Goal: Task Accomplishment & Management: Manage account settings

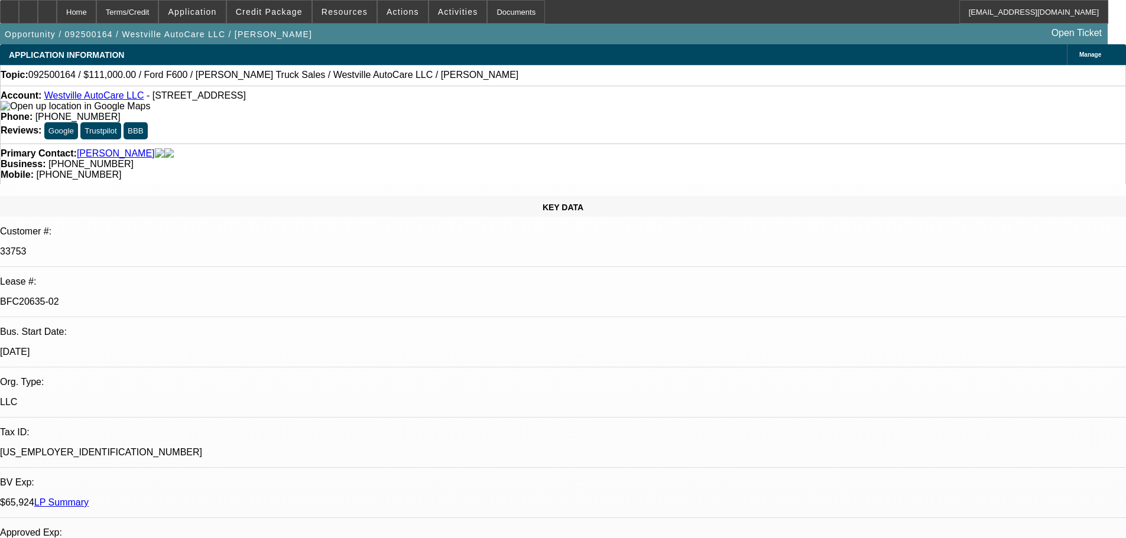
select select "0"
select select "2"
select select "0"
select select "6"
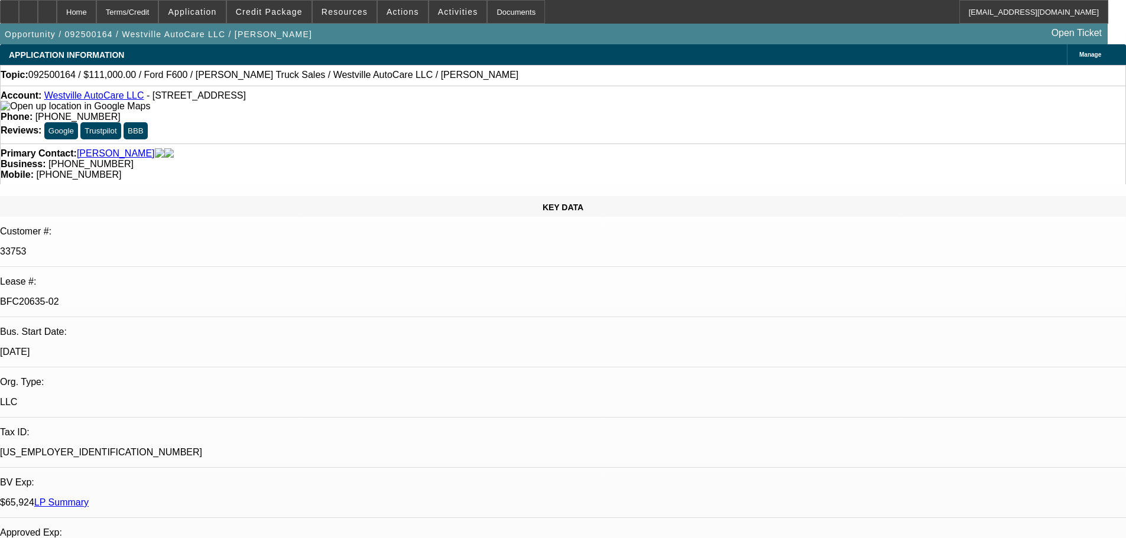
select select "0"
select select "2"
select select "0"
select select "6"
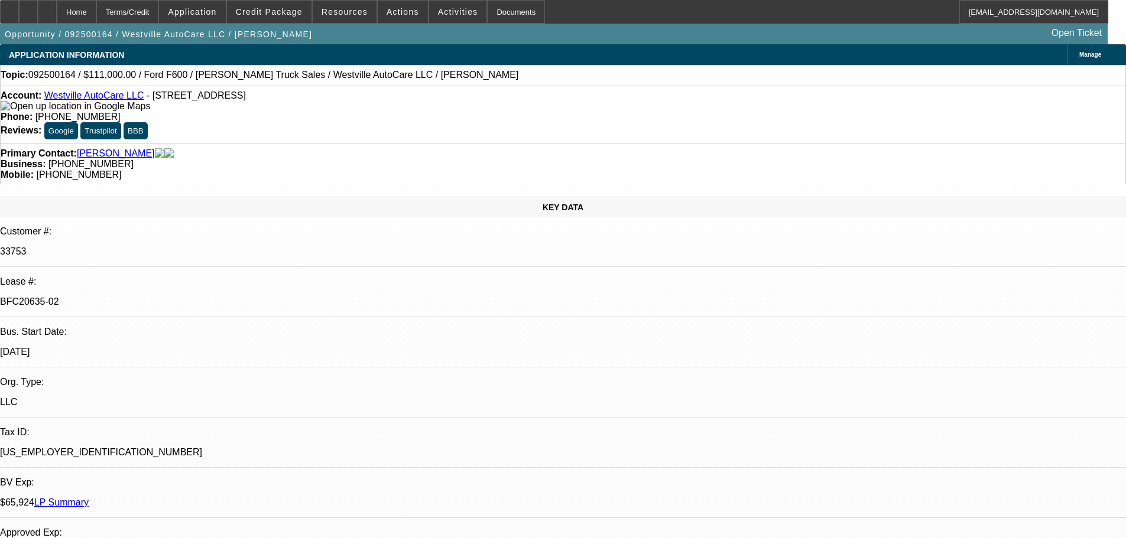
select select "0"
select select "2"
select select "0"
select select "6"
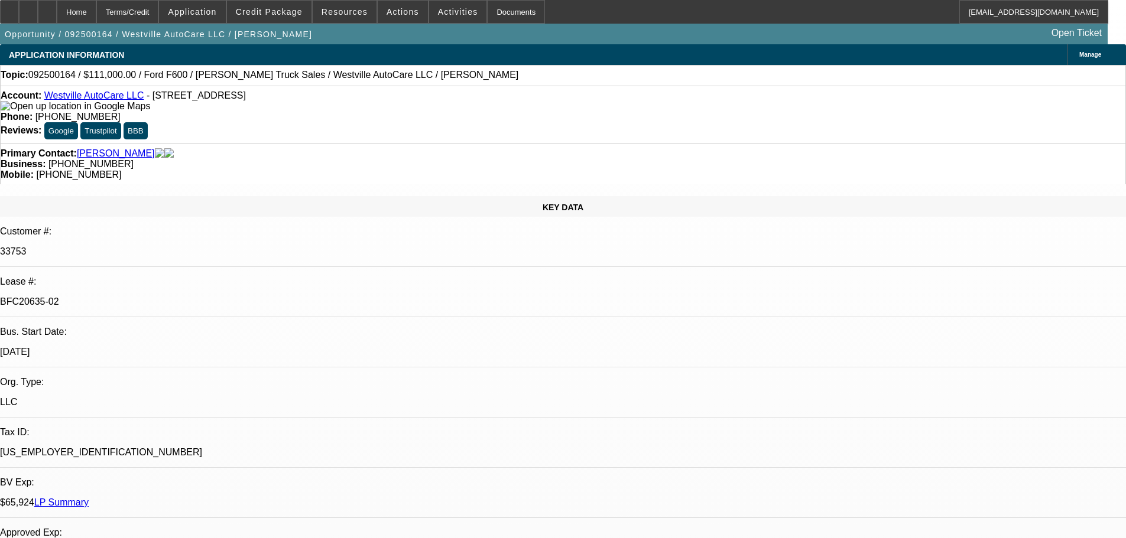
select select "0"
select select "2"
select select "0"
select select "6"
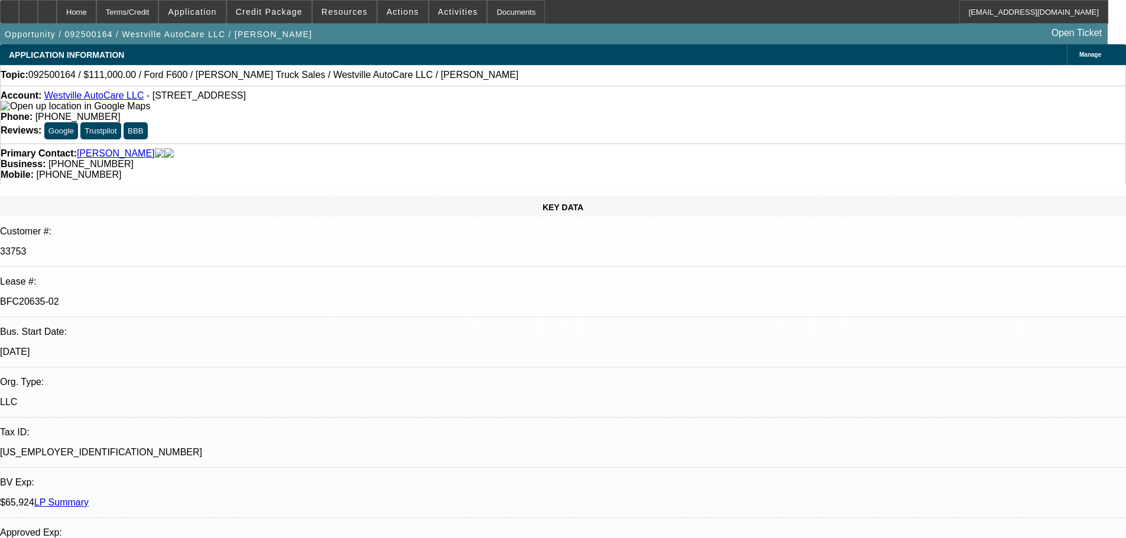
click at [57, 22] on div at bounding box center [47, 12] width 19 height 24
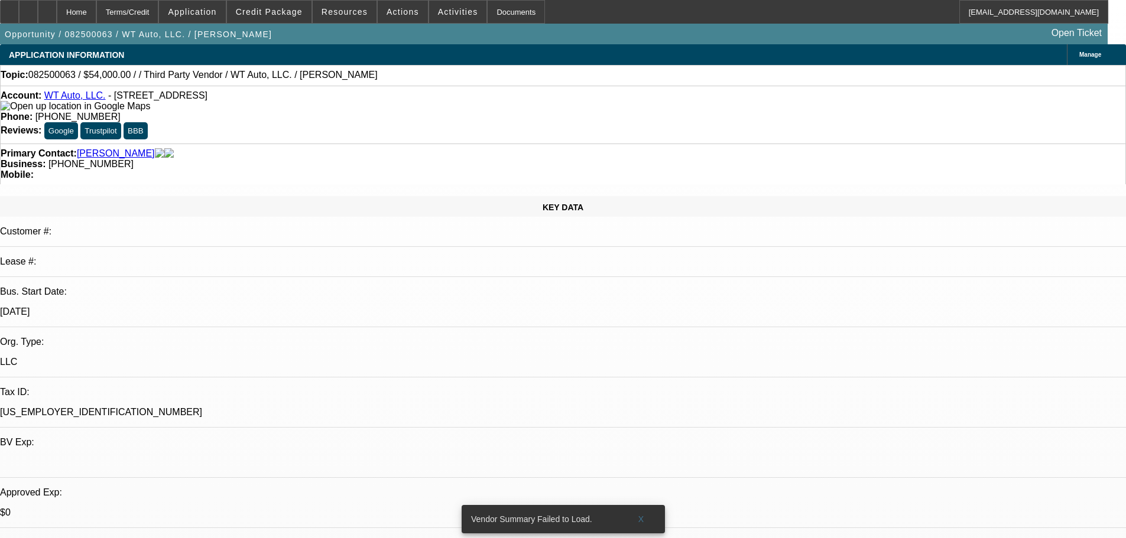
select select "0"
select select "6"
select select "0"
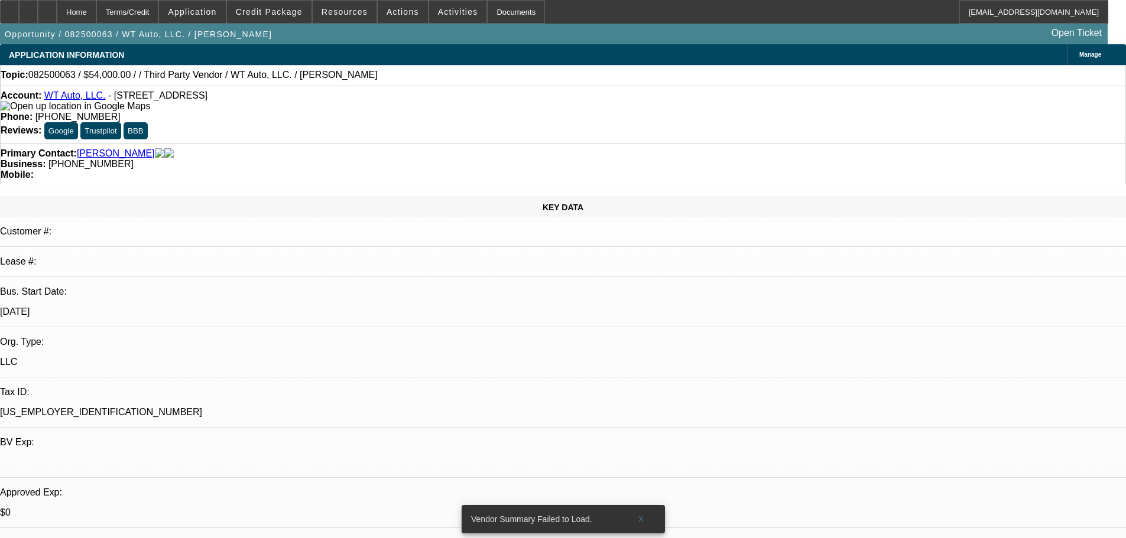
select select "0"
select select "6"
drag, startPoint x: 476, startPoint y: 131, endPoint x: 423, endPoint y: 134, distance: 53.2
click at [423, 159] on div "Business: (203) 206-2111" at bounding box center [563, 164] width 1125 height 11
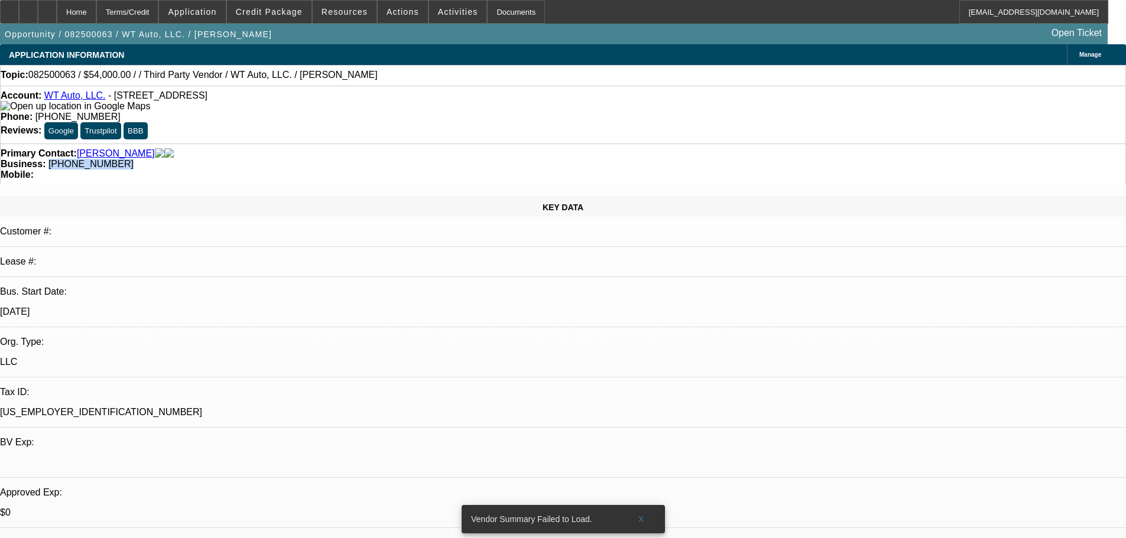
copy span "(203) 206-2111"
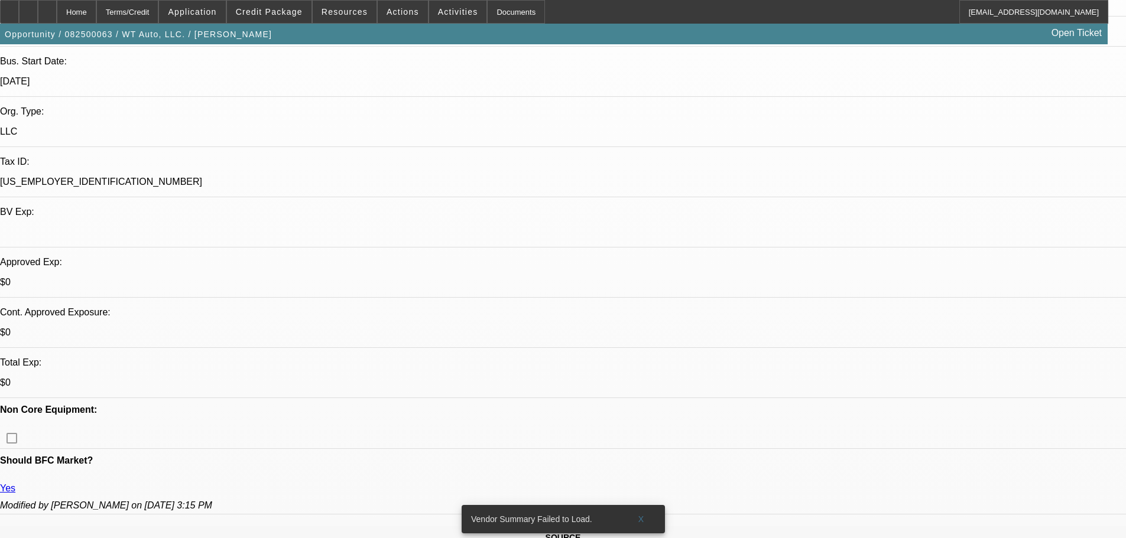
drag, startPoint x: 327, startPoint y: 150, endPoint x: 356, endPoint y: 343, distance: 195.3
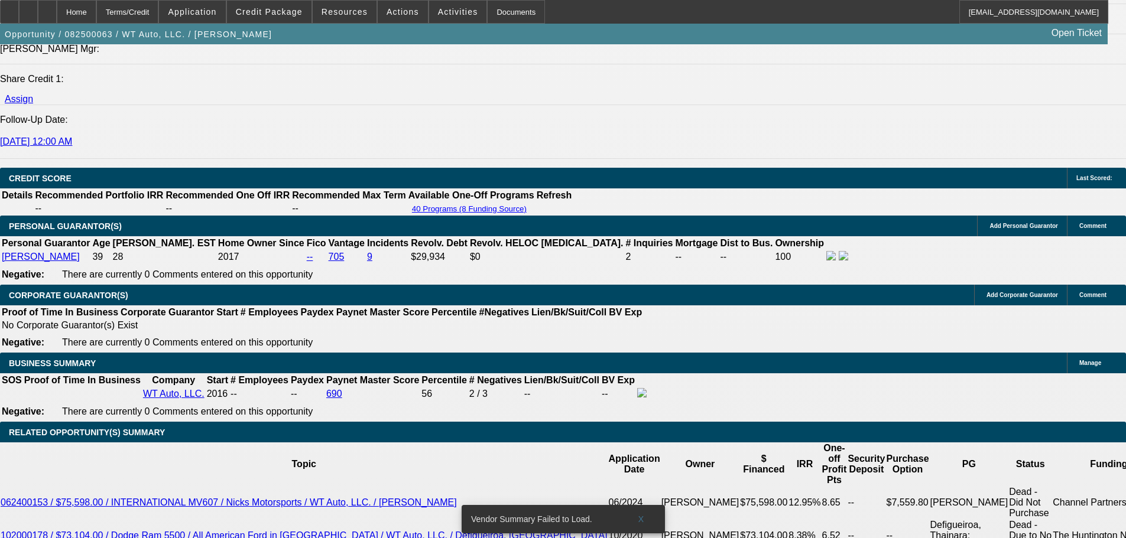
scroll to position [1440, 0]
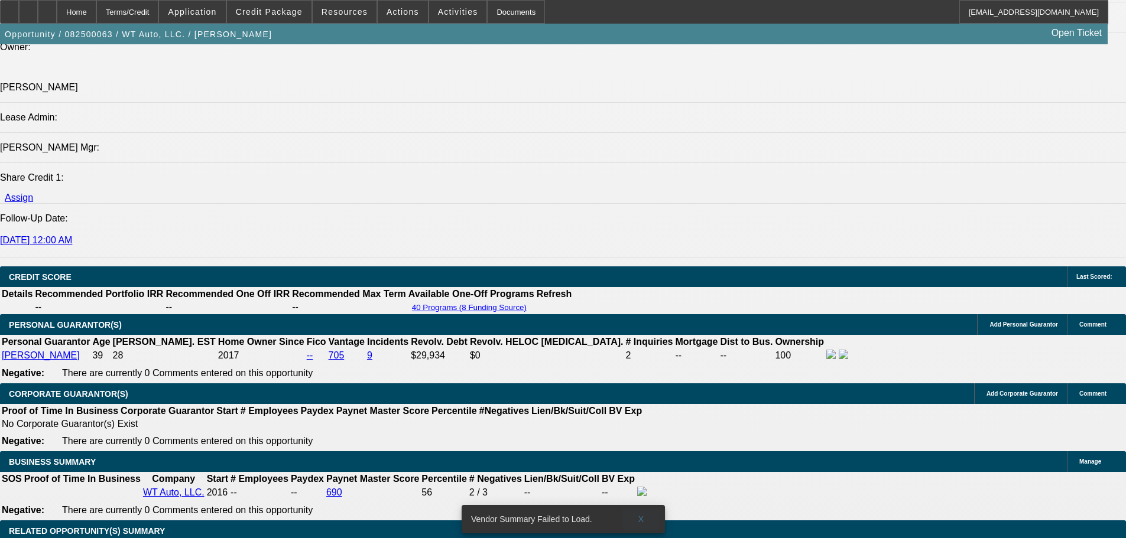
click at [649, 505] on span at bounding box center [641, 519] width 38 height 28
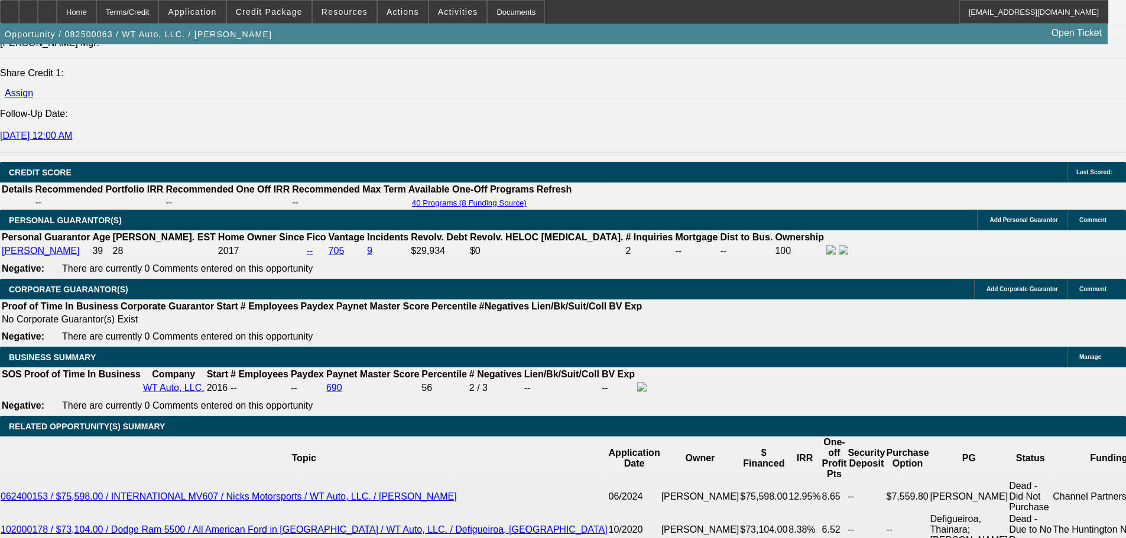
scroll to position [1676, 0]
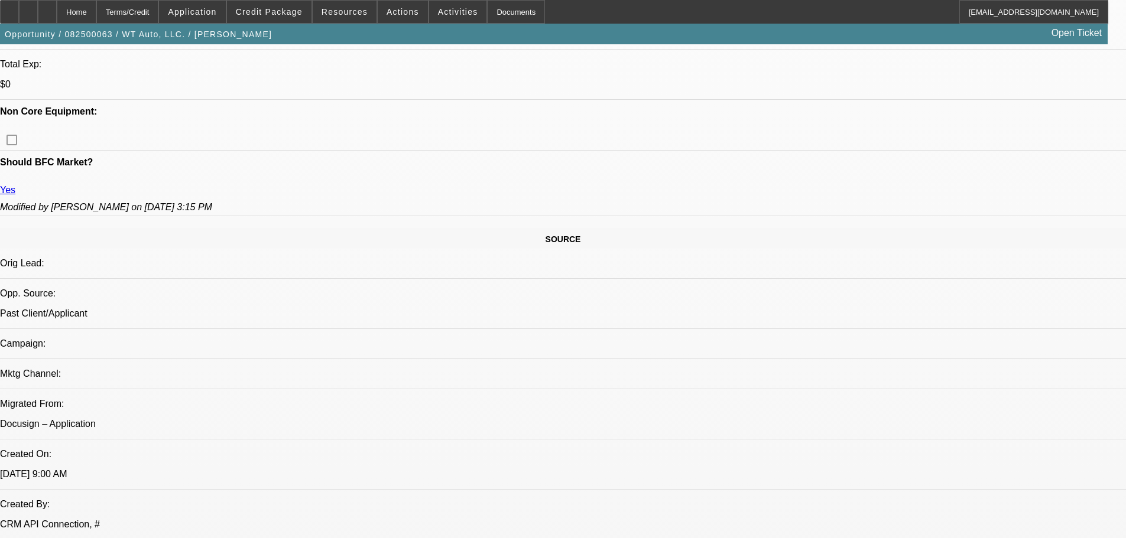
drag, startPoint x: 611, startPoint y: 423, endPoint x: 579, endPoint y: 256, distance: 169.2
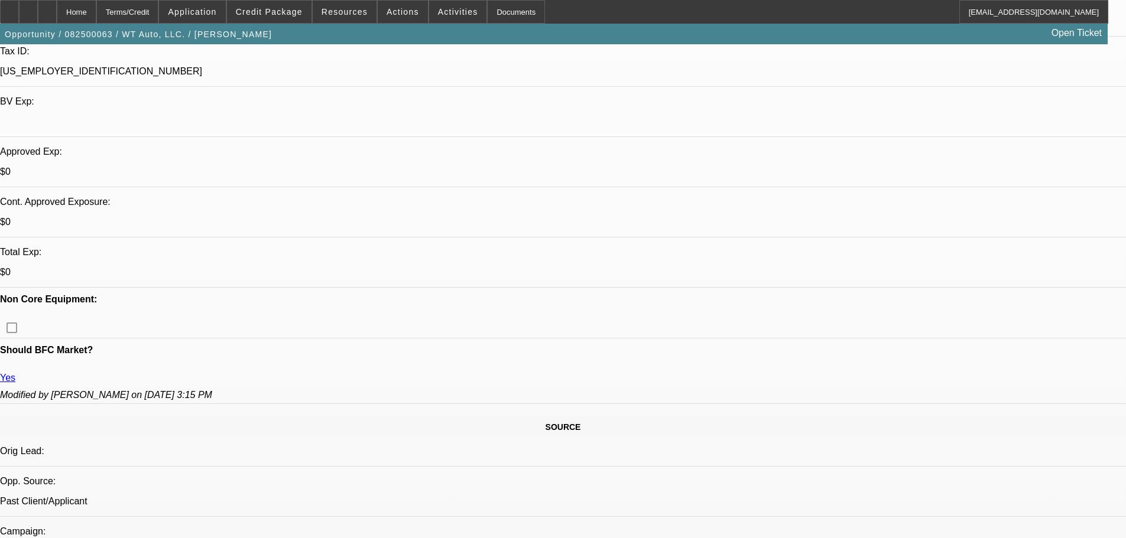
scroll to position [443, 0]
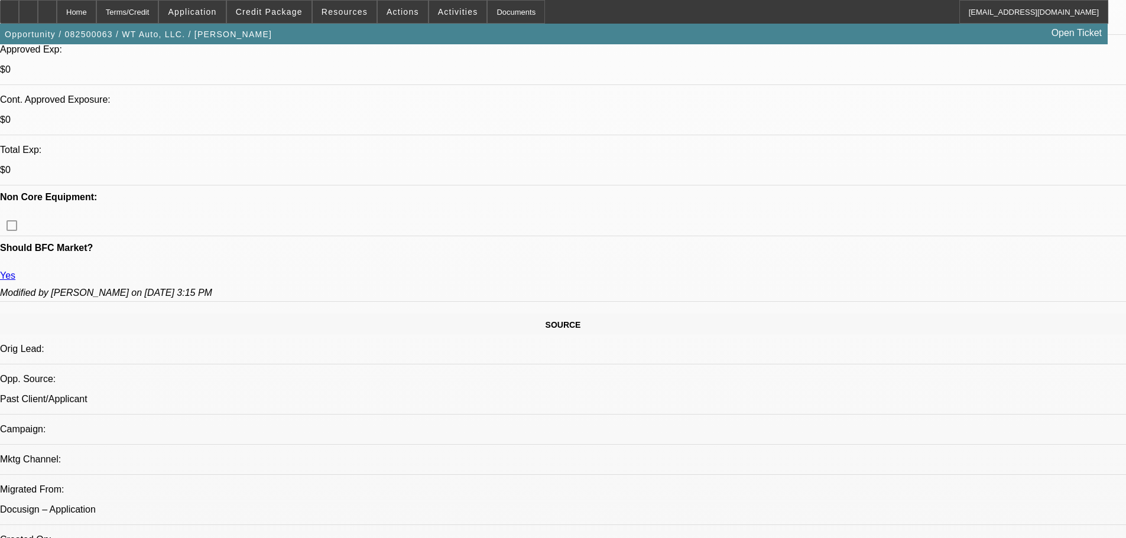
drag, startPoint x: 866, startPoint y: 413, endPoint x: 759, endPoint y: 358, distance: 120.5
copy div "8/20 TT will, just got back from vacation today. Let me know that the truck sol…"
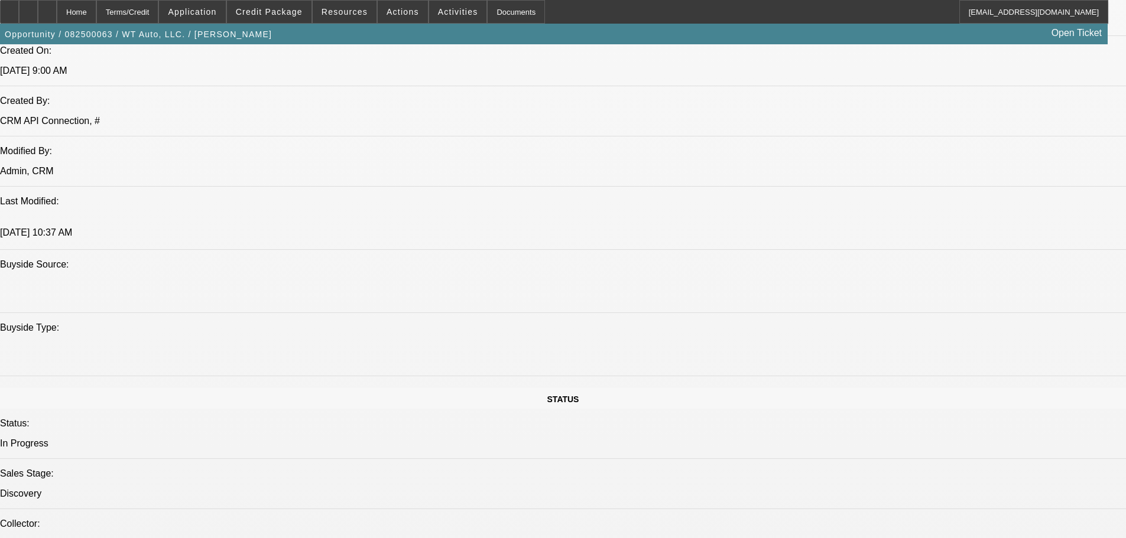
scroll to position [1034, 0]
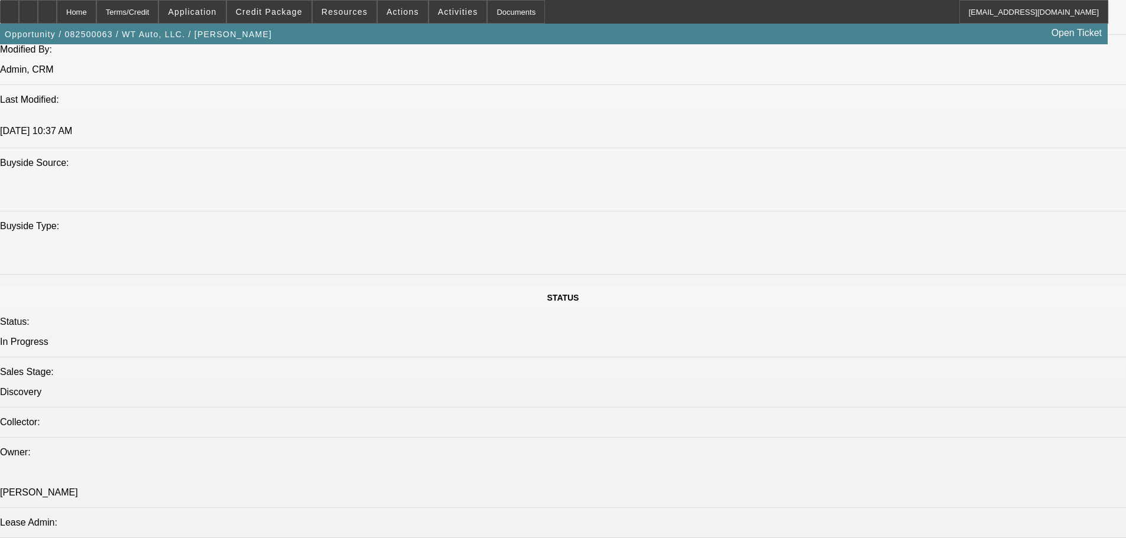
drag, startPoint x: 948, startPoint y: 476, endPoint x: 770, endPoint y: 421, distance: 186.2
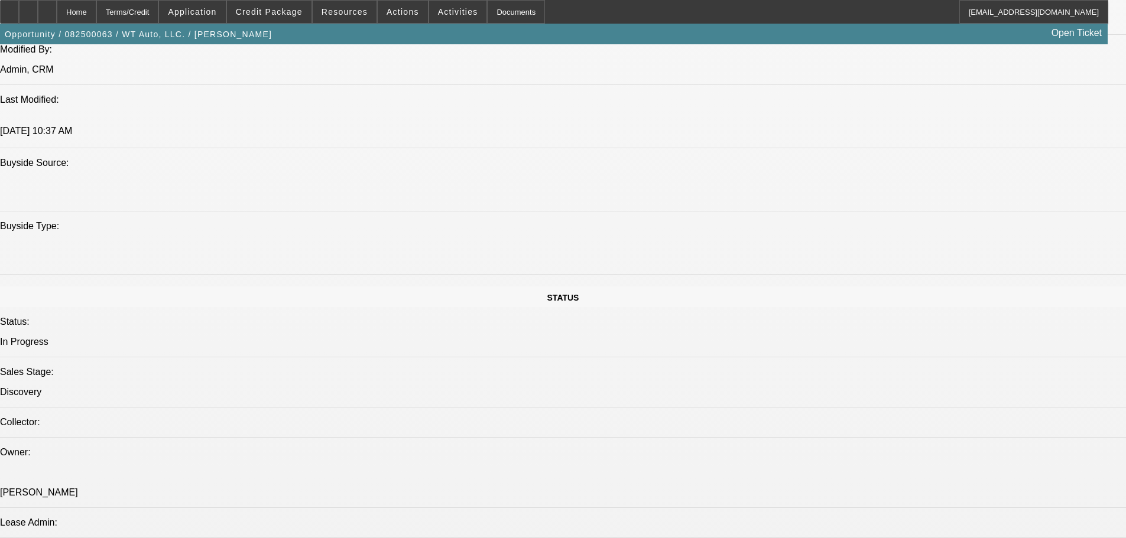
copy td "Hi William, Thank you for applying for financing through Beacon Funding Corpora…"
click at [447, 14] on span "Activities" at bounding box center [458, 11] width 40 height 9
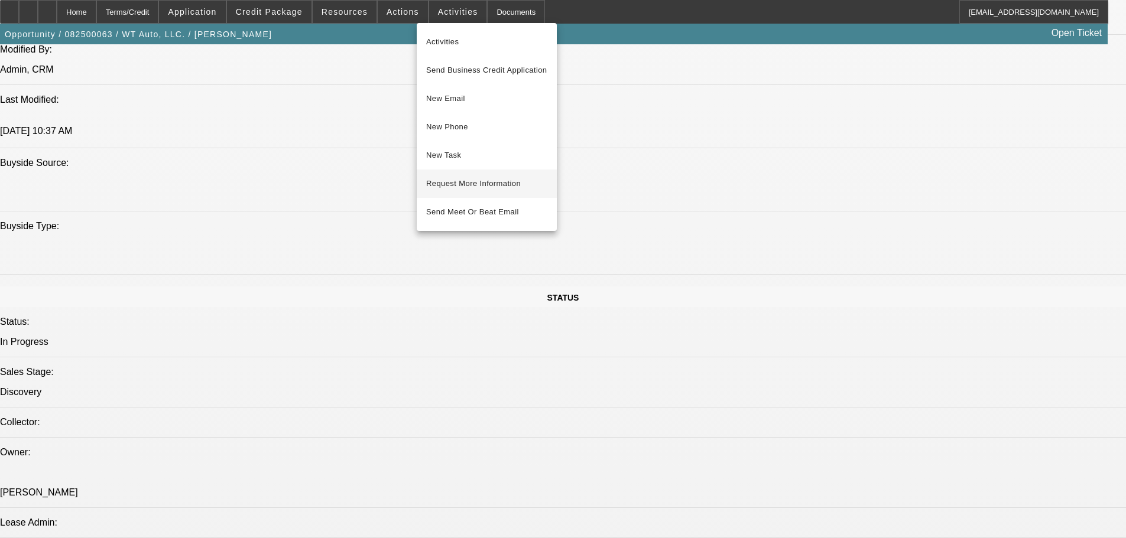
click at [499, 190] on span "Request More Information" at bounding box center [486, 184] width 121 height 14
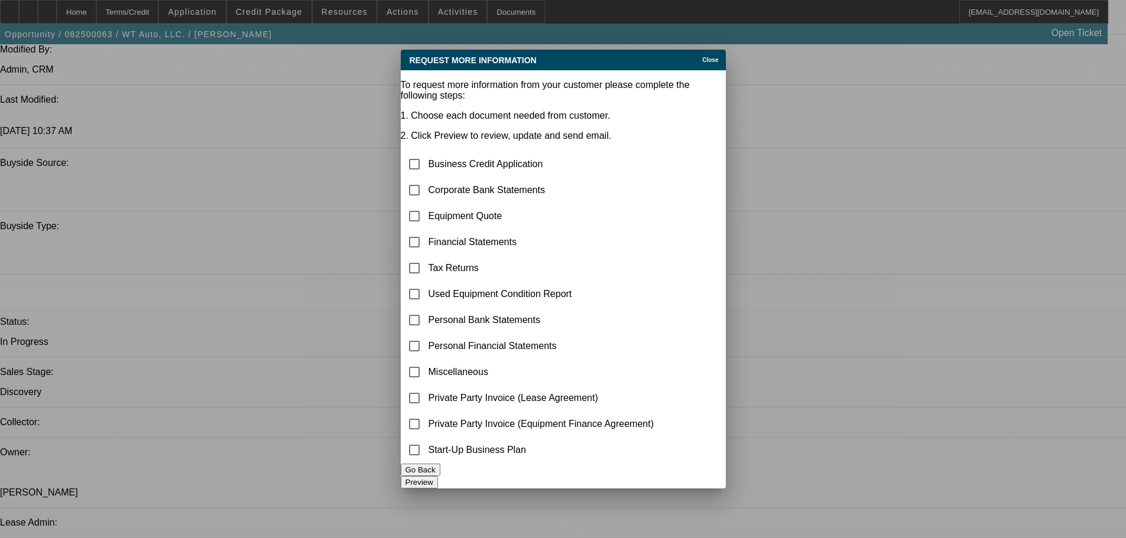
scroll to position [0, 0]
click at [426, 204] on input "checkbox" at bounding box center [414, 216] width 24 height 24
checkbox input "true"
click at [438, 476] on button "Preview" at bounding box center [419, 482] width 37 height 12
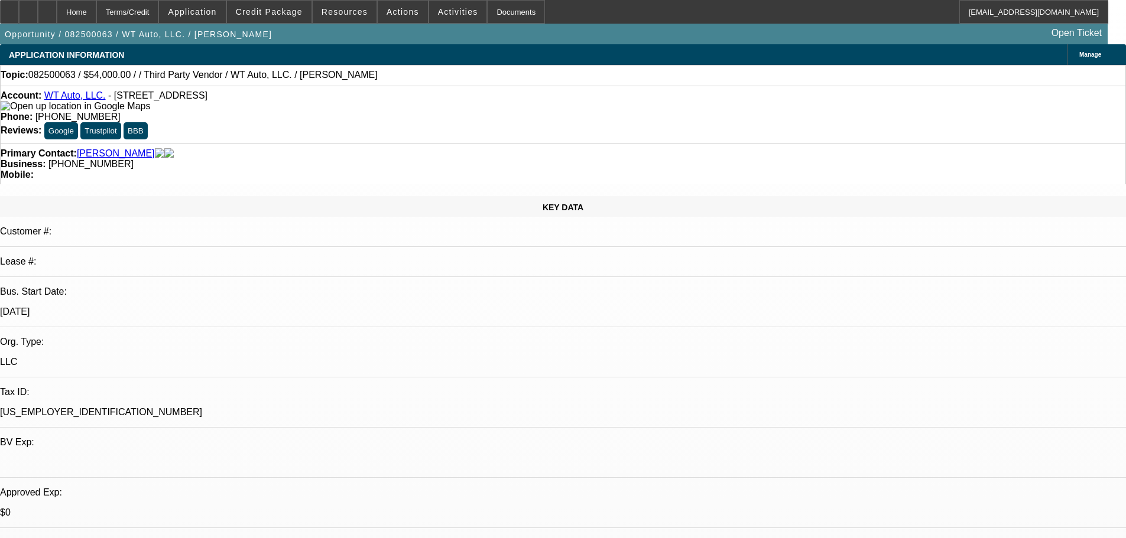
drag, startPoint x: 440, startPoint y: 85, endPoint x: 622, endPoint y: 12, distance: 196.5
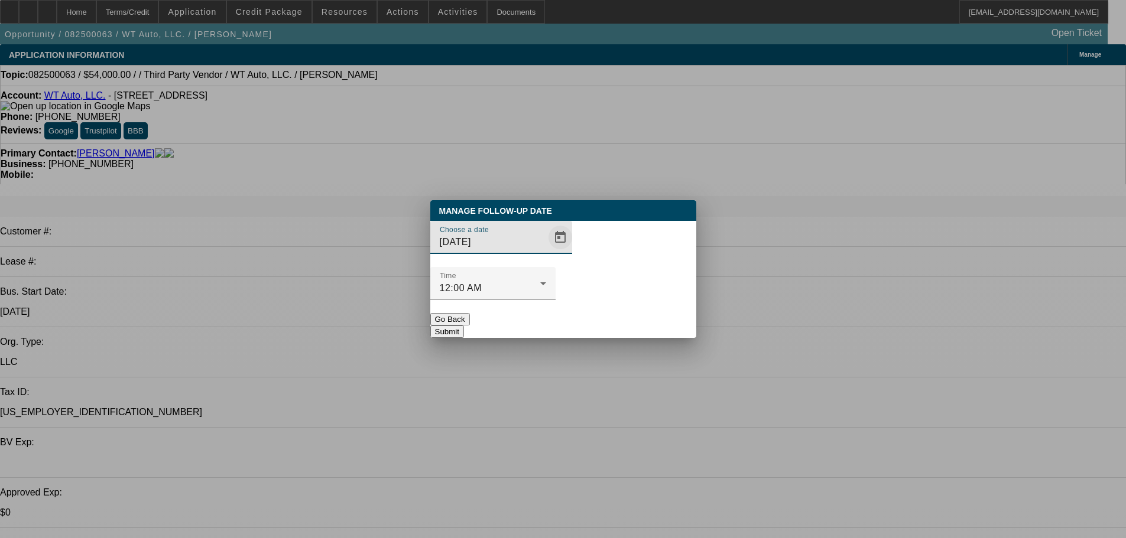
click at [546, 252] on span "Open calendar" at bounding box center [560, 237] width 28 height 28
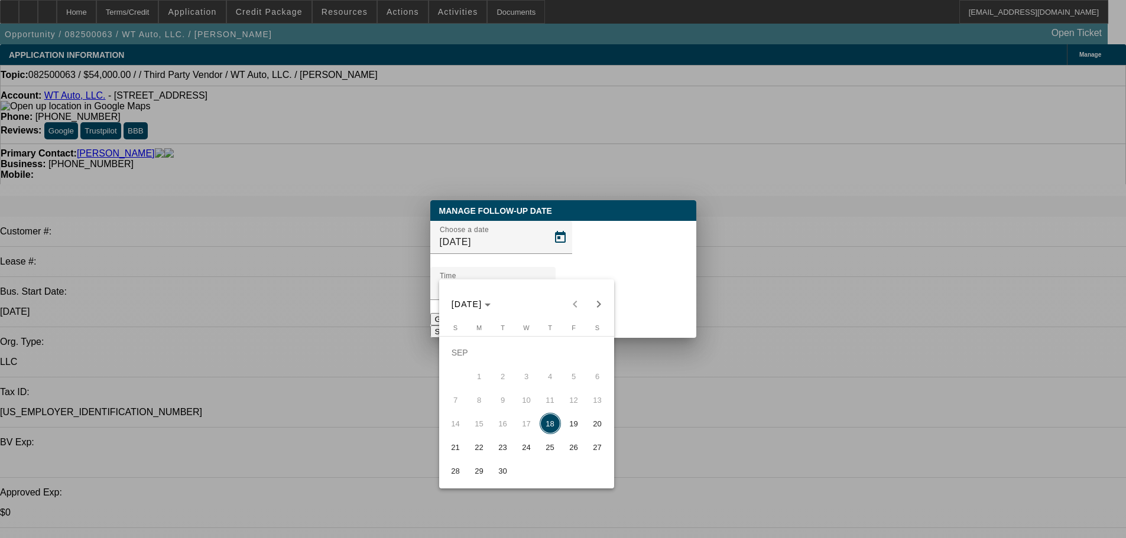
click at [489, 445] on button "22" at bounding box center [479, 448] width 24 height 24
type input "9/22/2025"
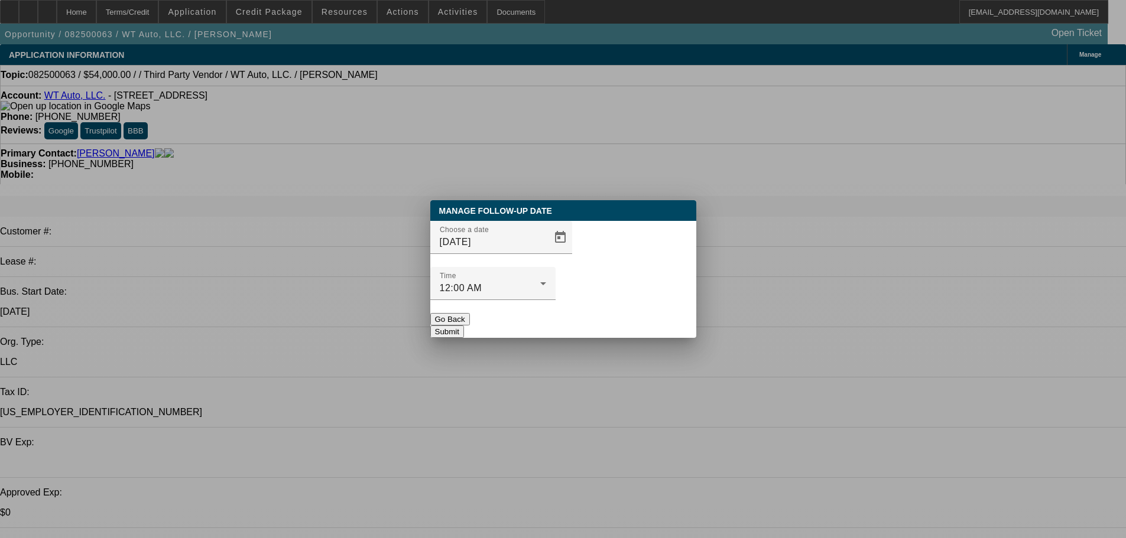
click at [464, 326] on button "Submit" at bounding box center [447, 332] width 34 height 12
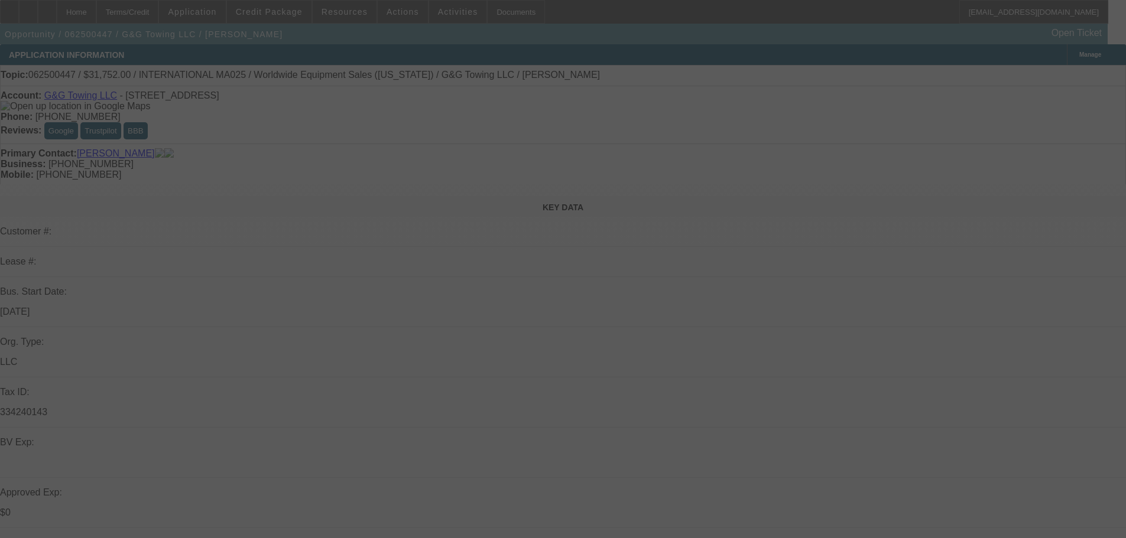
select select "0"
select select "2"
select select "0.1"
select select "4"
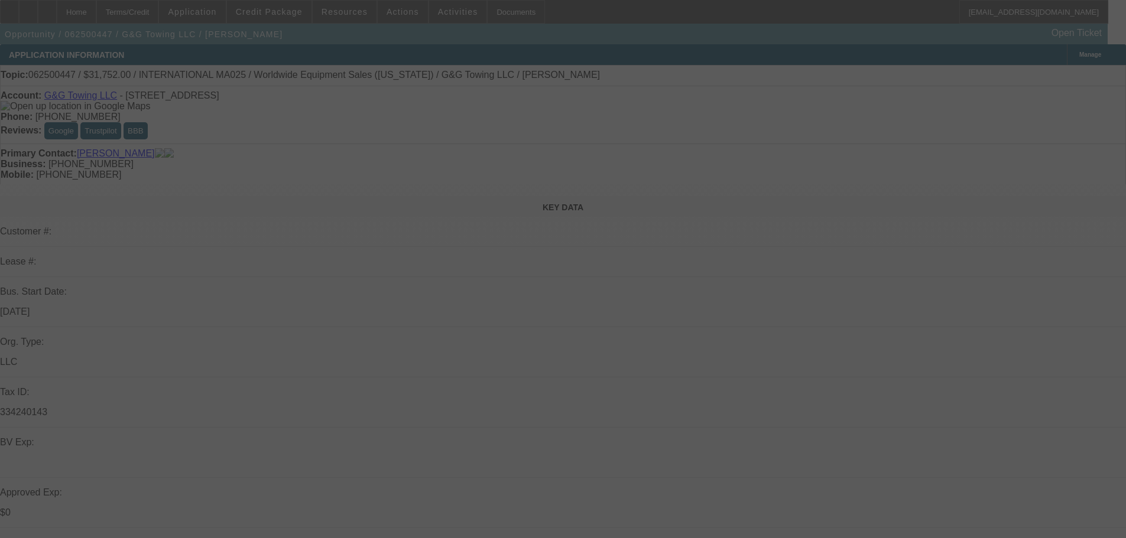
select select "0"
select select "2"
select select "0.1"
select select "4"
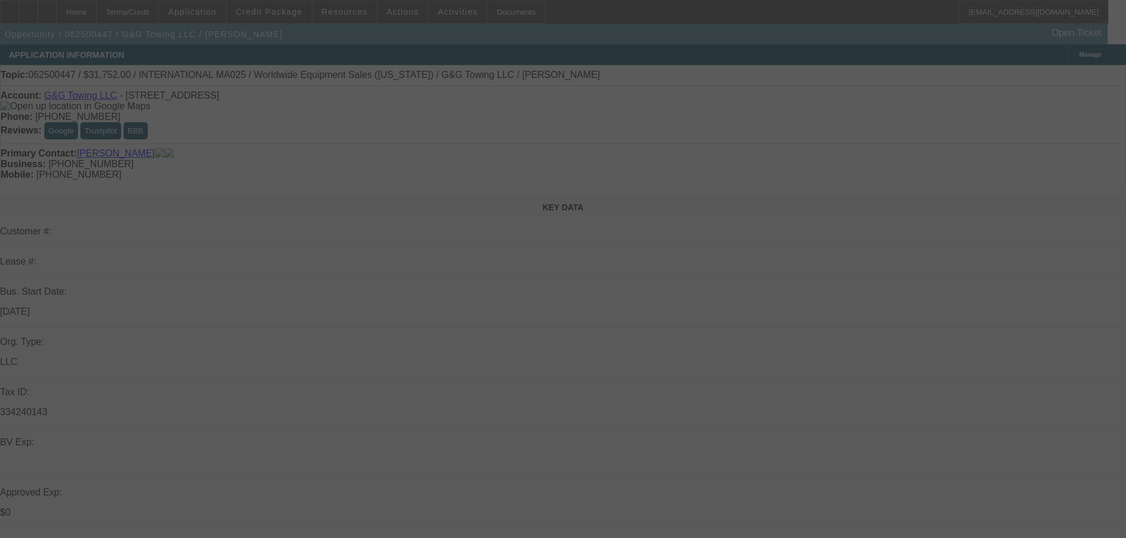
select select "0"
select select "2"
select select "0.1"
select select "4"
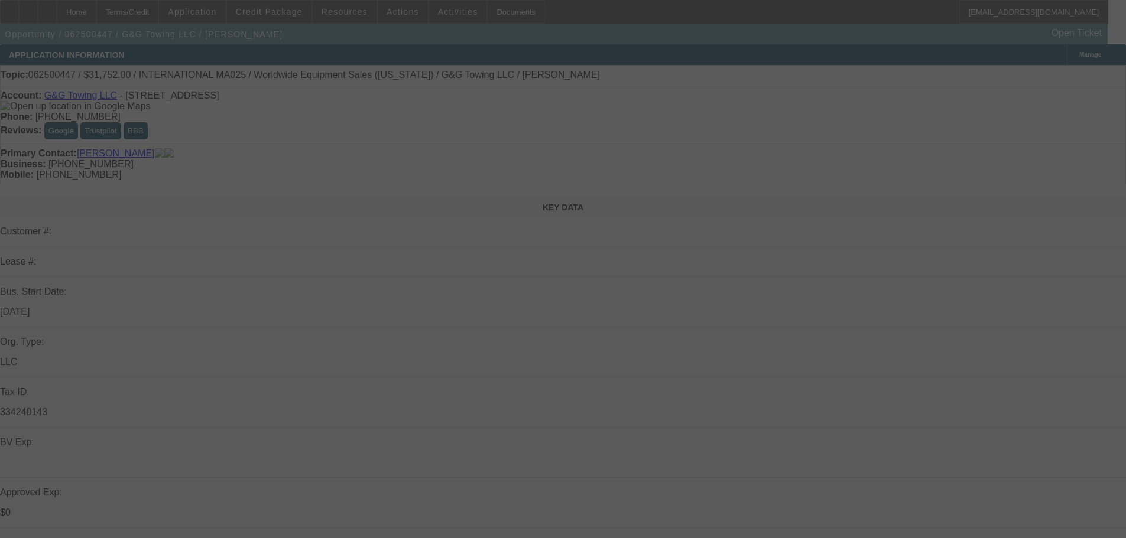
select select "0"
select select "2"
select select "0.1"
select select "4"
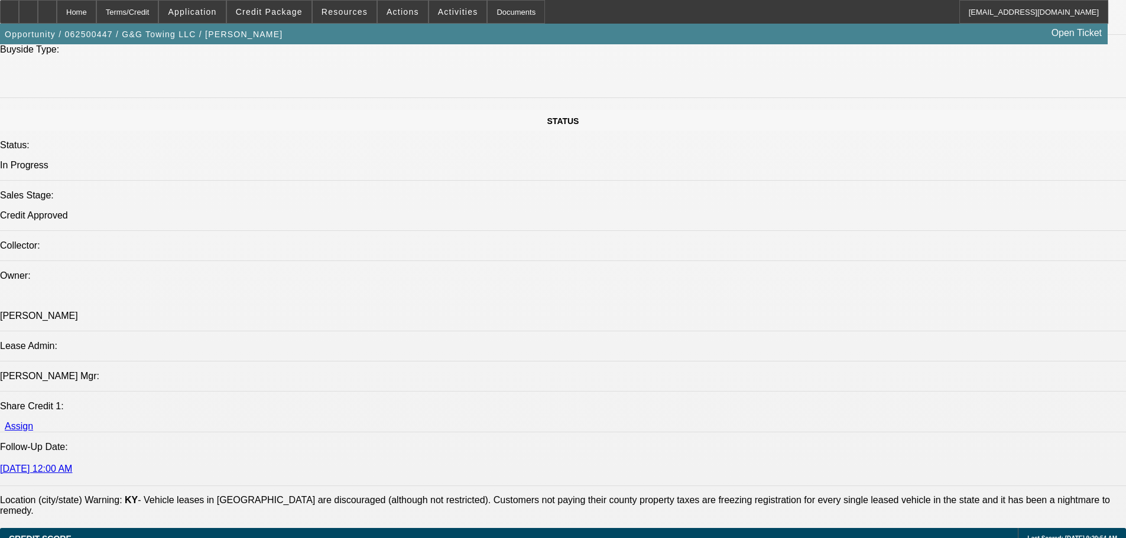
scroll to position [2062, 0]
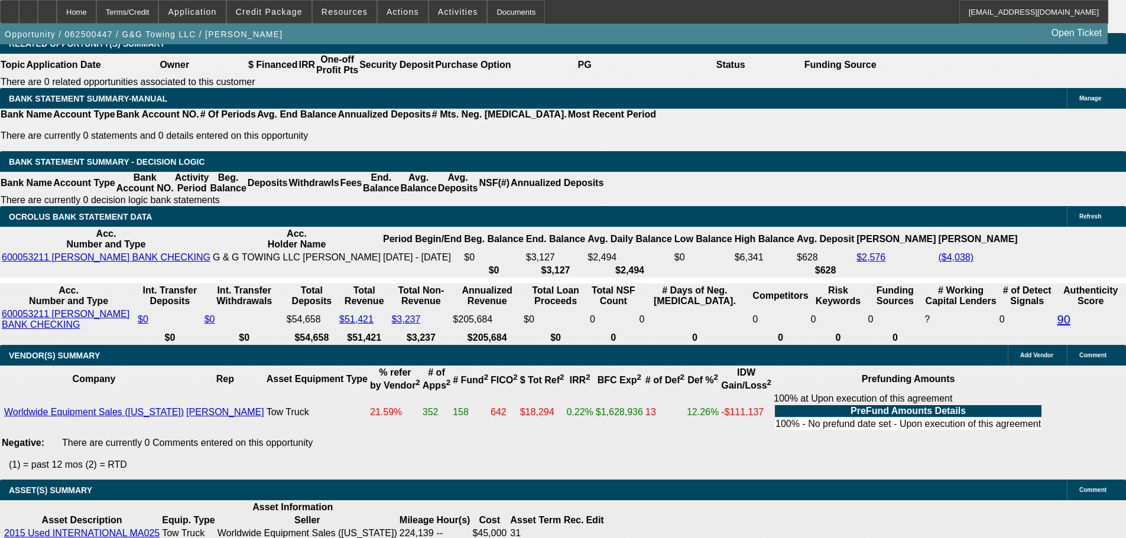
drag, startPoint x: 326, startPoint y: 347, endPoint x: 306, endPoint y: 441, distance: 95.5
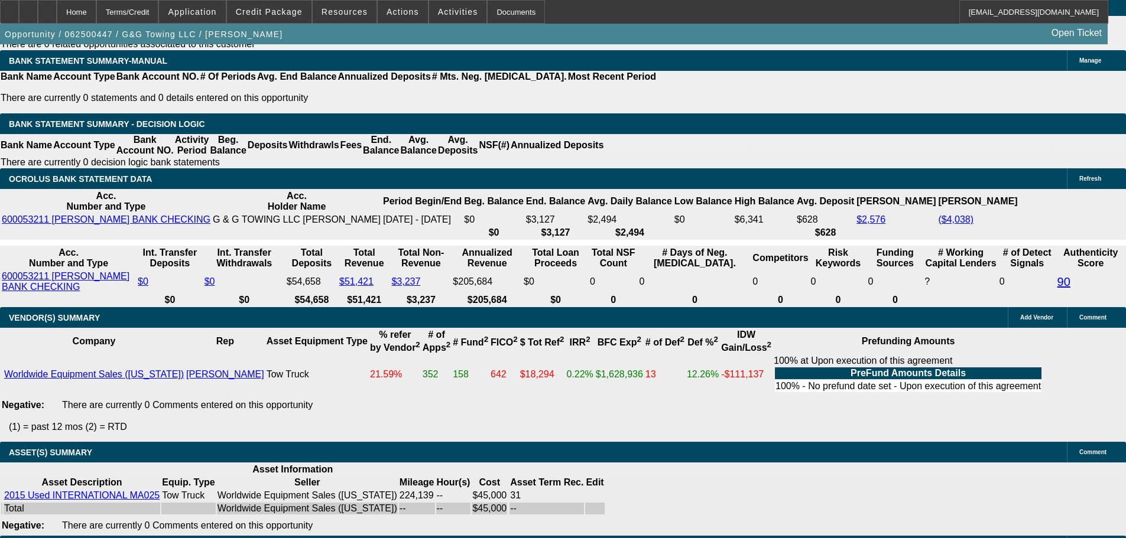
drag, startPoint x: 396, startPoint y: 313, endPoint x: 396, endPoint y: 258, distance: 55.0
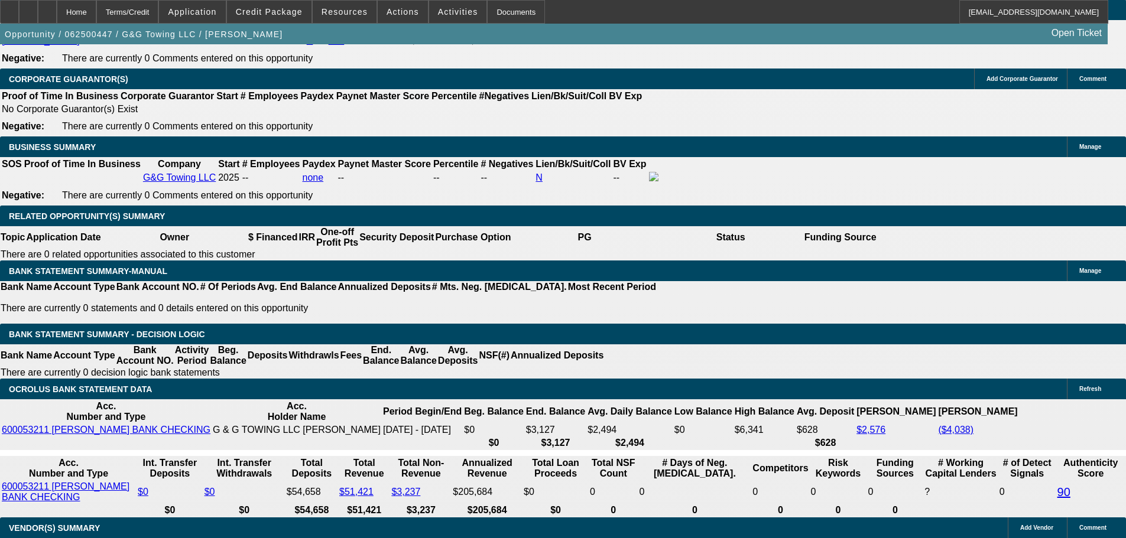
scroll to position [1807, 0]
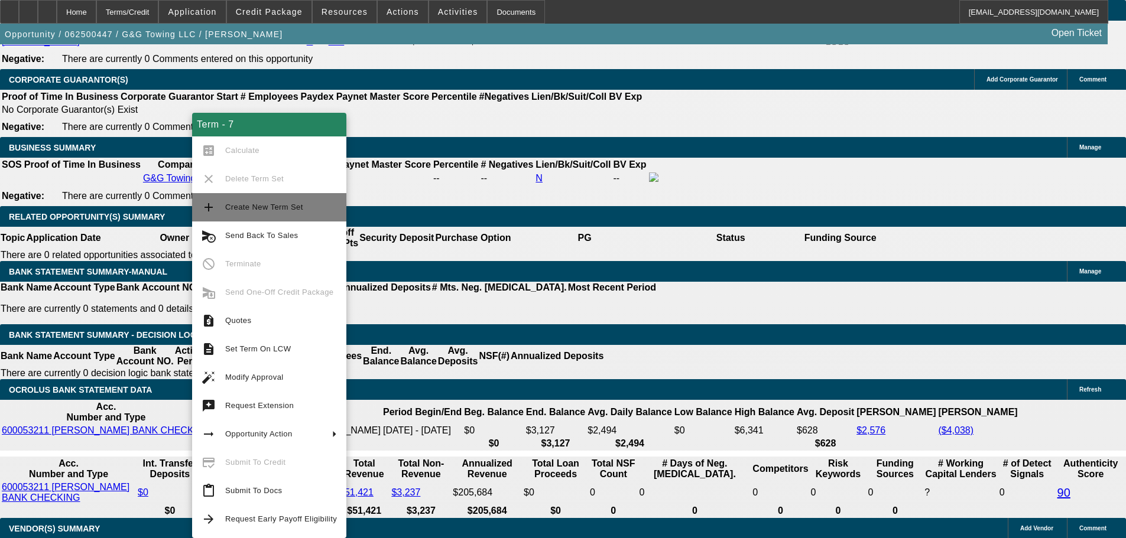
click at [310, 206] on span "Create New Term Set" at bounding box center [281, 207] width 112 height 14
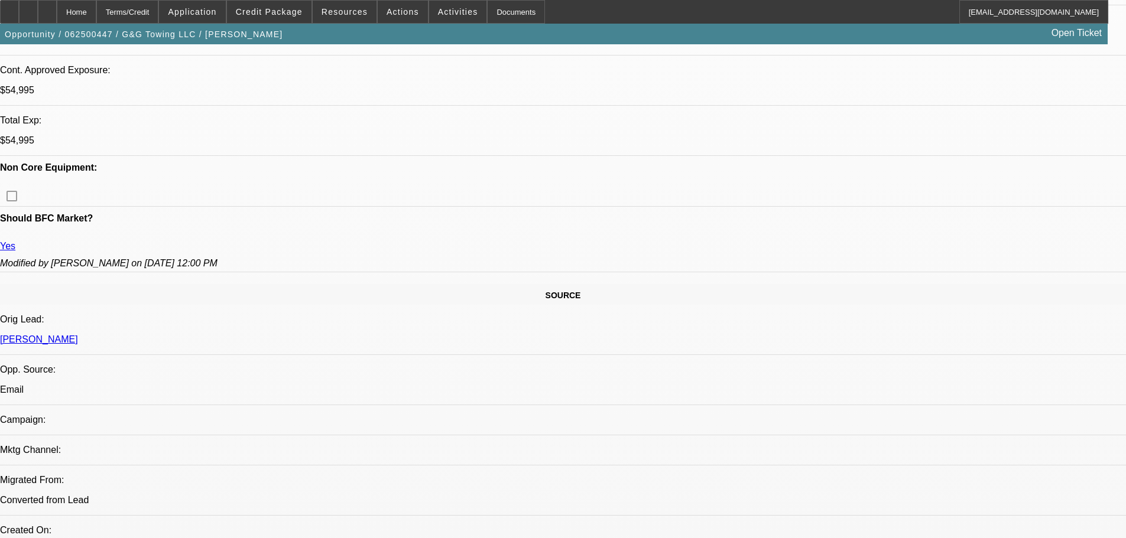
select select "0"
select select "2"
select select "0.1"
select select "4"
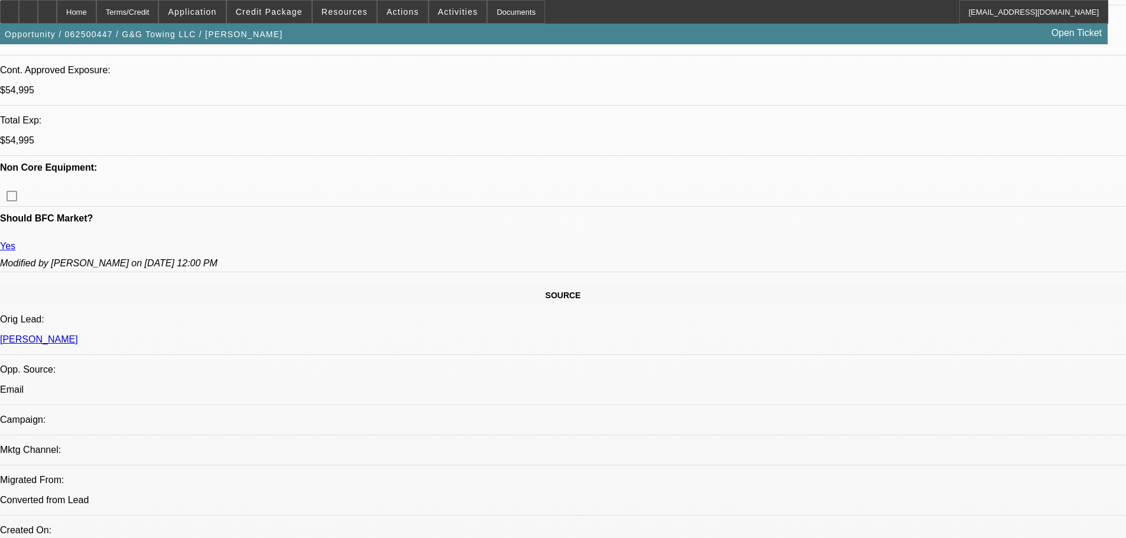
select select "0"
select select "2"
select select "0.1"
select select "4"
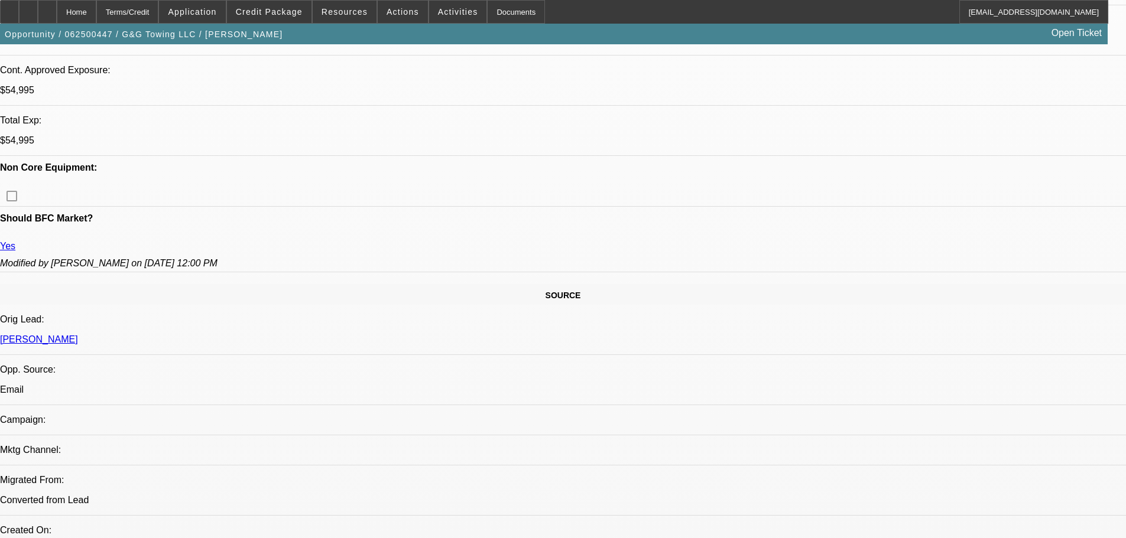
select select "0"
select select "2"
select select "0.1"
select select "4"
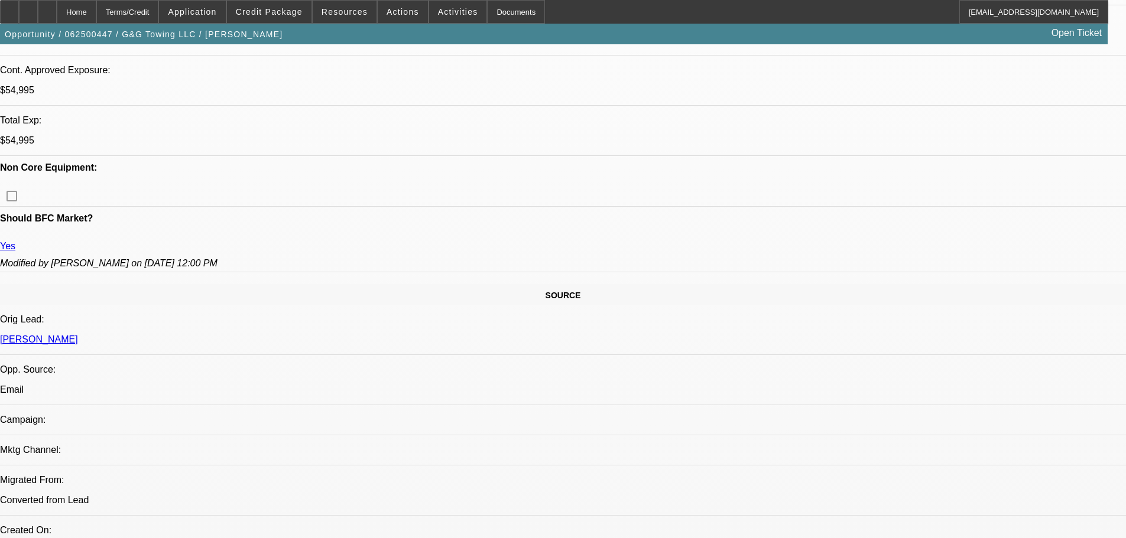
select select "0"
select select "2"
select select "0.1"
select select "4"
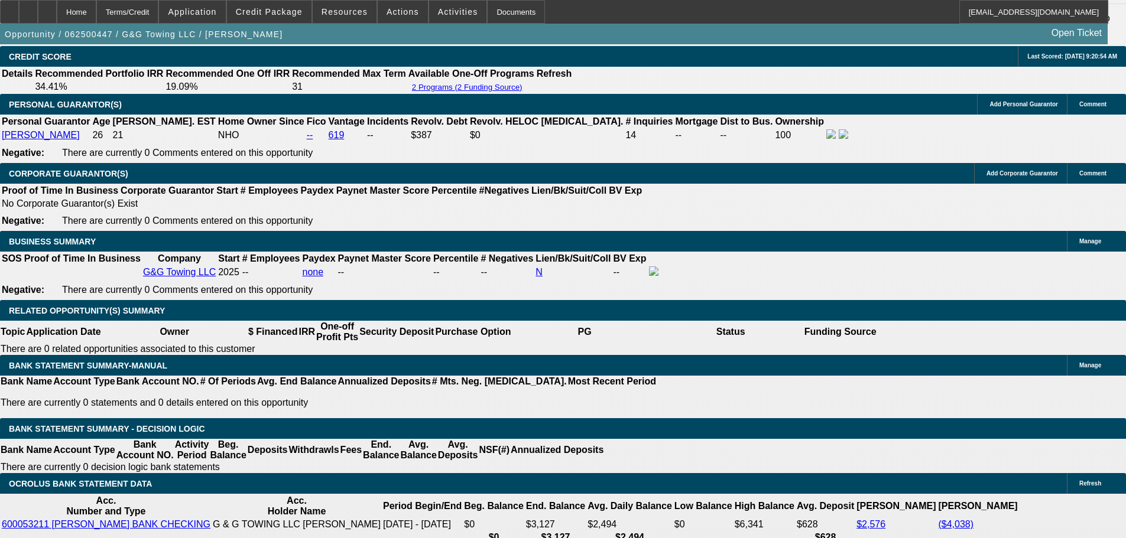
scroll to position [1773, 0]
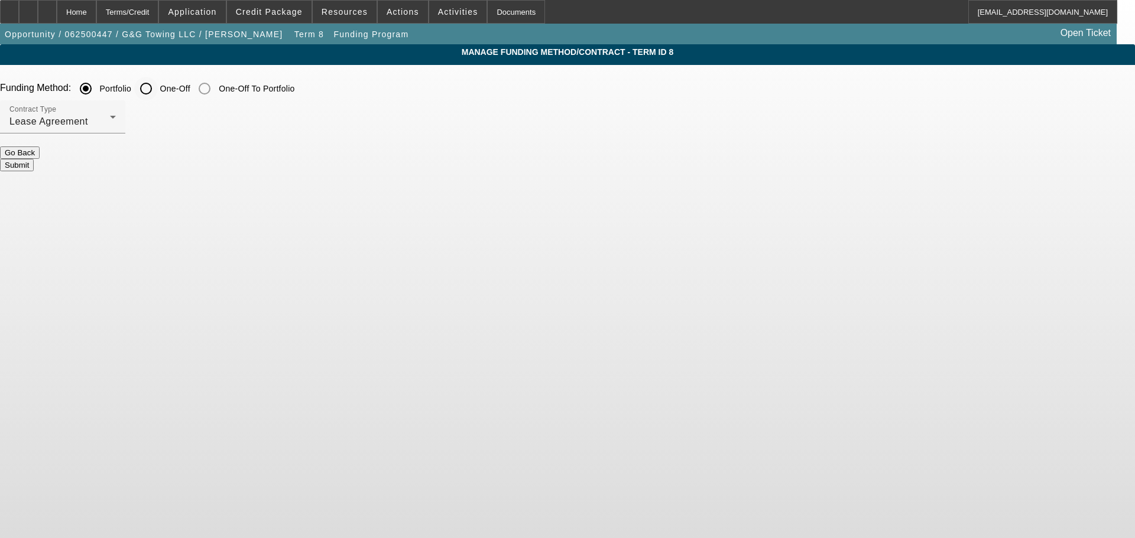
click at [158, 93] on input "One-Off" at bounding box center [146, 89] width 24 height 24
radio input "true"
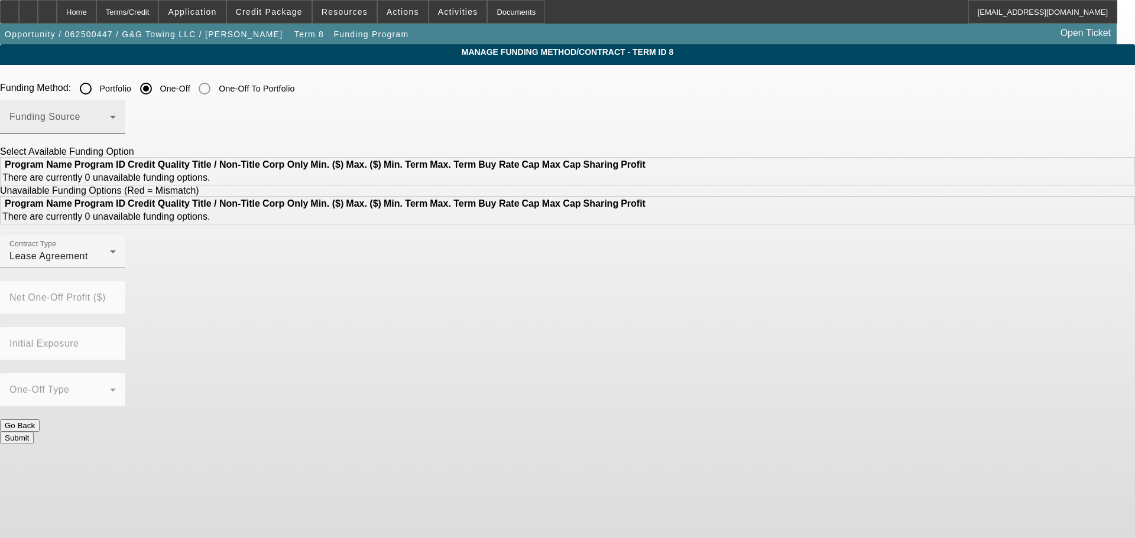
click at [110, 123] on span at bounding box center [59, 122] width 100 height 14
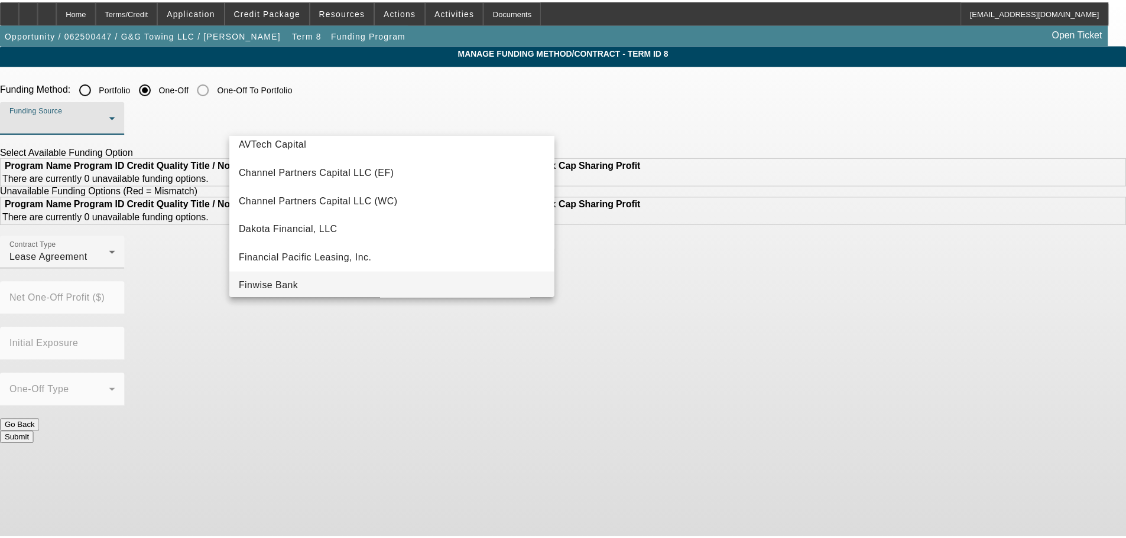
scroll to position [59, 0]
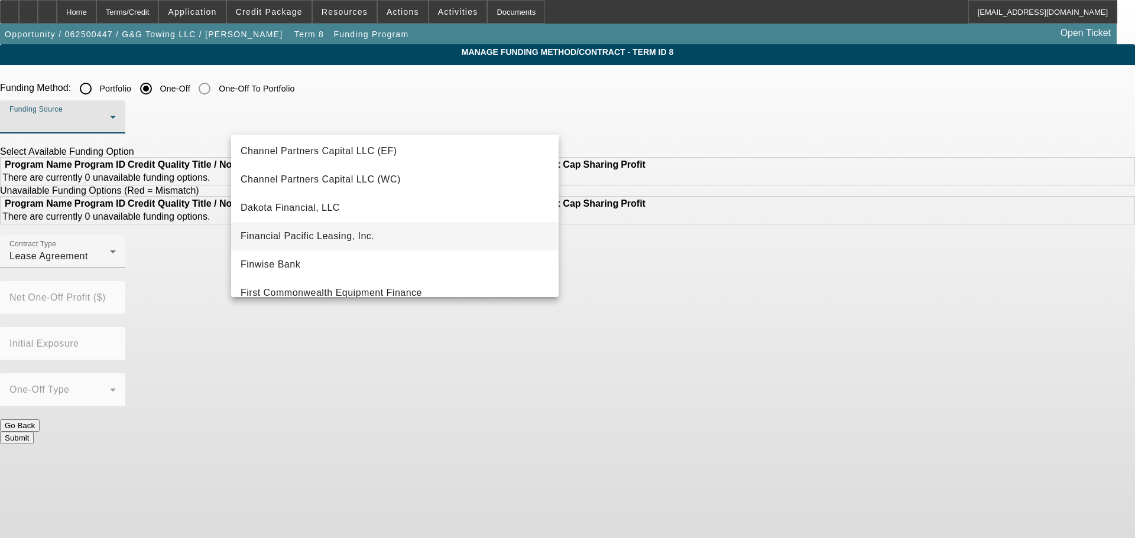
click at [395, 239] on mat-option "Financial Pacific Leasing, Inc." at bounding box center [394, 236] width 327 height 28
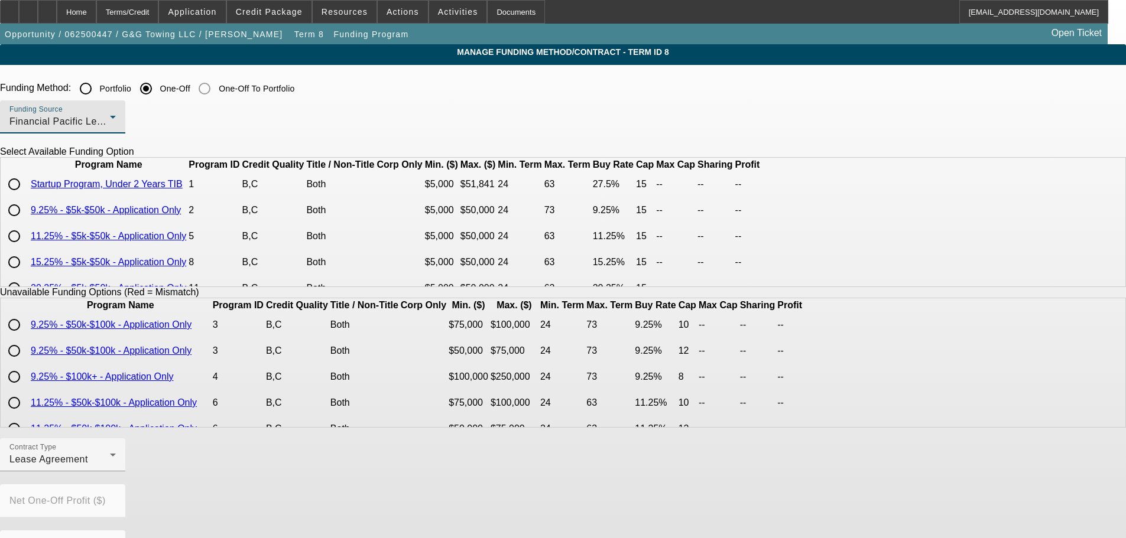
click at [29, 197] on td at bounding box center [15, 184] width 27 height 25
click at [26, 196] on input "radio" at bounding box center [14, 185] width 24 height 24
radio input "true"
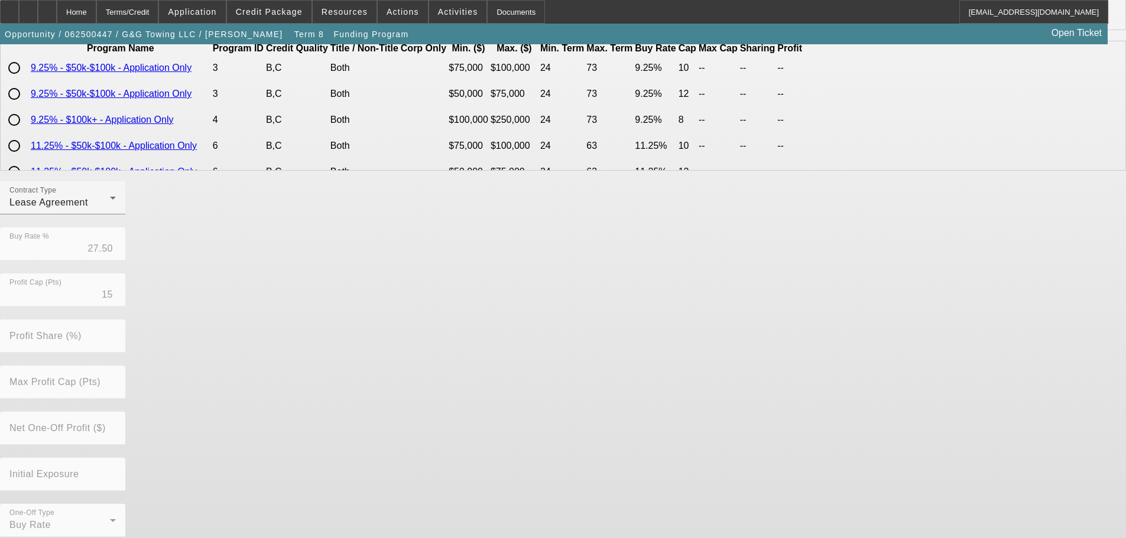
scroll to position [268, 0]
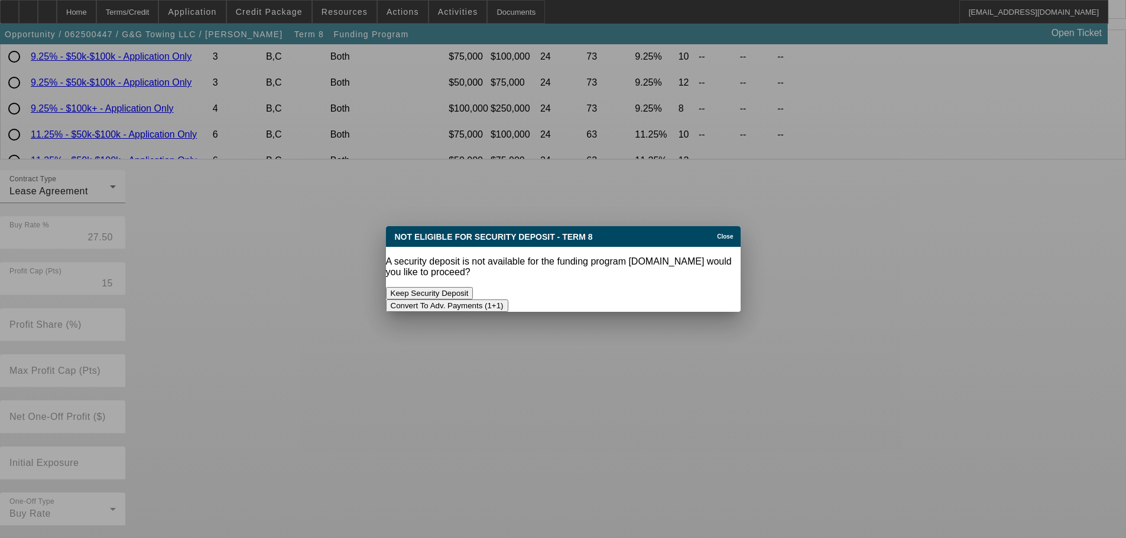
click at [508, 300] on button "Convert To Adv. Payments (1+1)" at bounding box center [447, 306] width 122 height 12
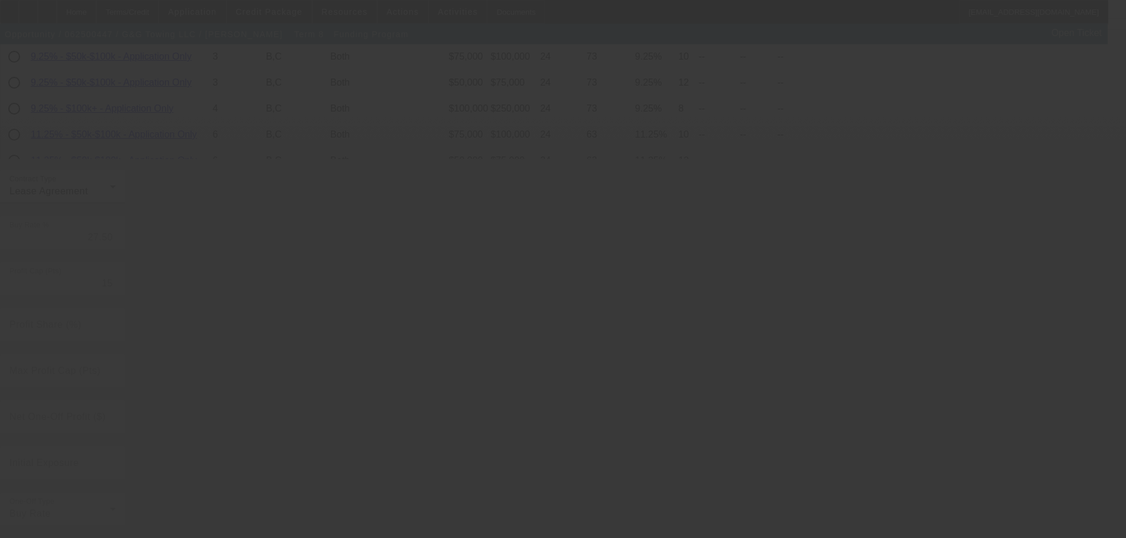
radio input "true"
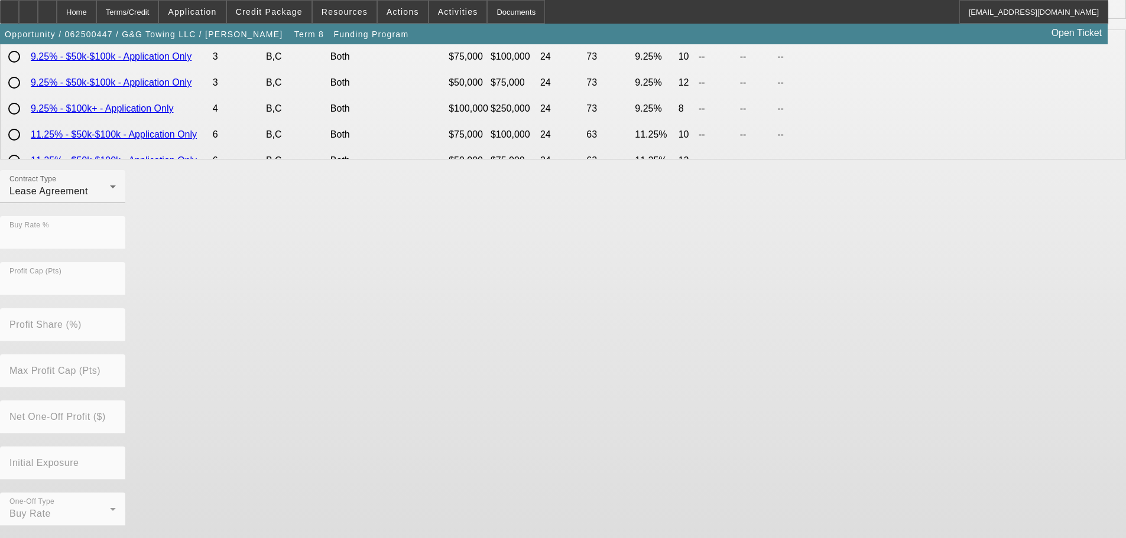
scroll to position [0, 0]
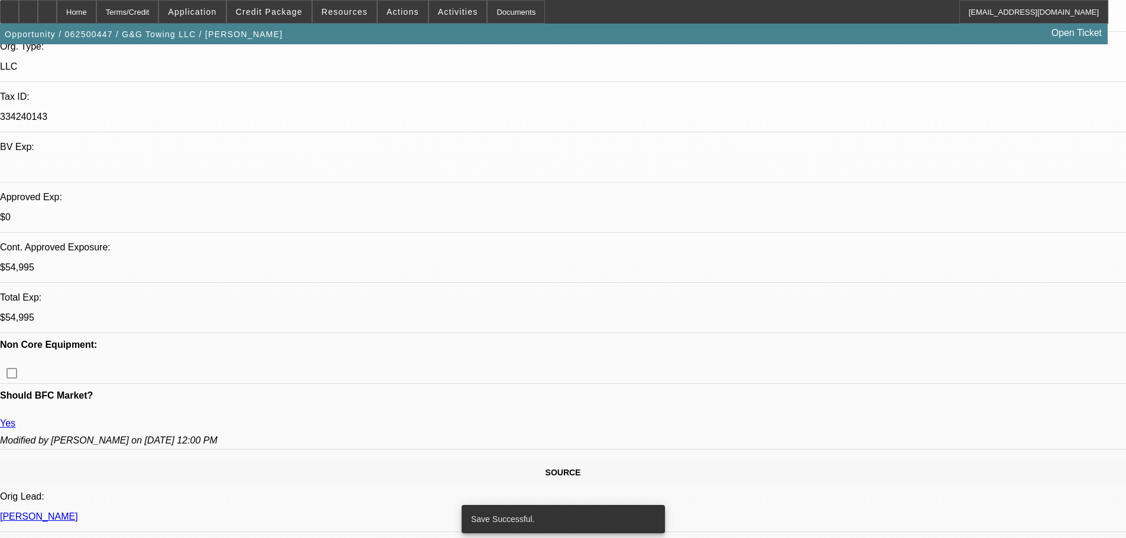
select select "0"
select select "0.1"
select select "4"
select select "0"
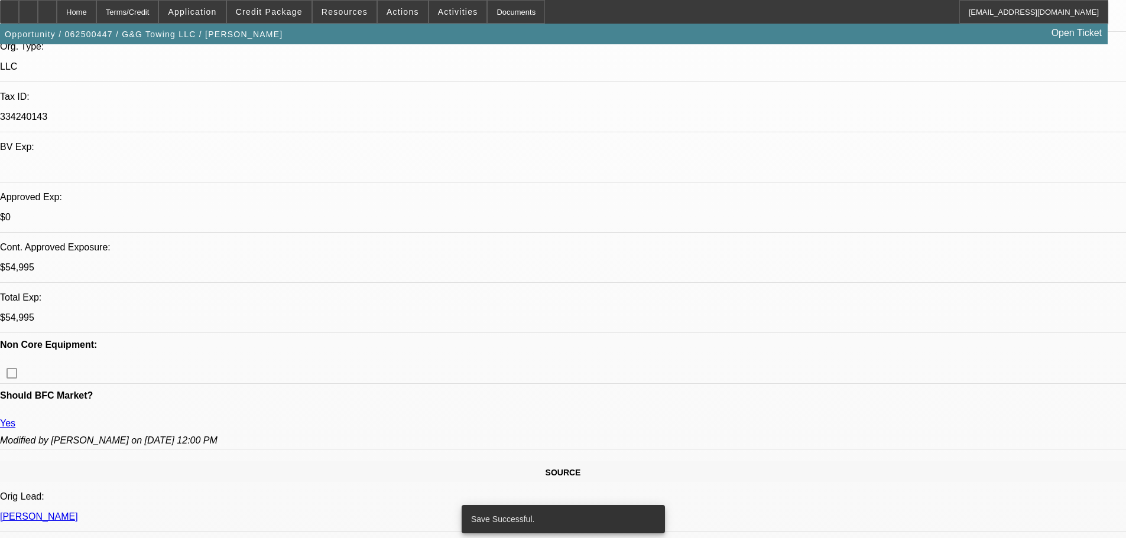
select select "2"
select select "0.1"
select select "4"
select select "0"
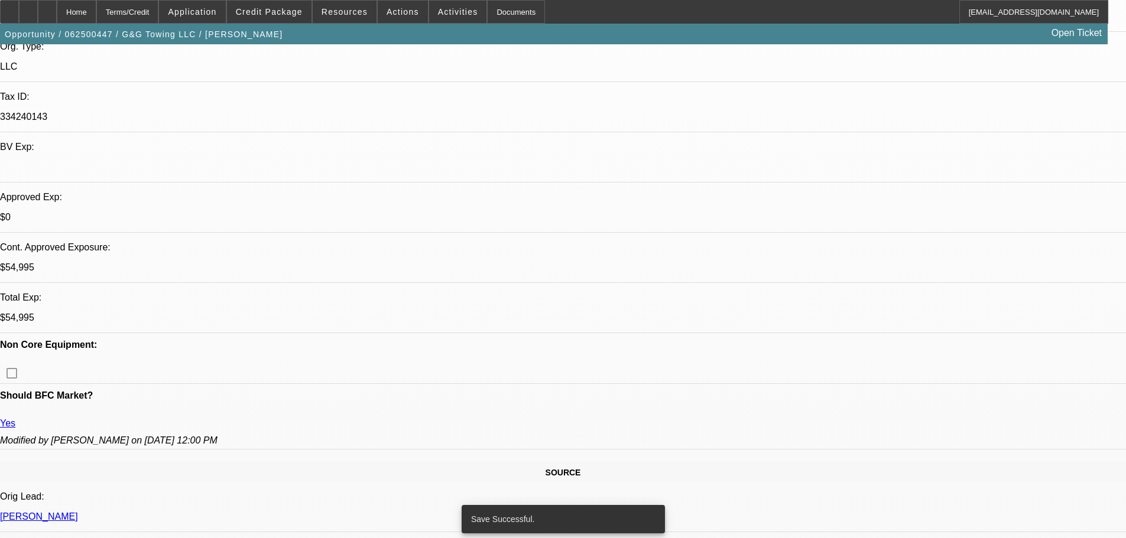
select select "2"
select select "0.1"
select select "4"
select select "0"
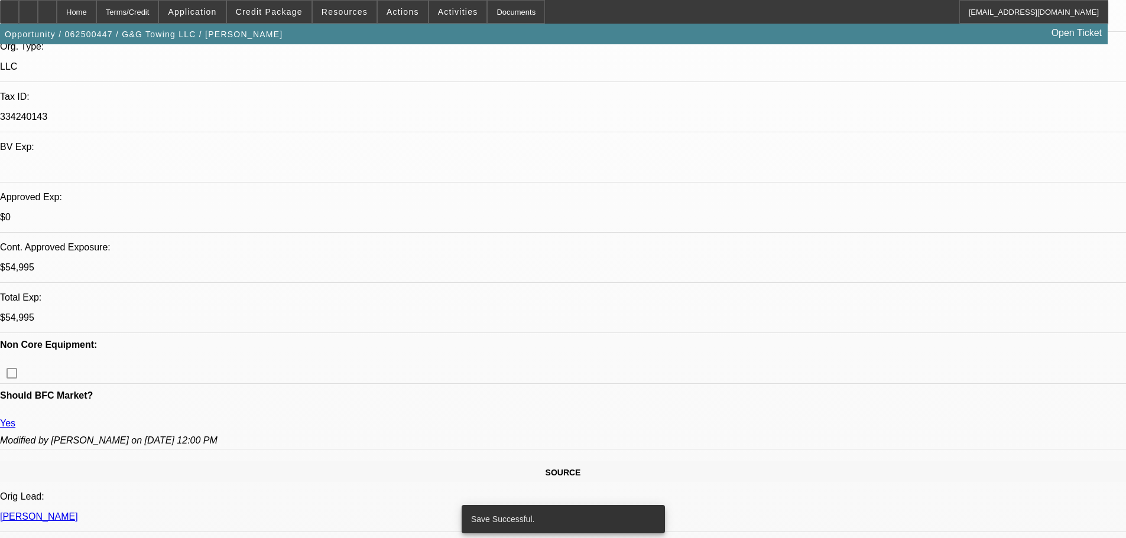
select select "2"
select select "0.1"
select select "4"
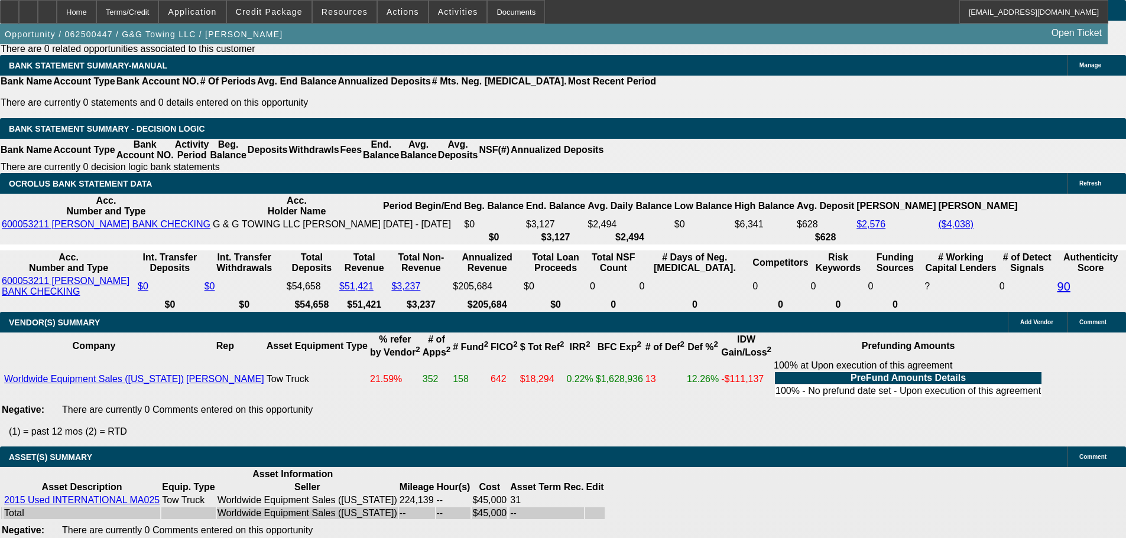
scroll to position [2049, 0]
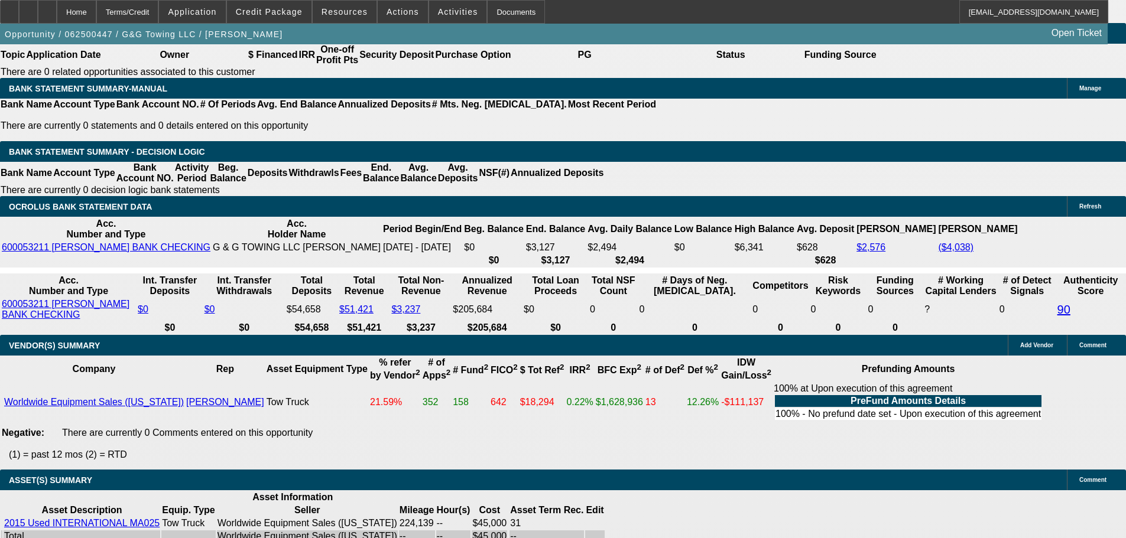
scroll to position [1990, 0]
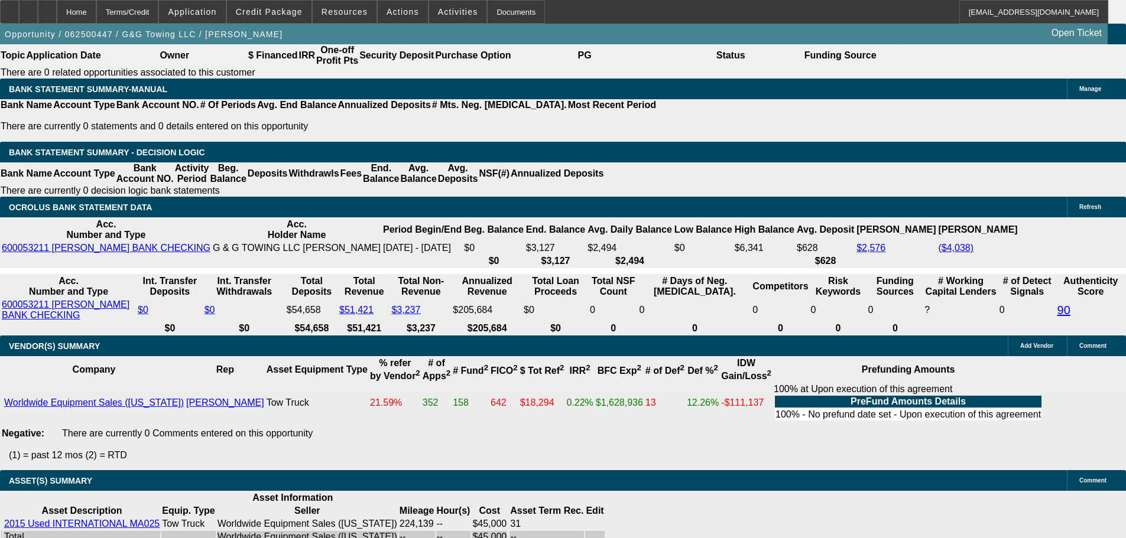
type input "13500"
type input "$0.00"
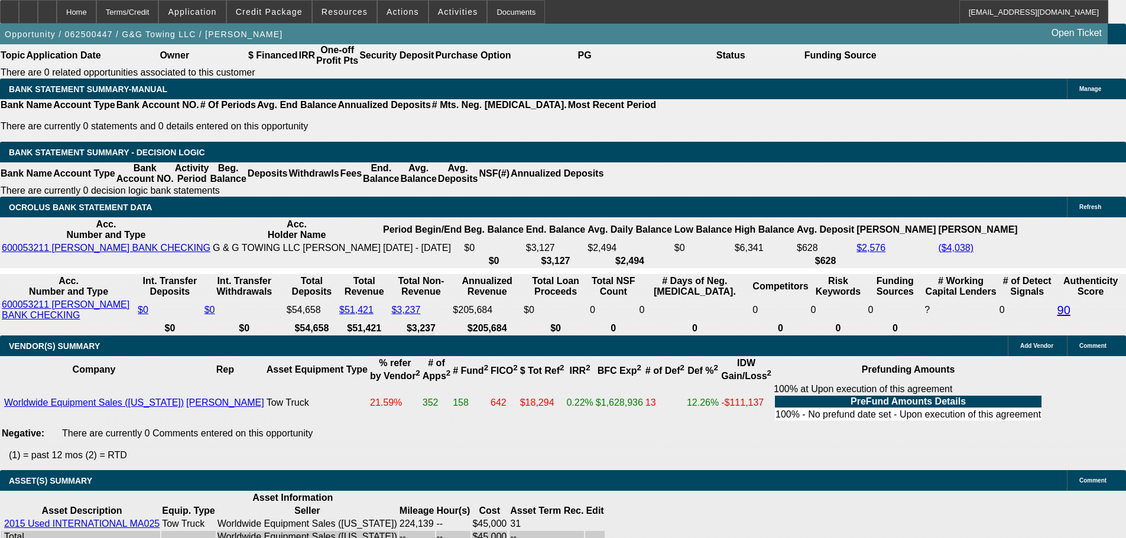
type input "UNKNOWN"
type input "$2,126.38"
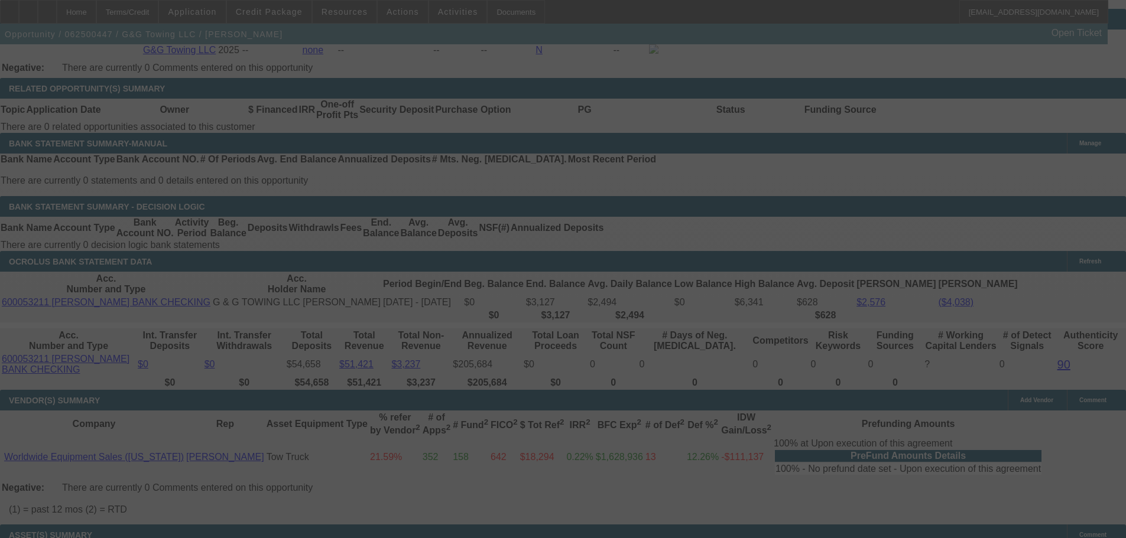
scroll to position [2049, 0]
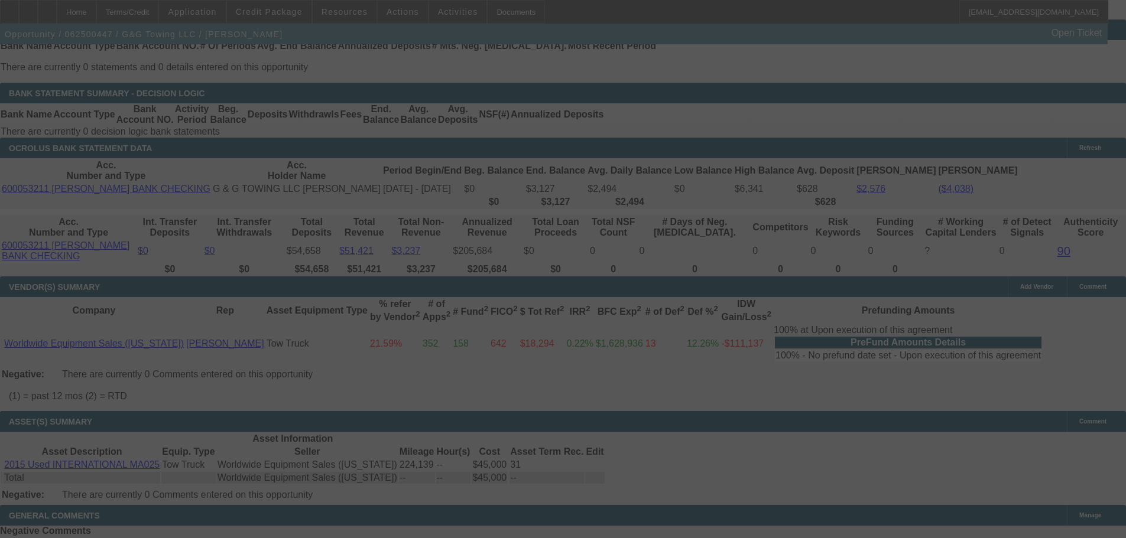
select select "0"
select select "0.1"
select select "4"
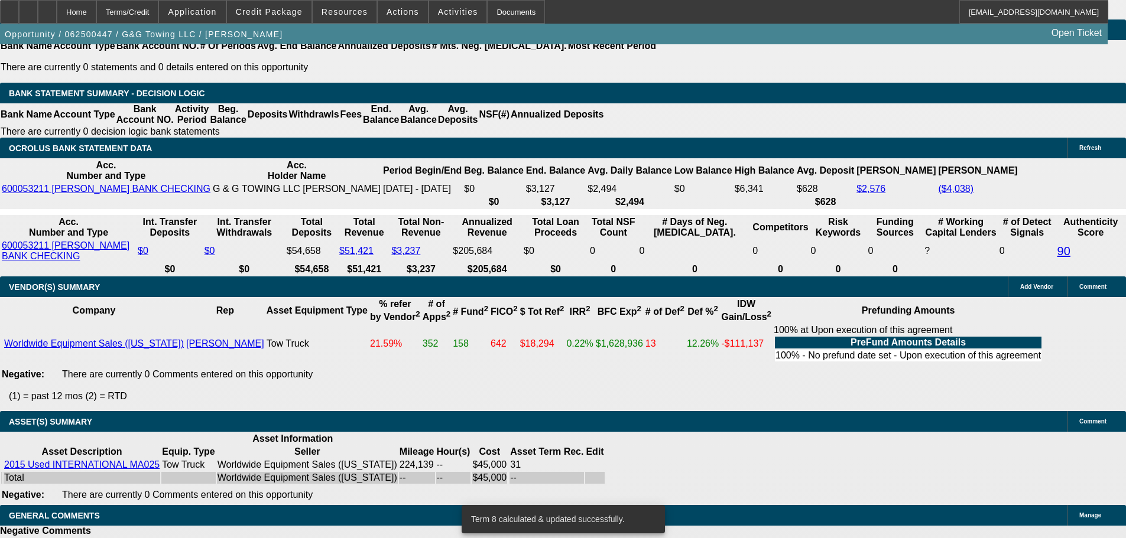
type input "UNKNOWN"
type input "2"
type input "$1,655.49"
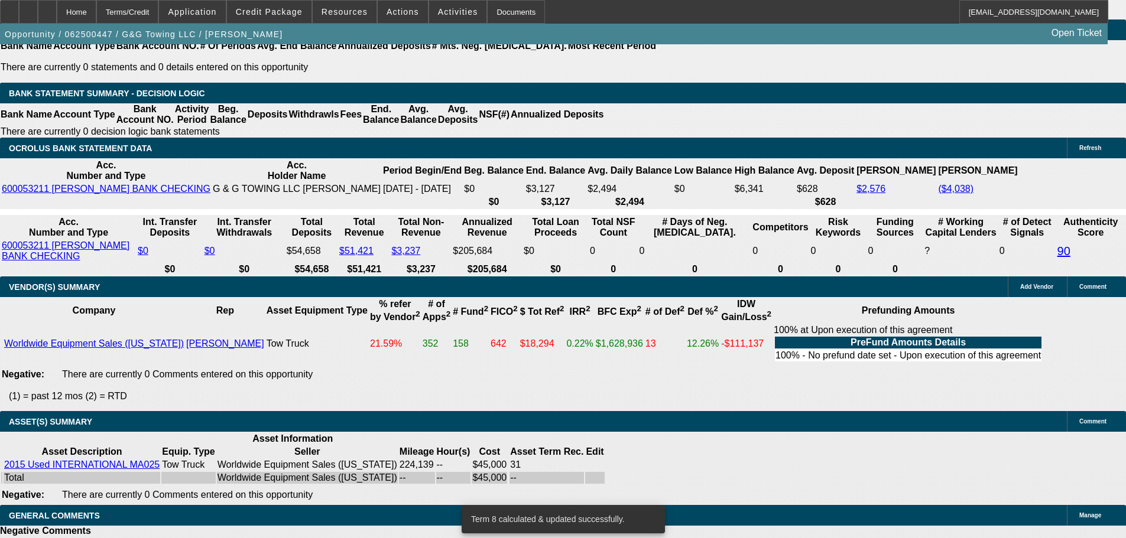
type input "27"
type input "$2,195.86"
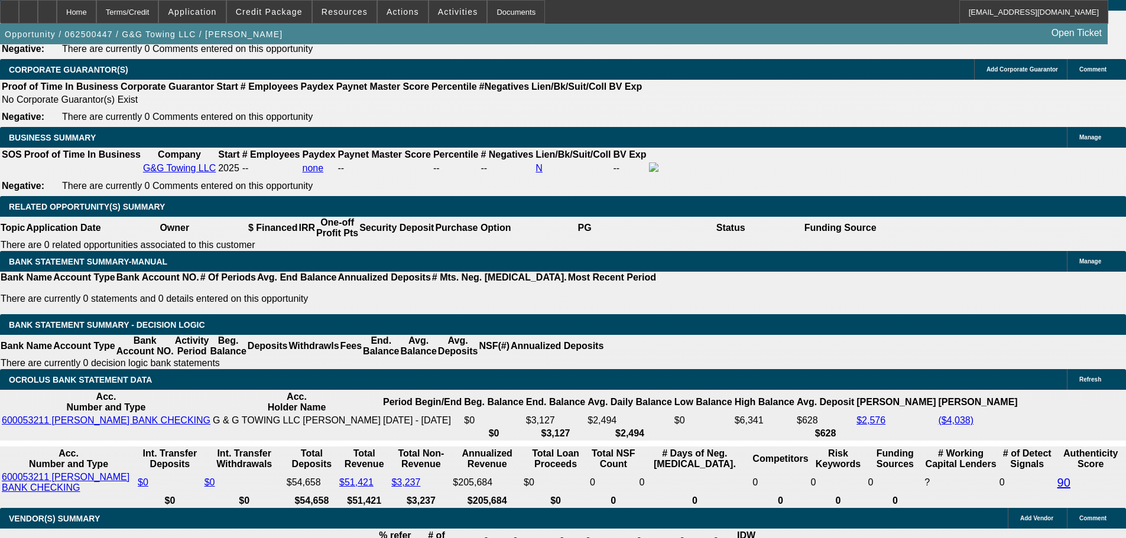
scroll to position [1812, 0]
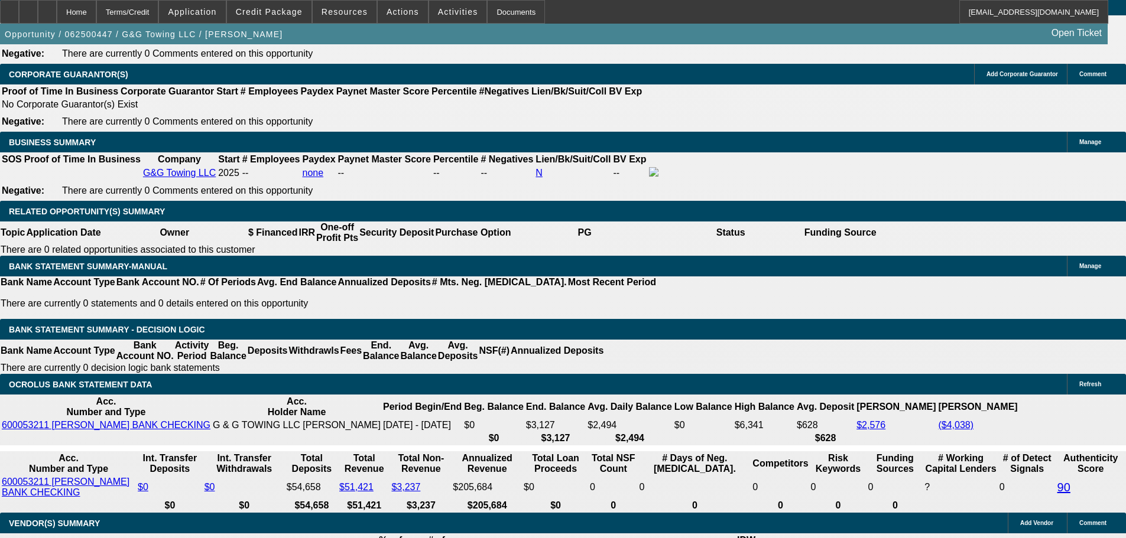
type input "27"
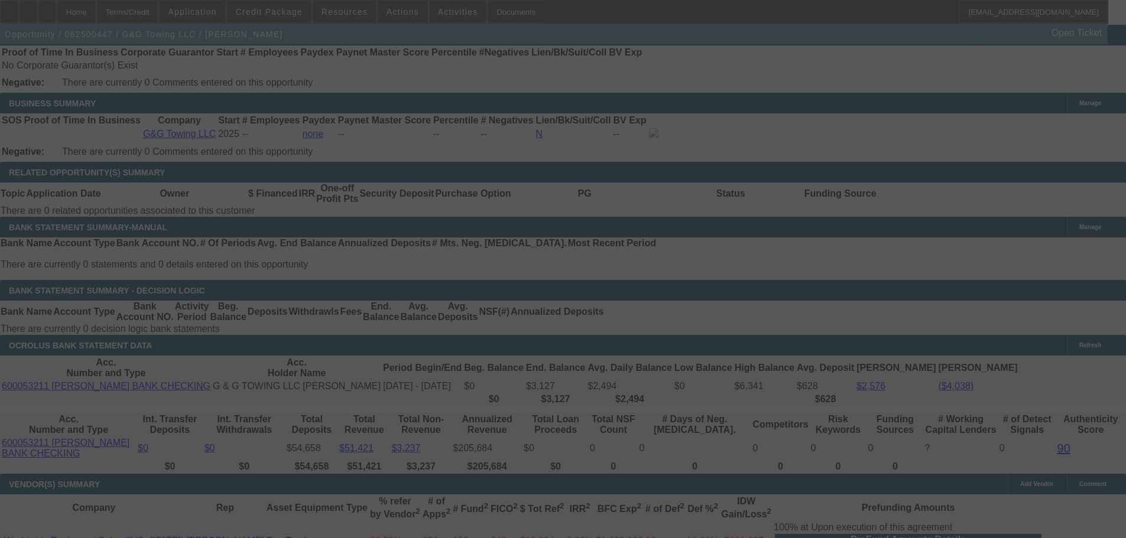
scroll to position [1931, 0]
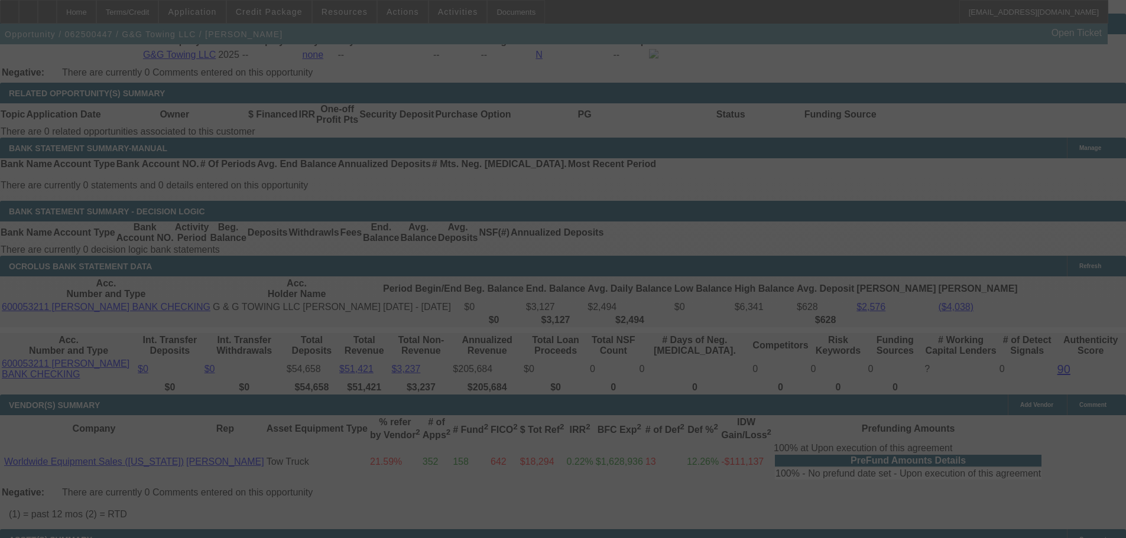
select select "0"
select select "0.1"
select select "4"
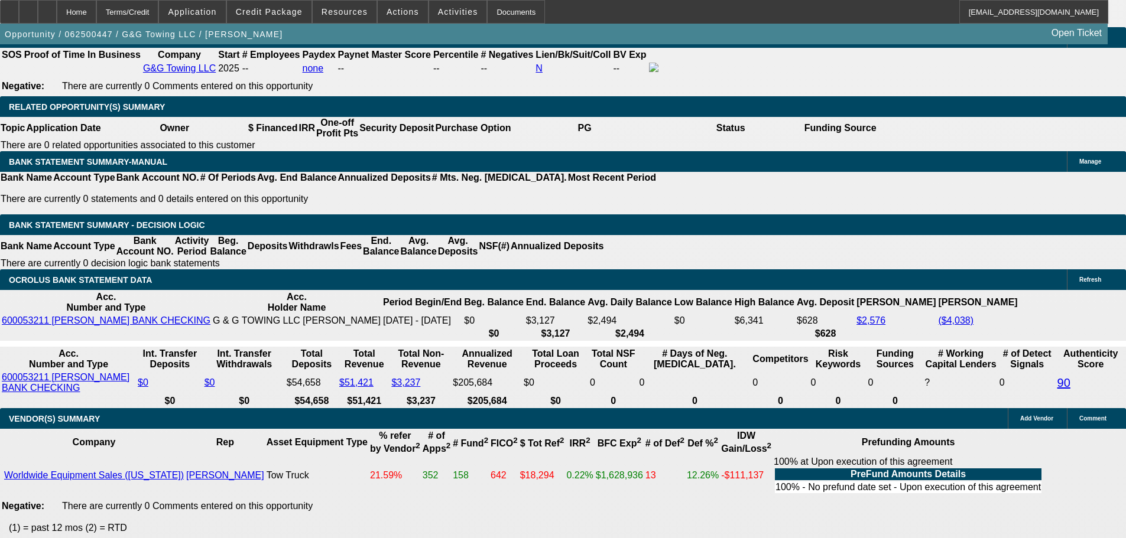
scroll to position [785, 0]
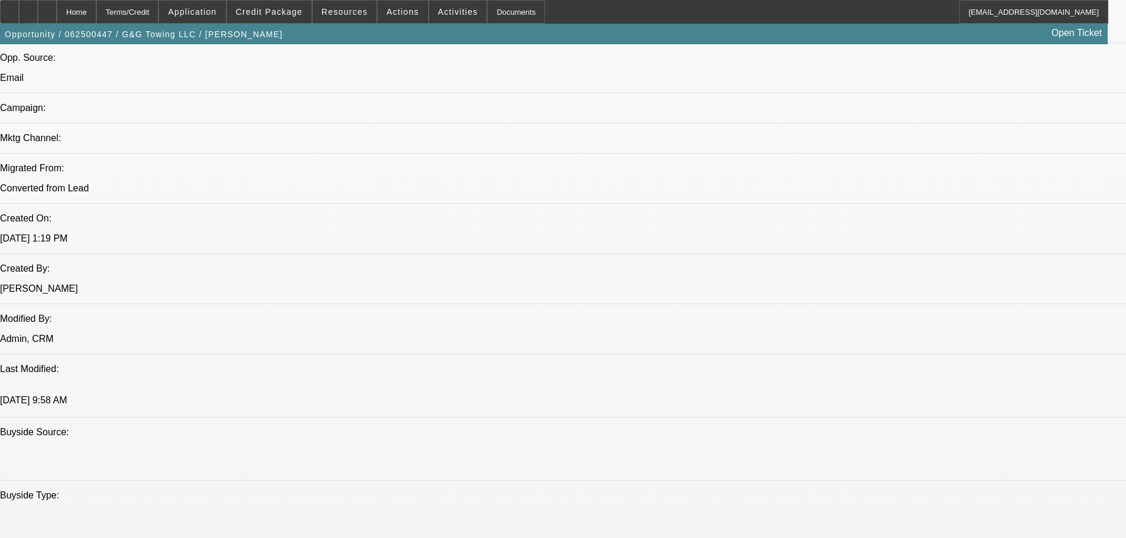
drag, startPoint x: 648, startPoint y: 462, endPoint x: 554, endPoint y: 140, distance: 334.8
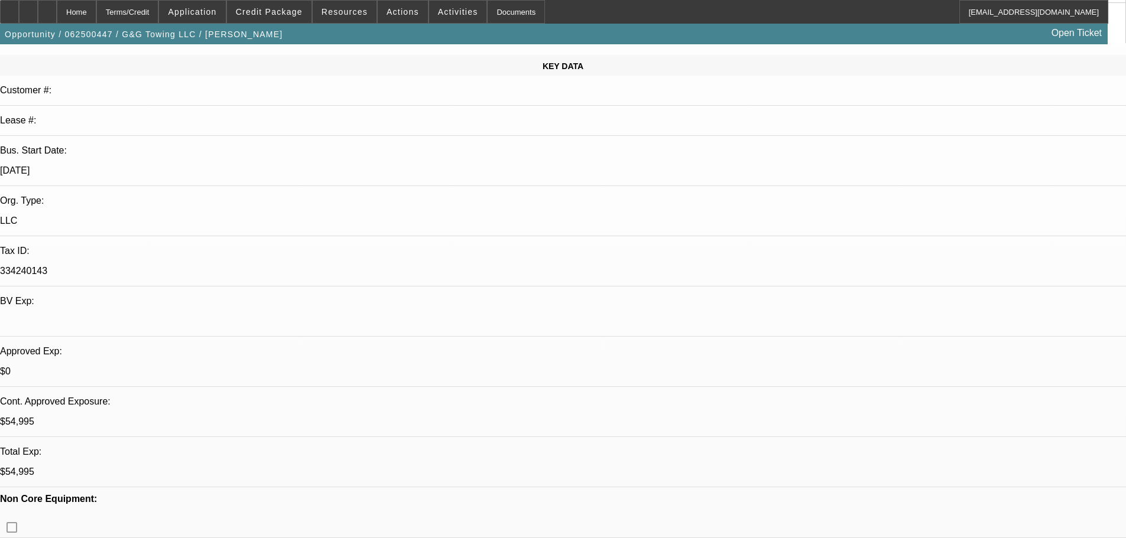
scroll to position [177, 0]
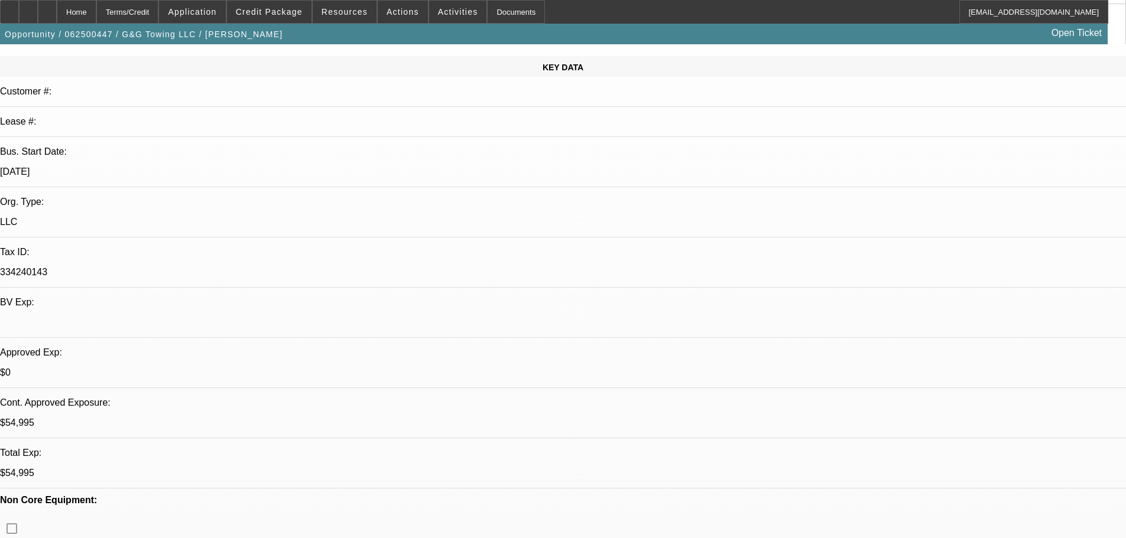
scroll to position [109, 0]
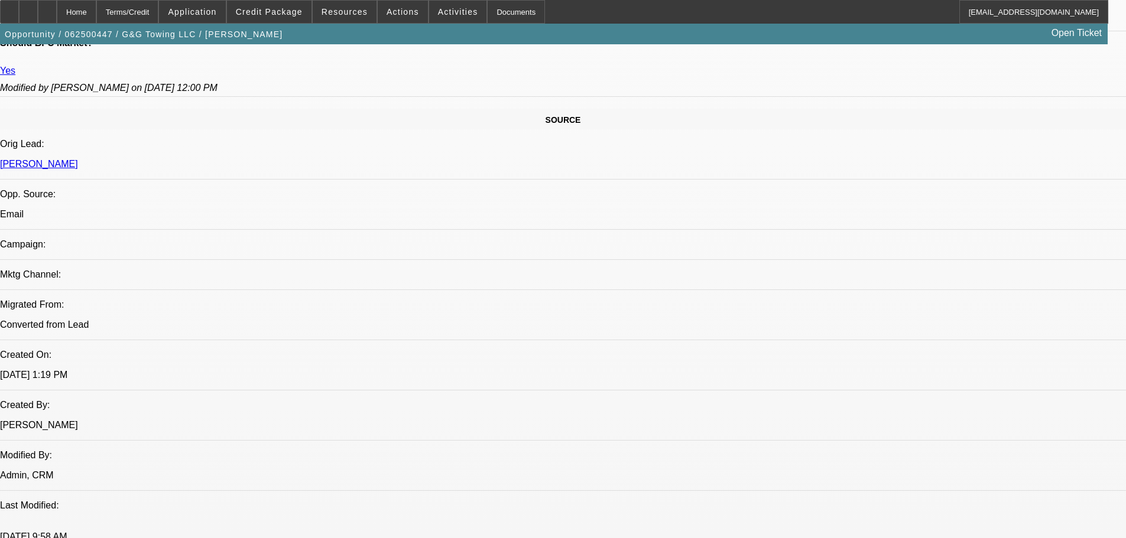
drag, startPoint x: 484, startPoint y: 263, endPoint x: 490, endPoint y: 369, distance: 105.9
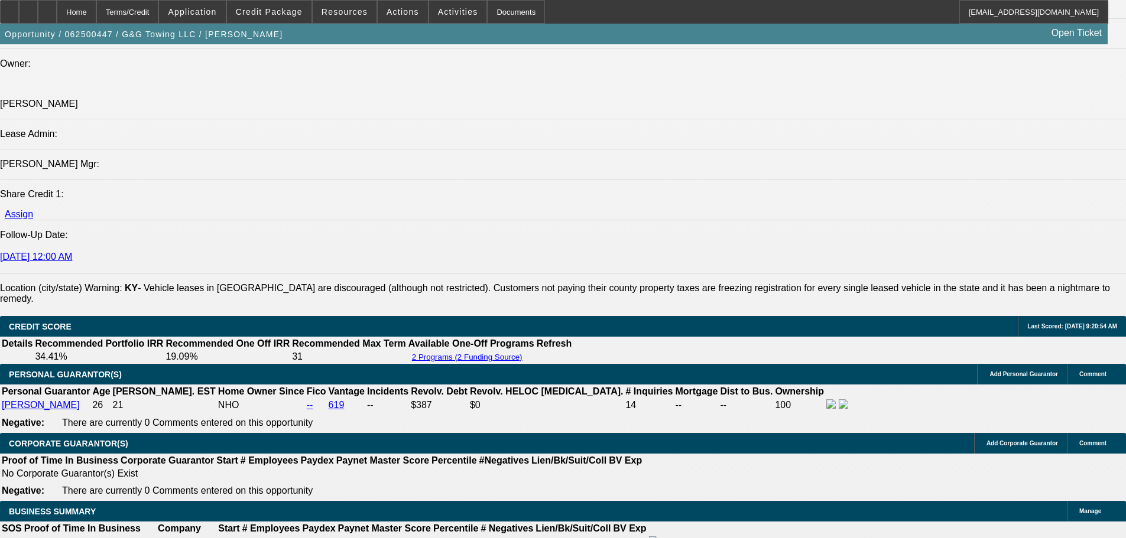
scroll to position [1698, 0]
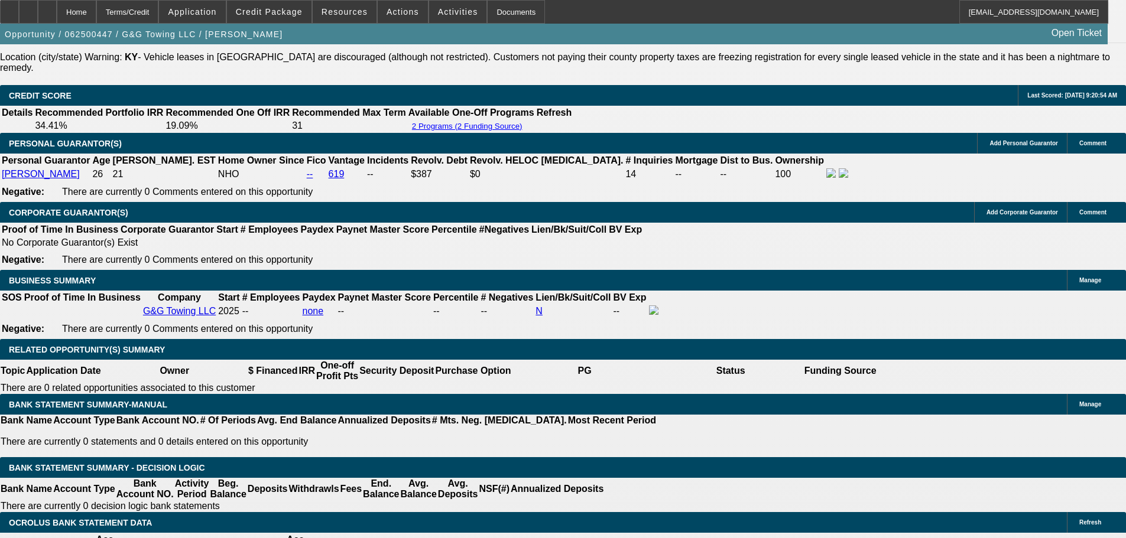
drag, startPoint x: 372, startPoint y: 406, endPoint x: 411, endPoint y: 506, distance: 108.0
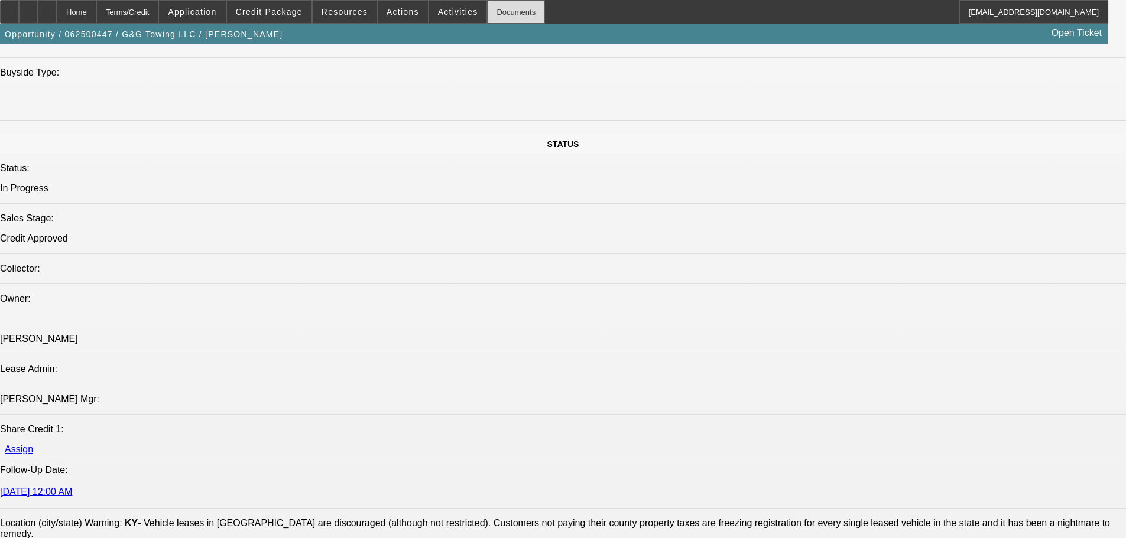
drag, startPoint x: 501, startPoint y: 17, endPoint x: 507, endPoint y: 0, distance: 17.6
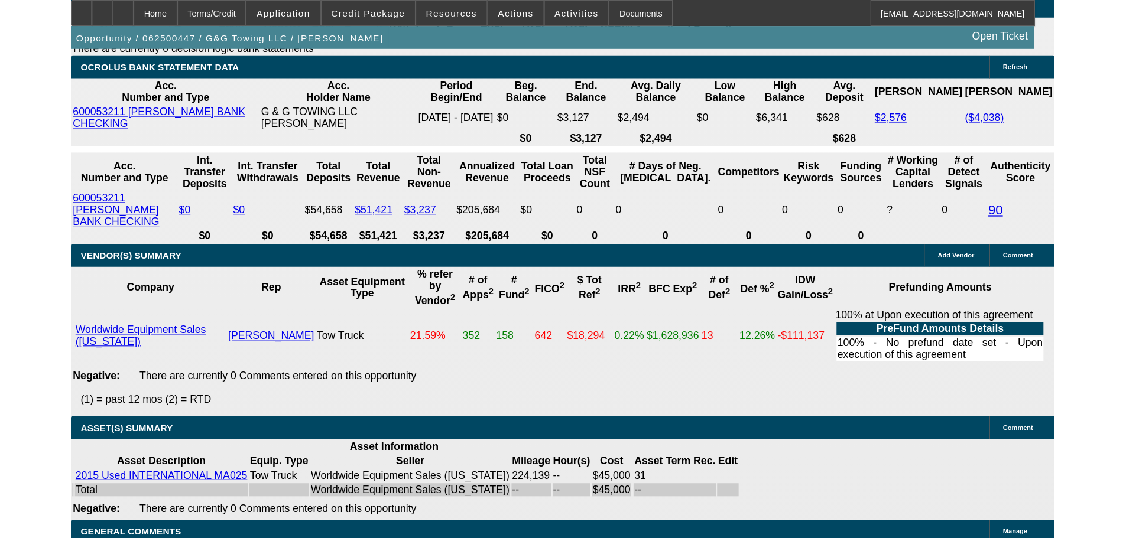
scroll to position [1931, 0]
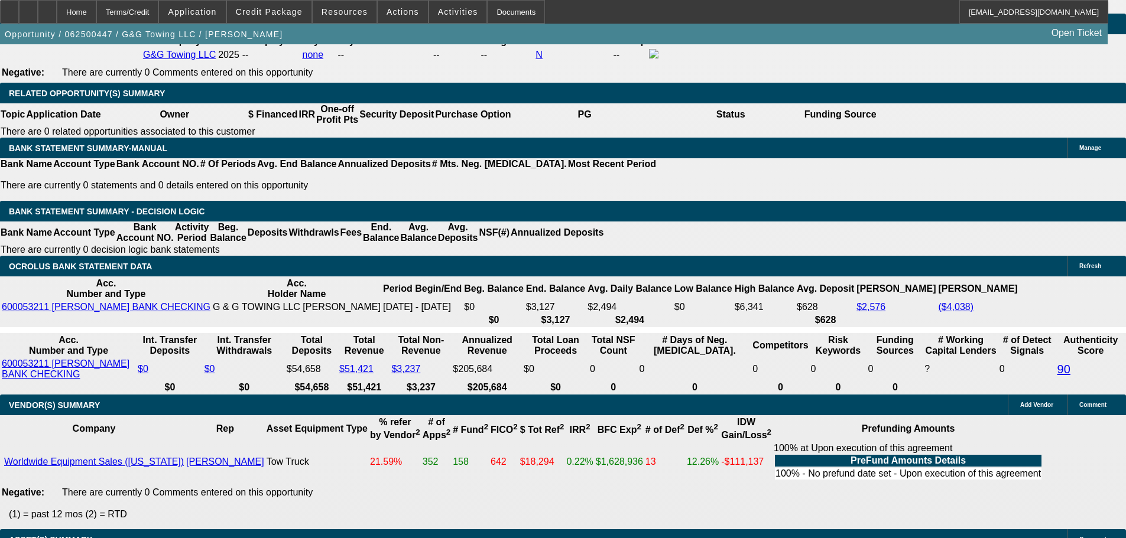
drag, startPoint x: 953, startPoint y: 126, endPoint x: 948, endPoint y: 111, distance: 15.7
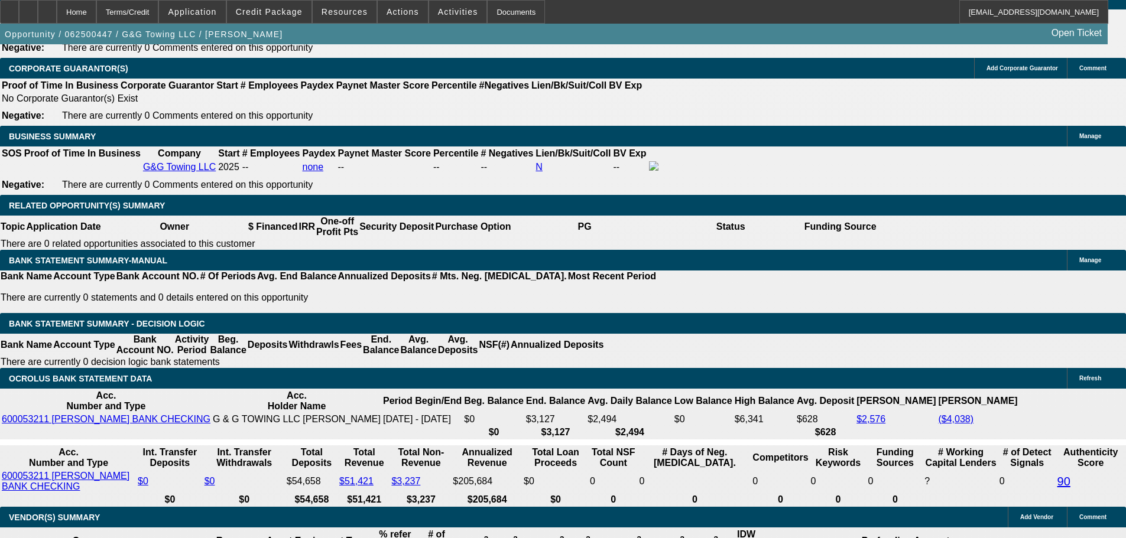
scroll to position [1753, 0]
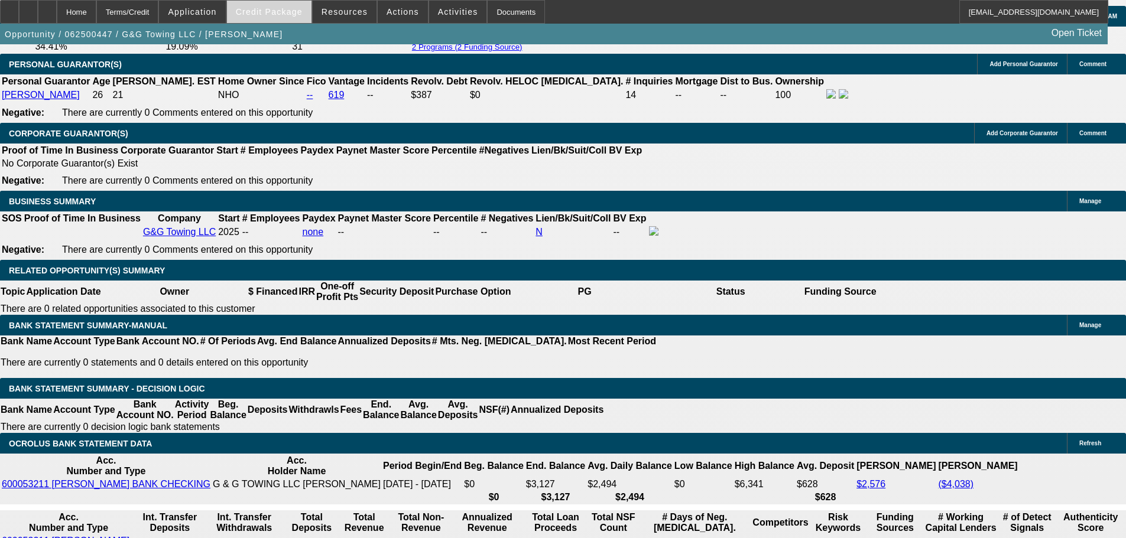
click at [289, 17] on span at bounding box center [269, 12] width 85 height 28
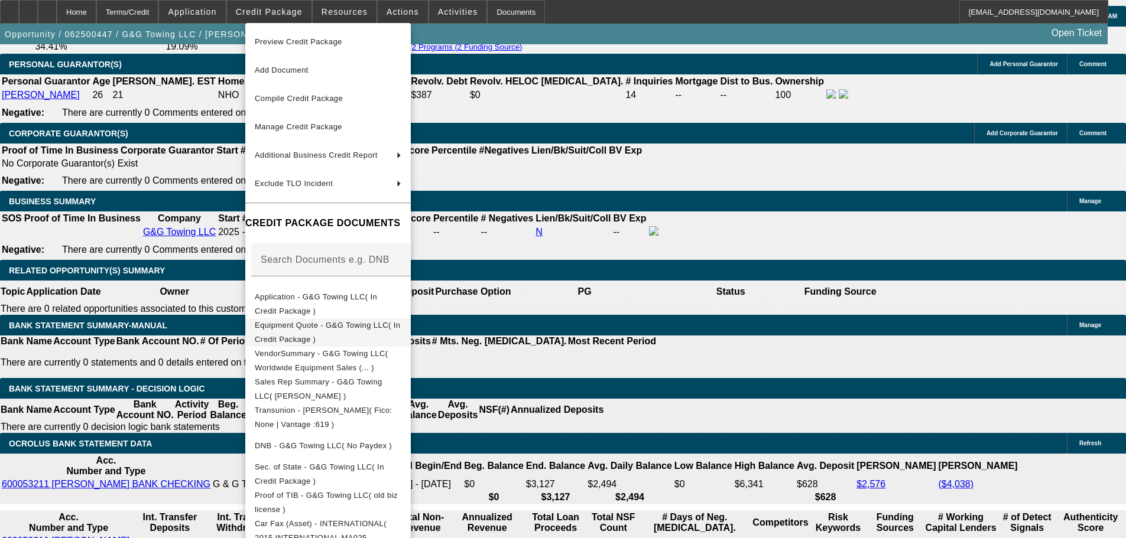
click at [400, 330] on span "Equipment Quote - G&G Towing LLC( In Credit Package )" at bounding box center [327, 332] width 145 height 23
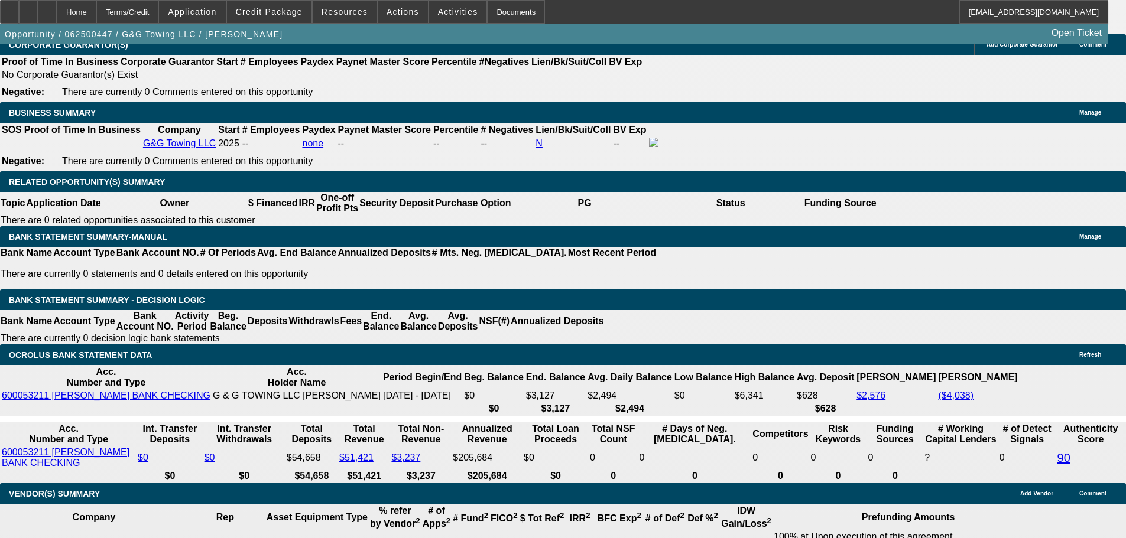
scroll to position [1812, 0]
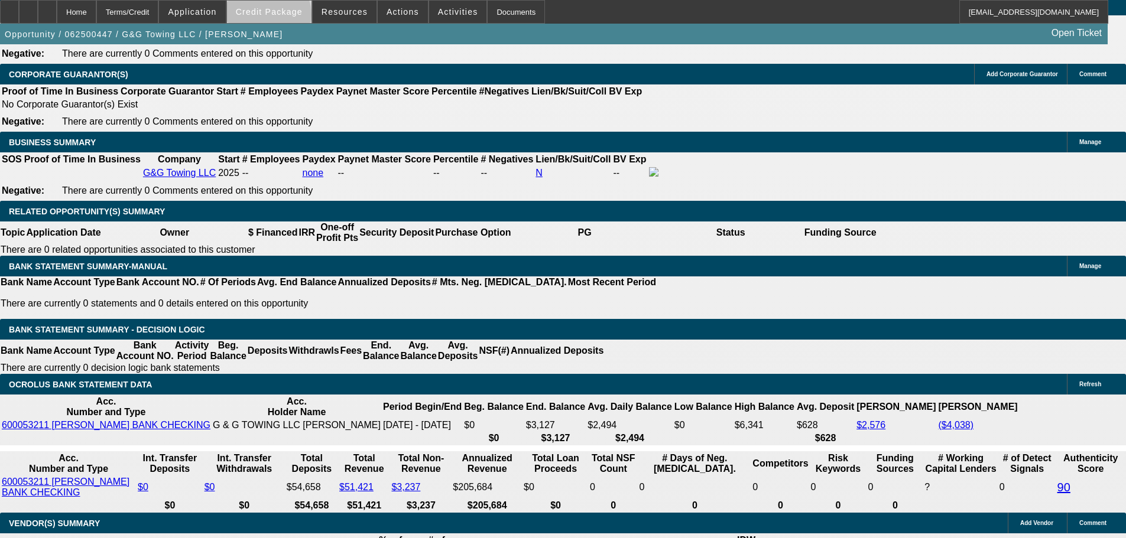
click at [287, 18] on span at bounding box center [269, 12] width 85 height 28
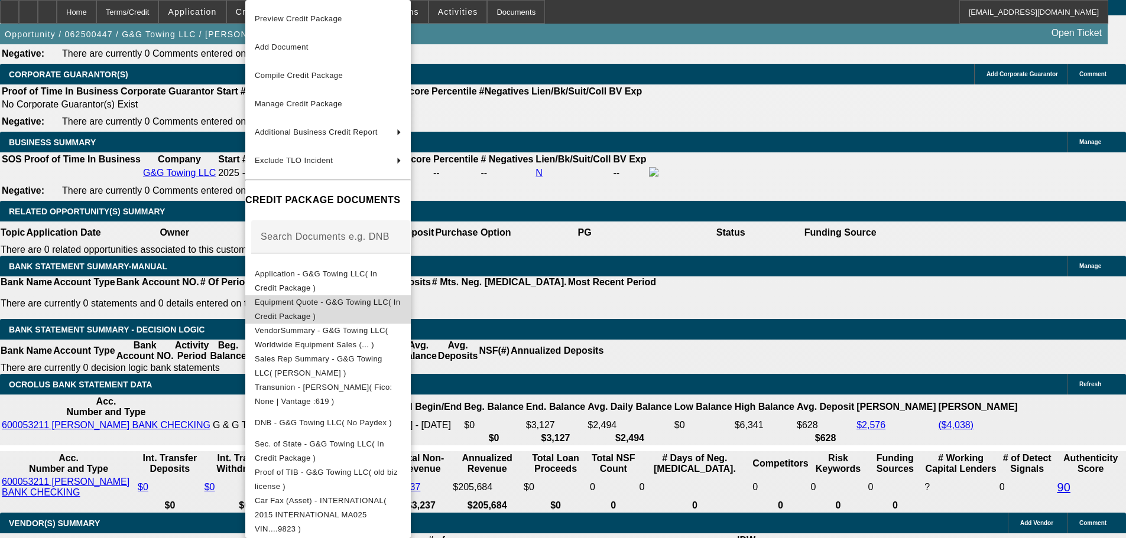
click at [389, 299] on span "Equipment Quote - G&G Towing LLC( In Credit Package )" at bounding box center [328, 309] width 147 height 28
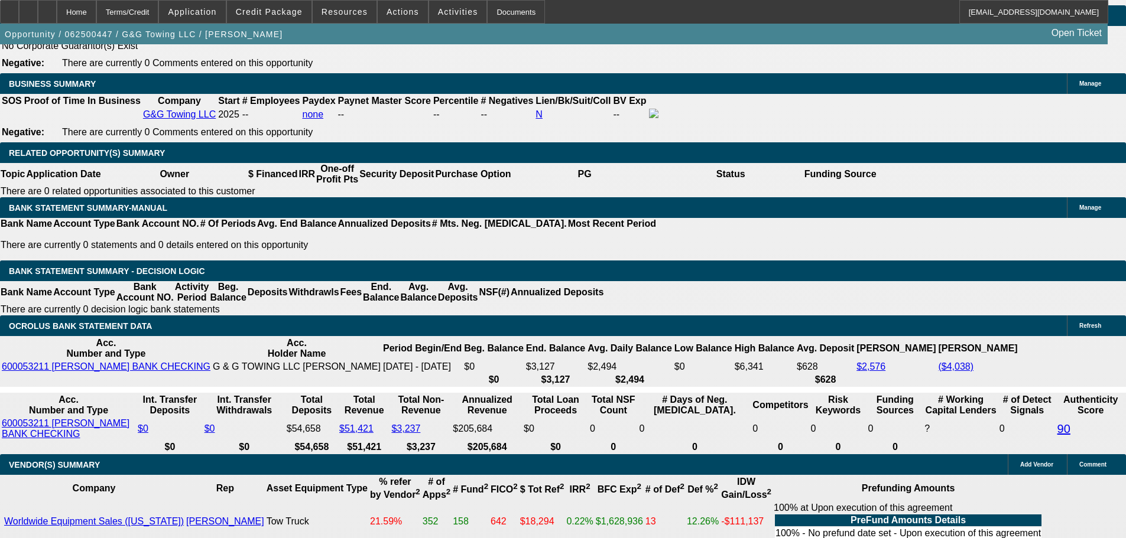
scroll to position [1872, 0]
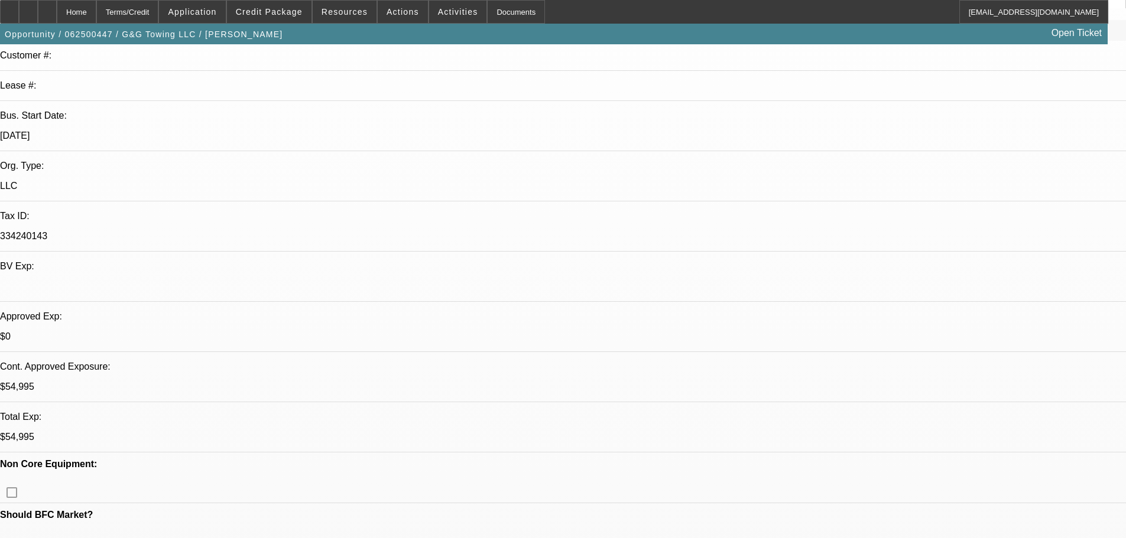
drag, startPoint x: 520, startPoint y: 99, endPoint x: 520, endPoint y: 88, distance: 10.6
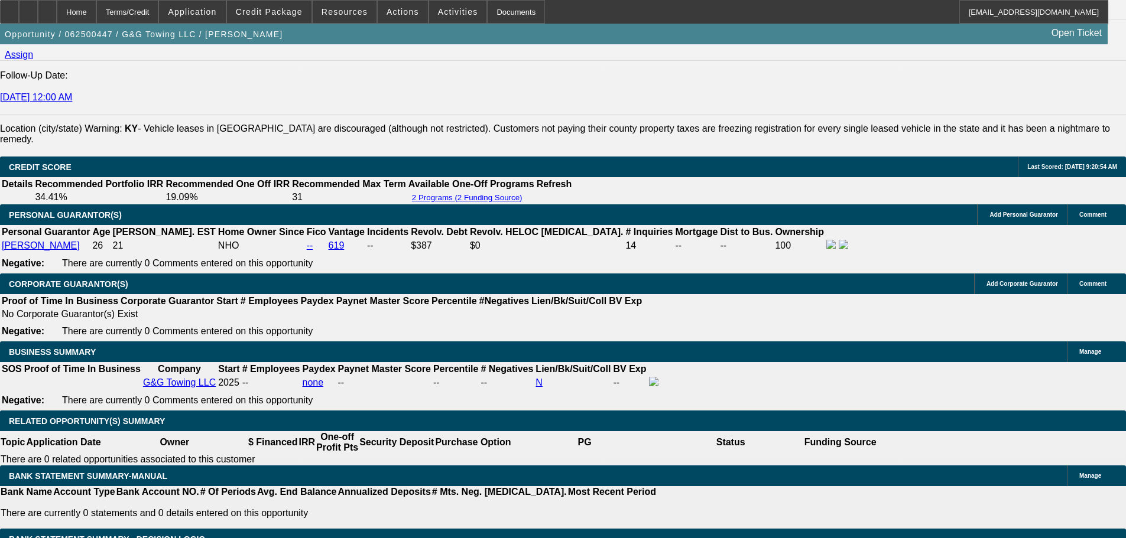
scroll to position [0, 140]
drag, startPoint x: 591, startPoint y: 382, endPoint x: 661, endPoint y: 2, distance: 387.0
drag, startPoint x: 475, startPoint y: 424, endPoint x: 756, endPoint y: 423, distance: 281.3
drag, startPoint x: 456, startPoint y: 422, endPoint x: 177, endPoint y: 398, distance: 279.9
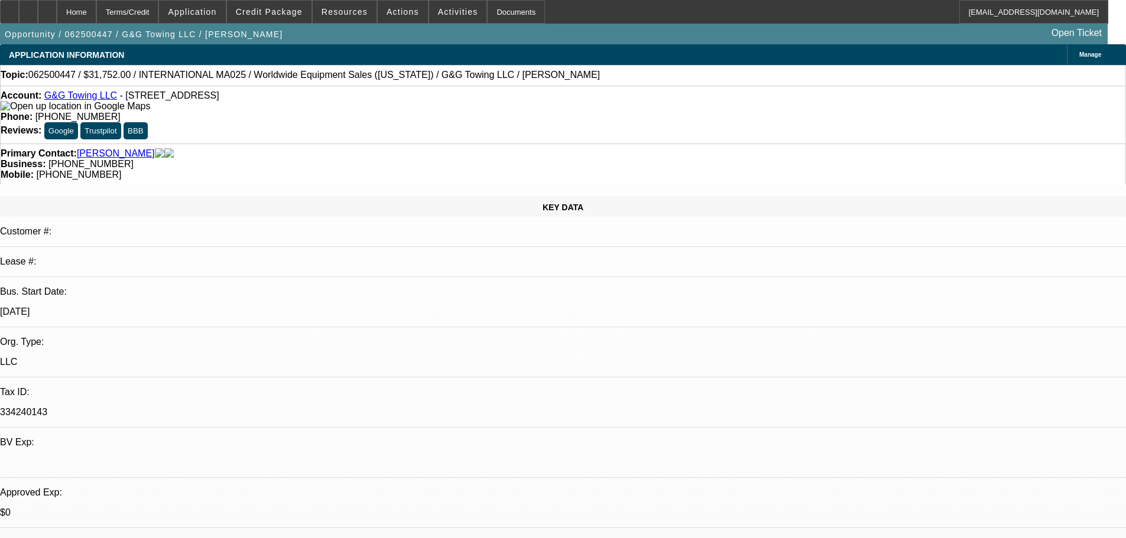
drag, startPoint x: 640, startPoint y: 141, endPoint x: 596, endPoint y: -72, distance: 216.7
drag, startPoint x: 649, startPoint y: 131, endPoint x: 596, endPoint y: 129, distance: 53.2
click at [596, 170] on div "Mobile: (859) 620-6803" at bounding box center [563, 175] width 1125 height 11
copy span "(859) 620-6803"
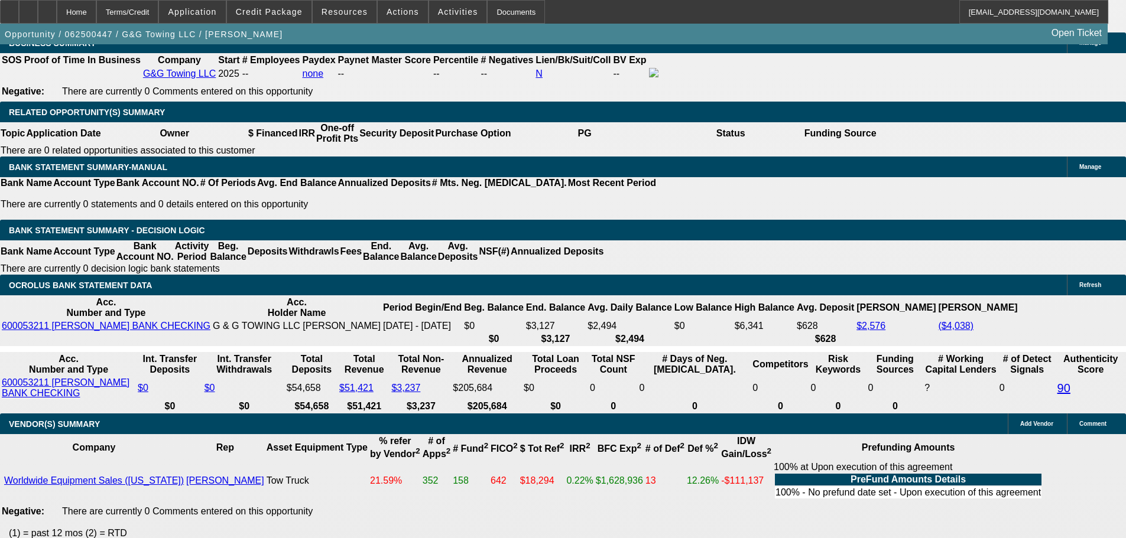
scroll to position [1891, 0]
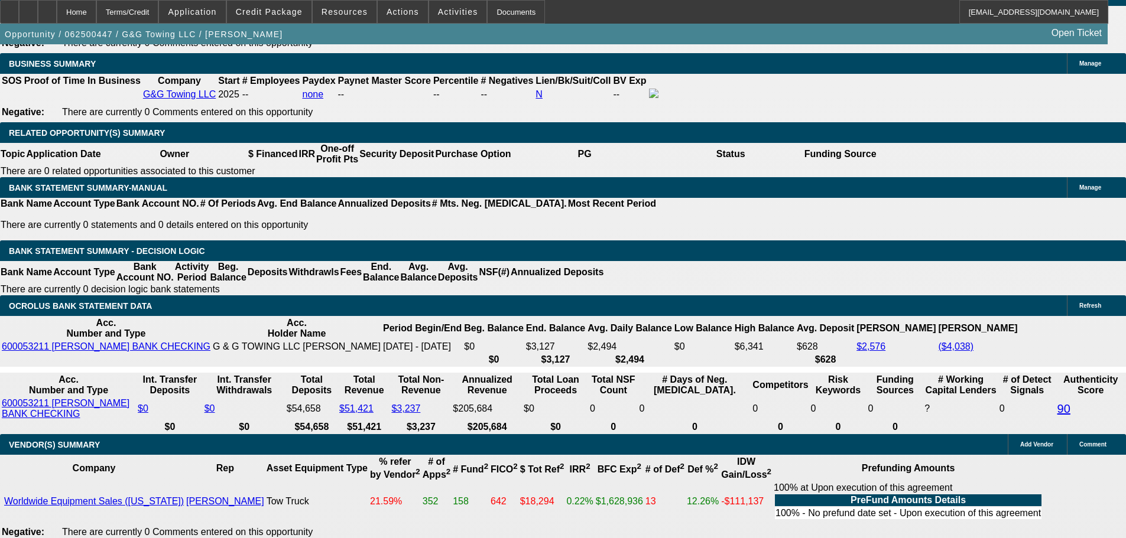
drag, startPoint x: 509, startPoint y: 216, endPoint x: 267, endPoint y: 200, distance: 243.4
drag, startPoint x: 481, startPoint y: 209, endPoint x: 616, endPoint y: 215, distance: 135.5
drag, startPoint x: 618, startPoint y: 215, endPoint x: 284, endPoint y: 213, distance: 333.9
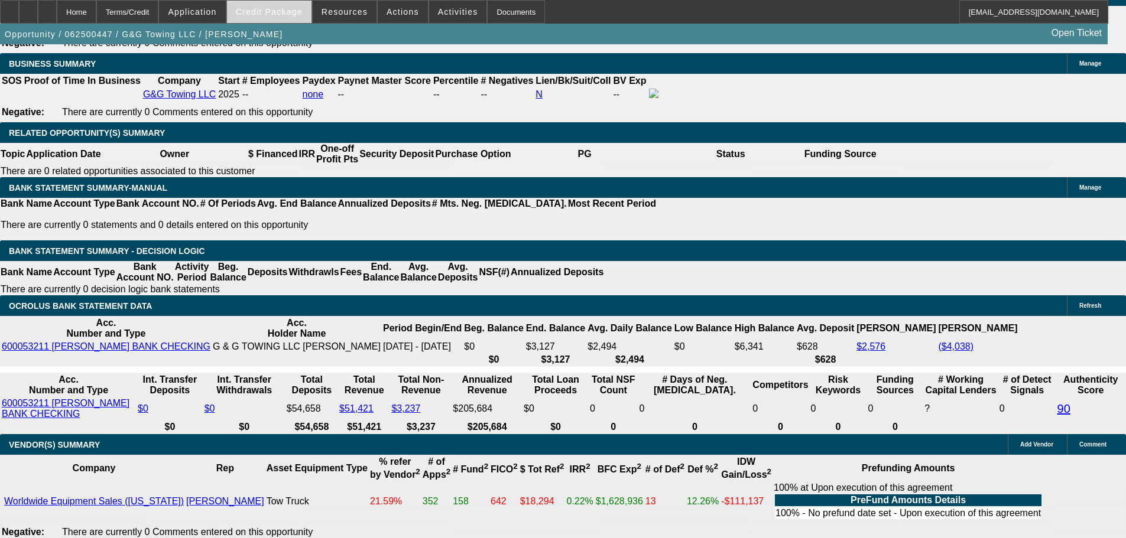
click at [302, 14] on span "Credit Package" at bounding box center [269, 11] width 67 height 9
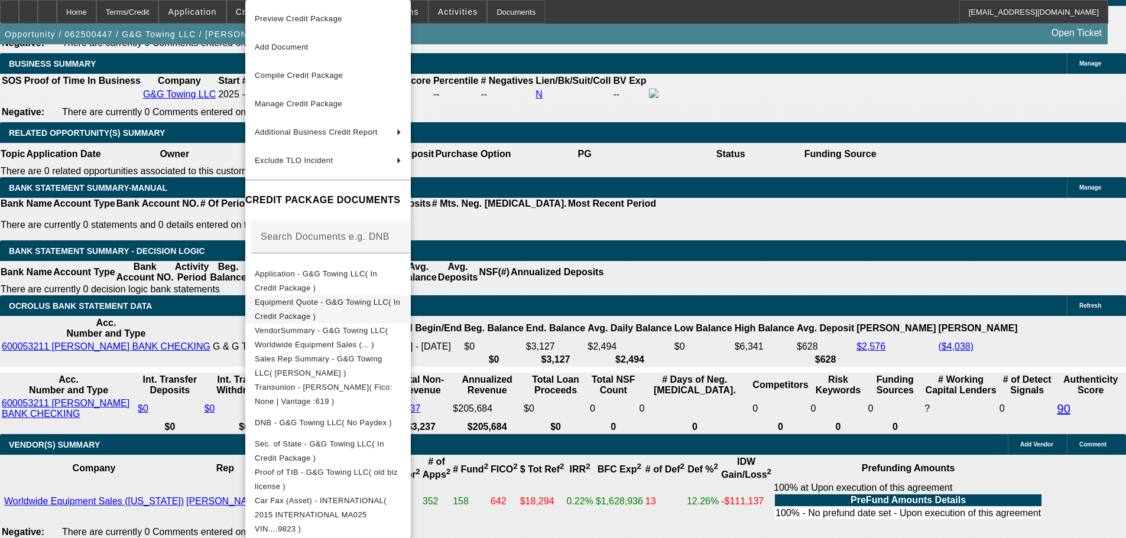
click at [400, 302] on span "Equipment Quote - G&G Towing LLC( In Credit Package )" at bounding box center [327, 309] width 145 height 23
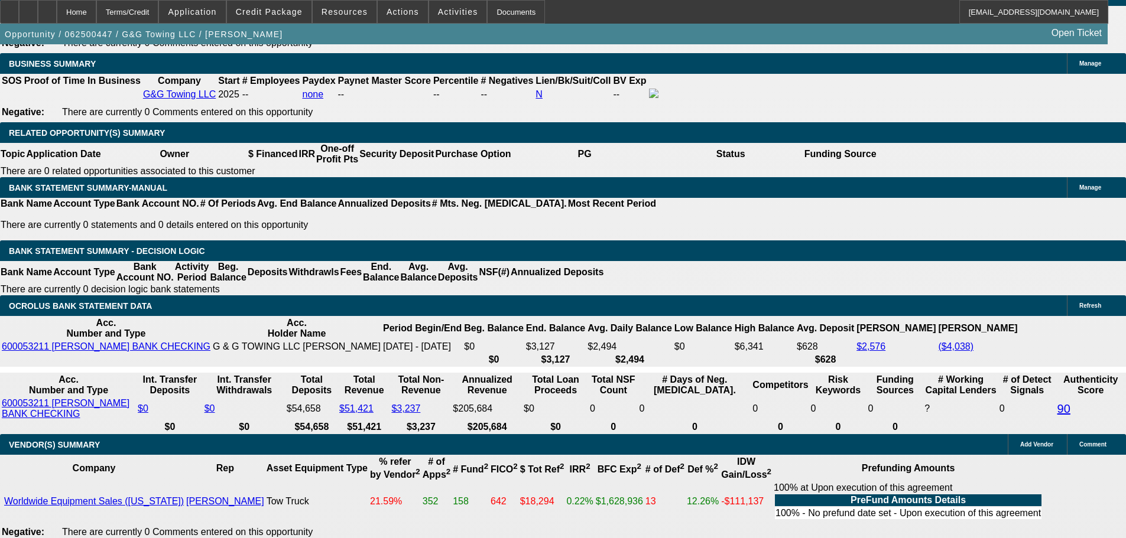
drag, startPoint x: 251, startPoint y: 113, endPoint x: 254, endPoint y: 124, distance: 10.5
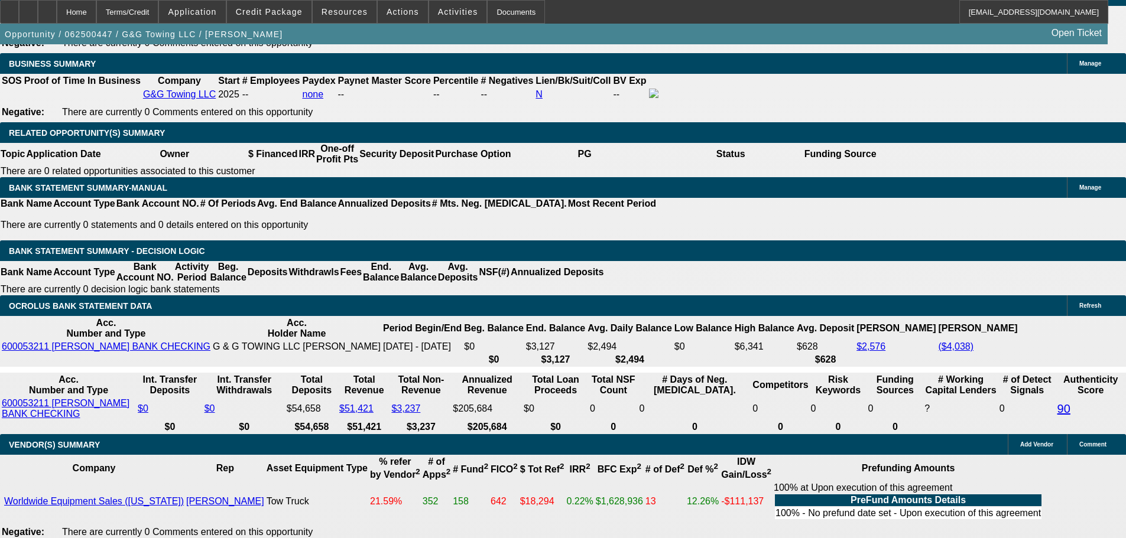
drag, startPoint x: 405, startPoint y: 124, endPoint x: 420, endPoint y: 140, distance: 21.8
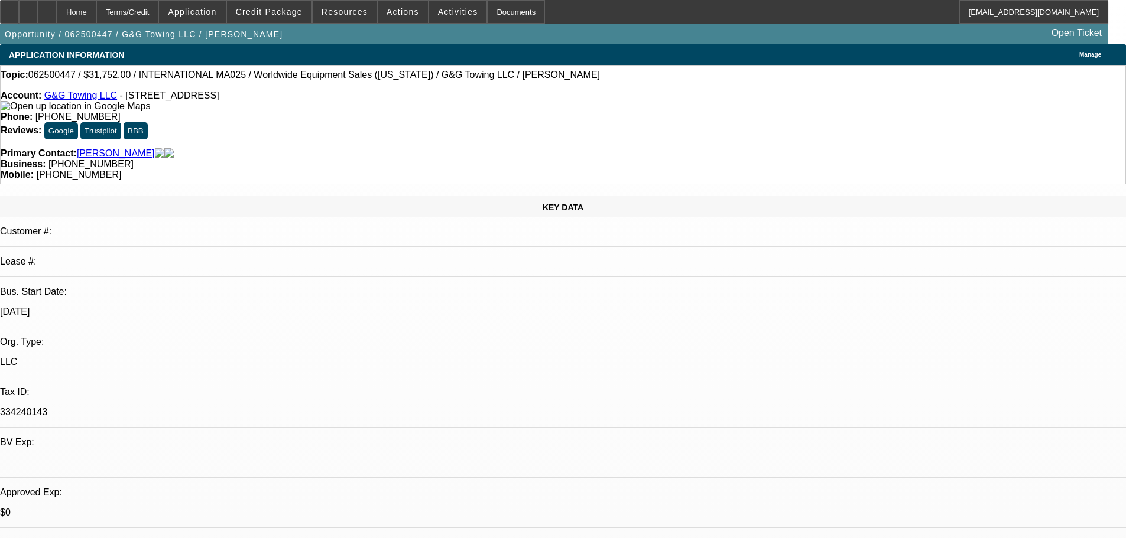
drag, startPoint x: 532, startPoint y: 90, endPoint x: 542, endPoint y: 27, distance: 64.6
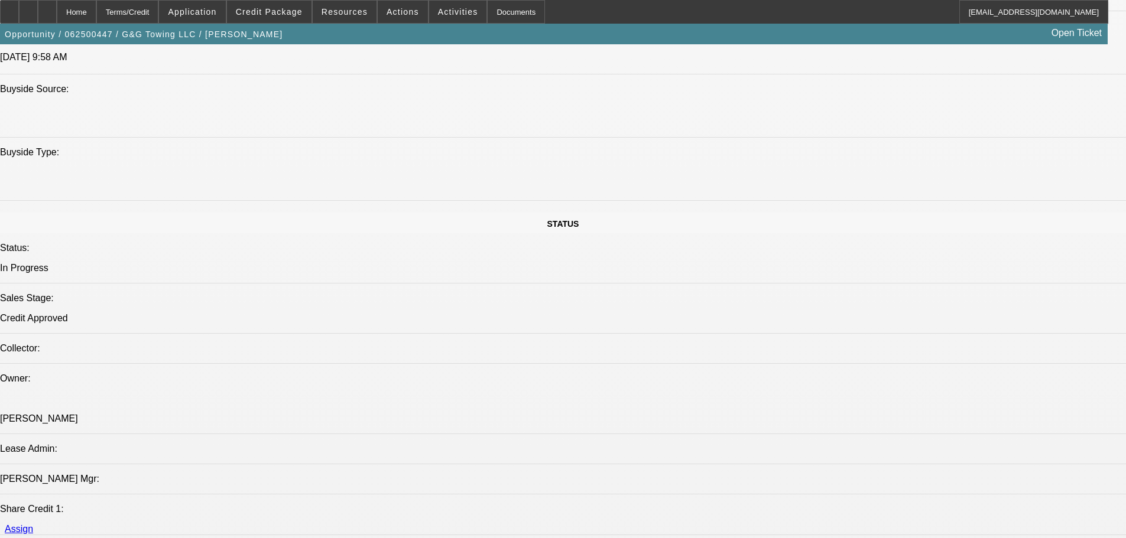
drag, startPoint x: 312, startPoint y: 222, endPoint x: 345, endPoint y: 415, distance: 196.0
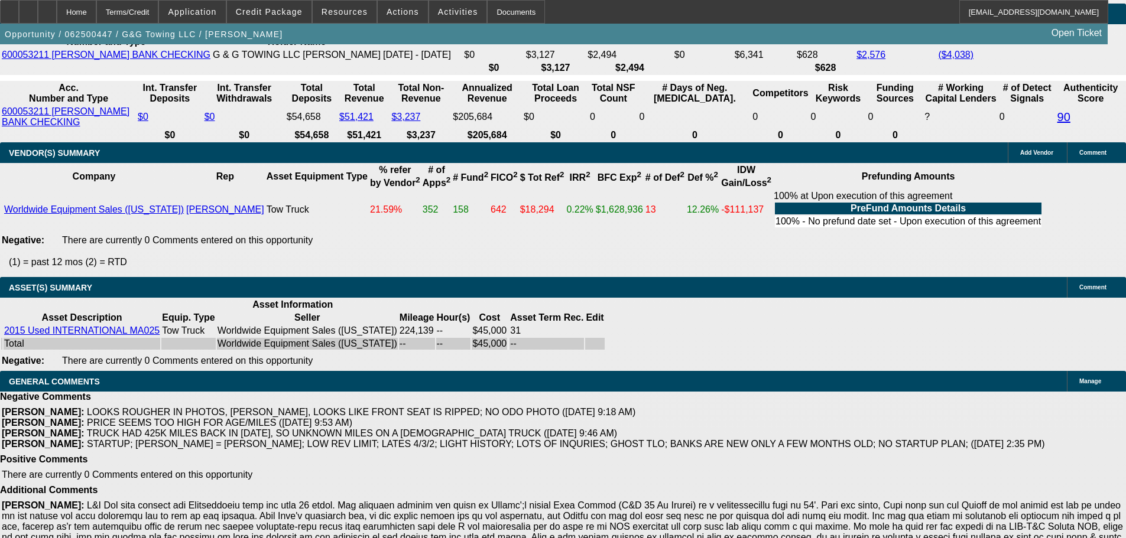
drag, startPoint x: 407, startPoint y: 280, endPoint x: 394, endPoint y: 316, distance: 38.1
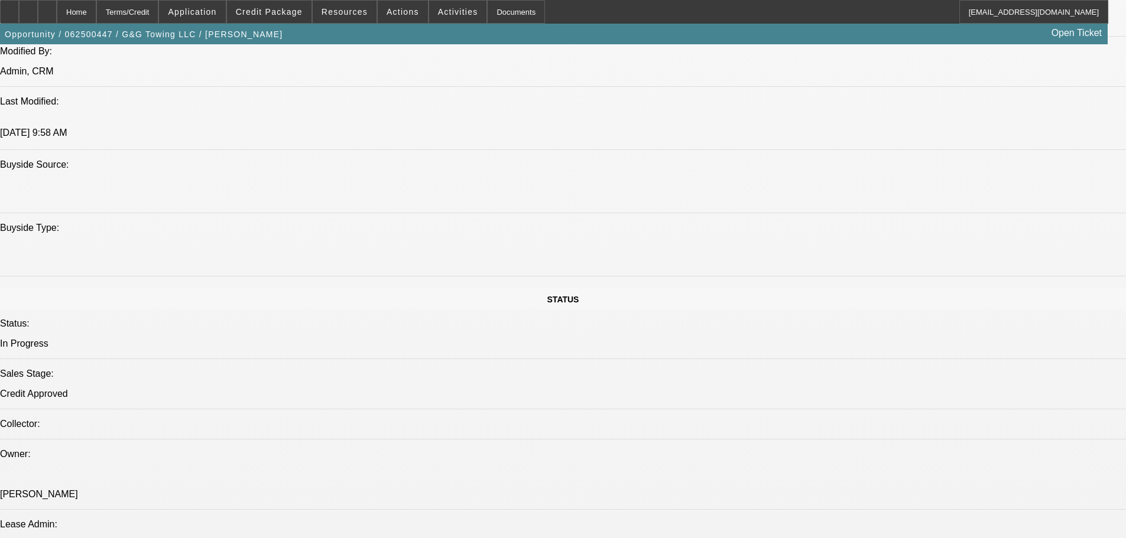
drag, startPoint x: 387, startPoint y: 359, endPoint x: 384, endPoint y: 210, distance: 149.0
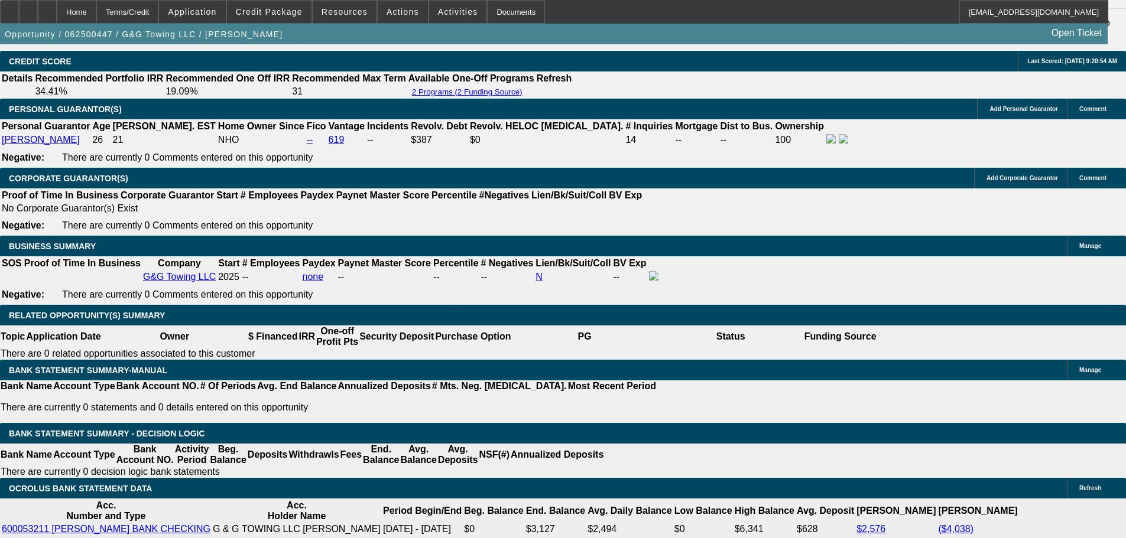
scroll to position [1839, 0]
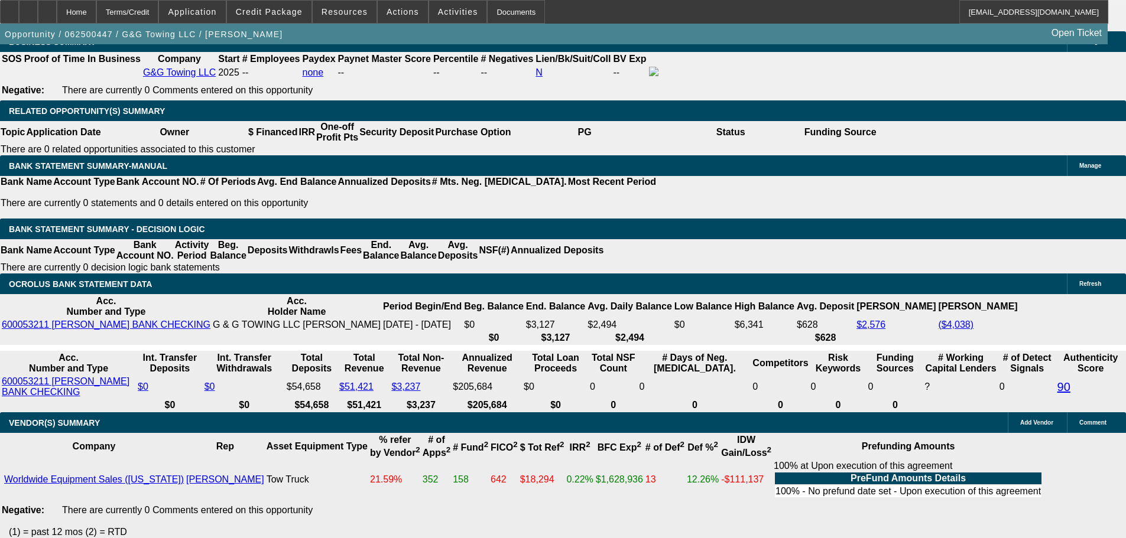
scroll to position [2075, 0]
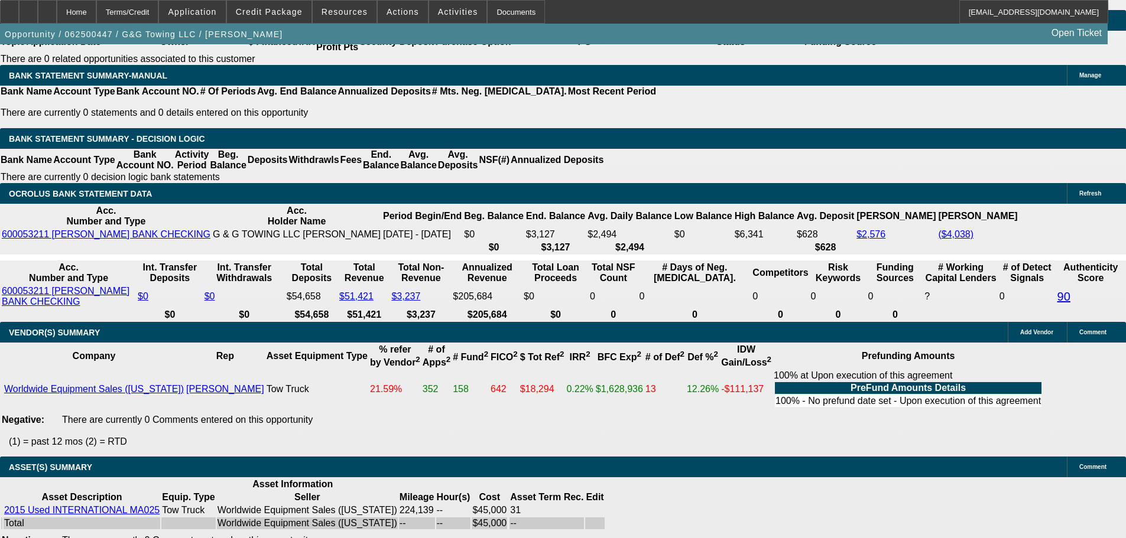
drag, startPoint x: 451, startPoint y: 100, endPoint x: 450, endPoint y: 83, distance: 16.6
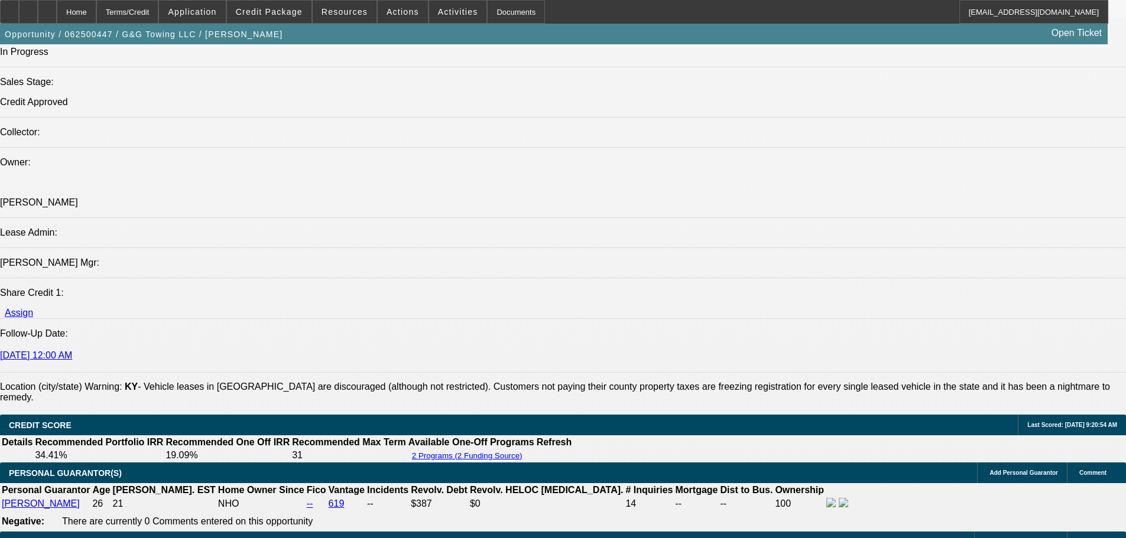
drag, startPoint x: 580, startPoint y: 290, endPoint x: 495, endPoint y: 92, distance: 215.3
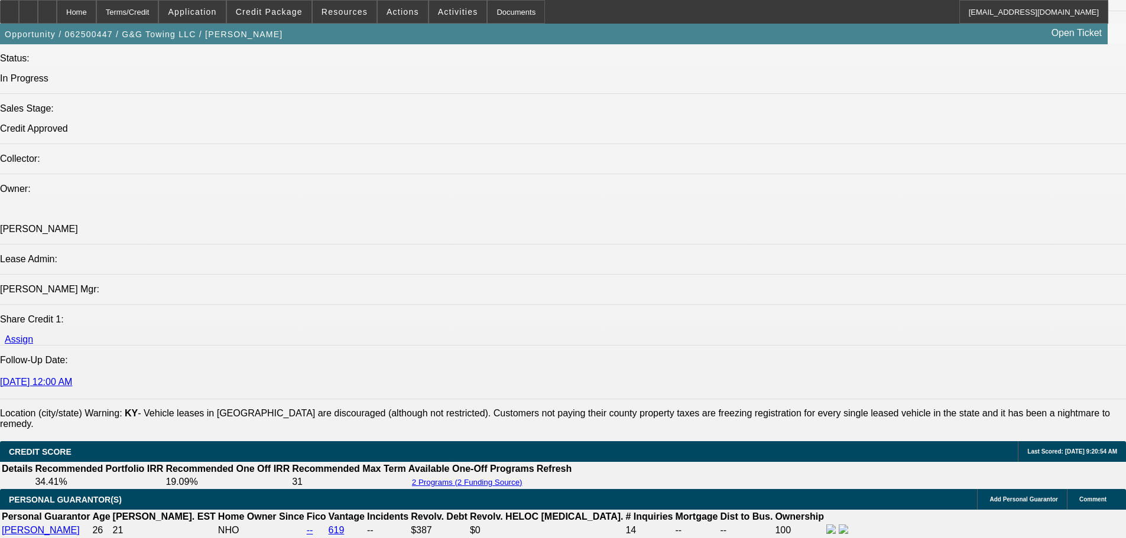
scroll to position [1380, 0]
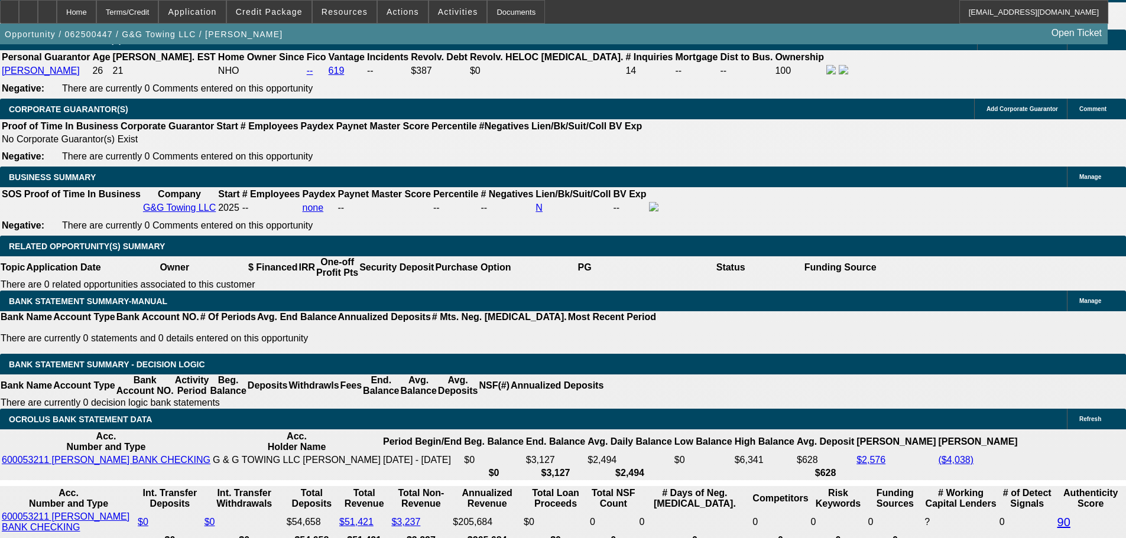
scroll to position [1912, 0]
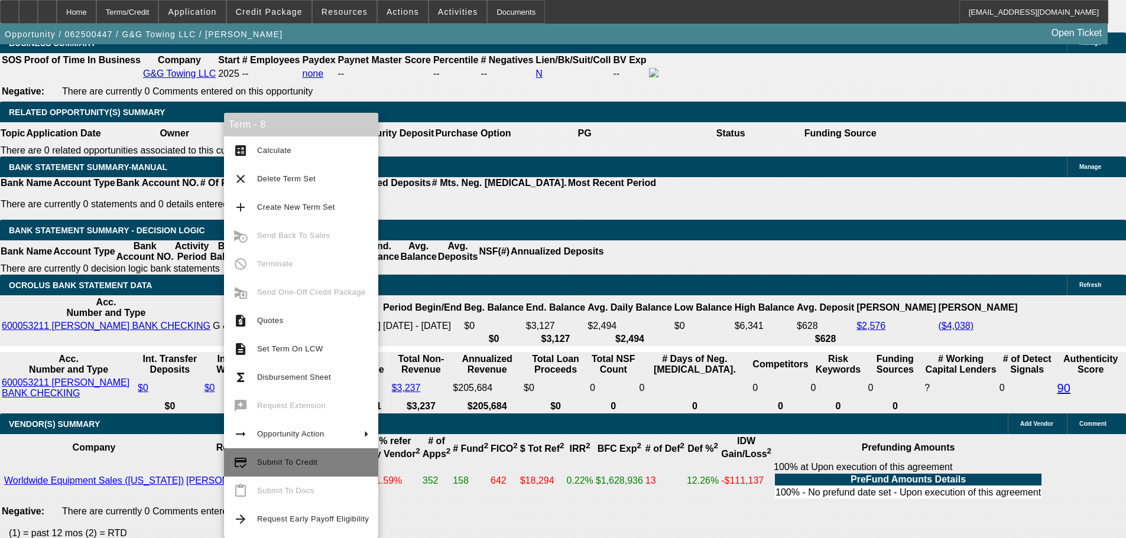
click at [325, 456] on span "Submit To Credit" at bounding box center [313, 463] width 112 height 14
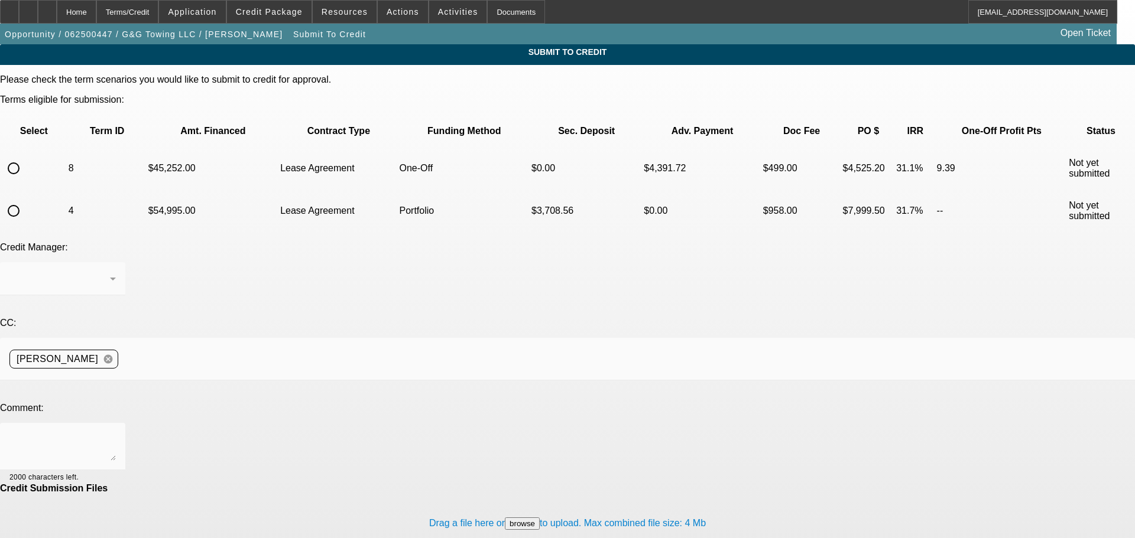
click at [28, 154] on div at bounding box center [13, 168] width 28 height 28
radio input "true"
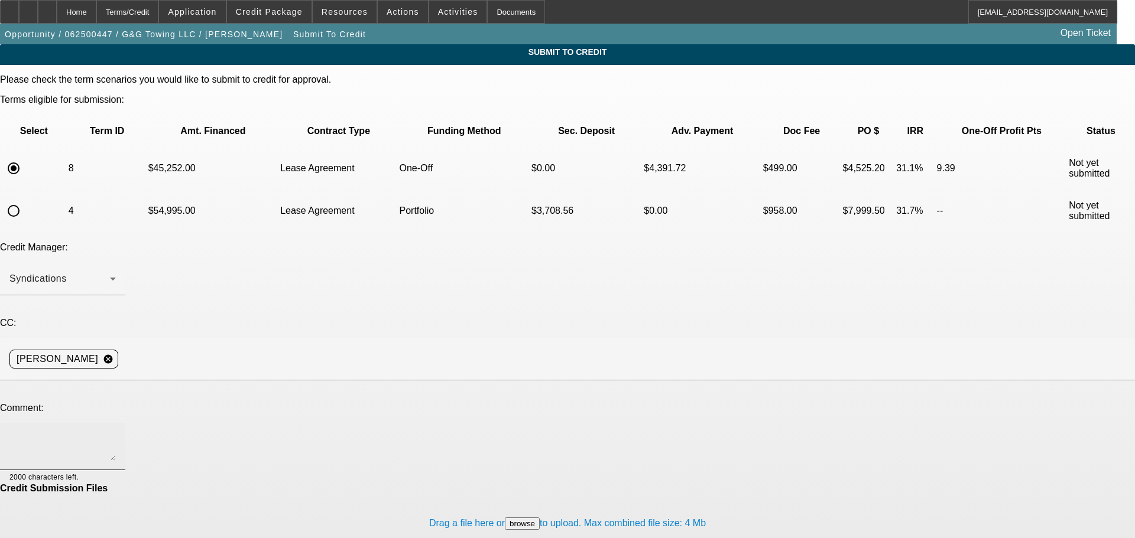
click at [116, 433] on textarea at bounding box center [62, 447] width 106 height 28
type textarea "Hey"
click at [96, 13] on div "Home" at bounding box center [77, 12] width 40 height 24
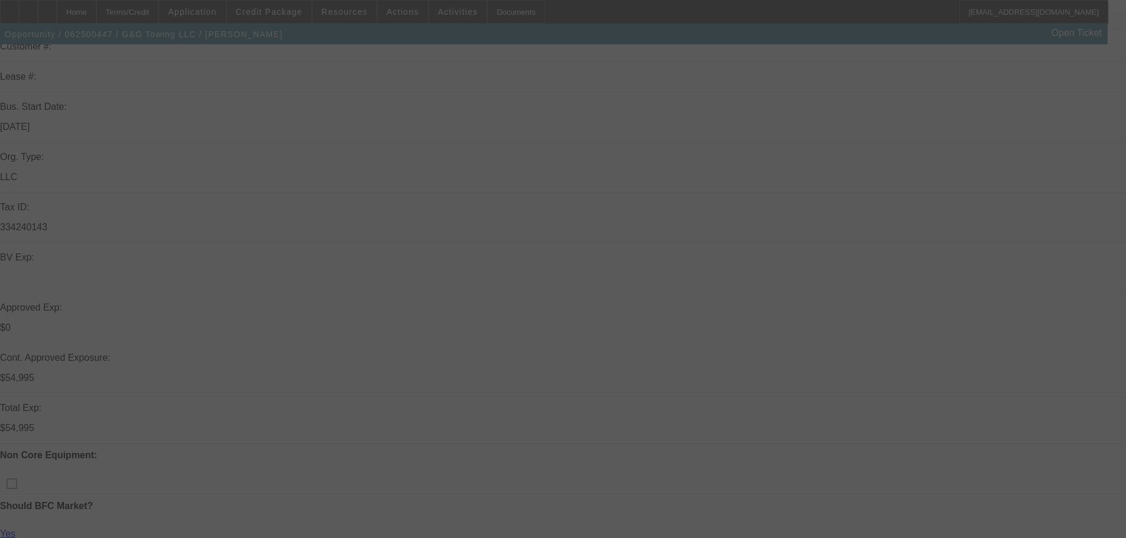
scroll to position [295, 0]
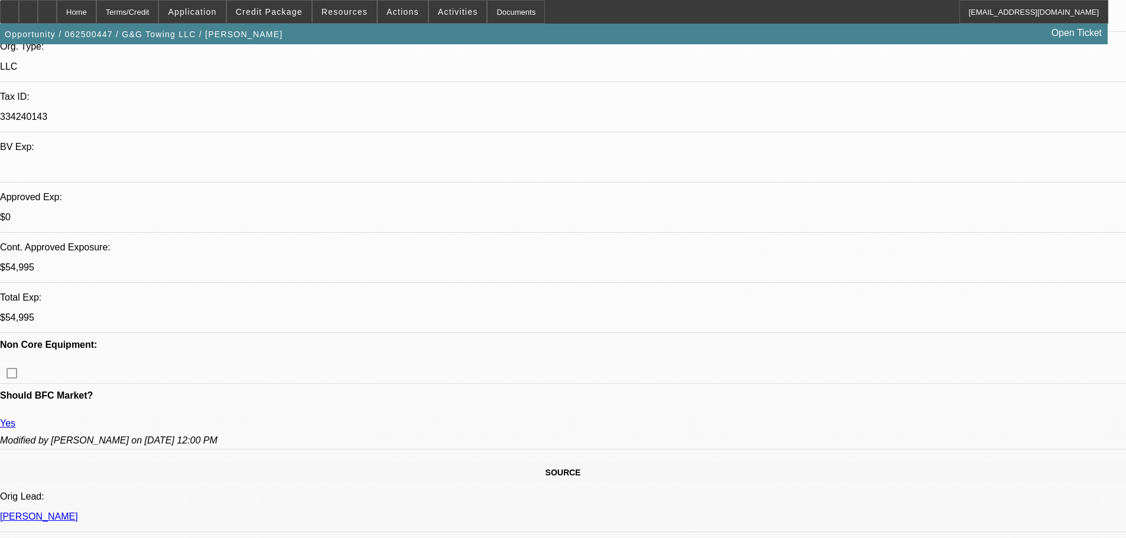
select select "0"
select select "0.1"
select select "4"
select select "0"
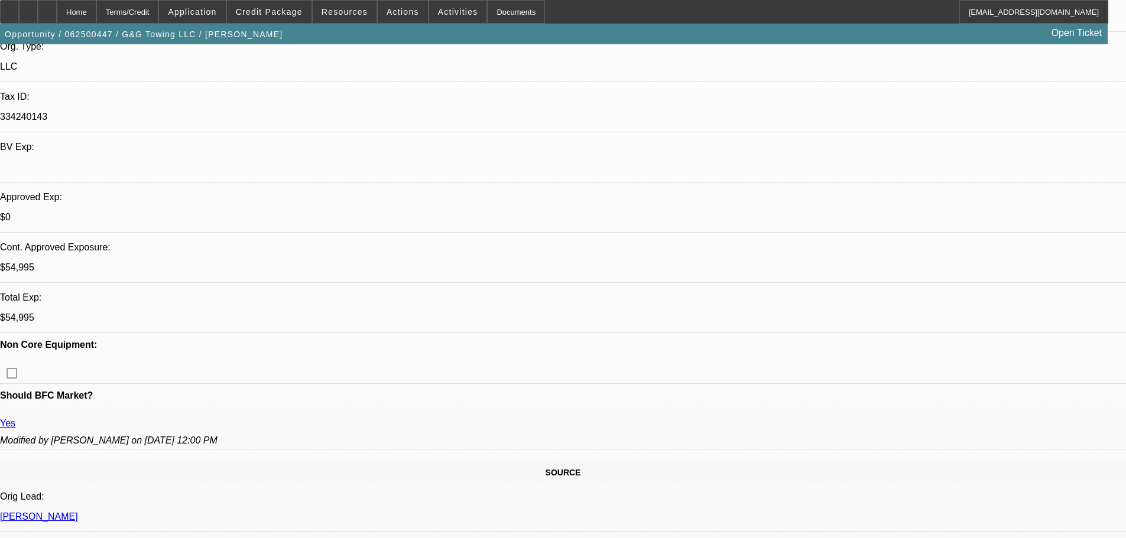
select select "2"
select select "0.1"
select select "4"
select select "0"
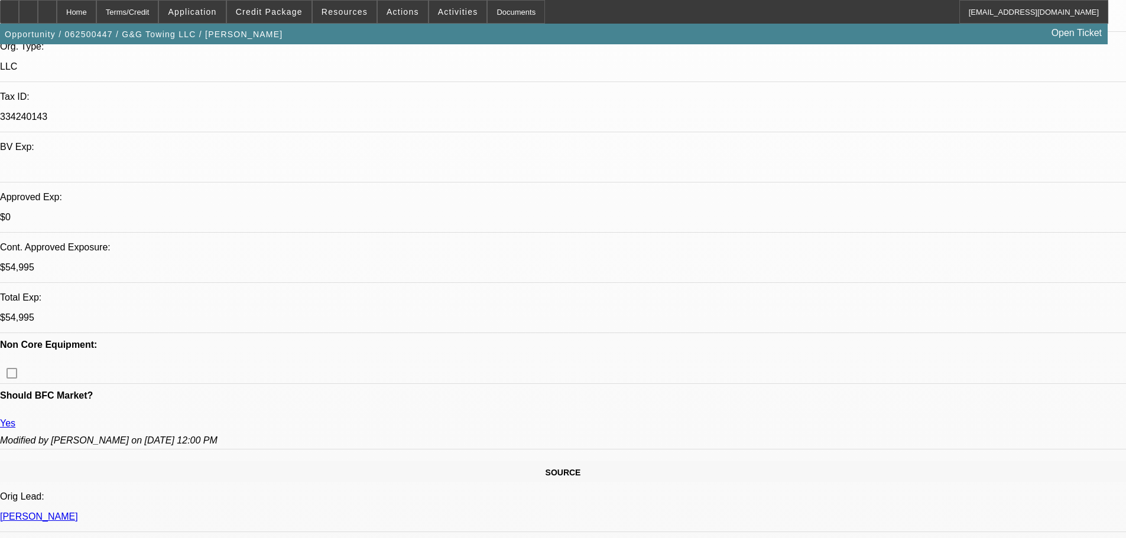
select select "2"
select select "0.1"
select select "4"
select select "0"
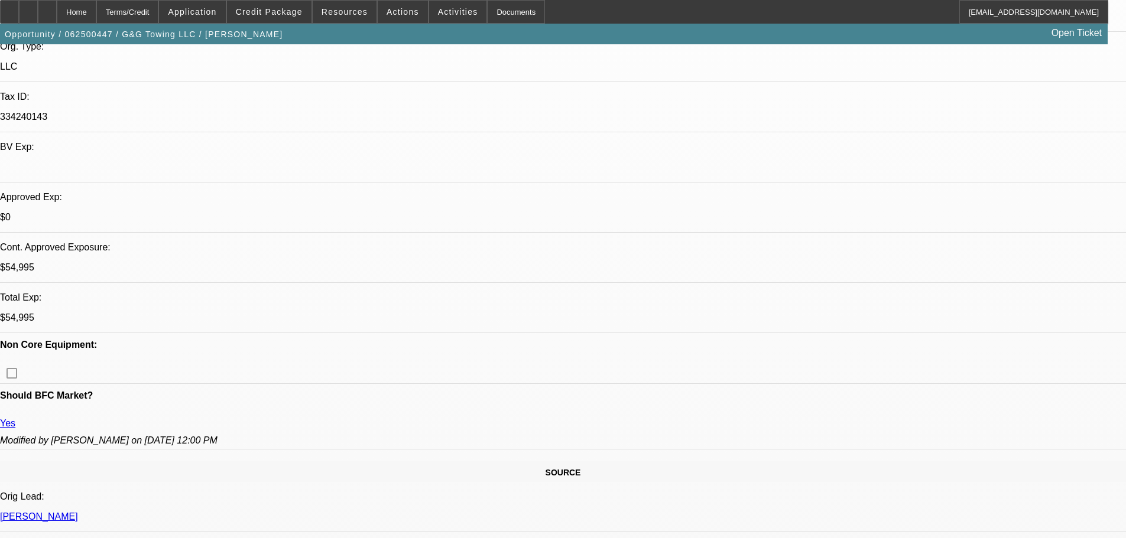
select select "2"
select select "0.1"
select select "4"
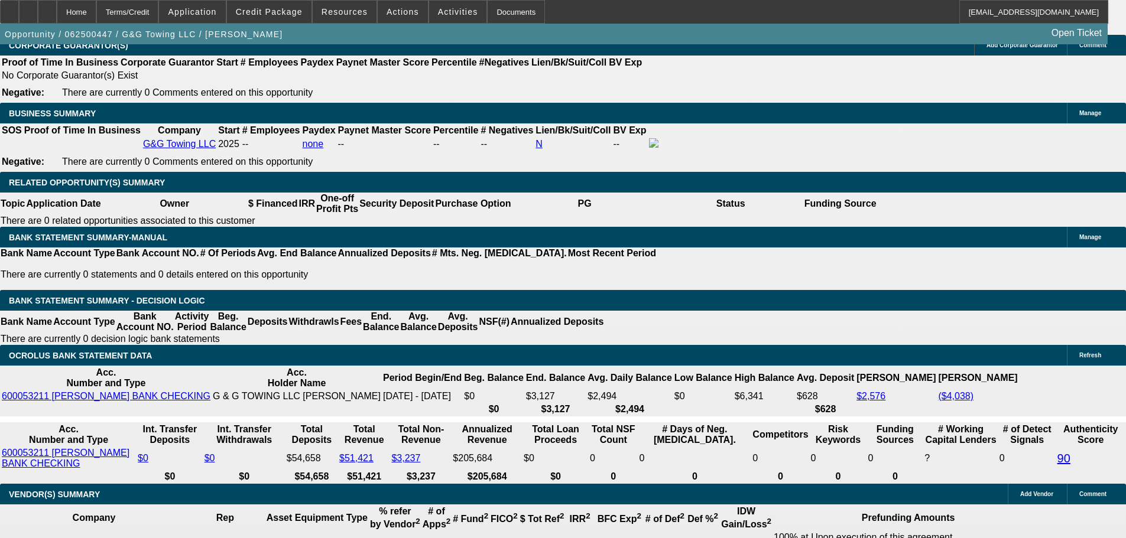
scroll to position [1906, 0]
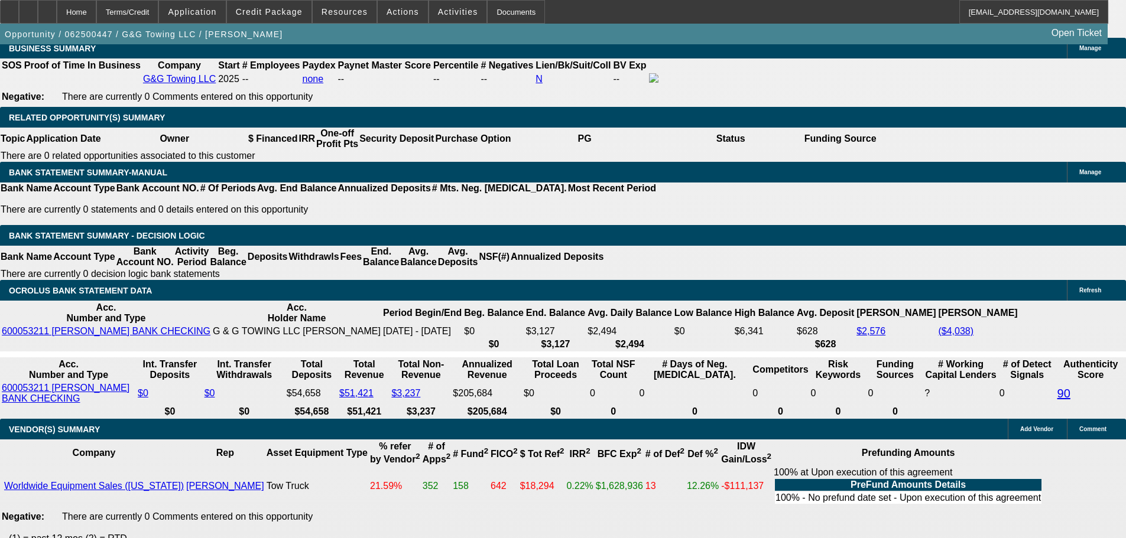
type input "2"
type input "UNKNOWN"
type input "28"
type input "$2,219.30"
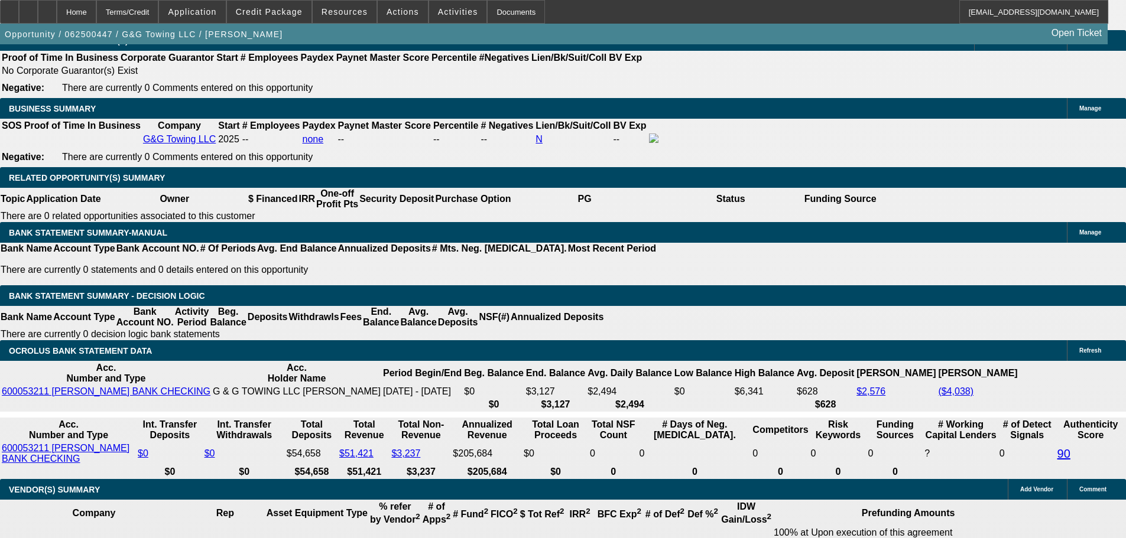
scroll to position [1788, 0]
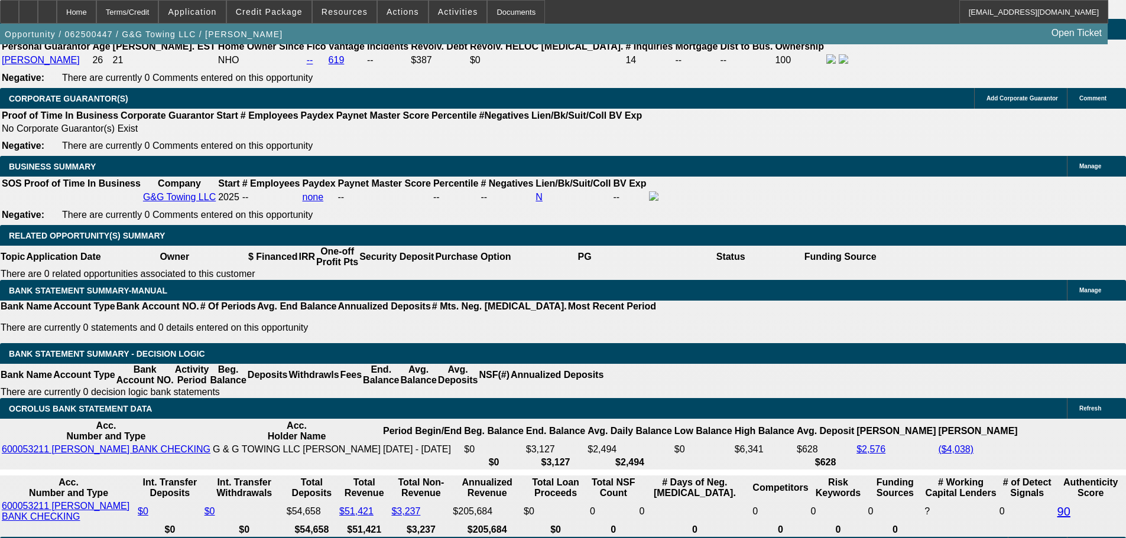
type input "28"
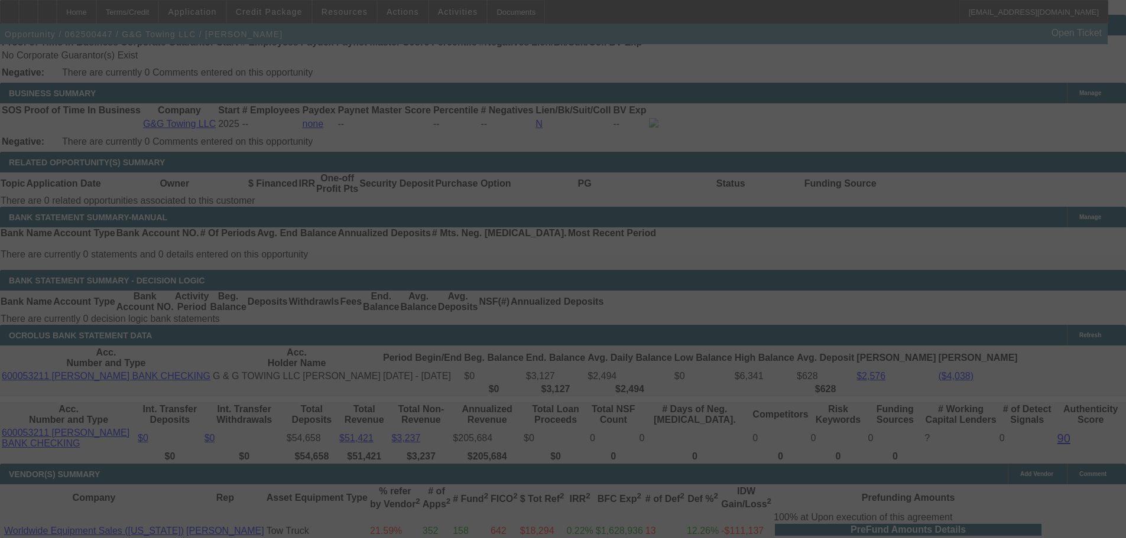
scroll to position [1966, 0]
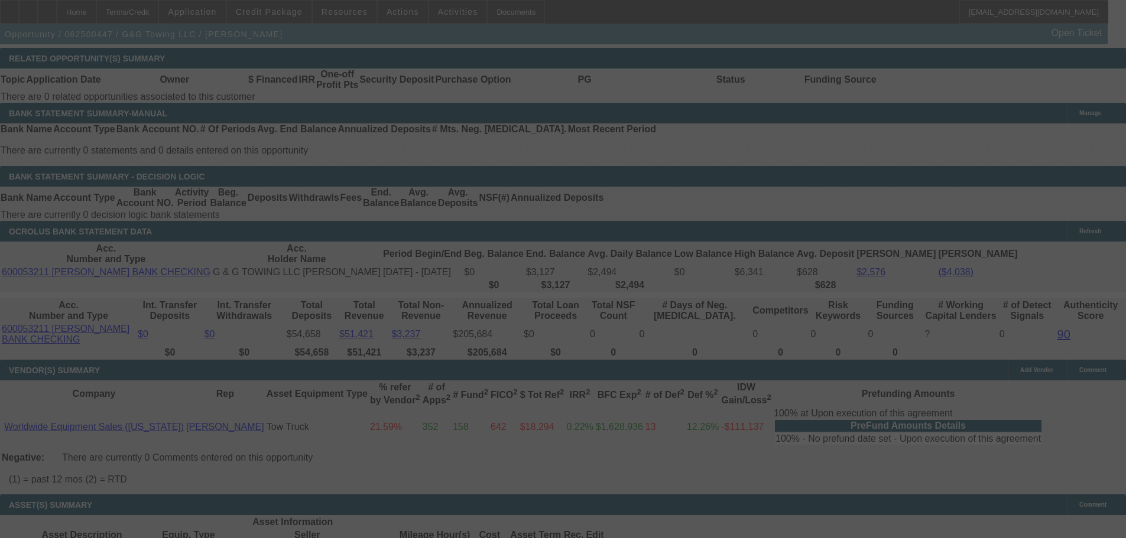
select select "0"
select select "0.1"
select select "4"
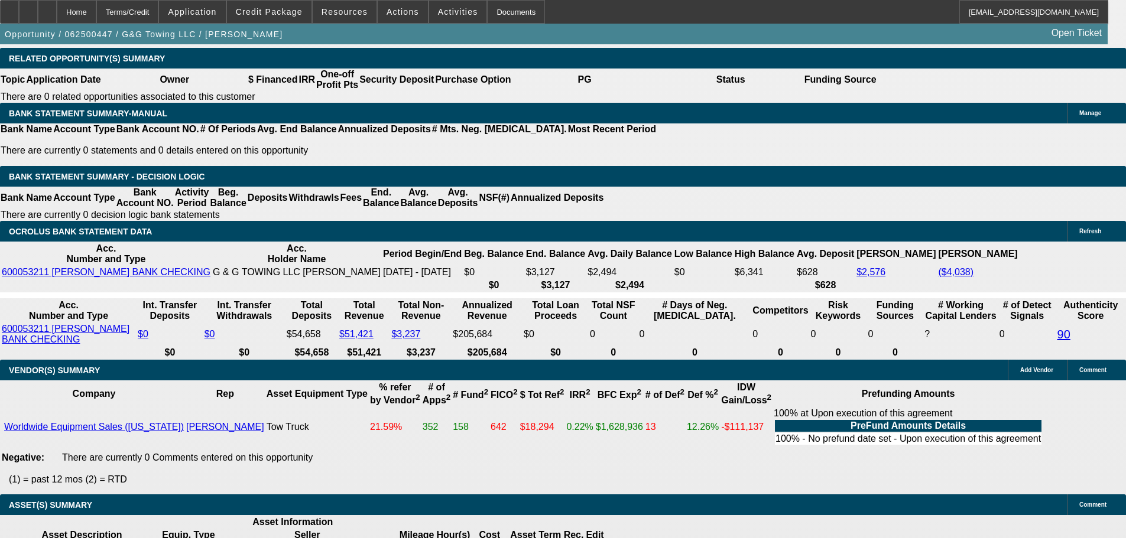
type input "28.4"
type input "UNKNOWN"
type input "$2,228.71"
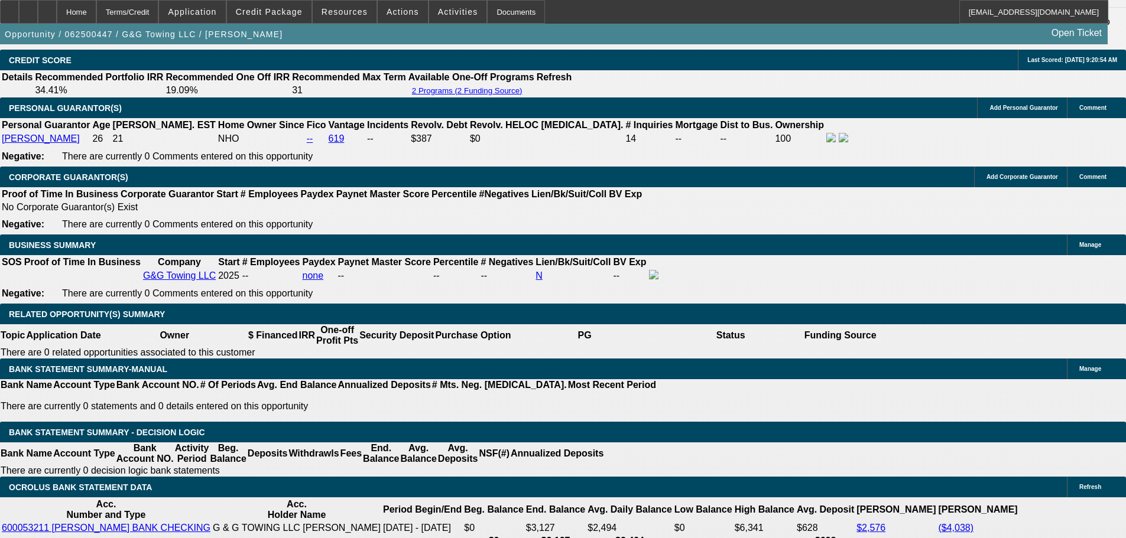
scroll to position [1729, 0]
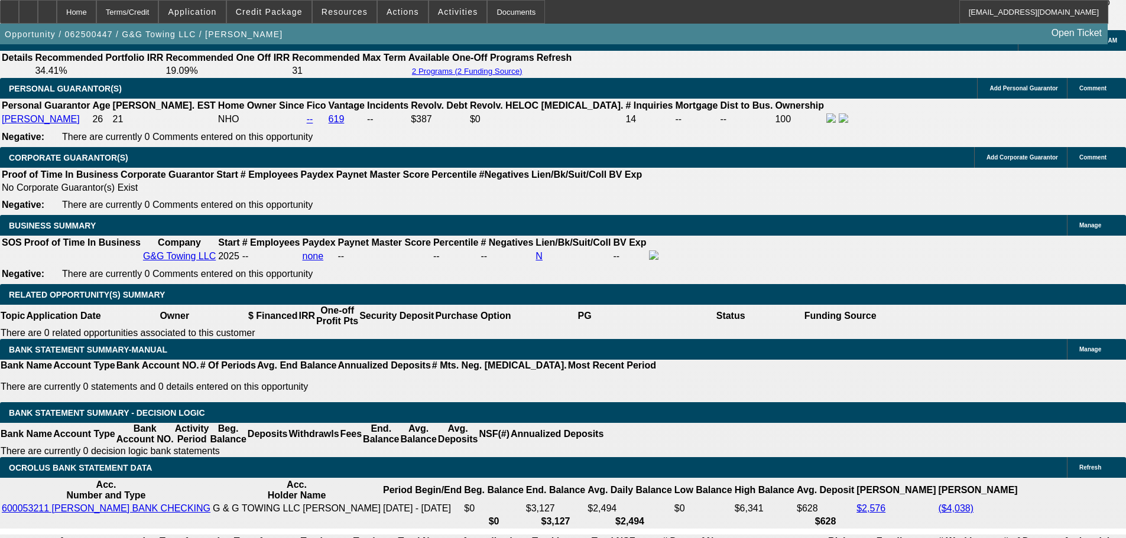
type input "28."
type input "$2,219.30"
type input "28.5"
type input "$2,231.07"
type input "28.5"
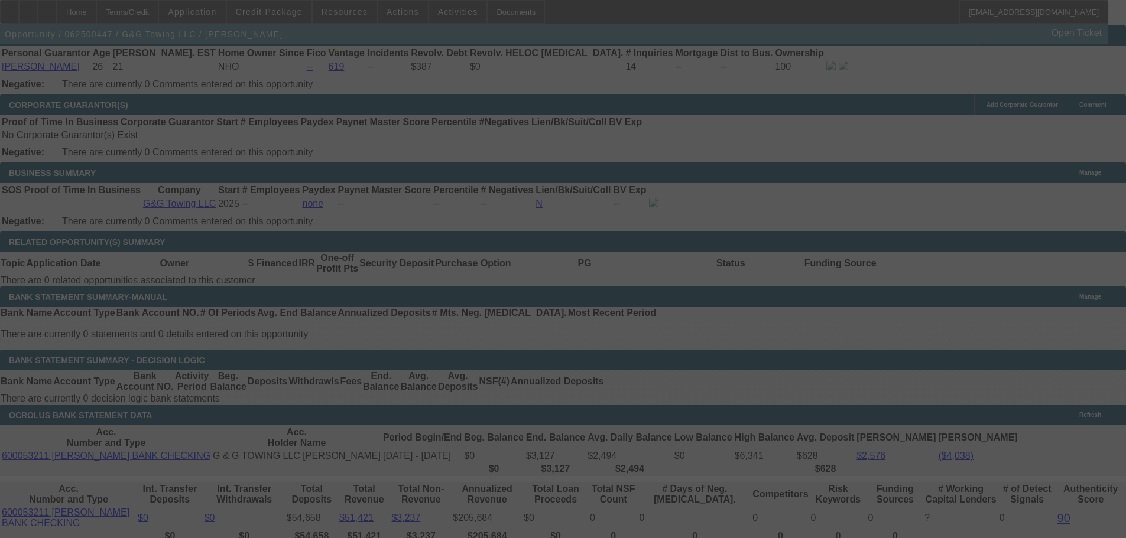
scroll to position [1847, 0]
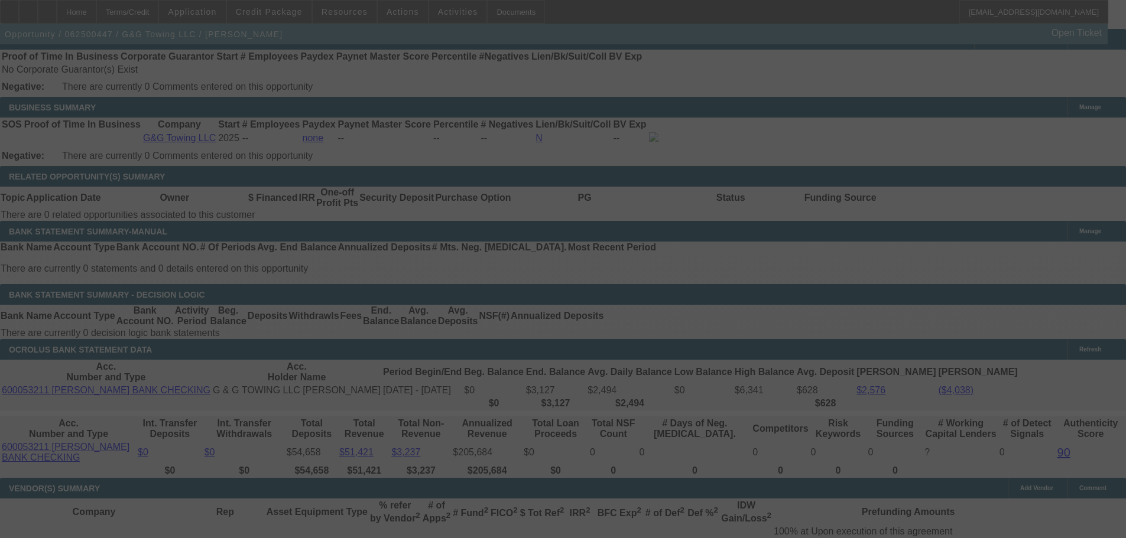
select select "0"
select select "0.1"
select select "4"
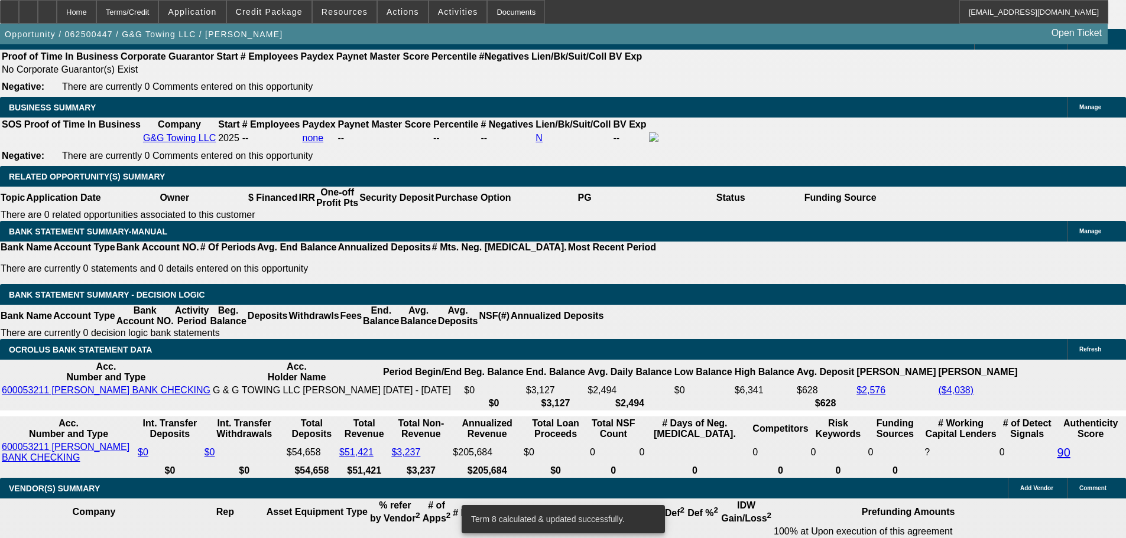
type input "8"
type input "UNKNOWN"
type input "$6,277.58"
type input "38"
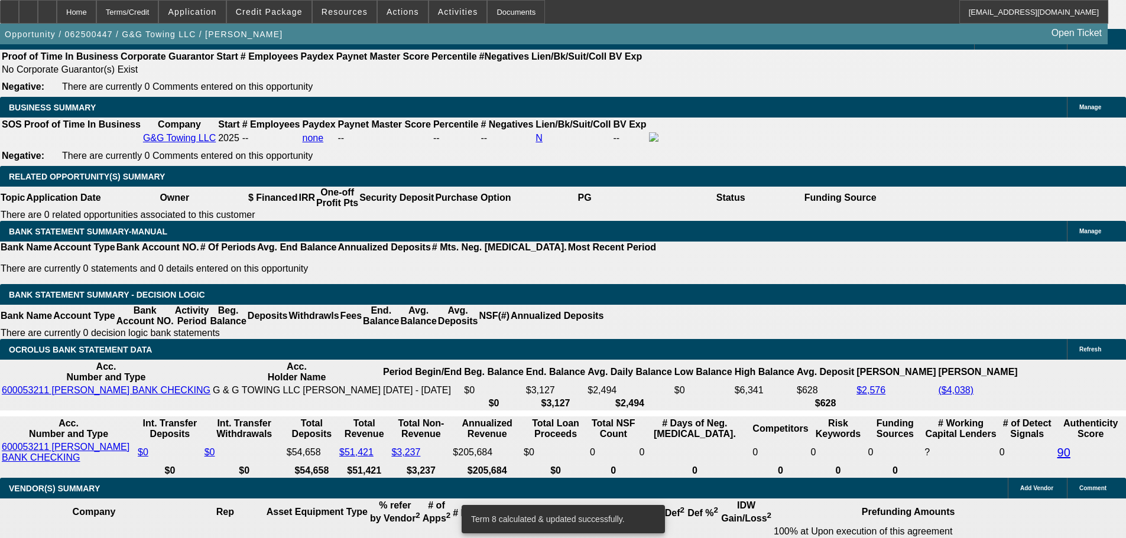
type input "$1,821.14"
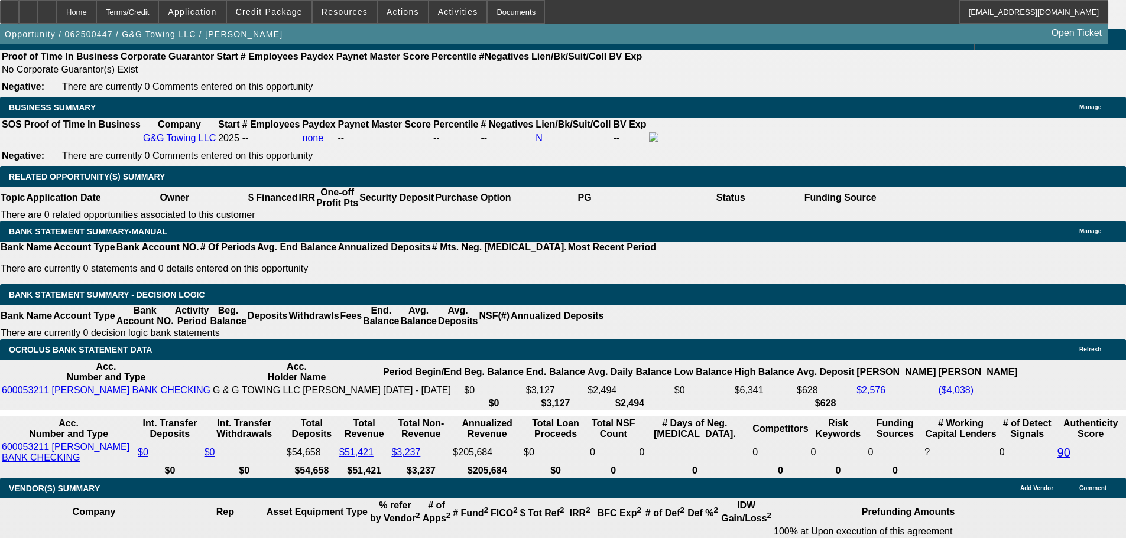
type input "3"
type input "$15,806.10"
type input "31"
type input "$2,078.98"
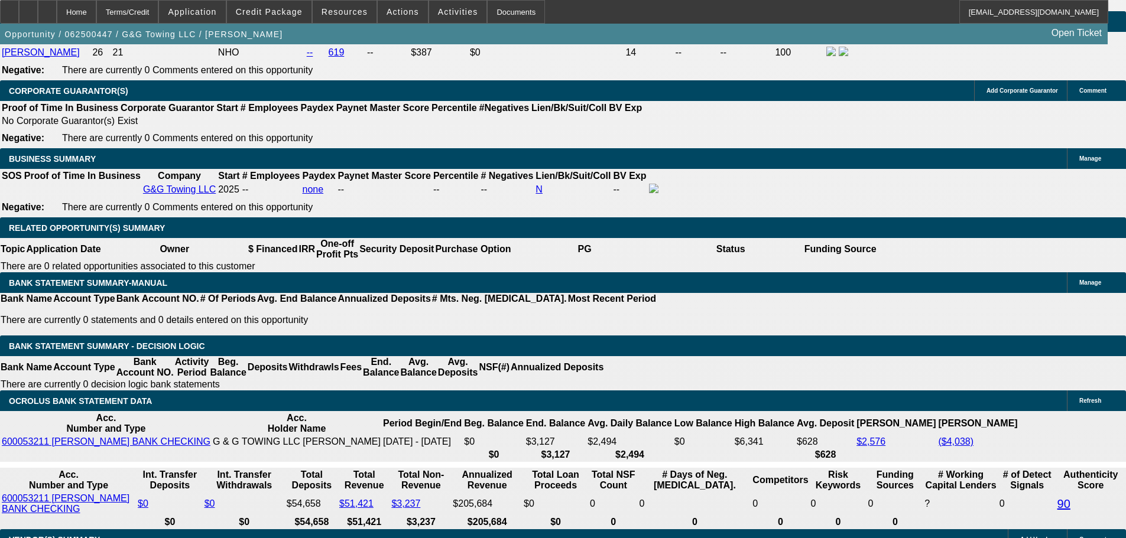
scroll to position [1729, 0]
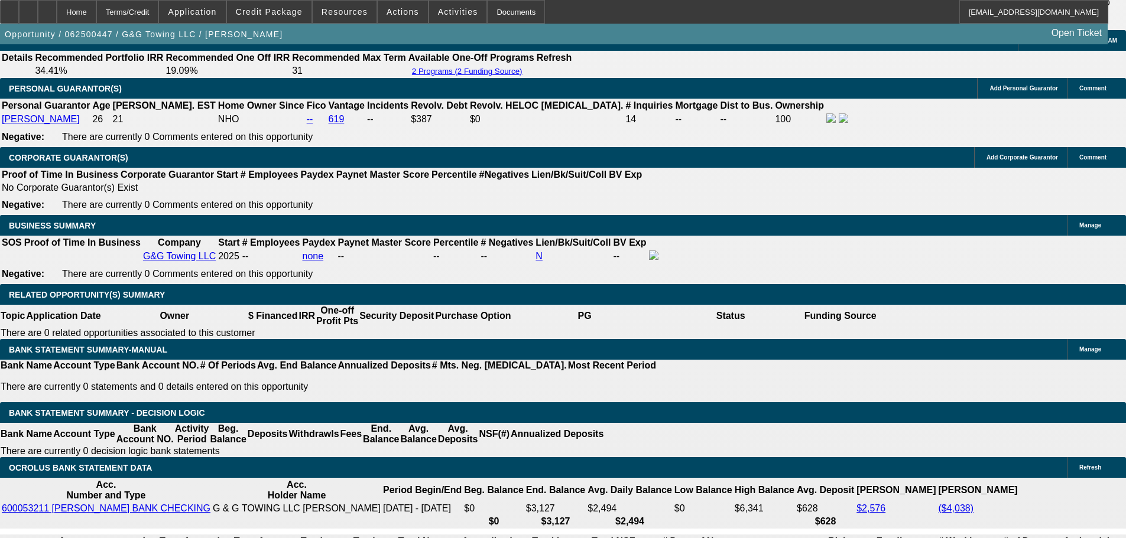
type input "31"
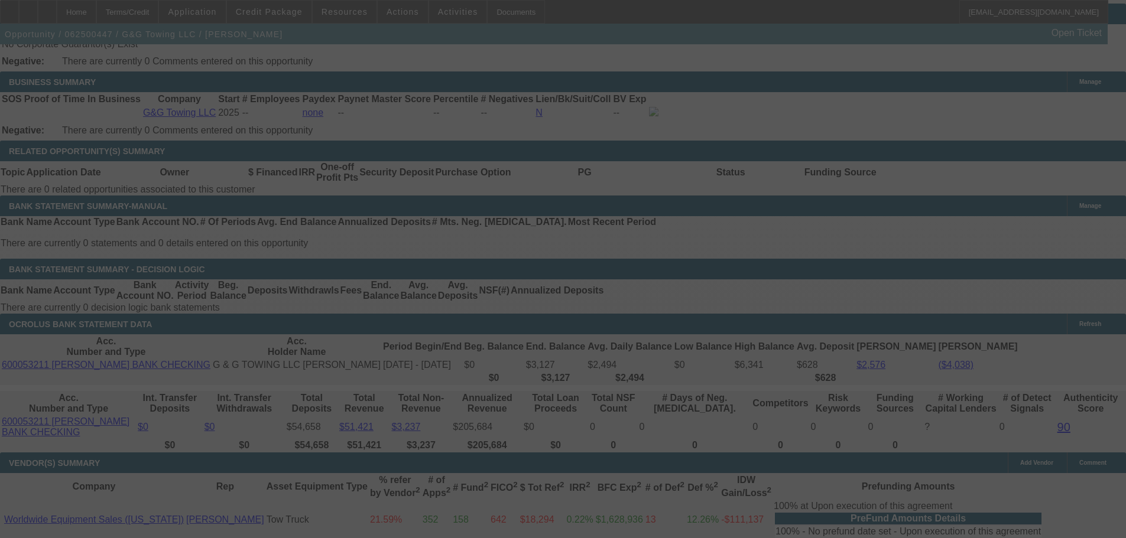
scroll to position [1906, 0]
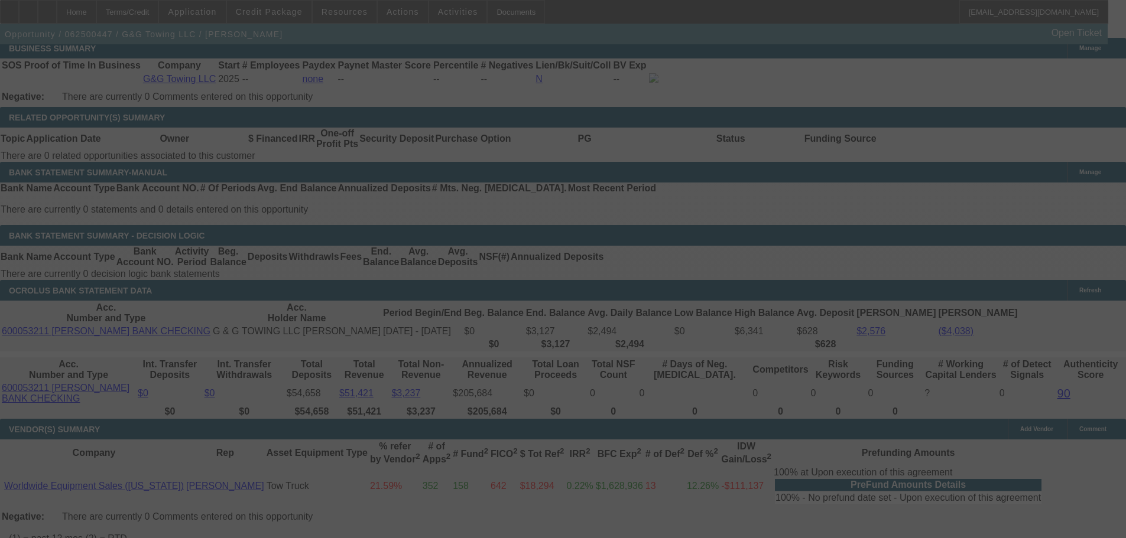
select select "0"
select select "0.1"
select select "4"
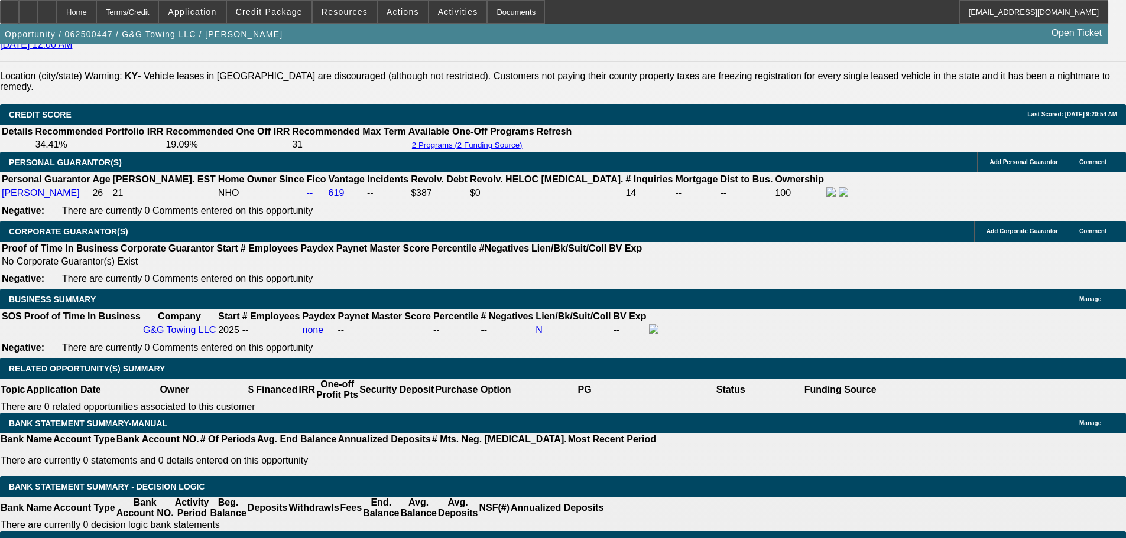
scroll to position [1729, 0]
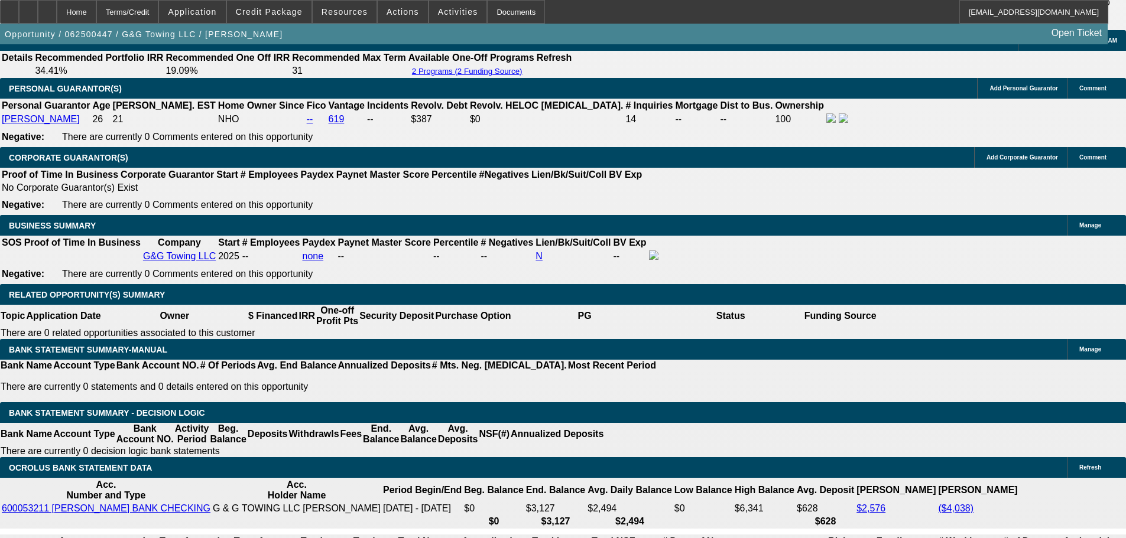
type input "UNKNOWN"
type input "21"
type input "$2,761.68"
type input "28"
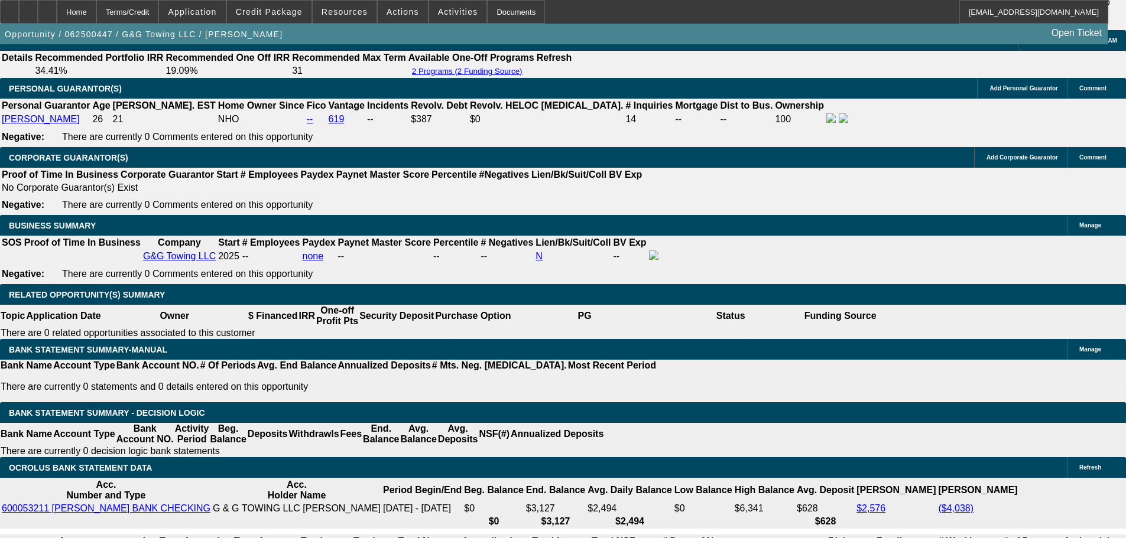
type input "$23,435.20"
drag, startPoint x: 213, startPoint y: 306, endPoint x: 198, endPoint y: 337, distance: 34.6
type input "28"
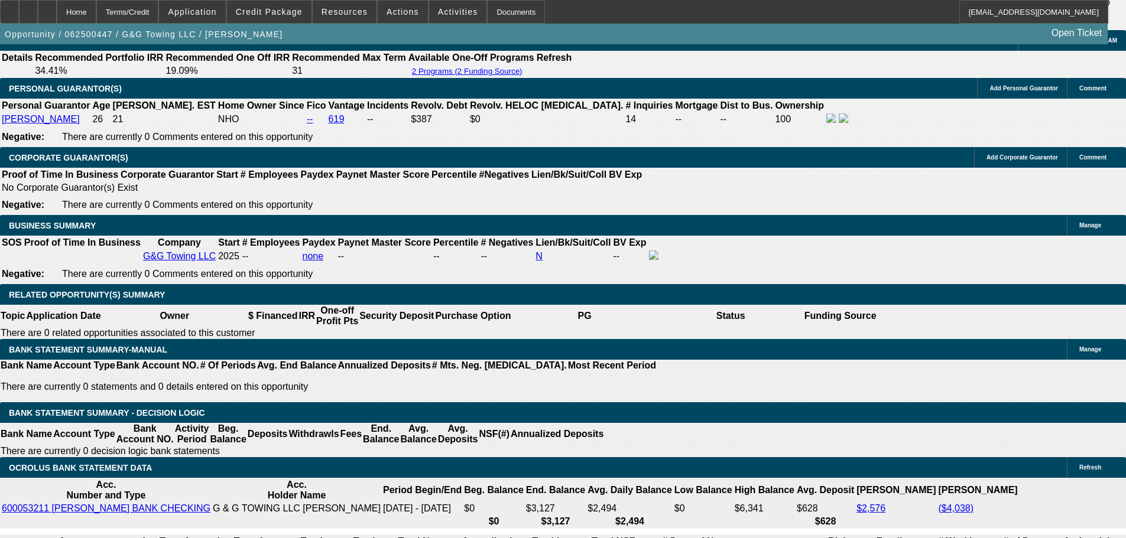
type input "$2,231.07"
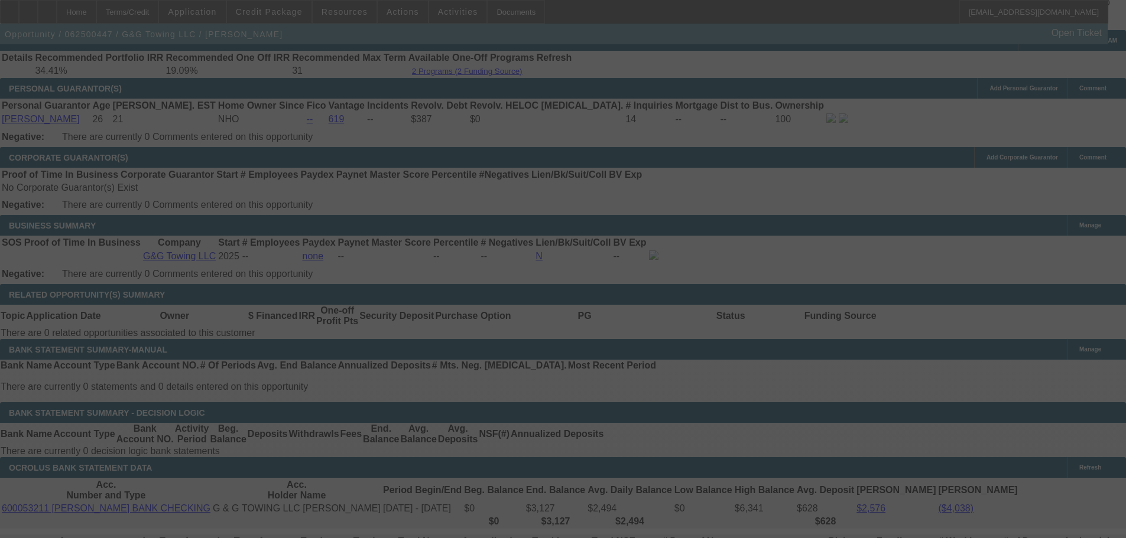
select select "0"
select select "0.1"
select select "4"
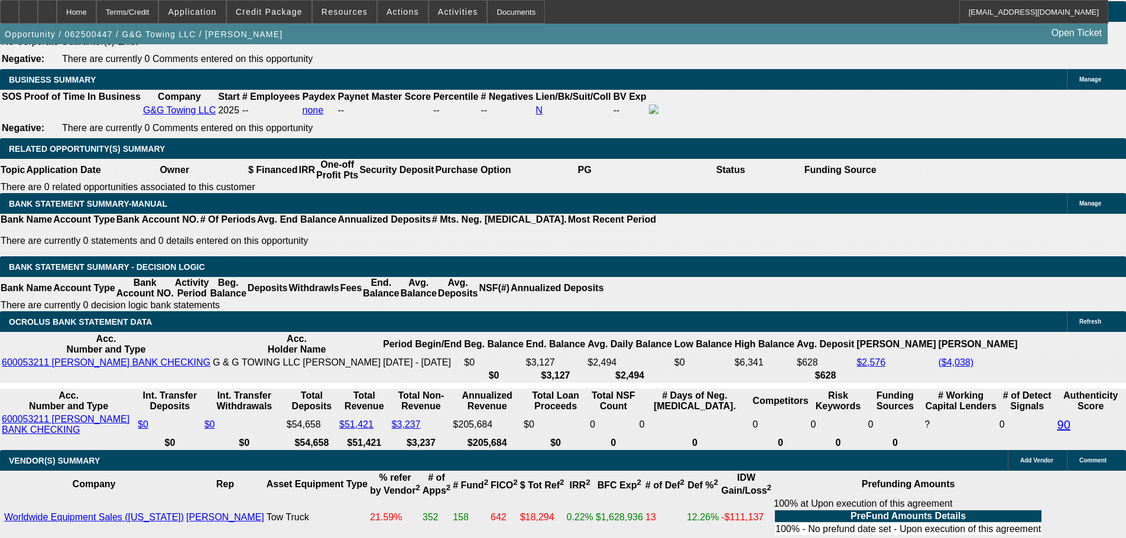
scroll to position [1847, 0]
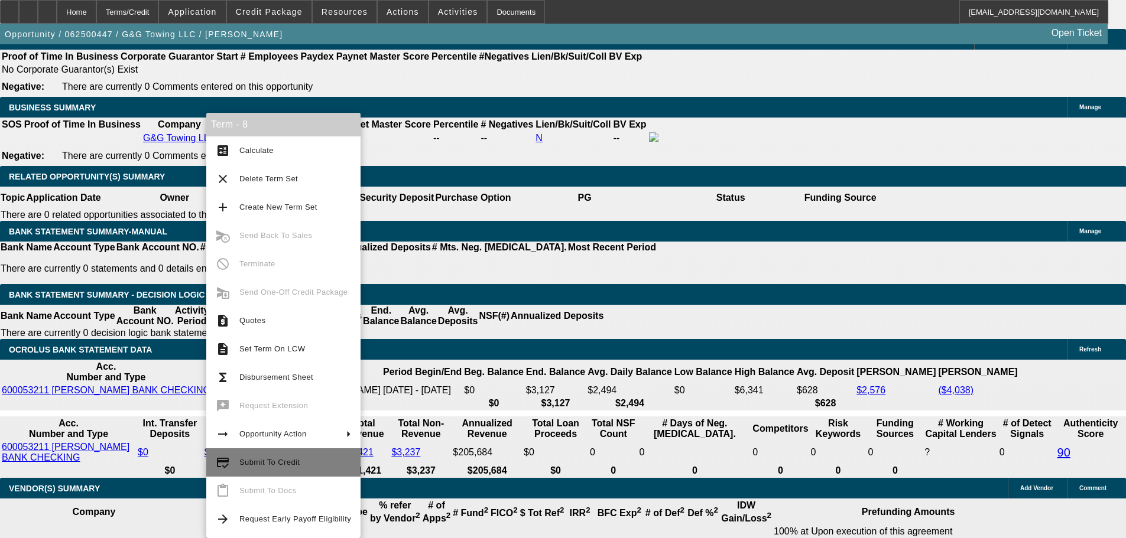
click at [323, 465] on span "Submit To Credit" at bounding box center [295, 463] width 112 height 14
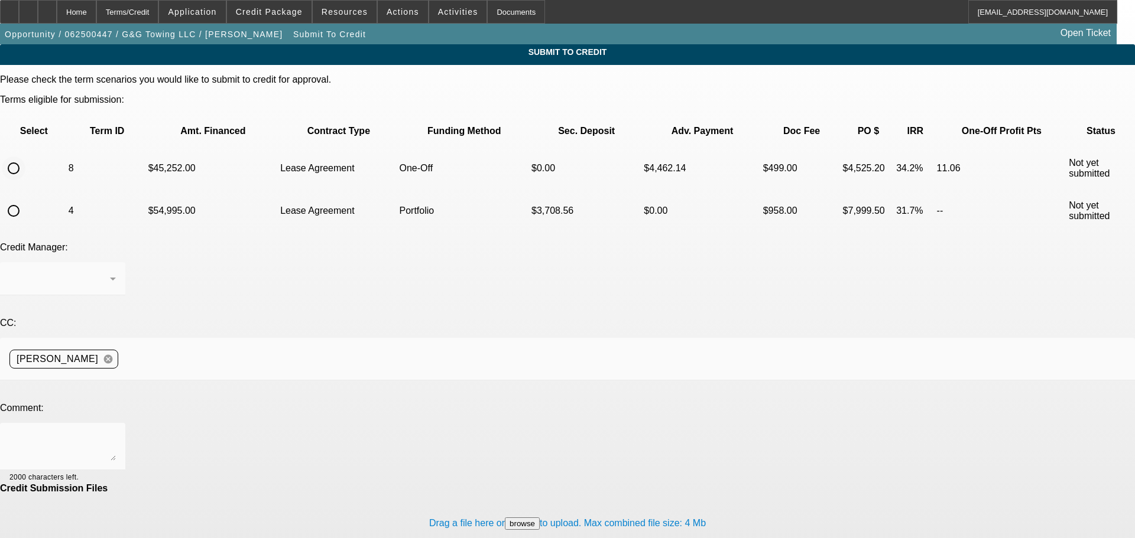
click at [25, 157] on input "radio" at bounding box center [14, 169] width 24 height 24
radio input "true"
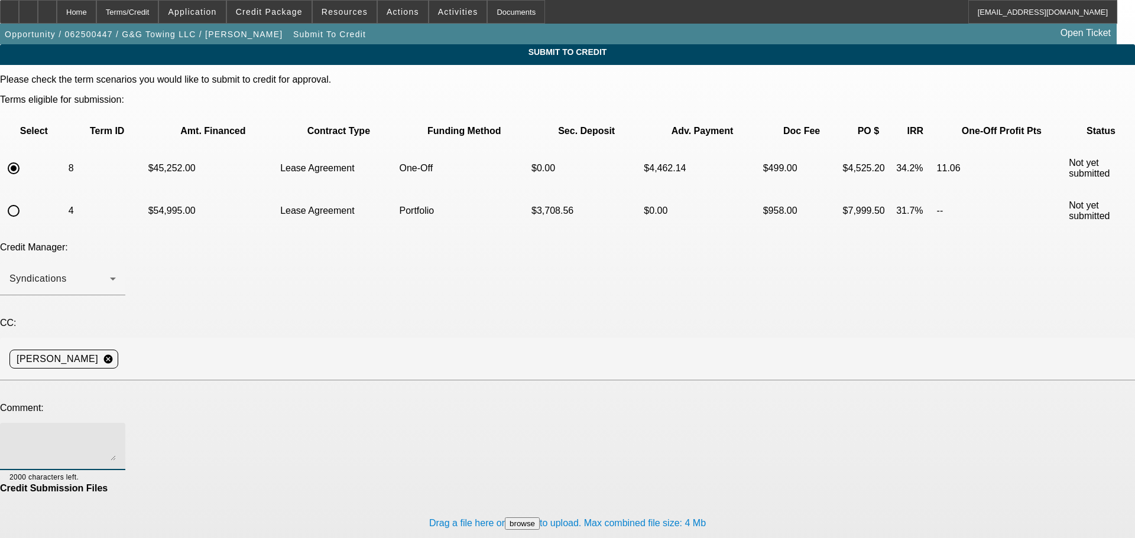
drag, startPoint x: 324, startPoint y: 320, endPoint x: 334, endPoint y: 324, distance: 10.3
click at [116, 433] on textarea at bounding box center [62, 447] width 106 height 28
type textarea "Hey guys, can we give finpac a shot? See comments for write-up, thanks"
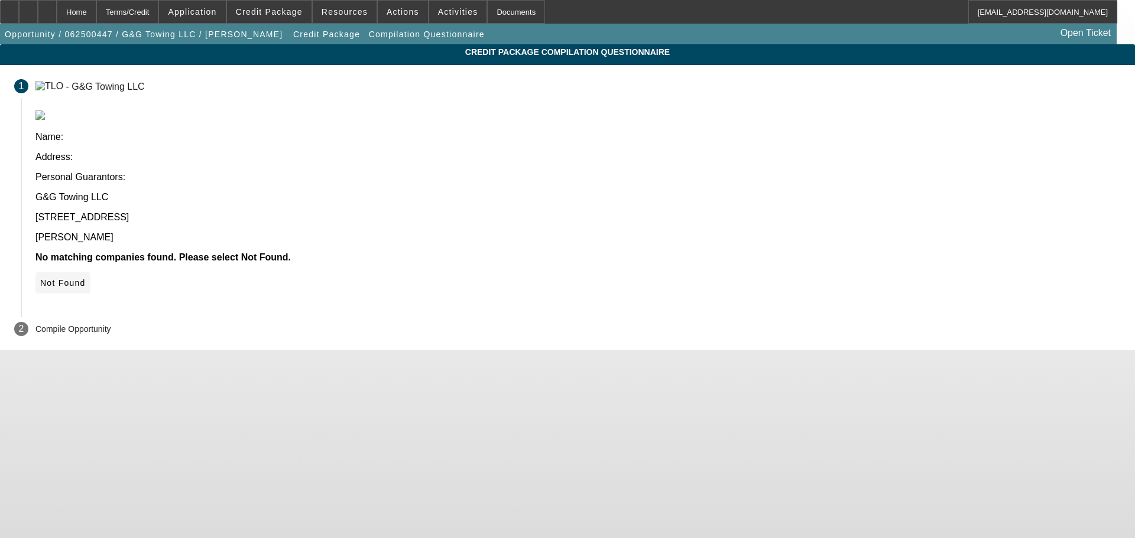
click at [40, 278] on icon at bounding box center [40, 282] width 0 height 9
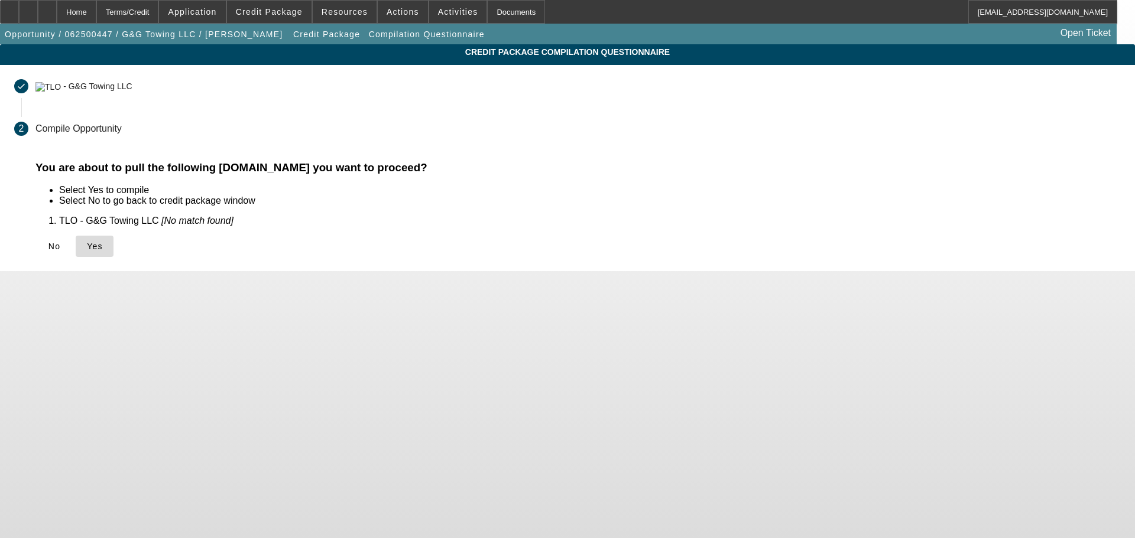
click at [103, 246] on span "Yes" at bounding box center [95, 246] width 16 height 9
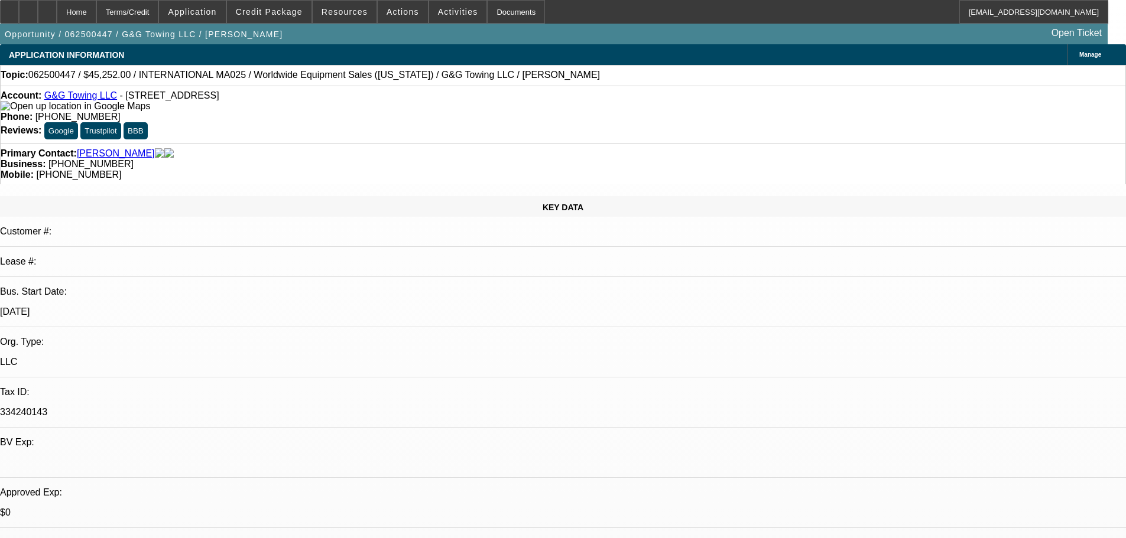
select select "0"
select select "0.1"
select select "4"
select select "0"
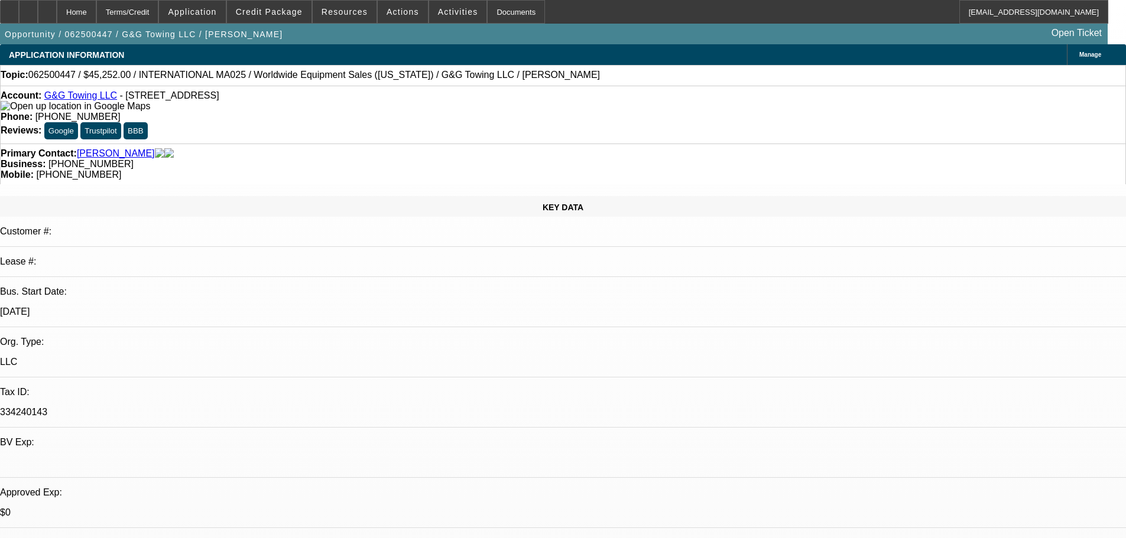
select select "2"
select select "0.1"
select select "4"
select select "0"
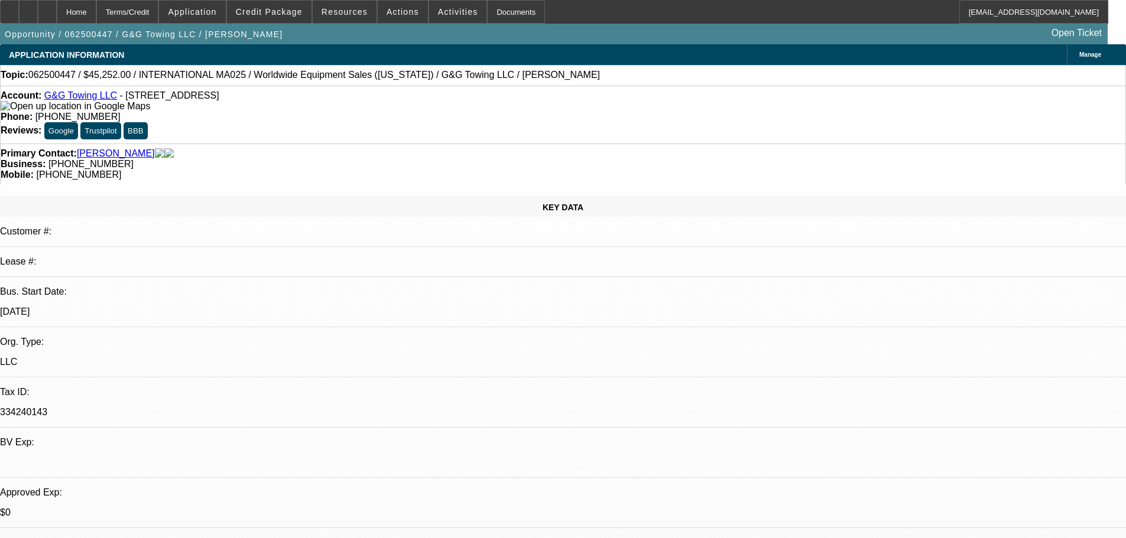
select select "2"
select select "0.1"
select select "4"
select select "0"
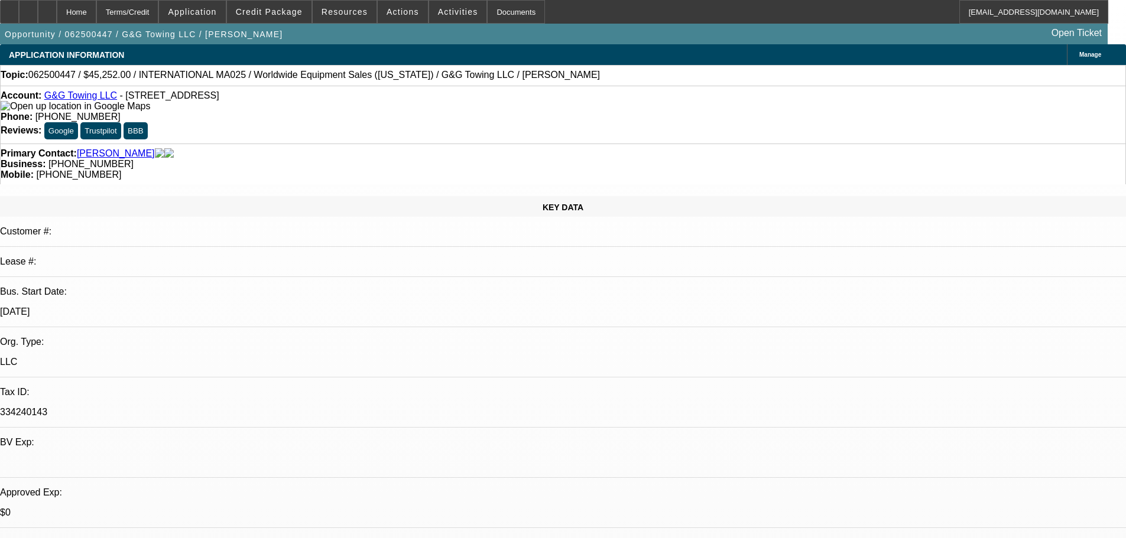
select select "2"
select select "0.1"
select select "4"
click at [261, 16] on span "Credit Package" at bounding box center [269, 11] width 67 height 9
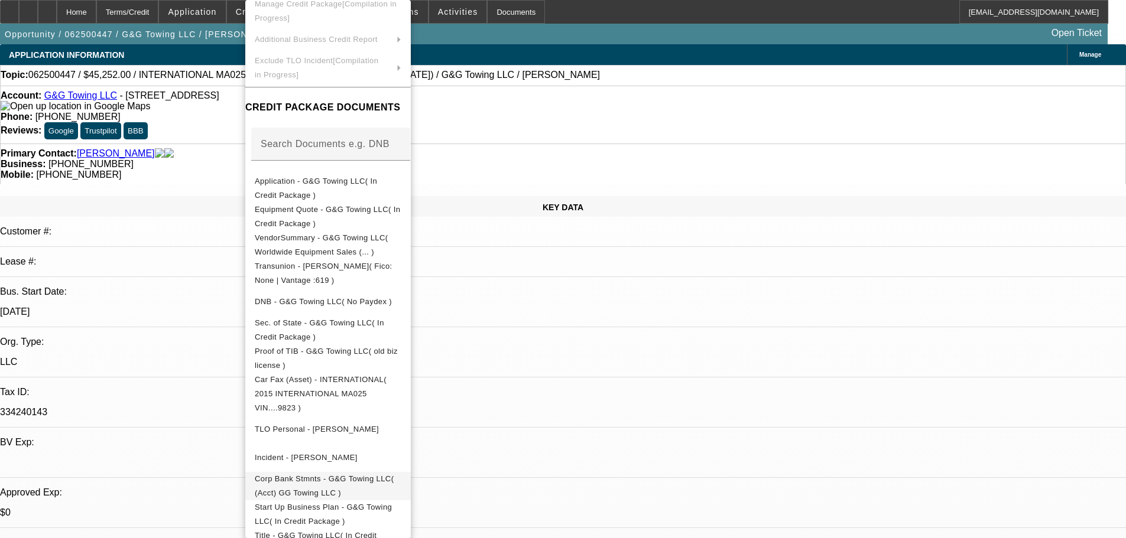
scroll to position [126, 0]
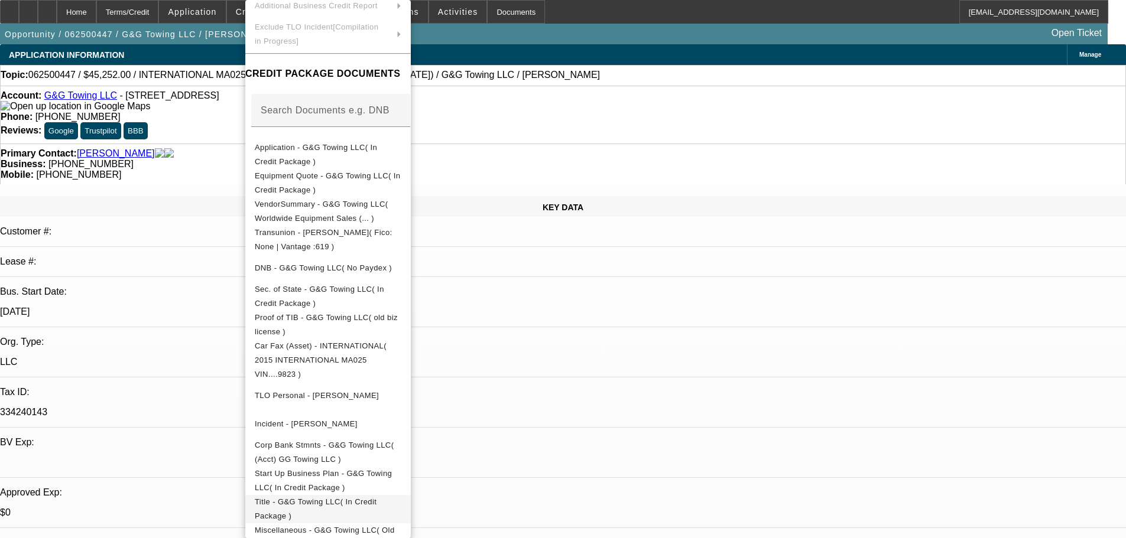
click at [401, 498] on span "Title - G&G Towing LLC( In Credit Package )" at bounding box center [328, 509] width 147 height 28
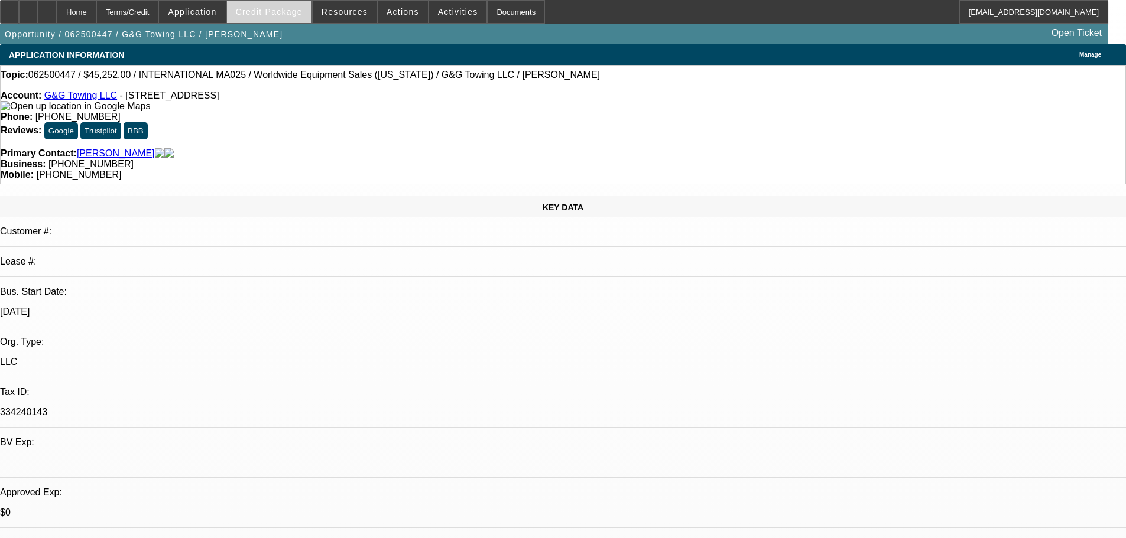
click at [293, 15] on span "Credit Package" at bounding box center [269, 11] width 67 height 9
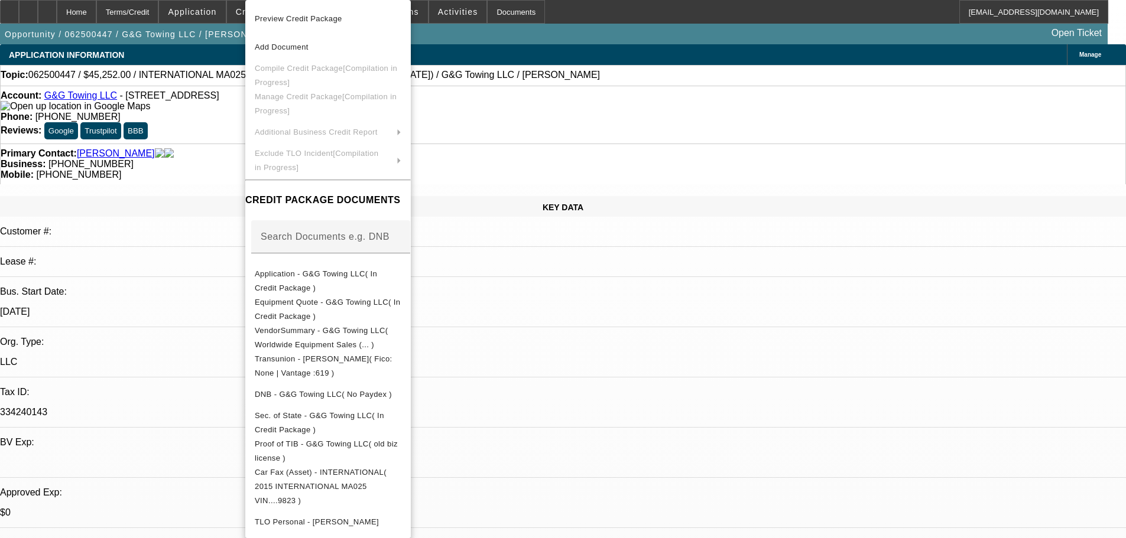
click at [80, 248] on div at bounding box center [563, 269] width 1126 height 538
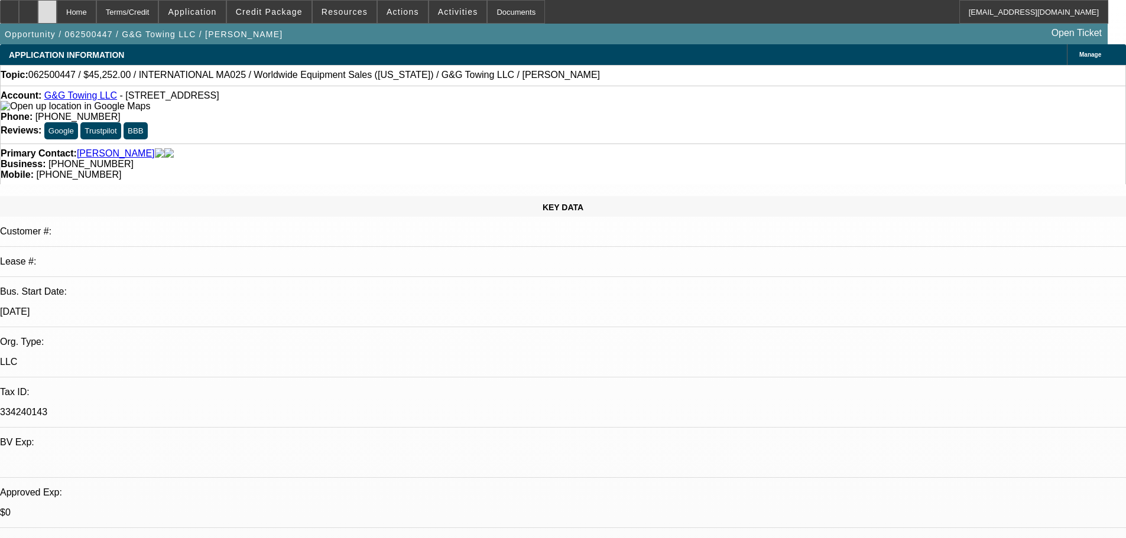
click at [57, 20] on div at bounding box center [47, 12] width 19 height 24
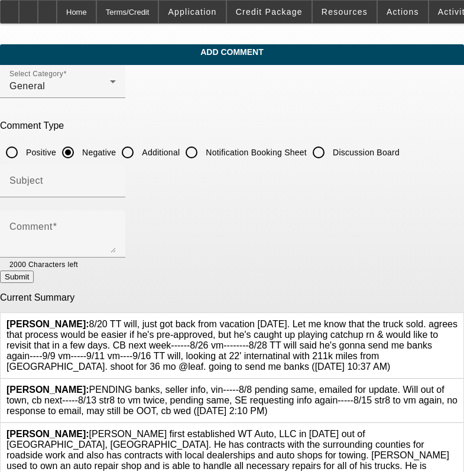
click at [330, 148] on input "Discussion Board" at bounding box center [319, 153] width 24 height 24
radio input "true"
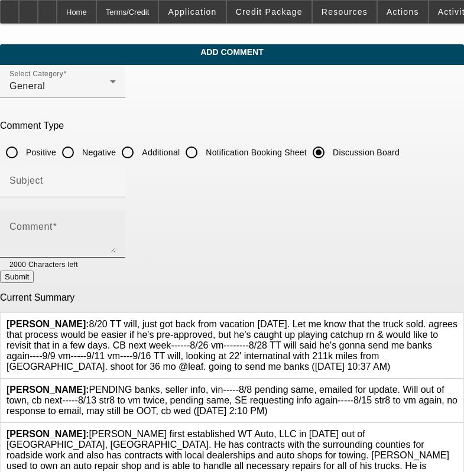
click at [116, 222] on div "Comment" at bounding box center [62, 233] width 106 height 47
paste textarea "8/20 TT will, just got back from vacation [DATE]. Let me know that the truck so…"
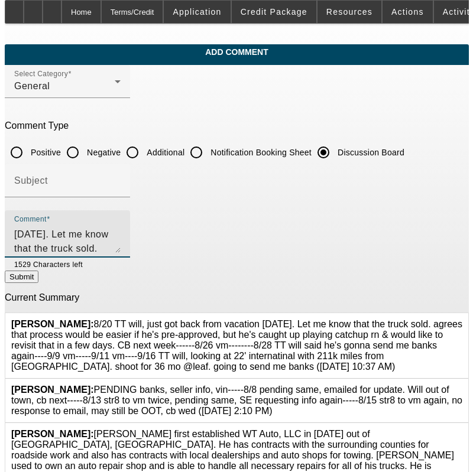
scroll to position [40, 0]
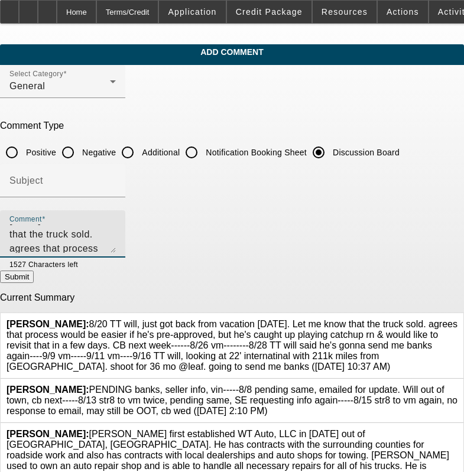
type textarea "8/20 TT will, just got back from vacation [DATE]. Let me know that the truck so…"
click at [457, 319] on icon at bounding box center [457, 319] width 0 height 0
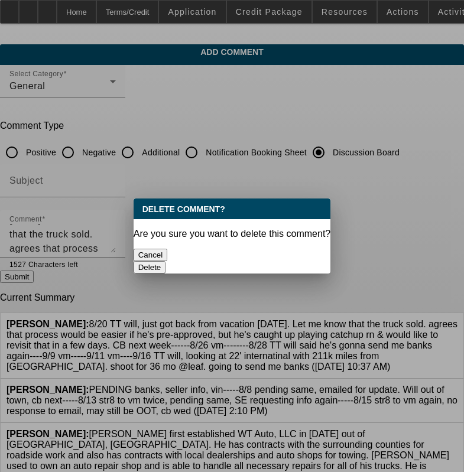
click at [166, 261] on button "Delete" at bounding box center [150, 267] width 33 height 12
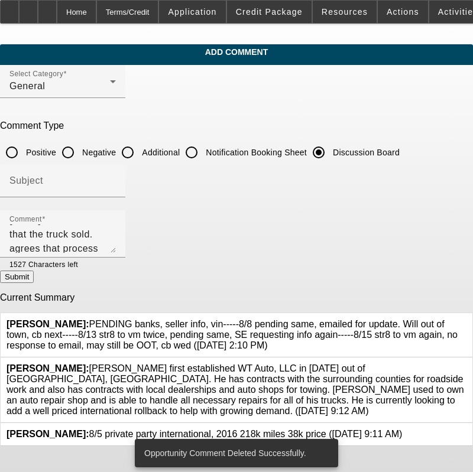
click at [34, 283] on button "Submit" at bounding box center [17, 277] width 34 height 12
radio input "true"
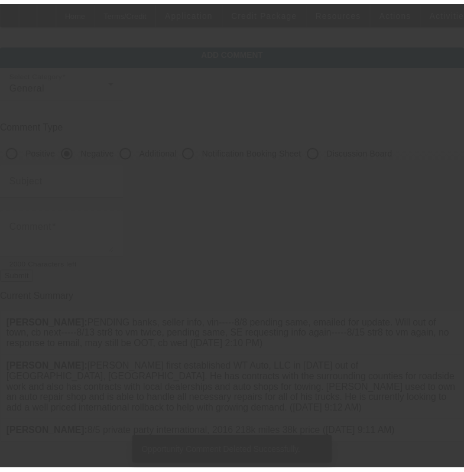
scroll to position [0, 0]
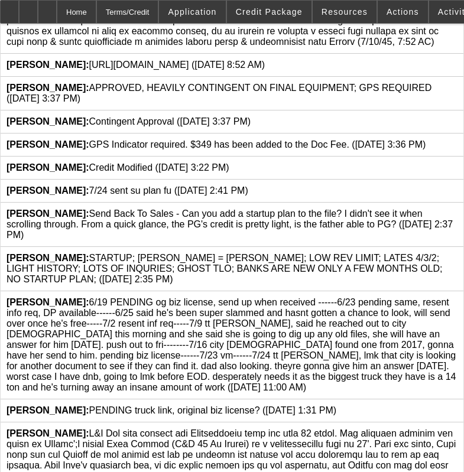
scroll to position [931, 0]
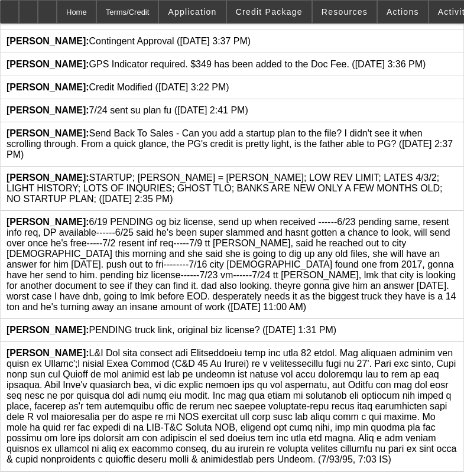
click at [457, 348] on icon at bounding box center [457, 348] width 0 height 0
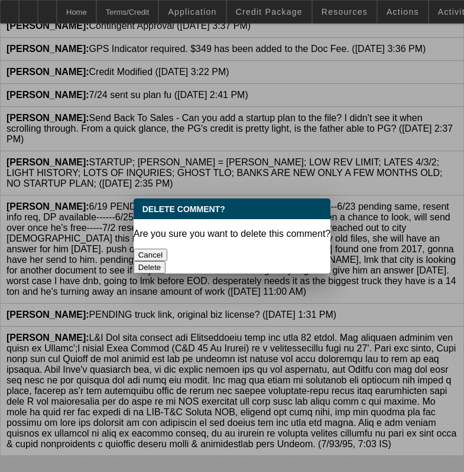
scroll to position [0, 0]
click at [166, 261] on button "Delete" at bounding box center [150, 267] width 33 height 12
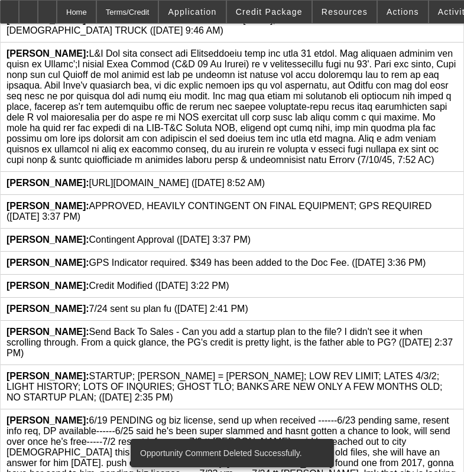
scroll to position [614, 0]
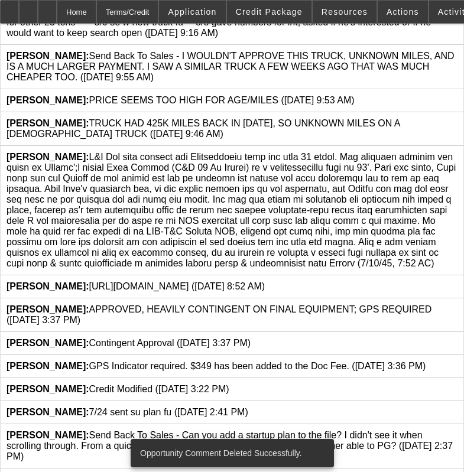
click at [125, 204] on span "[PERSON_NAME]:" at bounding box center [231, 210] width 449 height 116
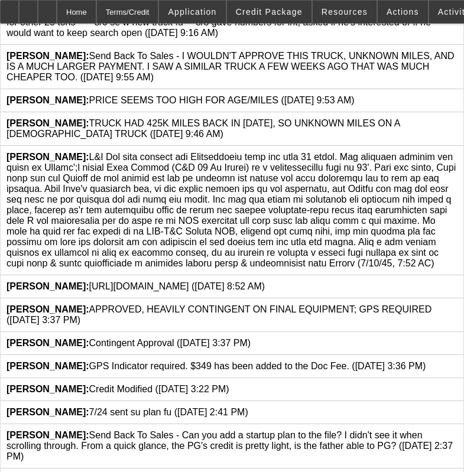
drag, startPoint x: 379, startPoint y: 260, endPoint x: 87, endPoint y: 148, distance: 312.6
click at [87, 152] on span "[PERSON_NAME]:" at bounding box center [231, 210] width 449 height 116
copy span "G&G Has been serving the [GEOGRAPHIC_DATA] area for over 20 years. The business…"
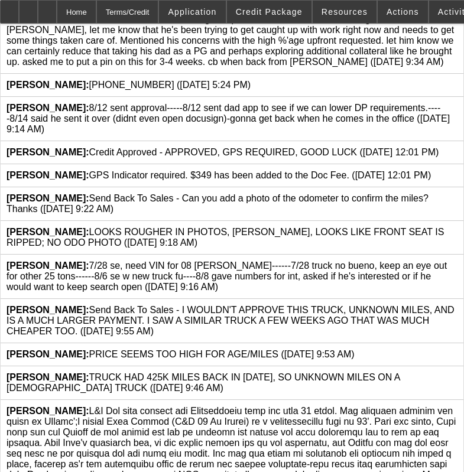
scroll to position [0, 0]
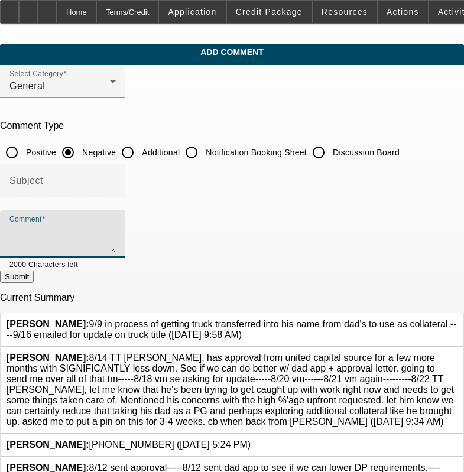
click at [116, 237] on textarea "Comment" at bounding box center [62, 239] width 106 height 28
click at [139, 149] on input "Additional" at bounding box center [128, 153] width 24 height 24
radio input "true"
click at [116, 225] on textarea "Comment" at bounding box center [62, 239] width 106 height 28
paste textarea "G&G Has been serving the [GEOGRAPHIC_DATA] area for over 20 years. The business…"
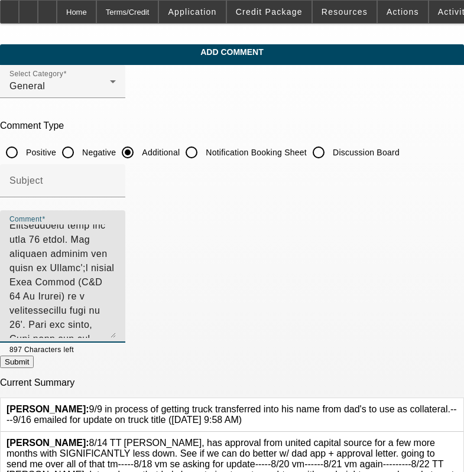
scroll to position [18, 0]
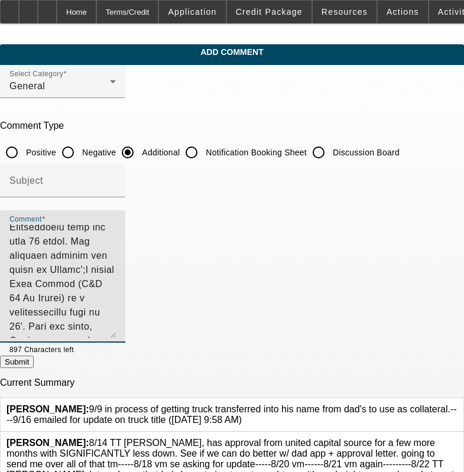
drag, startPoint x: 428, startPoint y: 250, endPoint x: 417, endPoint y: 345, distance: 95.9
click at [116, 338] on textarea "Comment" at bounding box center [62, 281] width 106 height 113
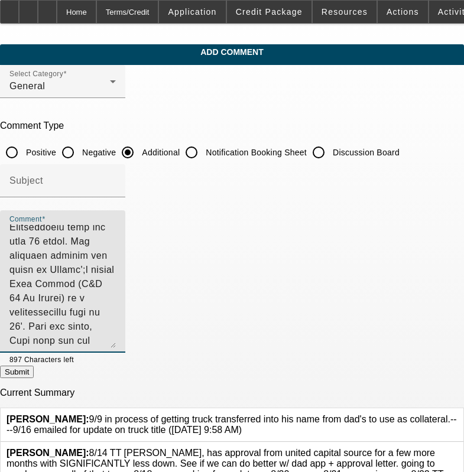
click at [116, 336] on textarea "Comment" at bounding box center [62, 287] width 106 height 124
click at [116, 322] on textarea "Comment" at bounding box center [62, 287] width 106 height 124
type textarea "G&G Has been serving the [GEOGRAPHIC_DATA] area for over 20 years. The business…"
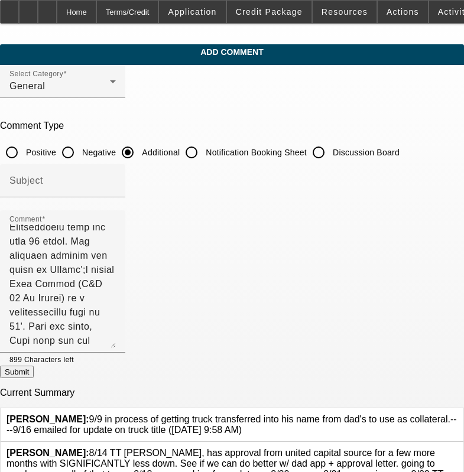
click at [34, 378] on button "Submit" at bounding box center [17, 372] width 34 height 12
radio input "true"
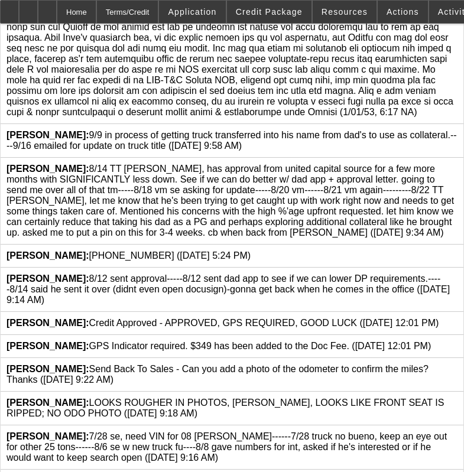
scroll to position [709, 0]
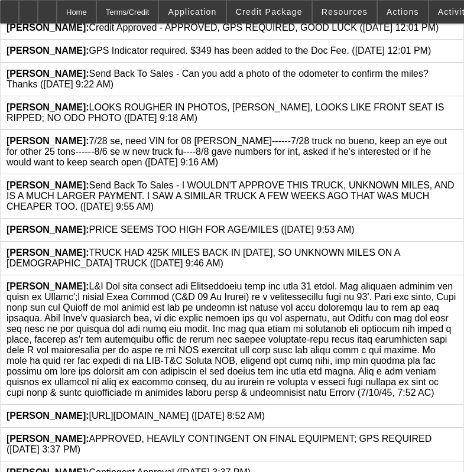
click at [457, 281] on icon at bounding box center [457, 281] width 0 height 0
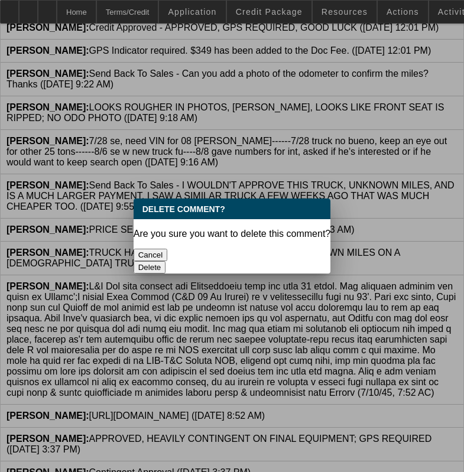
click at [166, 261] on button "Delete" at bounding box center [150, 267] width 33 height 12
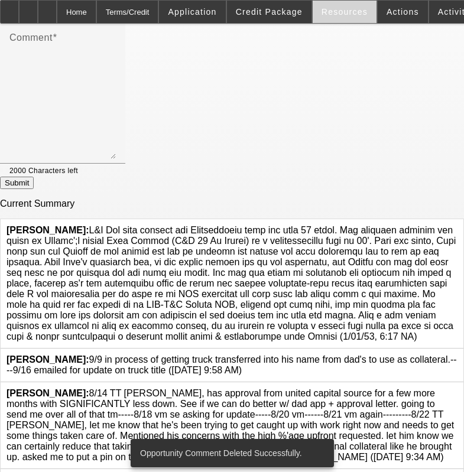
scroll to position [295, 0]
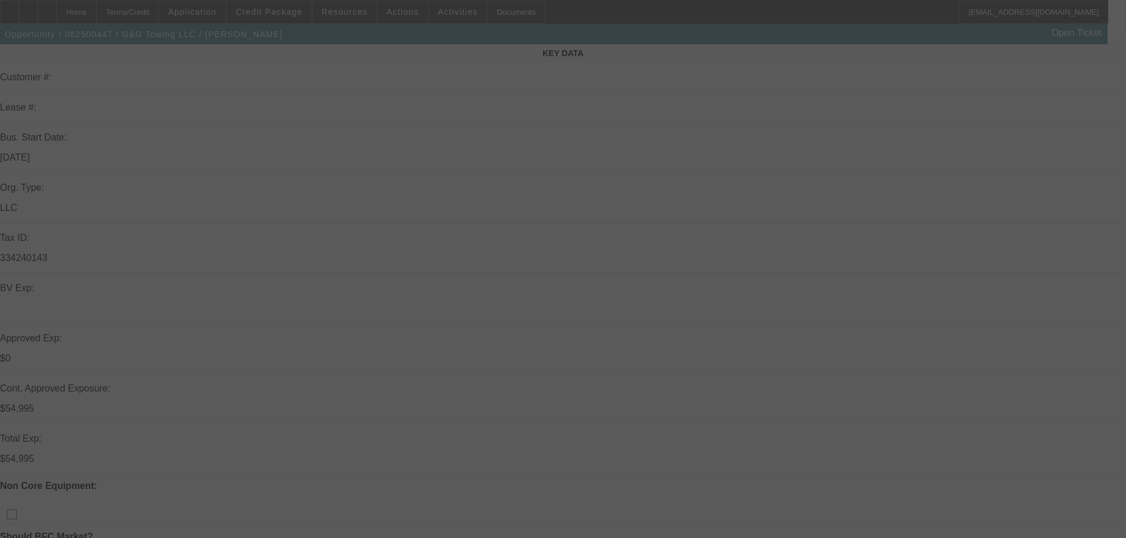
scroll to position [59, 0]
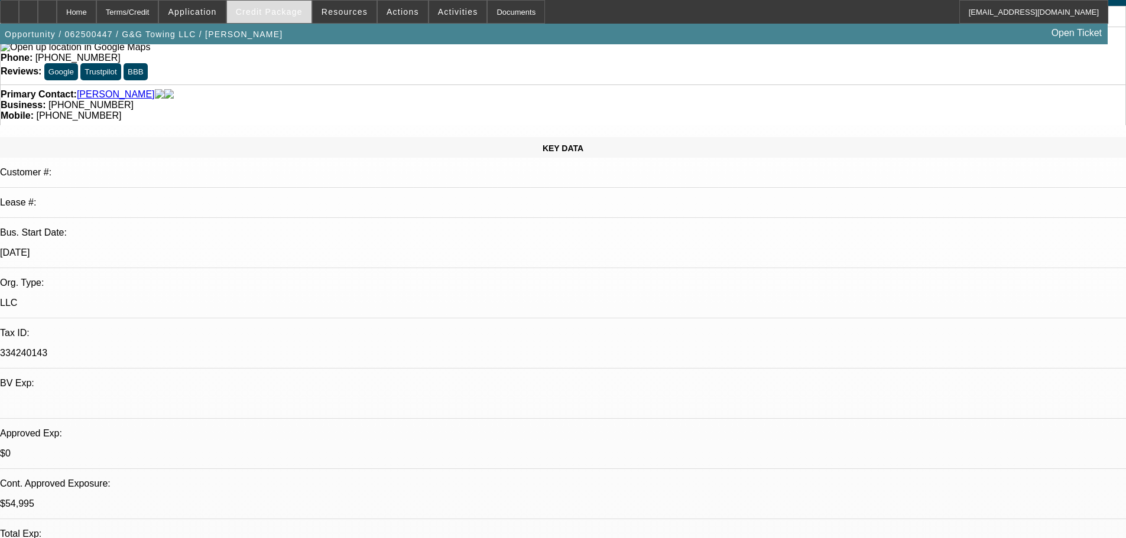
select select "0"
select select "0.1"
select select "4"
select select "0"
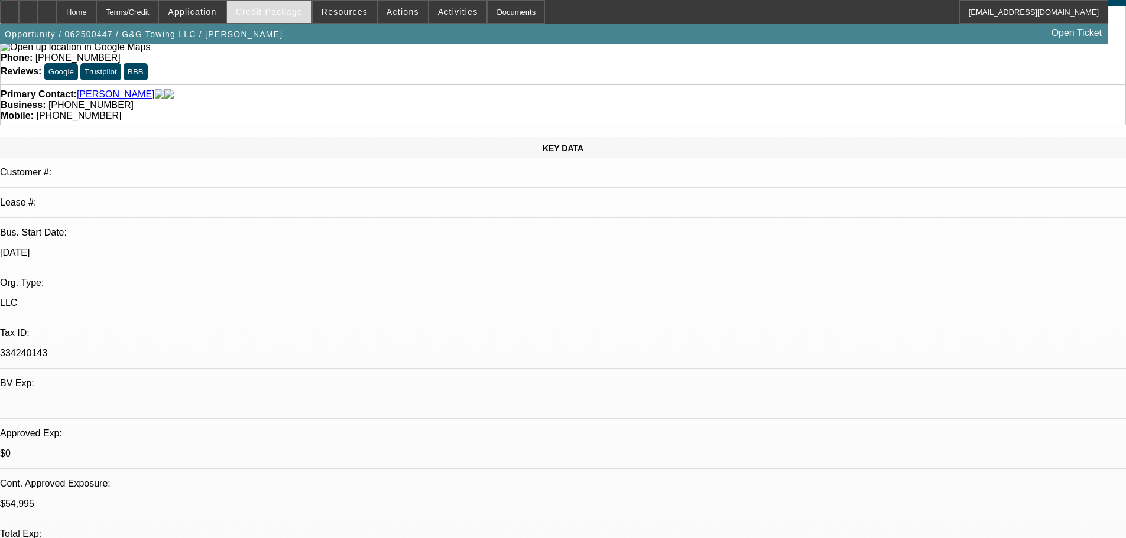
select select "2"
select select "0.1"
select select "4"
select select "0"
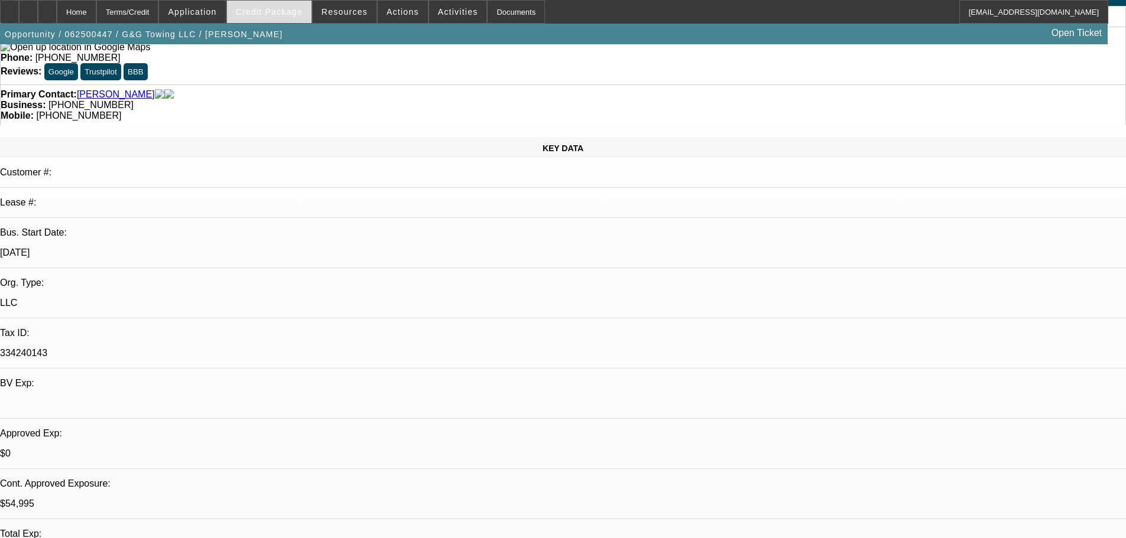
select select "2"
select select "0.1"
select select "4"
select select "0"
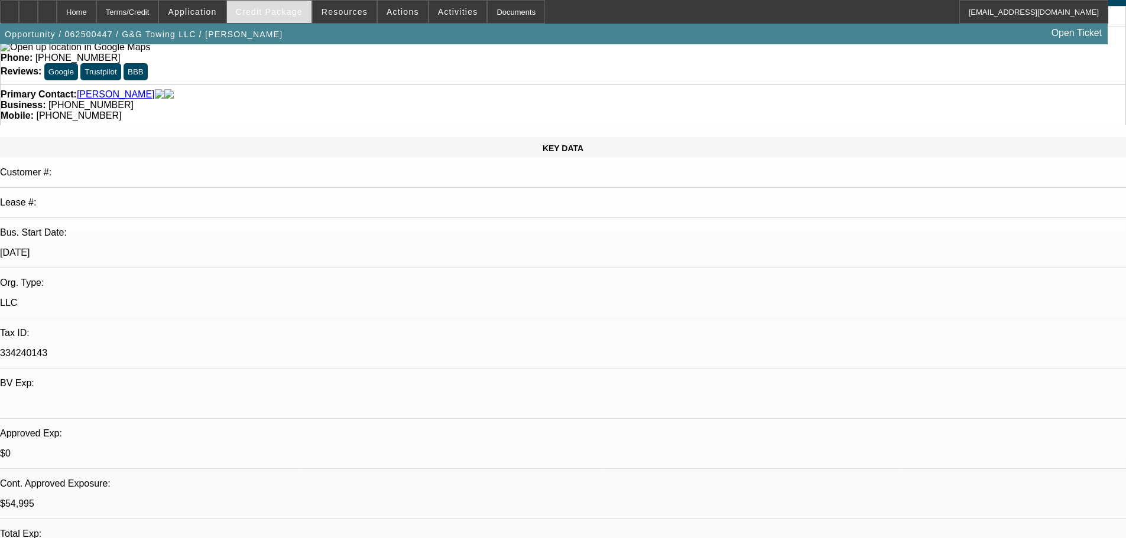
select select "2"
select select "0.1"
select select "4"
click at [294, 9] on span "Credit Package" at bounding box center [269, 11] width 67 height 9
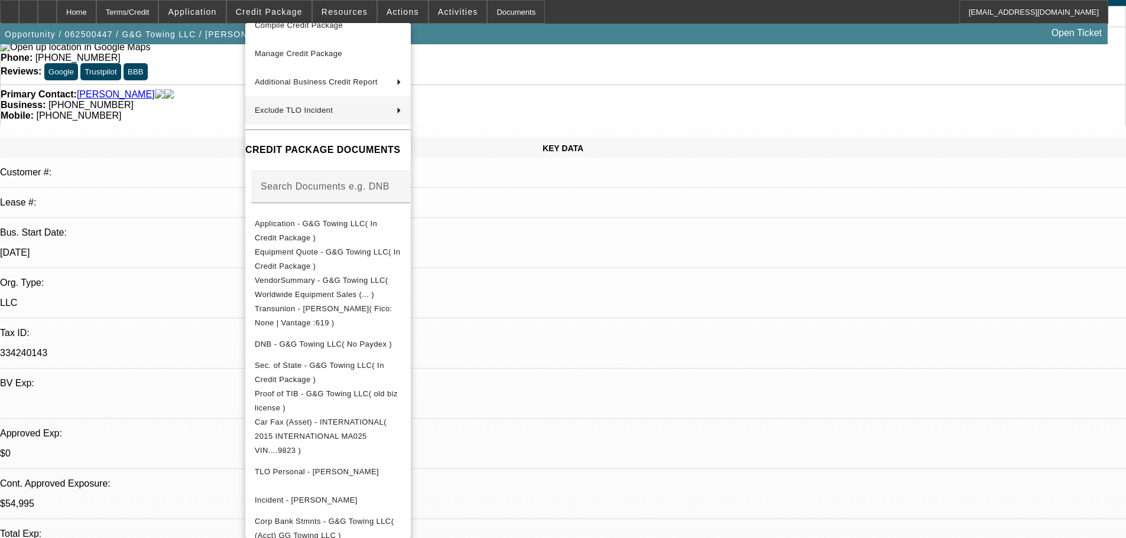
scroll to position [0, 0]
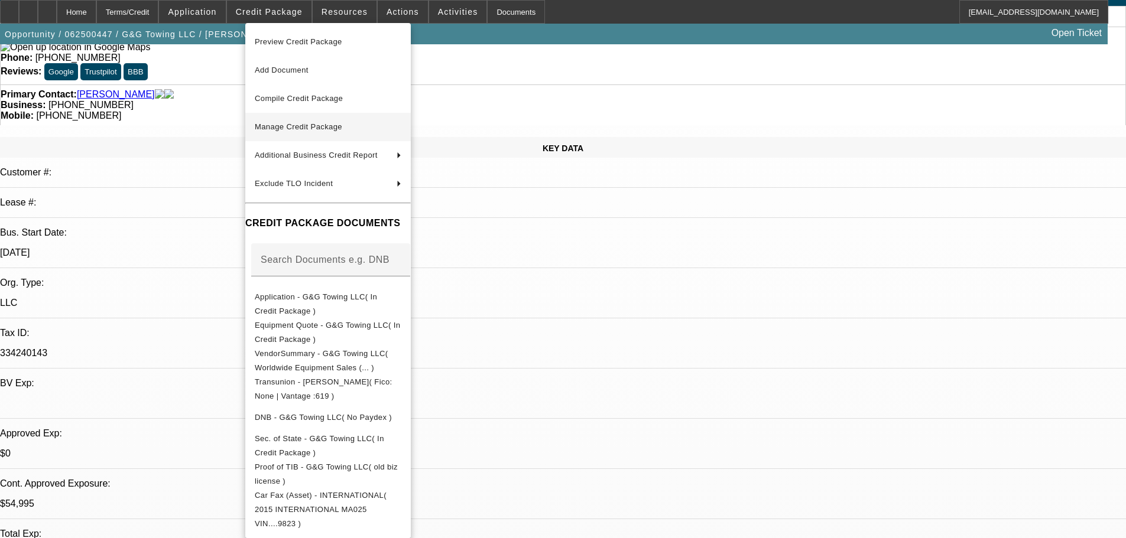
click at [379, 125] on span "Manage Credit Package" at bounding box center [328, 127] width 147 height 14
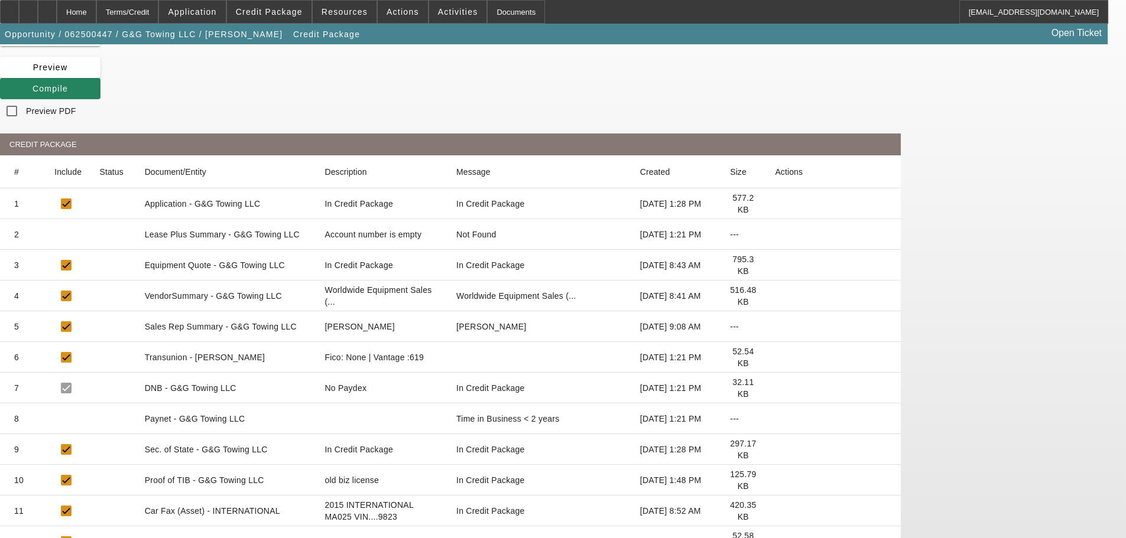
scroll to position [248, 0]
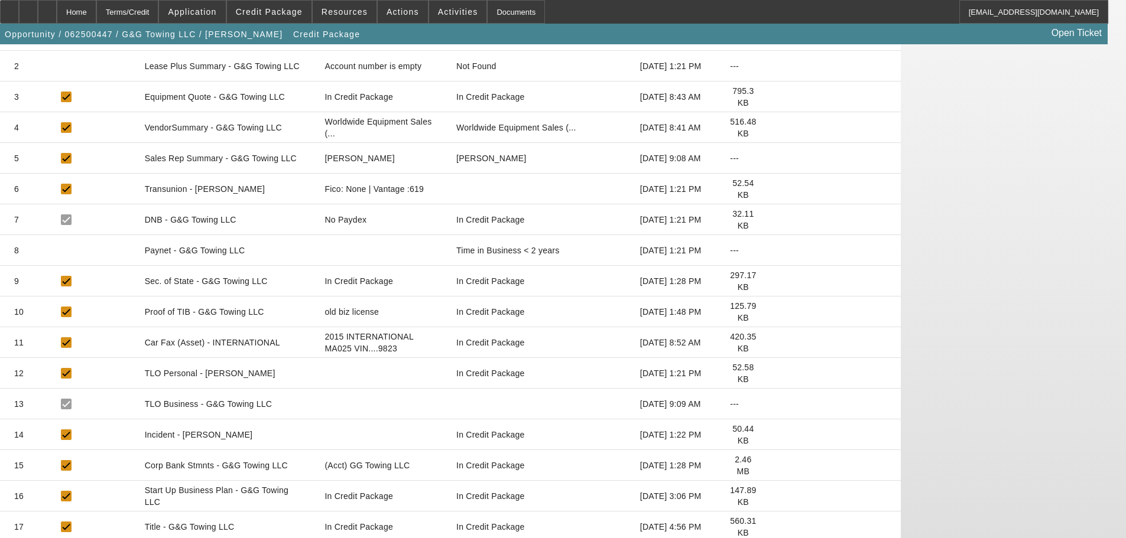
click at [775, 527] on icon at bounding box center [775, 527] width 0 height 0
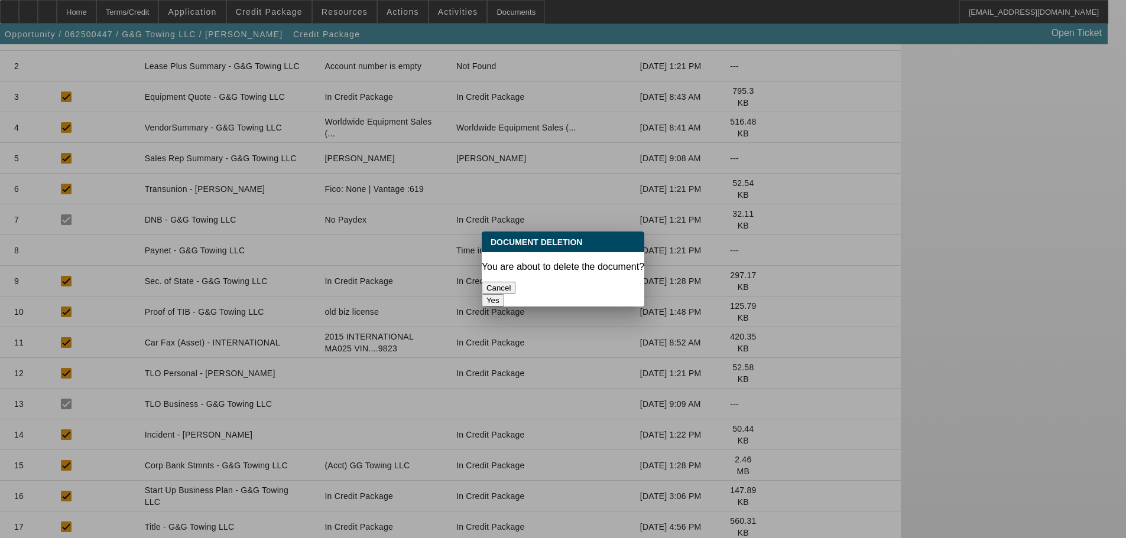
click at [504, 294] on button "Yes" at bounding box center [493, 300] width 22 height 12
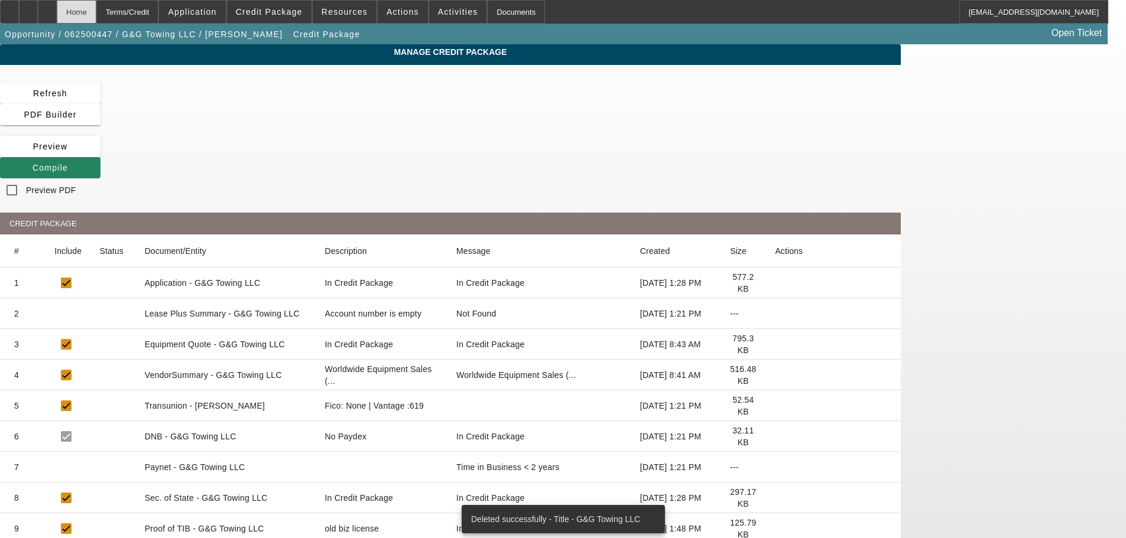
click at [96, 7] on div "Home" at bounding box center [77, 12] width 40 height 24
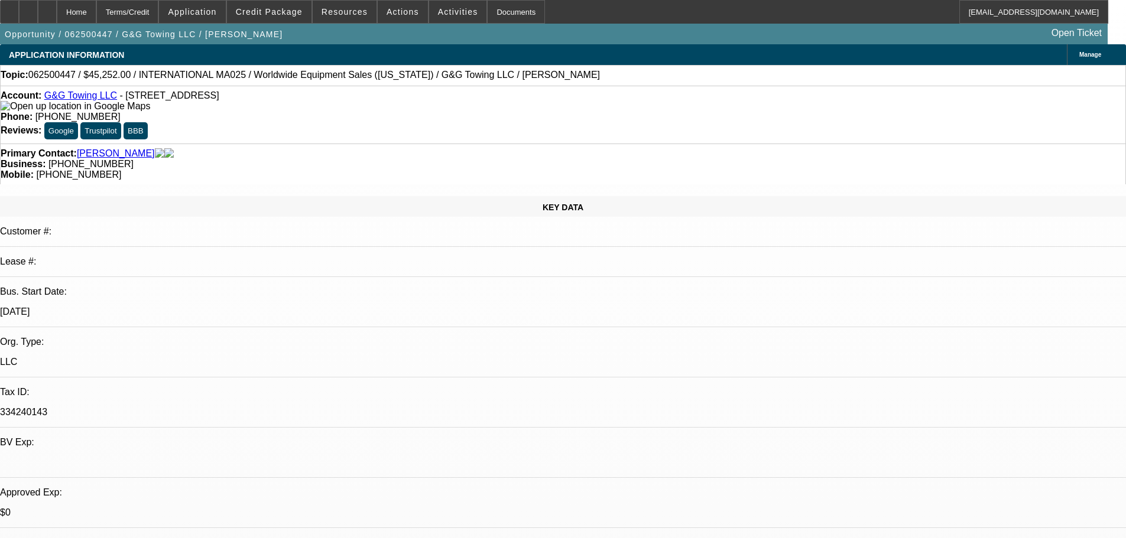
select select "0"
select select "0.1"
select select "4"
select select "0"
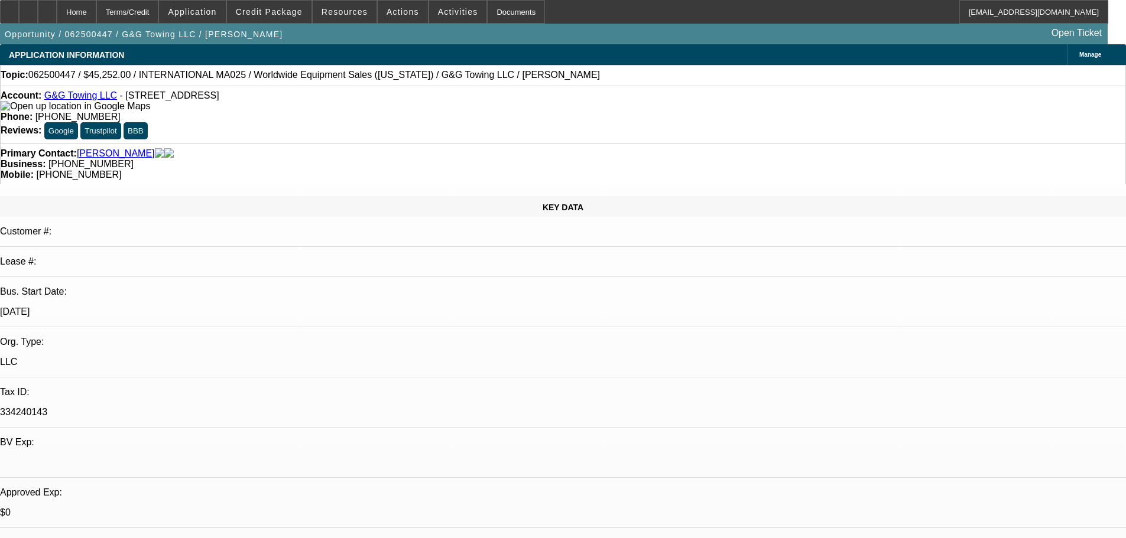
select select "2"
select select "0.1"
select select "4"
select select "0"
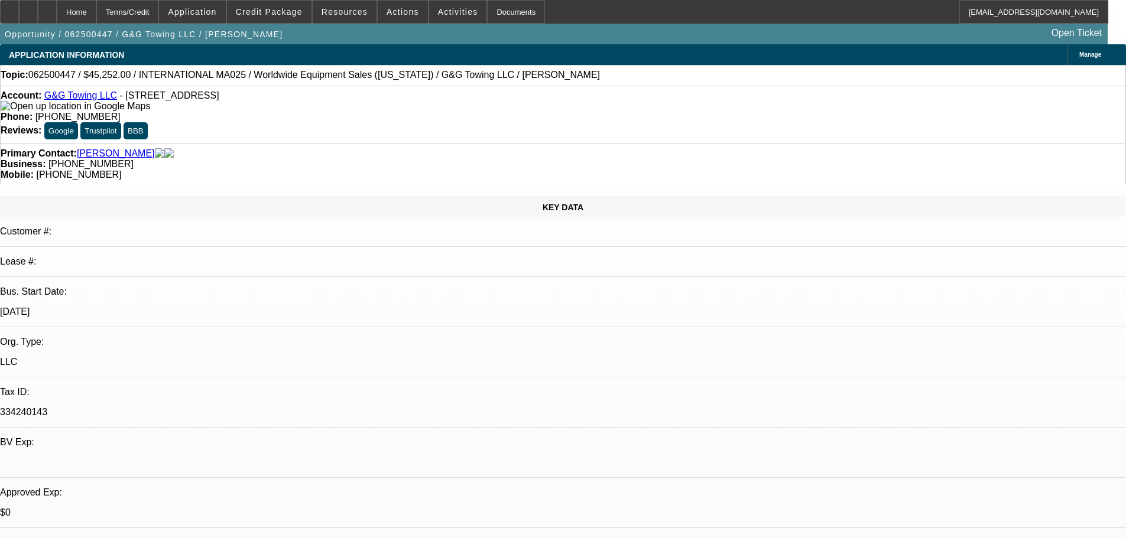
select select "2"
select select "0.1"
select select "4"
select select "0"
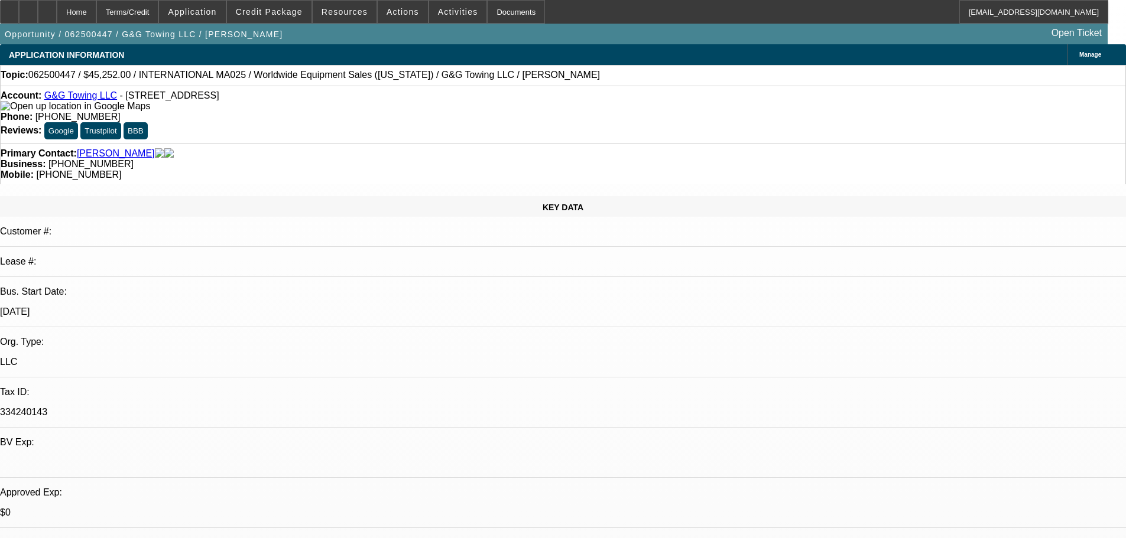
select select "2"
select select "0.1"
select select "4"
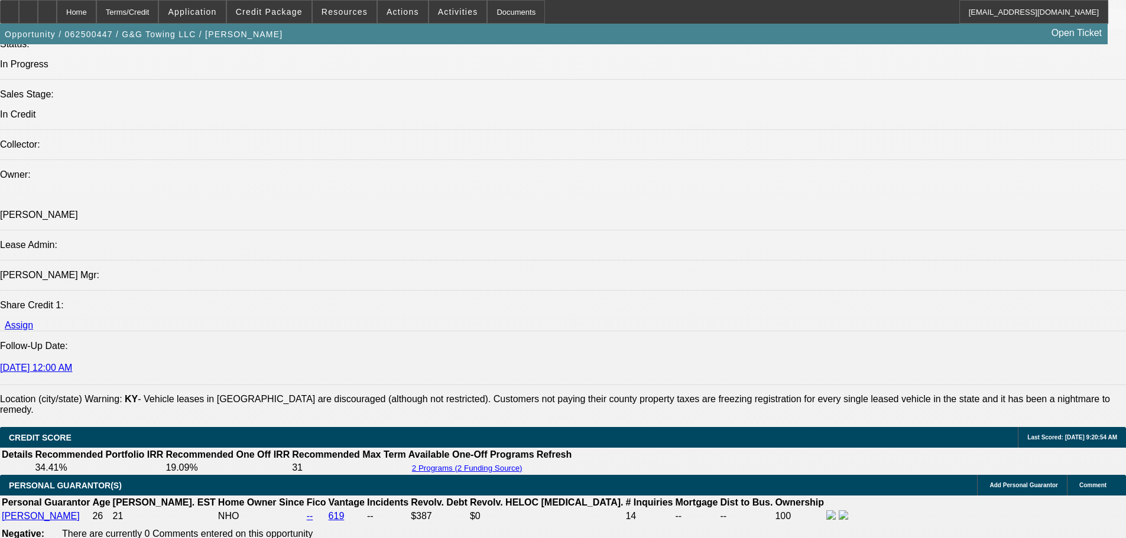
drag, startPoint x: 472, startPoint y: 136, endPoint x: 502, endPoint y: 340, distance: 206.7
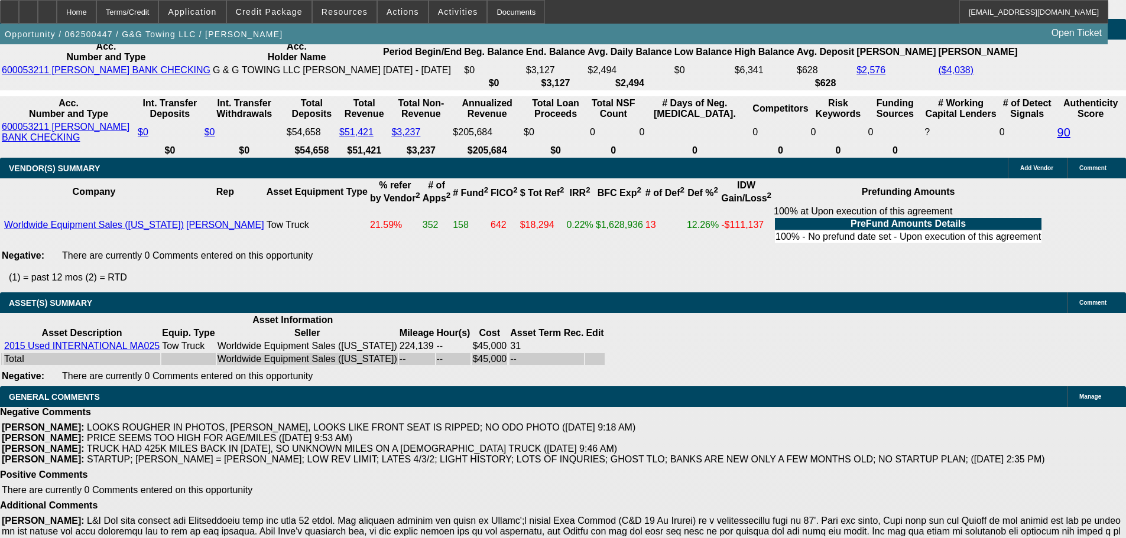
drag, startPoint x: 514, startPoint y: 295, endPoint x: 518, endPoint y: 213, distance: 81.7
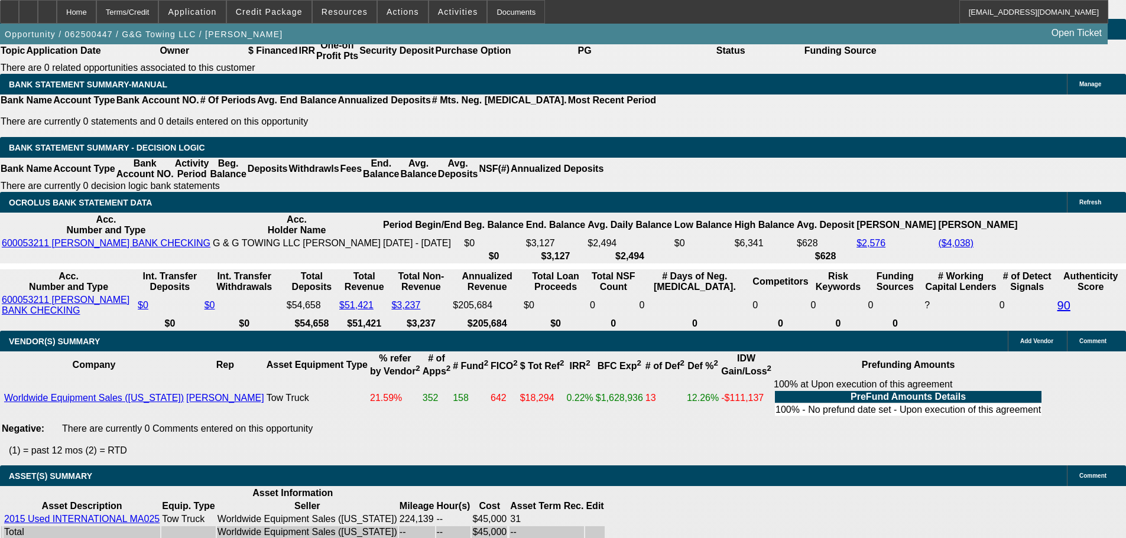
drag, startPoint x: 516, startPoint y: 220, endPoint x: 504, endPoint y: 154, distance: 67.3
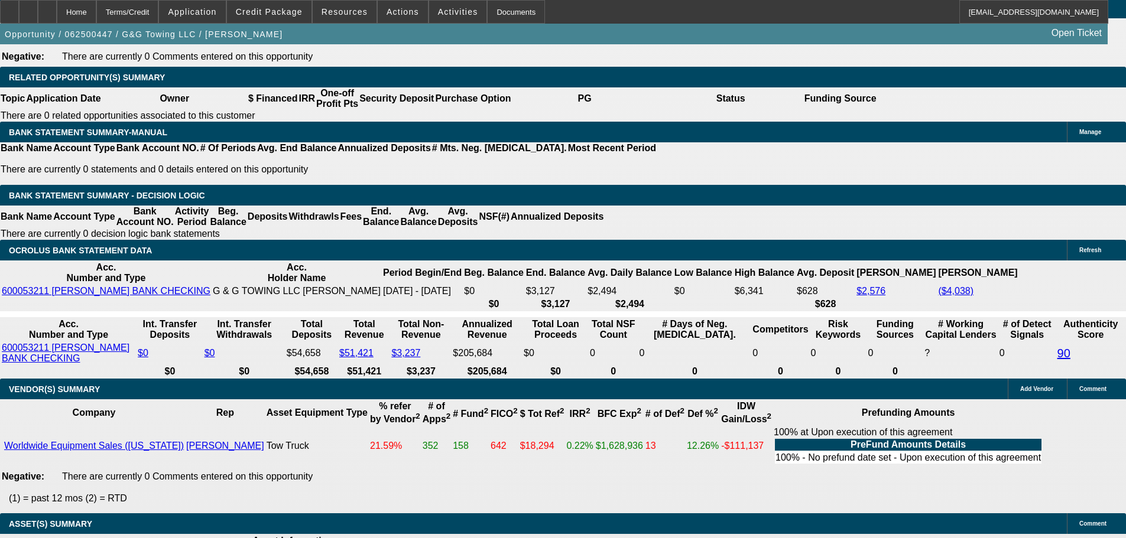
drag, startPoint x: 480, startPoint y: 282, endPoint x: 469, endPoint y: 236, distance: 47.0
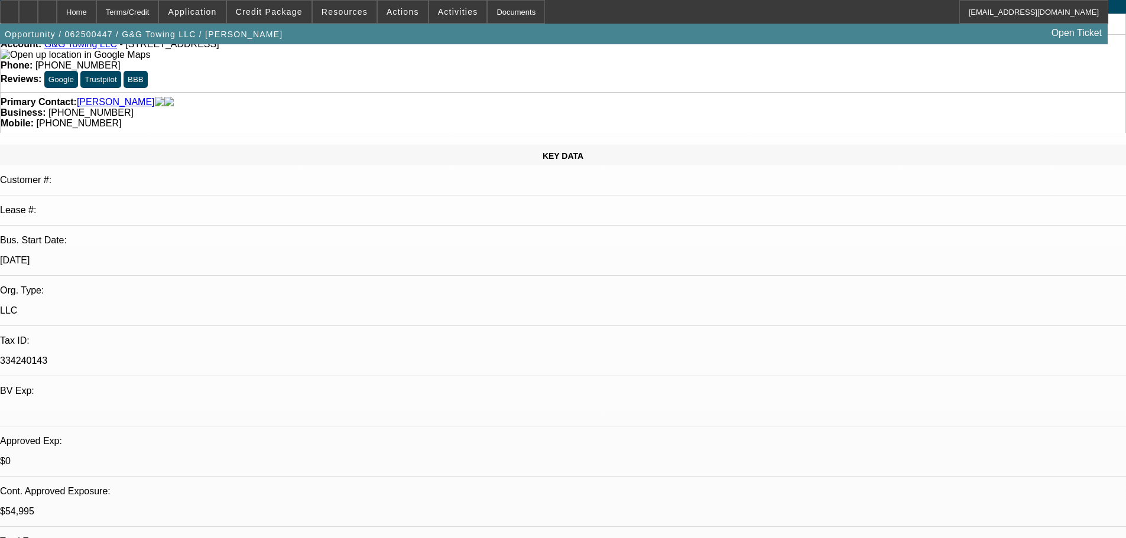
drag, startPoint x: 644, startPoint y: 356, endPoint x: 678, endPoint y: 22, distance: 335.1
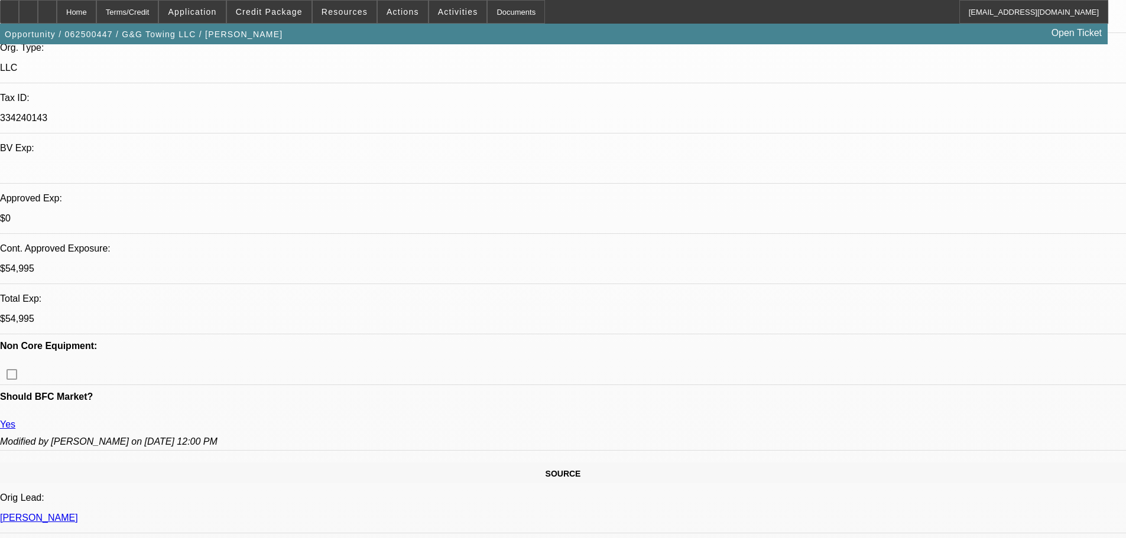
drag, startPoint x: 667, startPoint y: 405, endPoint x: 665, endPoint y: 487, distance: 82.2
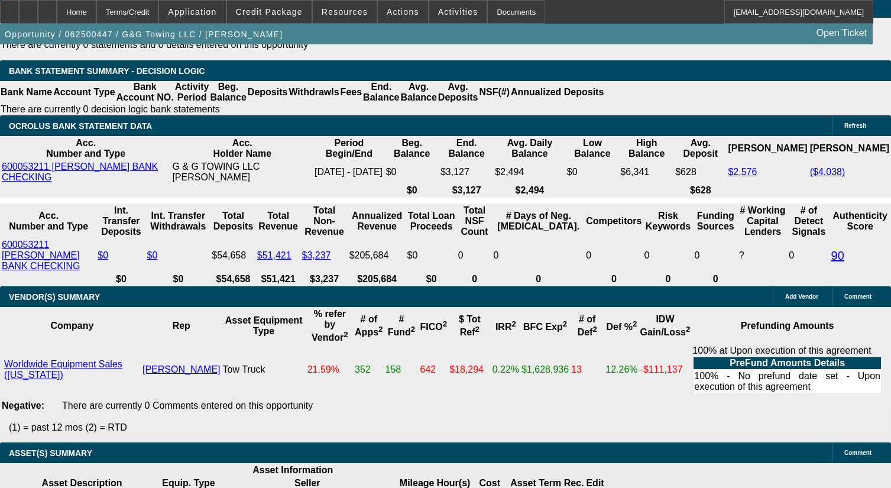
scroll to position [236, 0]
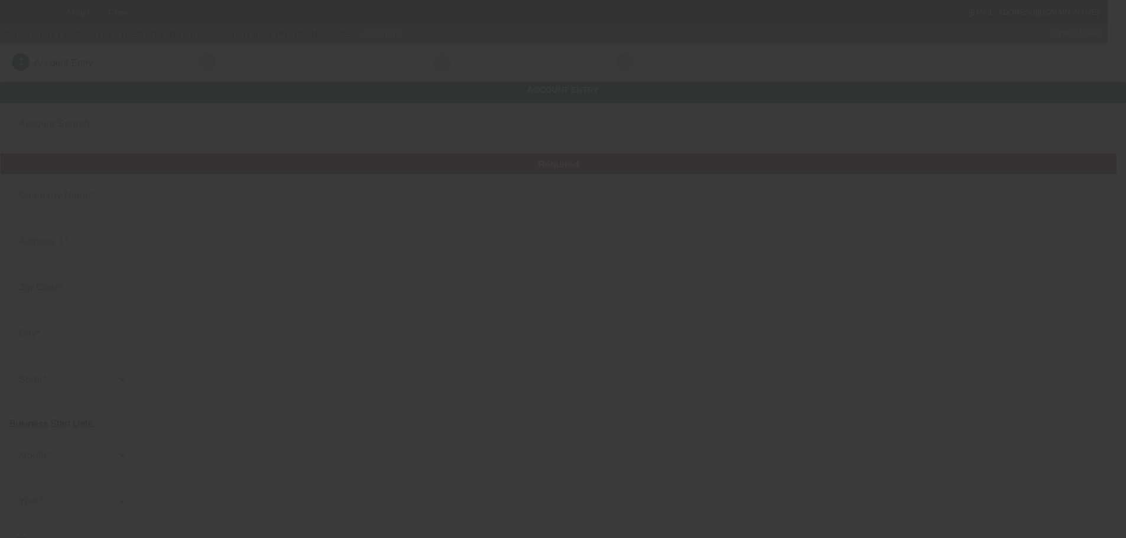
type input "[PERSON_NAME] & company inc"
type input "[STREET_ADDRESS]"
type input "10940"
type input "[GEOGRAPHIC_DATA]"
type input "[PHONE_NUMBER]"
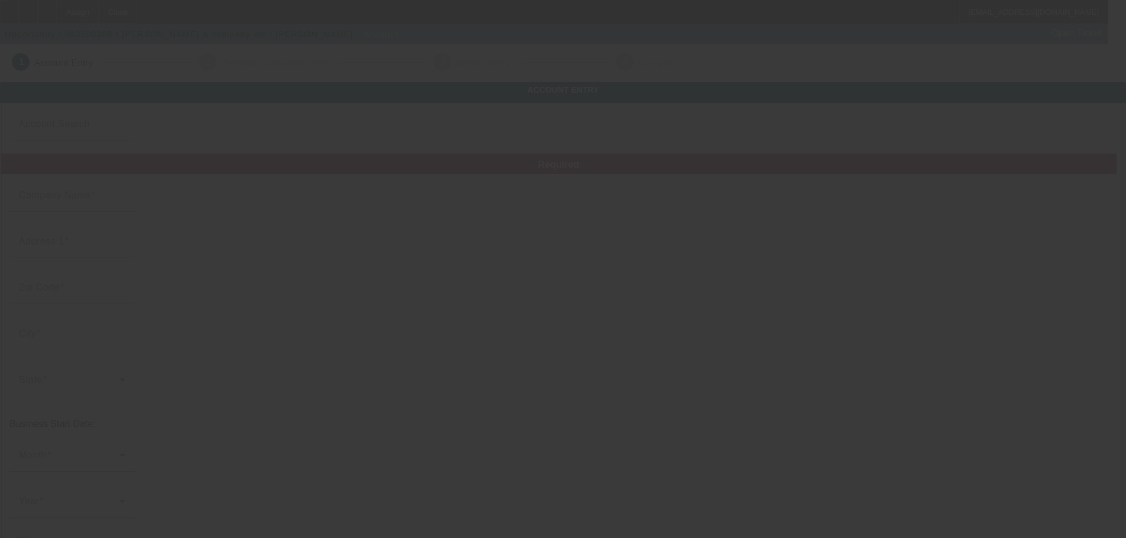
type input "[EMAIL_ADDRESS][DOMAIN_NAME]"
type input "[US_EMPLOYER_IDENTIFICATION_NUMBER]"
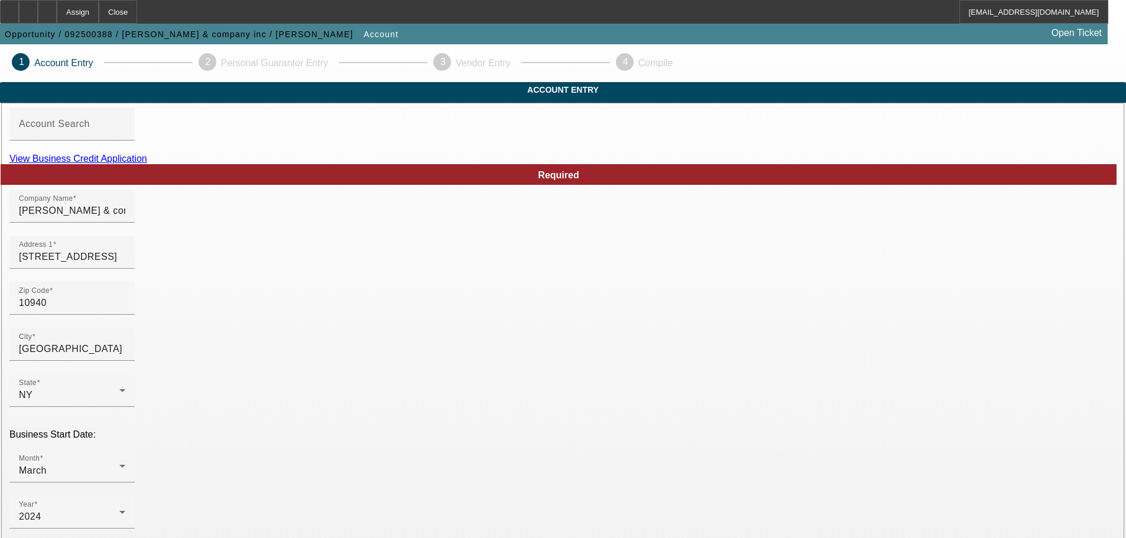
click at [656, 164] on div "View Business Credit Application" at bounding box center [562, 159] width 1107 height 11
click at [147, 164] on link "View Business Credit Application" at bounding box center [78, 159] width 138 height 10
click at [125, 218] on input "[PERSON_NAME] & company inc" at bounding box center [72, 211] width 106 height 14
click at [125, 218] on input "[PERSON_NAME] & Company inc" at bounding box center [72, 211] width 106 height 14
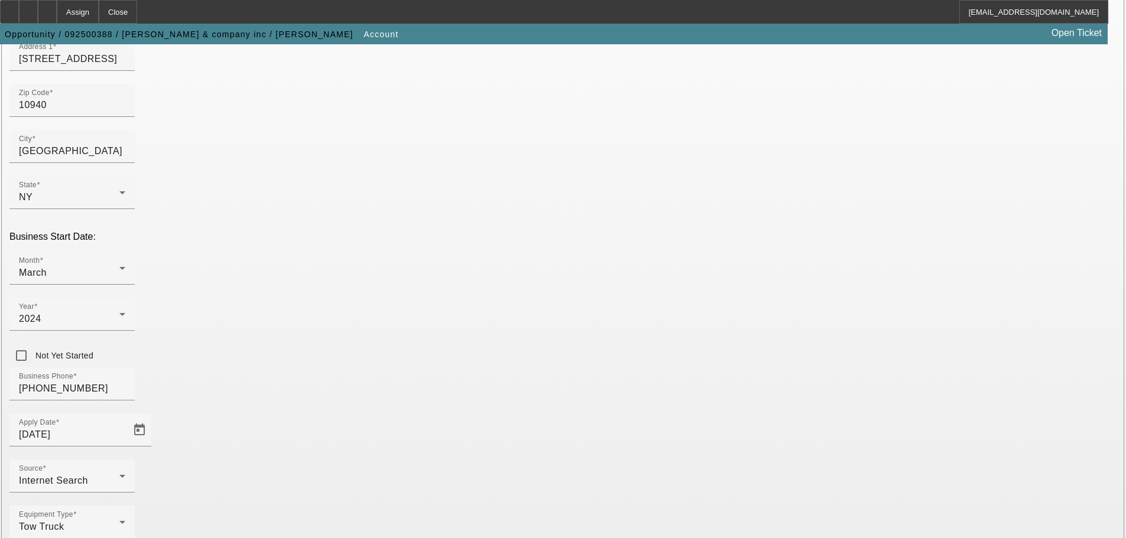
scroll to position [218, 0]
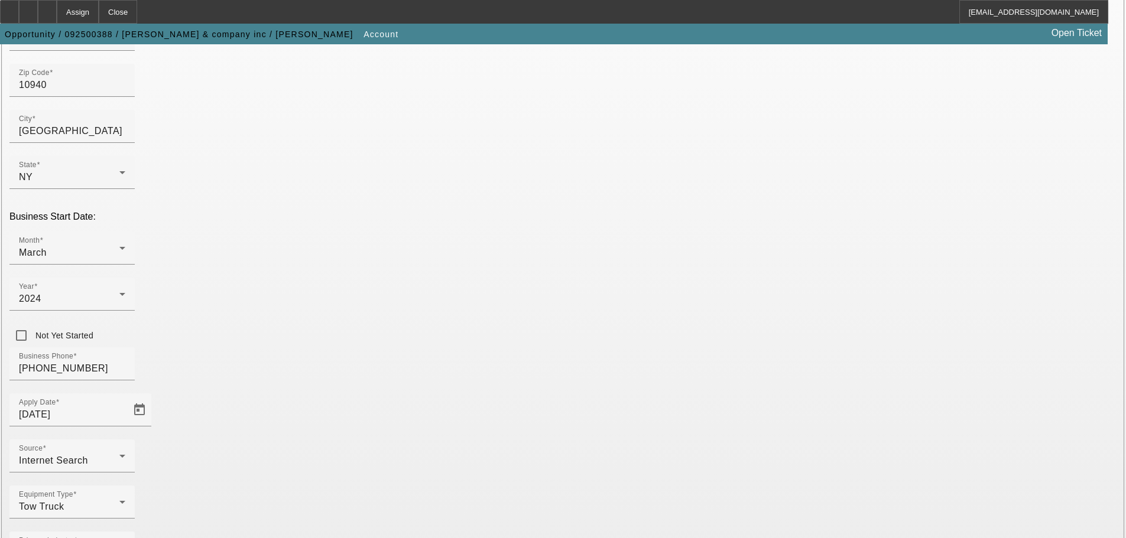
type input "[PERSON_NAME] & Company Inc"
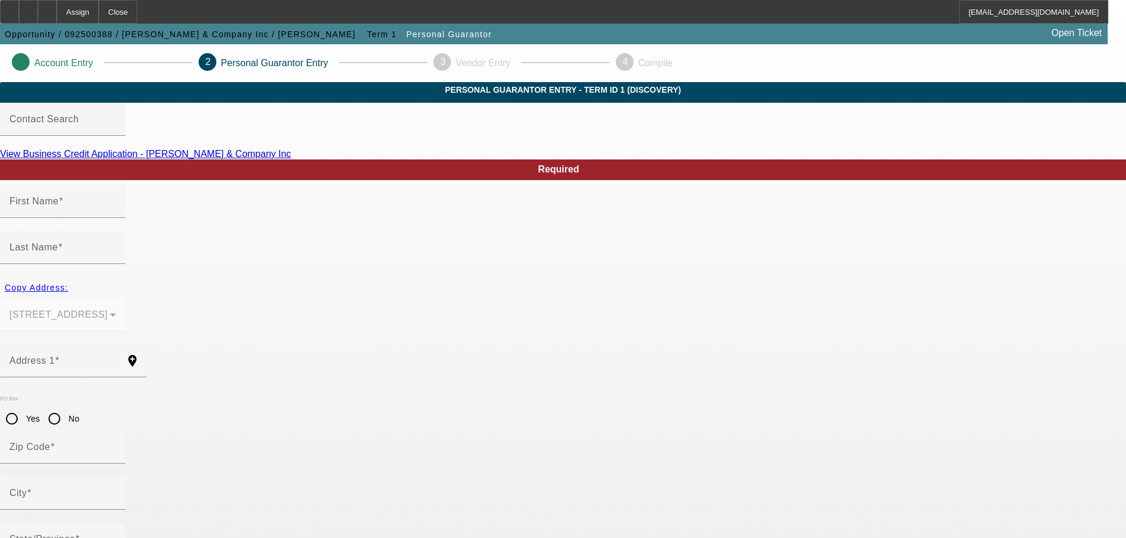
type input "[PERSON_NAME]"
type input "[STREET_ADDRESS]"
radio input "true"
type input "10940"
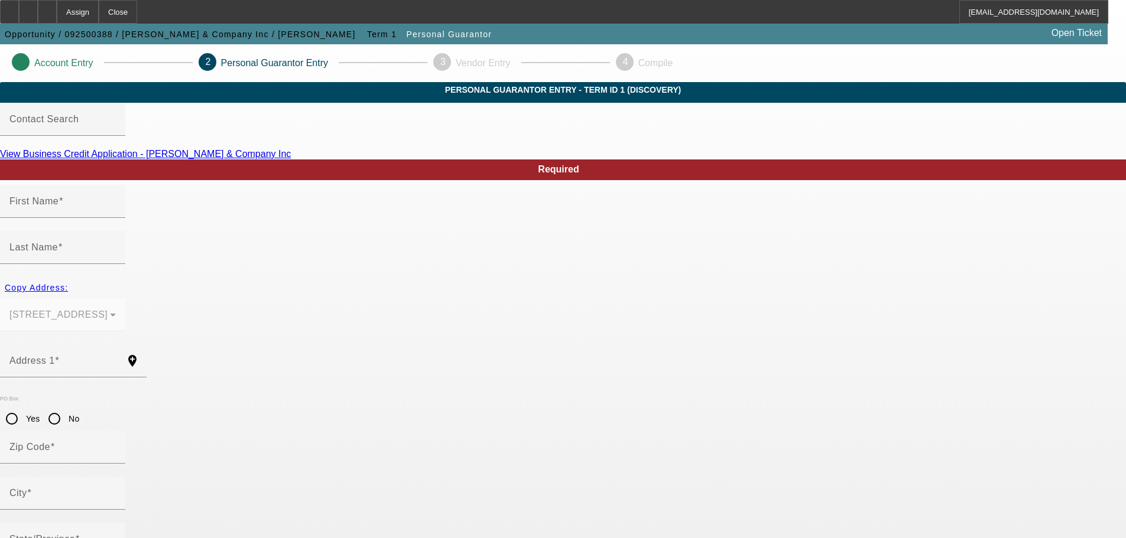
type input "[GEOGRAPHIC_DATA]"
type input "100"
type input "084-70-1086"
type input "[EMAIL_ADDRESS][DOMAIN_NAME]"
type input "[PHONE_NUMBER]"
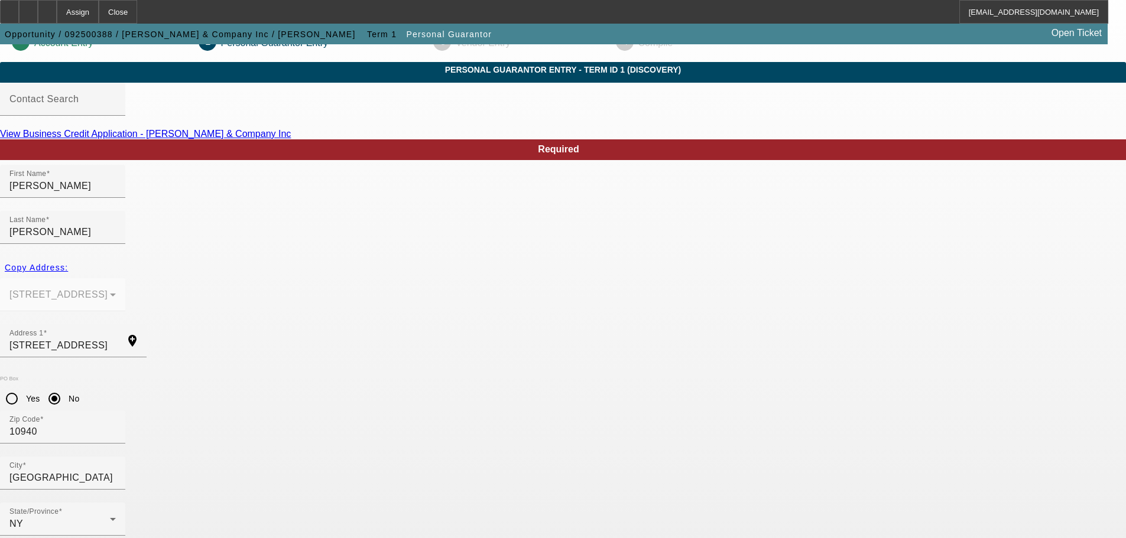
scroll to position [40, 0]
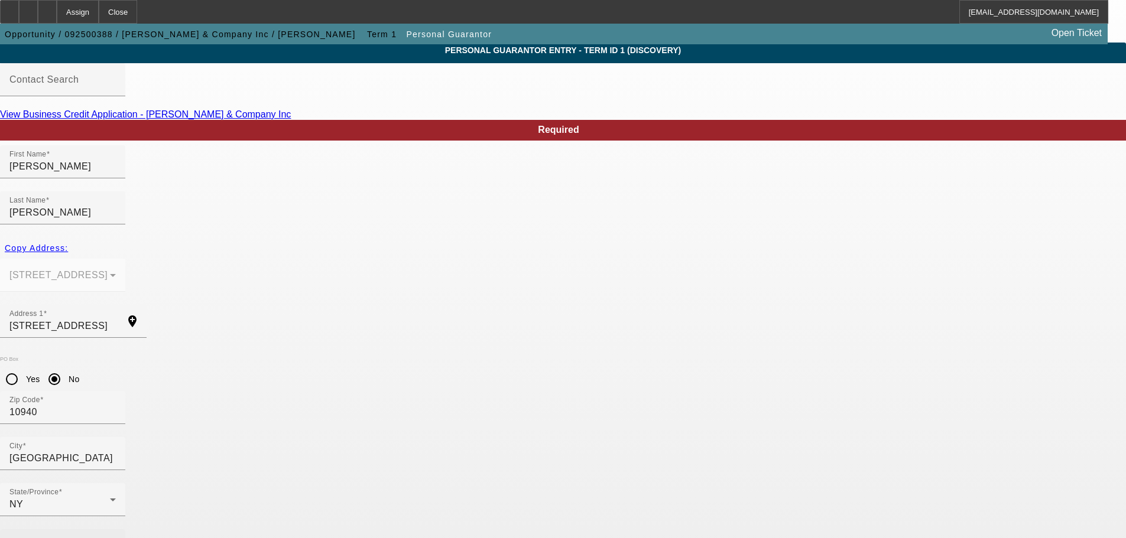
type input "[PHONE_NUMBER]"
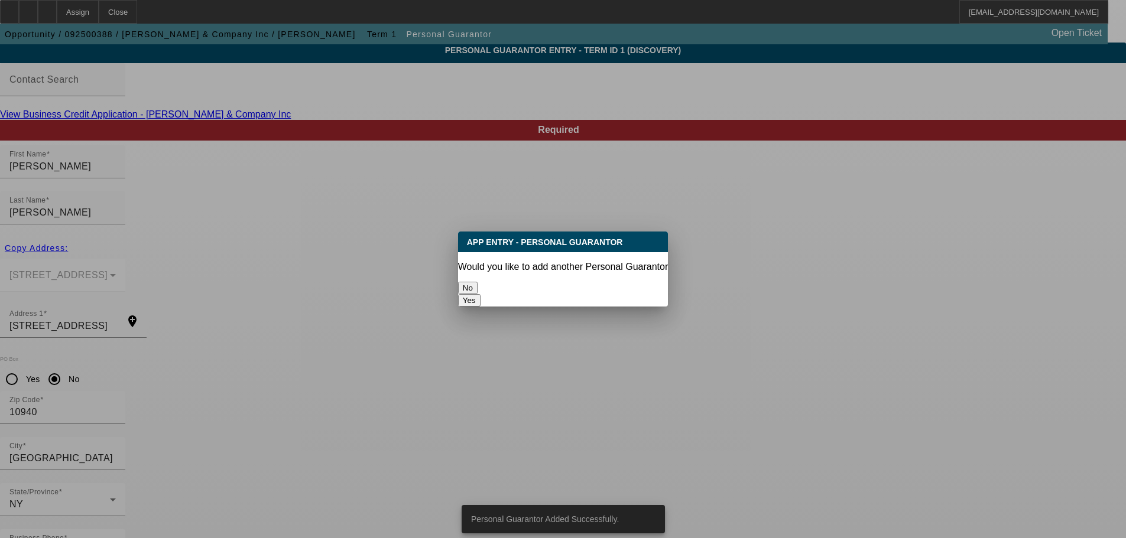
scroll to position [0, 0]
click at [478, 282] on button "No" at bounding box center [468, 288] width 20 height 12
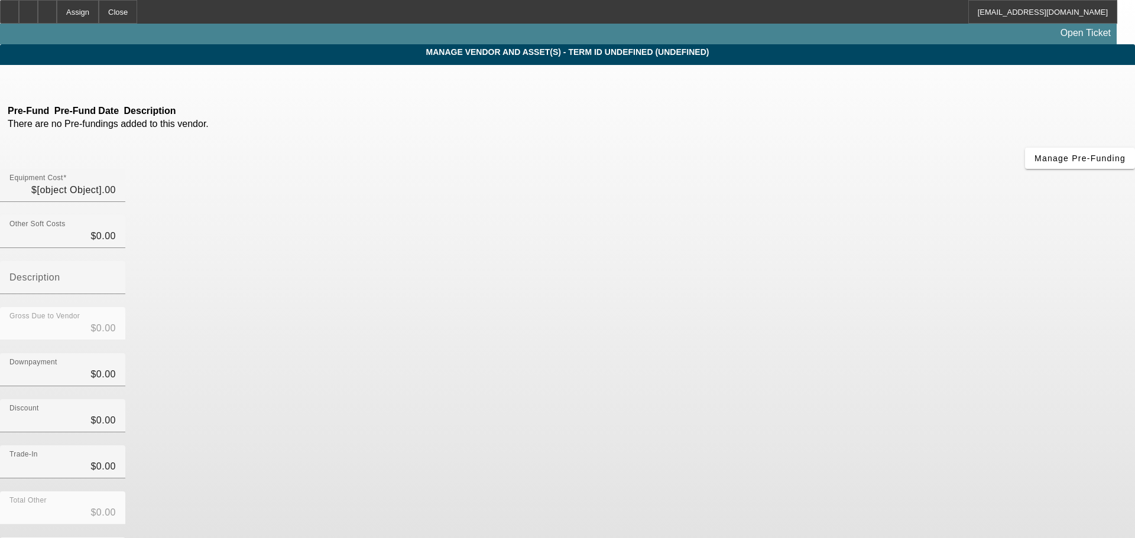
type input "$50,000.00"
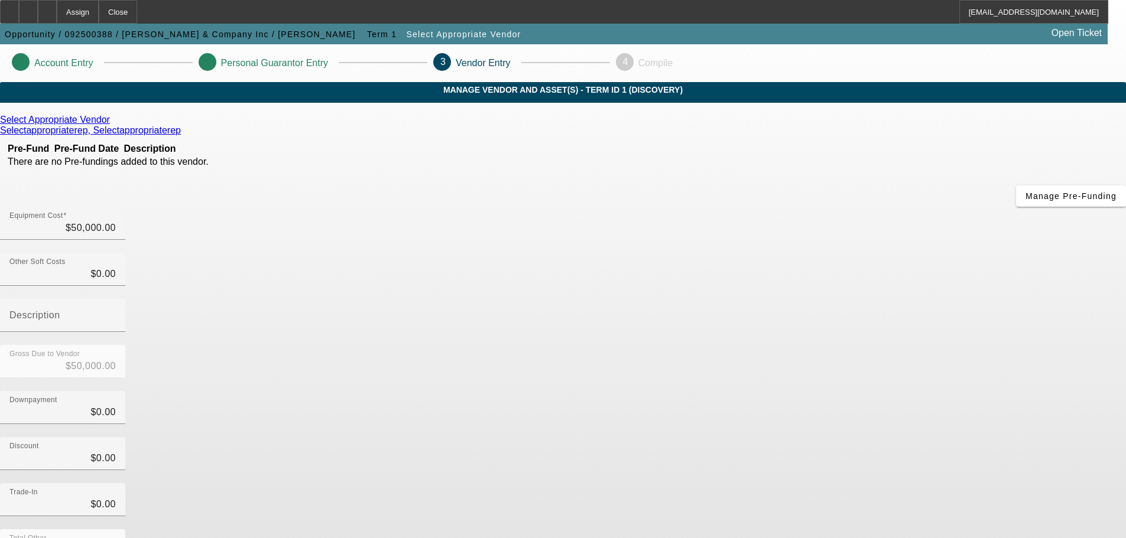
click at [113, 125] on link at bounding box center [111, 120] width 3 height 11
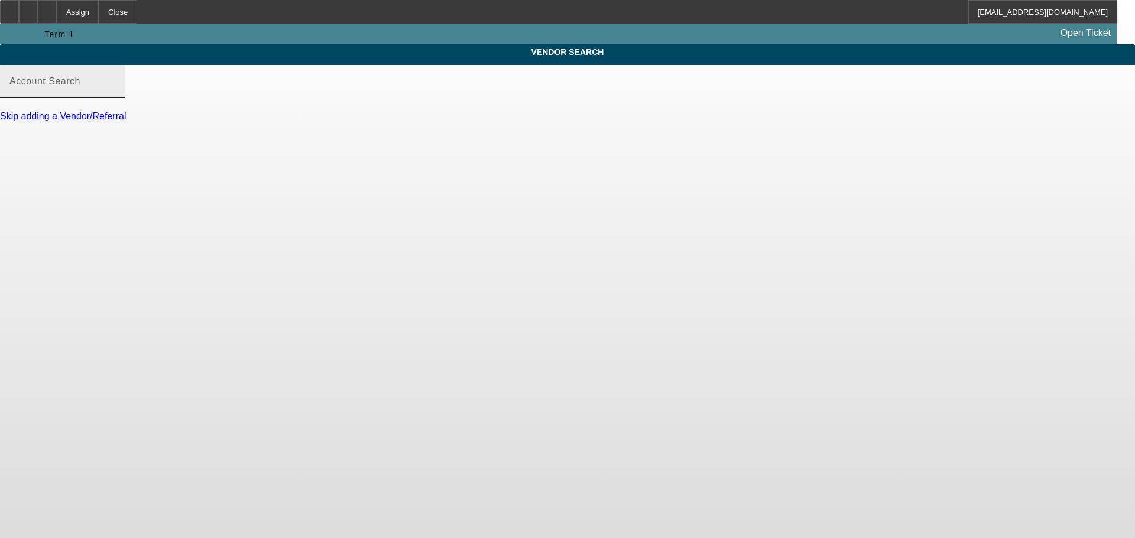
click at [116, 93] on input "Account Search" at bounding box center [62, 86] width 106 height 14
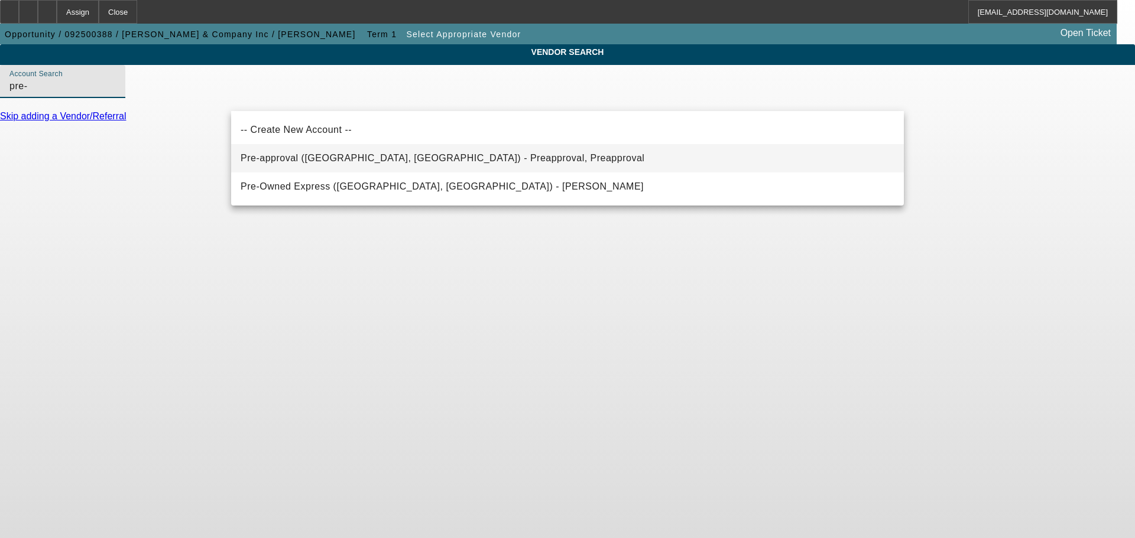
click at [423, 164] on span "Pre-approval ([GEOGRAPHIC_DATA], [GEOGRAPHIC_DATA]) - Preapproval, Preapproval" at bounding box center [443, 158] width 404 height 14
type input "Pre-approval ([GEOGRAPHIC_DATA], [GEOGRAPHIC_DATA]) - Preapproval, Preapproval"
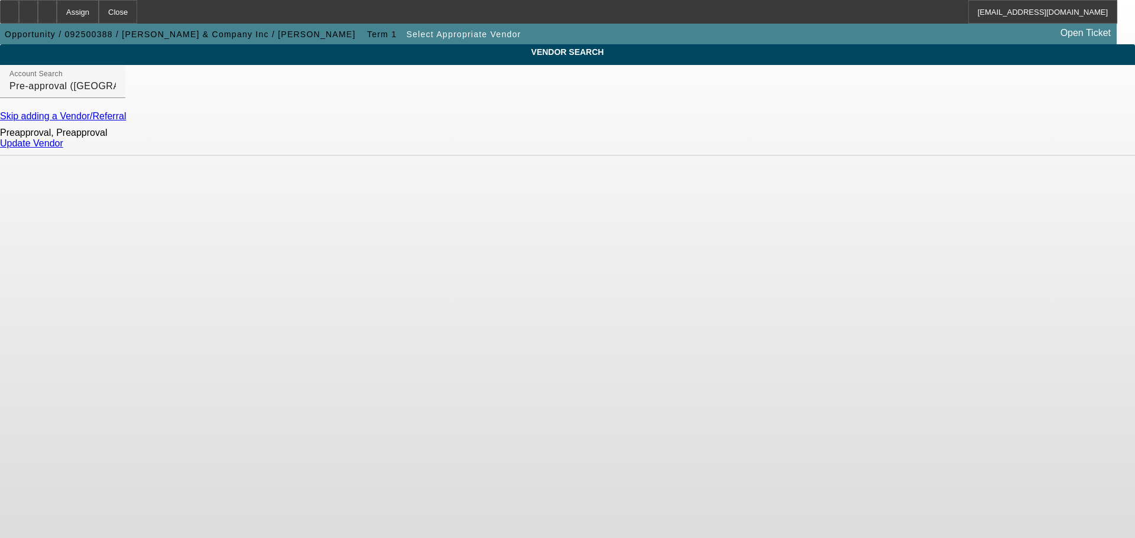
click at [63, 148] on link "Update Vendor" at bounding box center [31, 143] width 63 height 10
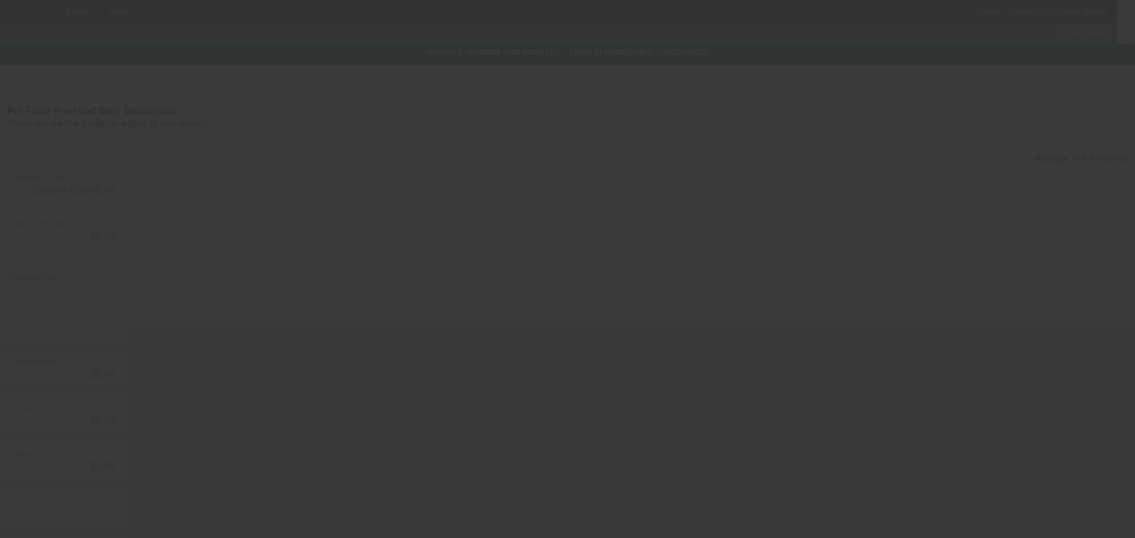
type input "$50,000.00"
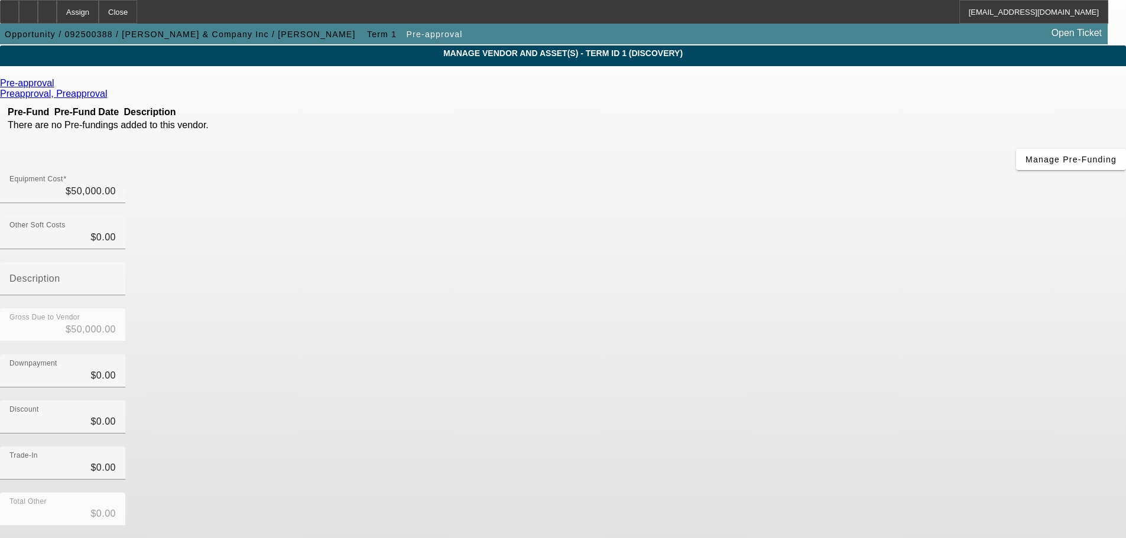
scroll to position [65, 0]
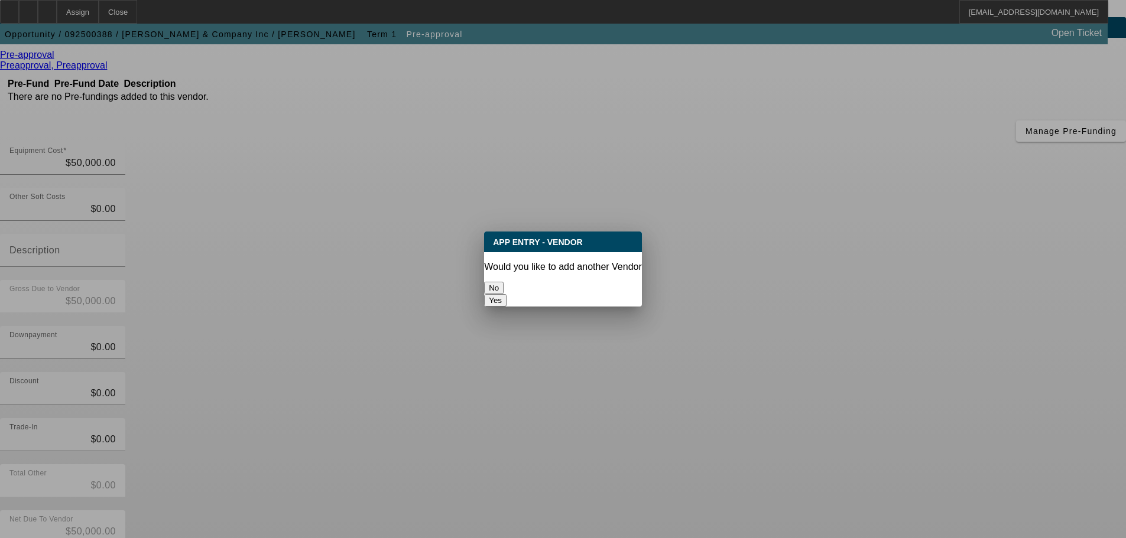
click at [504, 282] on button "No" at bounding box center [494, 288] width 20 height 12
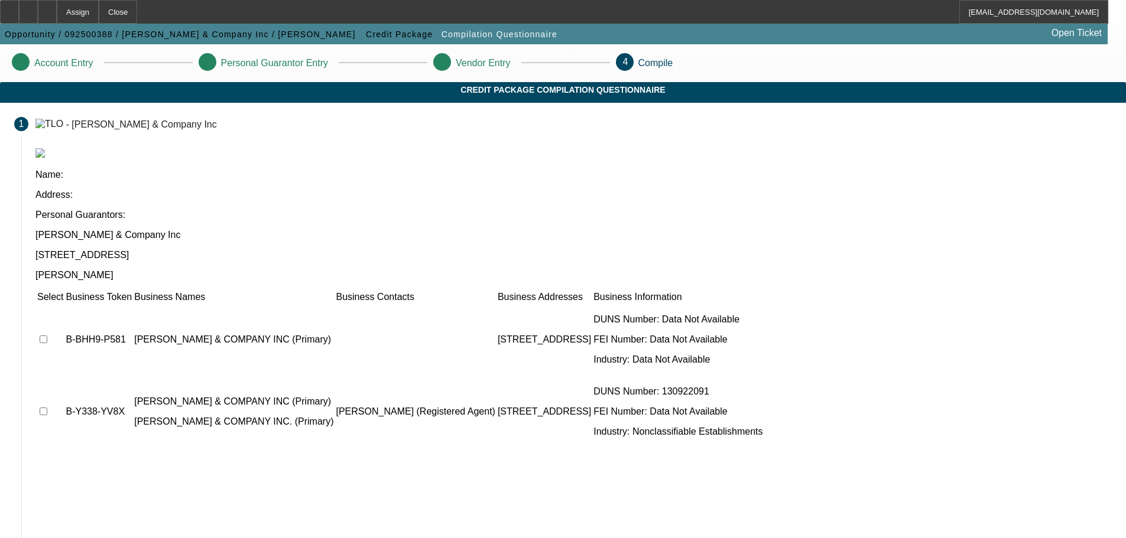
click at [47, 336] on input "checkbox" at bounding box center [44, 340] width 8 height 8
checkbox input "true"
click at [64, 376] on td at bounding box center [50, 411] width 27 height 71
click at [47, 408] on input "checkbox" at bounding box center [44, 412] width 8 height 8
checkbox input "true"
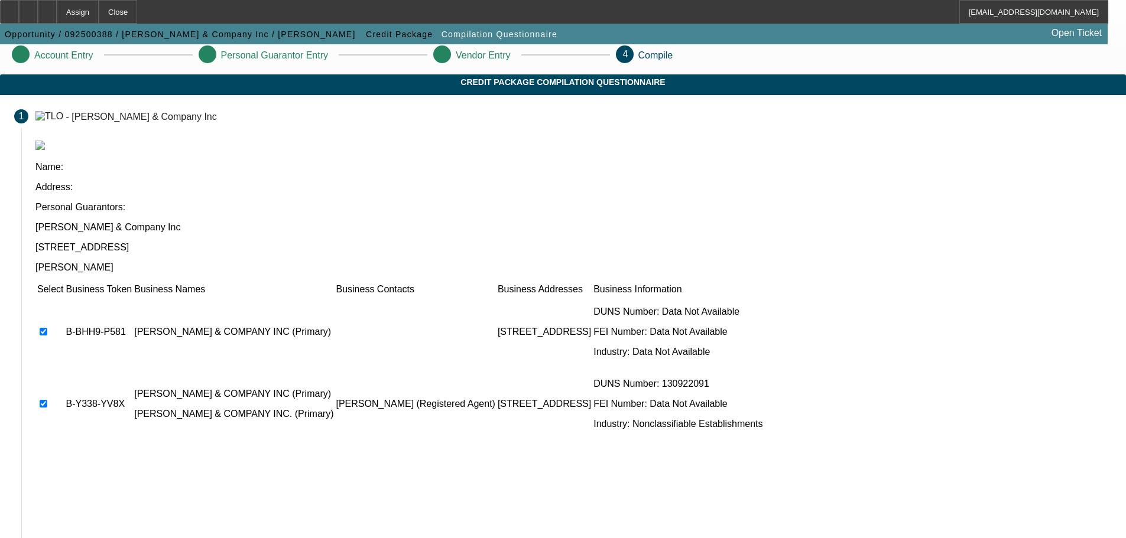
scroll to position [73, 0]
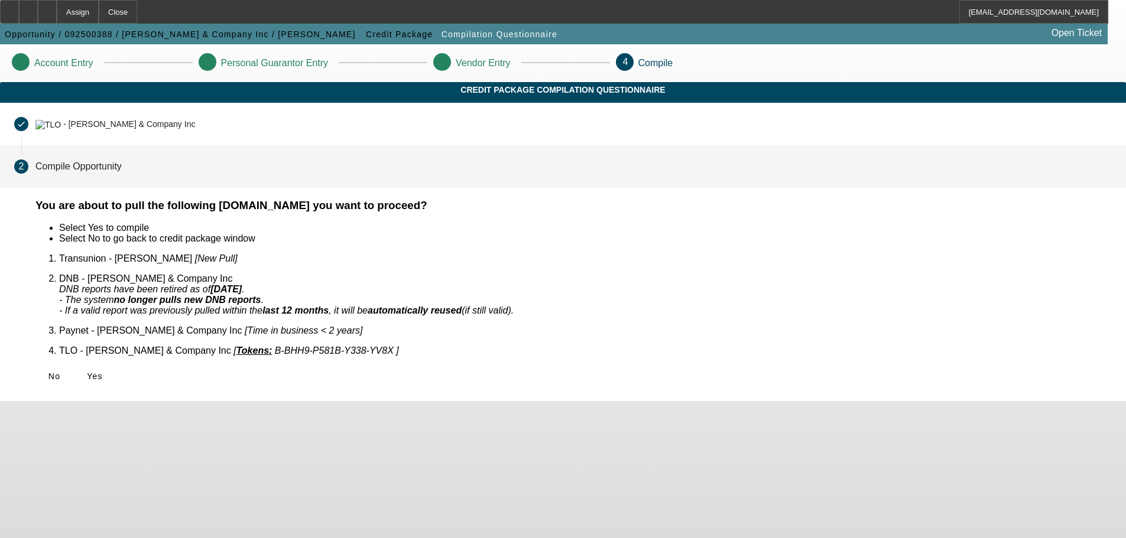
scroll to position [0, 0]
click at [113, 362] on span at bounding box center [95, 376] width 38 height 28
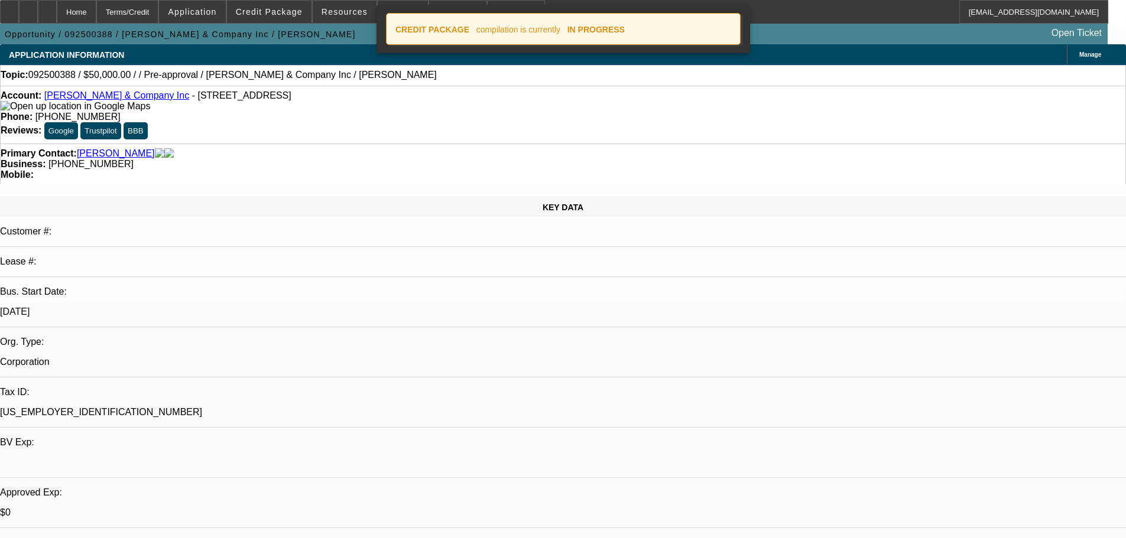
select select "0"
select select "2"
select select "0.1"
select select "4"
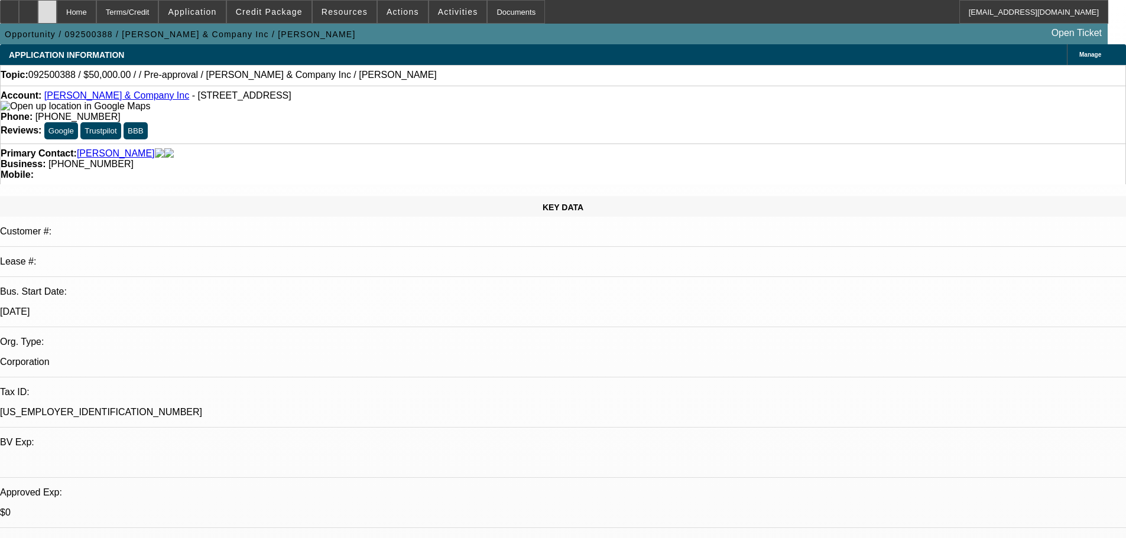
click at [57, 17] on div at bounding box center [47, 12] width 19 height 24
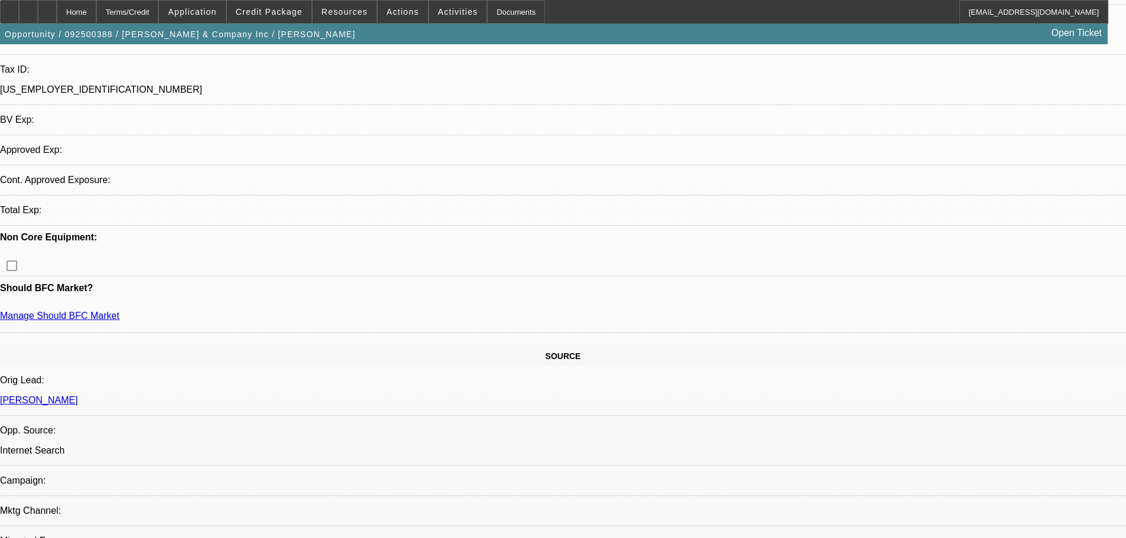
select select "0"
select select "2"
select select "0.1"
select select "4"
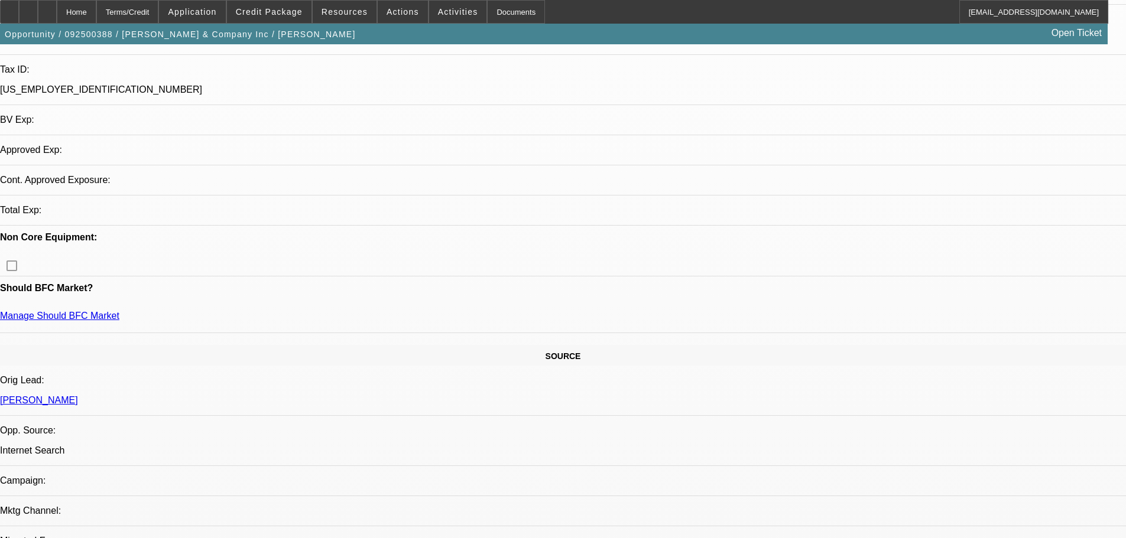
scroll to position [209, 0]
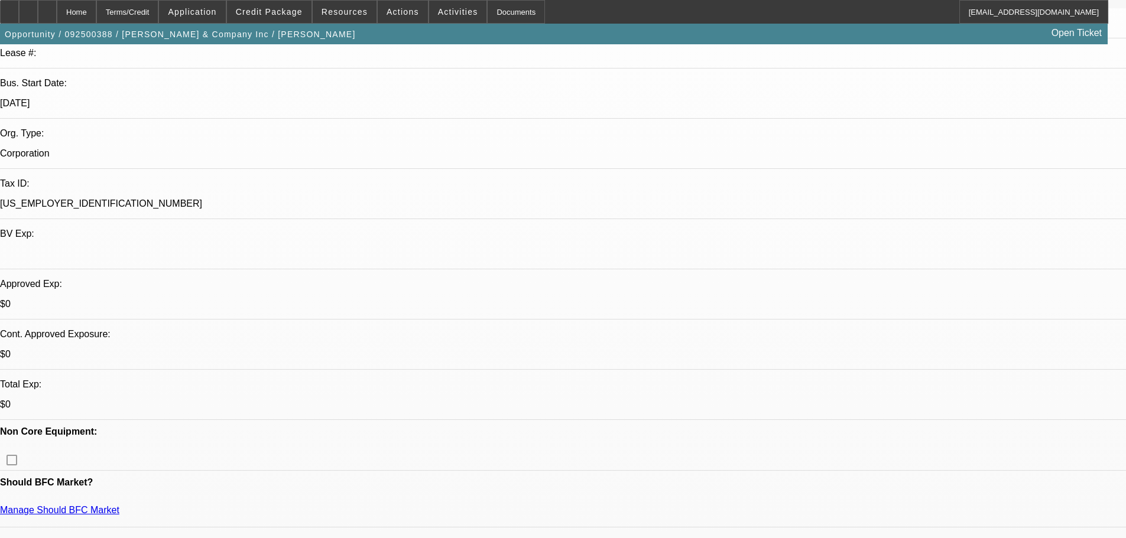
drag, startPoint x: 949, startPoint y: 203, endPoint x: 950, endPoint y: 177, distance: 26.0
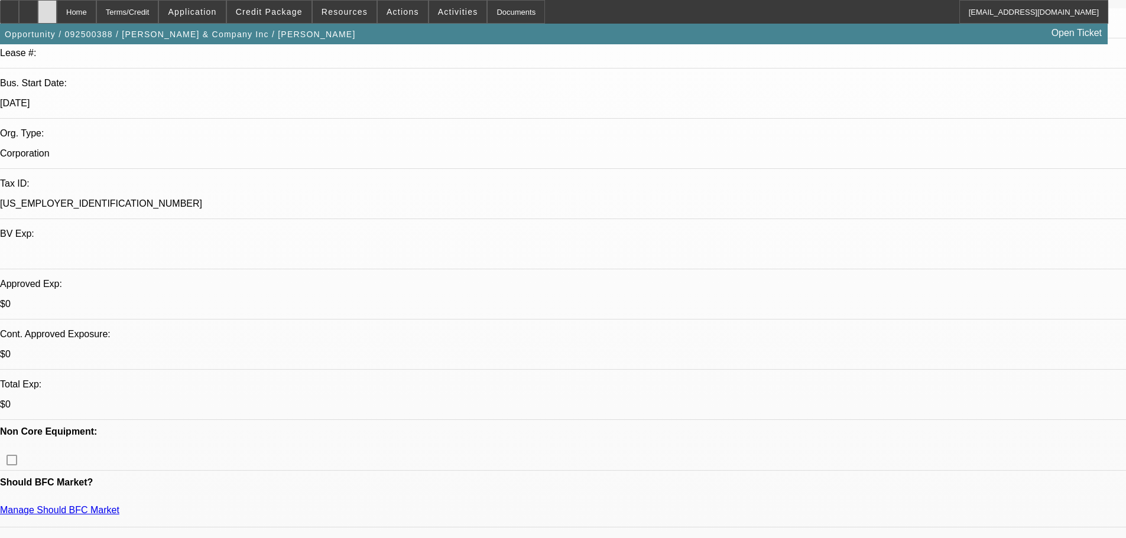
click at [57, 20] on div at bounding box center [47, 12] width 19 height 24
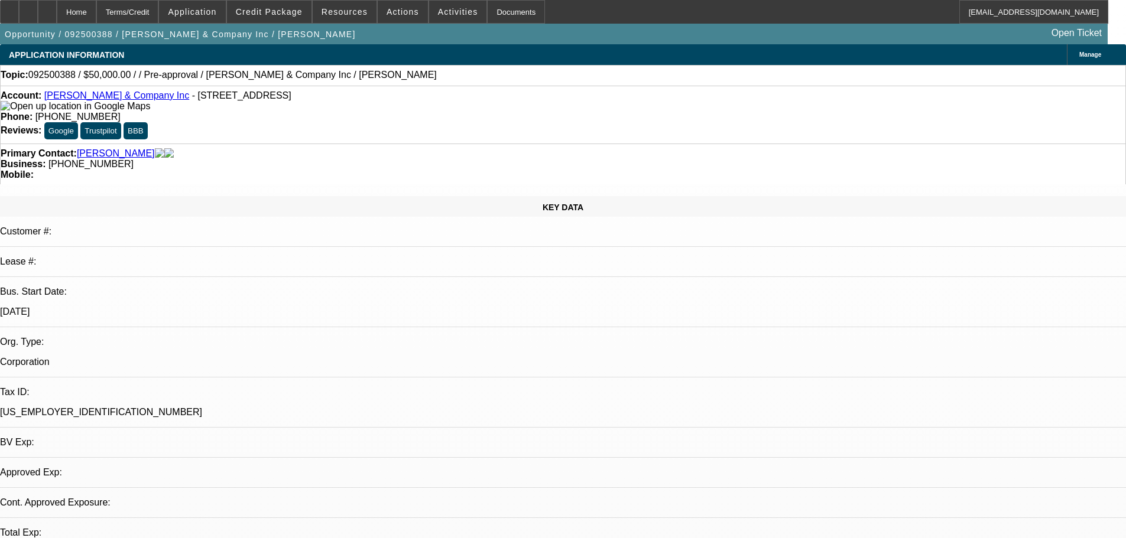
select select "0"
select select "2"
select select "0.1"
select select "4"
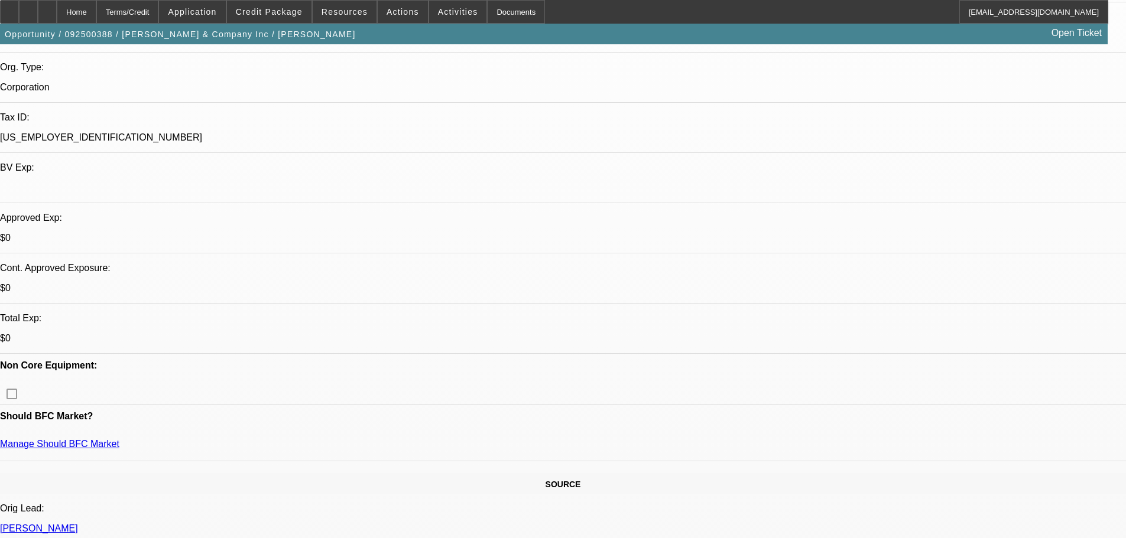
scroll to position [274, 0]
click at [57, 11] on div at bounding box center [47, 12] width 19 height 24
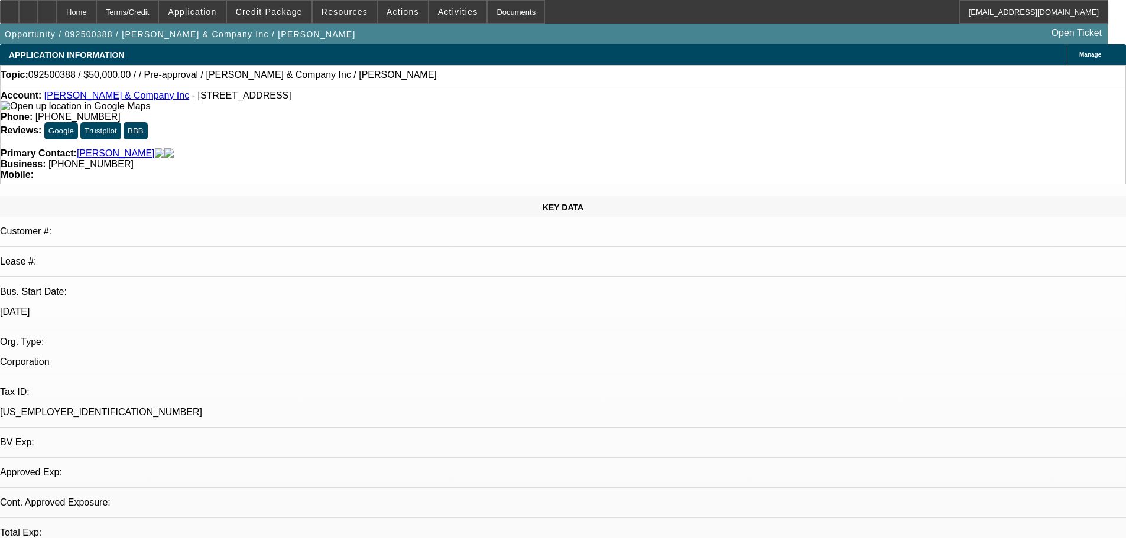
select select "0"
select select "2"
select select "0.1"
select select "4"
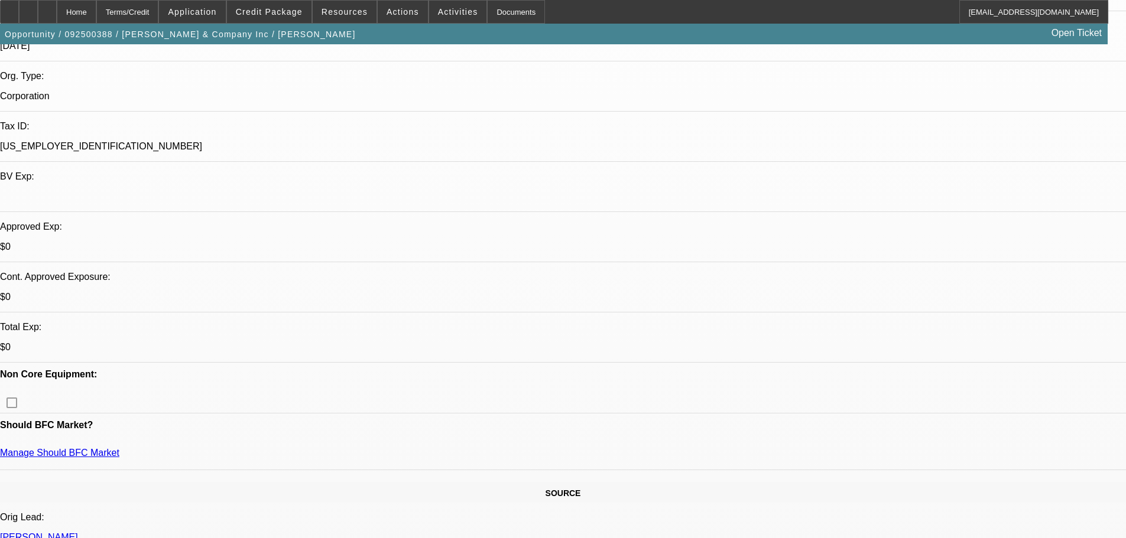
scroll to position [355, 0]
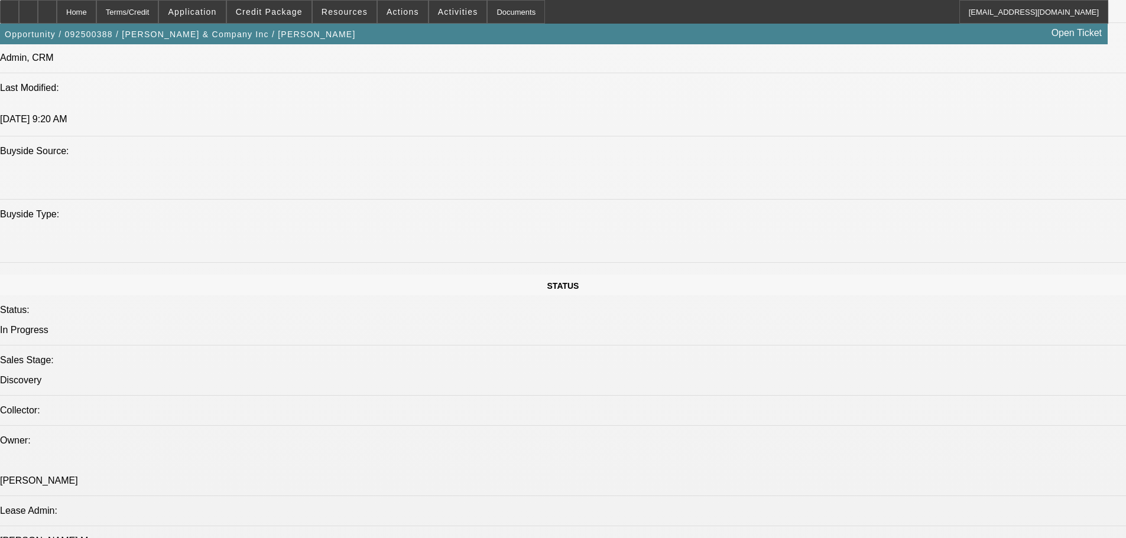
scroll to position [1005, 0]
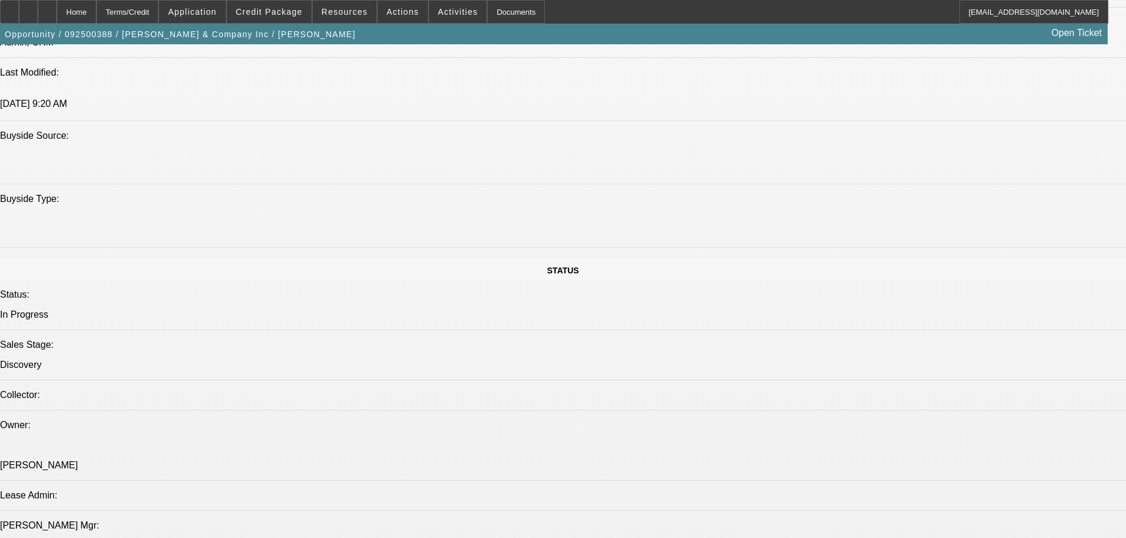
scroll to position [782, 0]
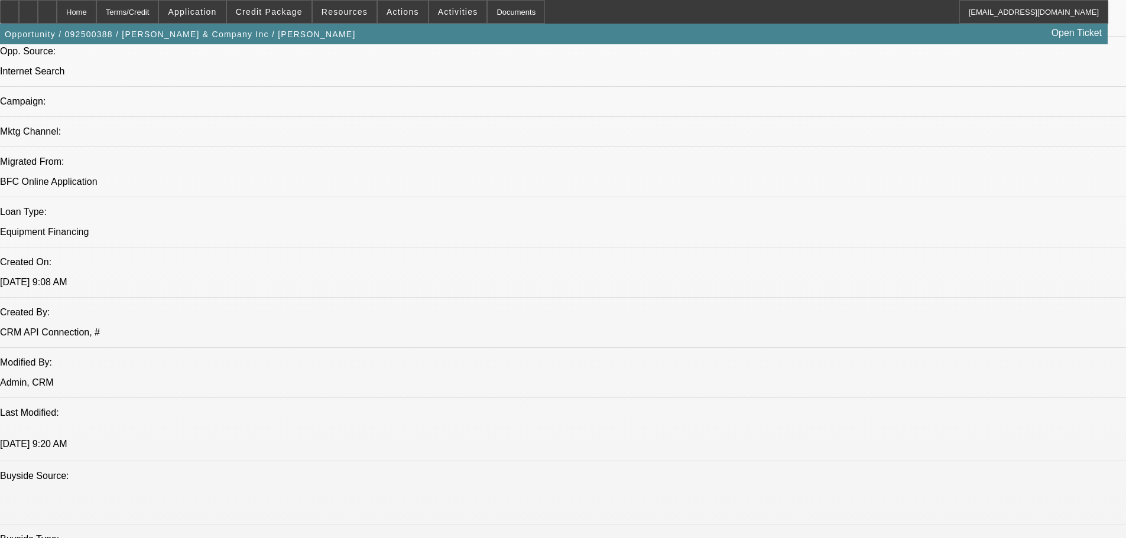
drag, startPoint x: 575, startPoint y: 492, endPoint x: 586, endPoint y: 185, distance: 307.5
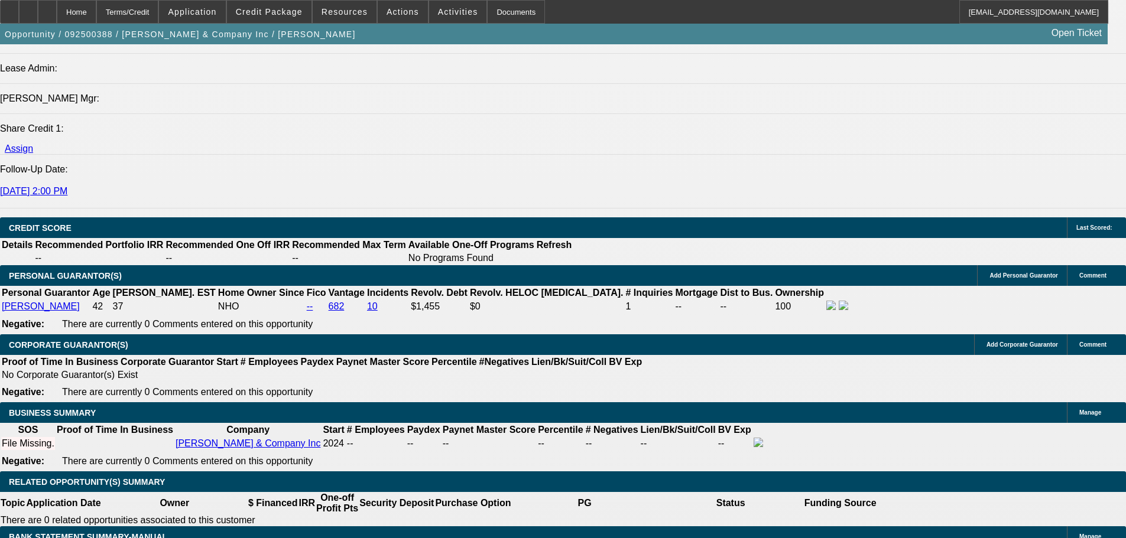
drag, startPoint x: 430, startPoint y: 235, endPoint x: 441, endPoint y: 347, distance: 113.4
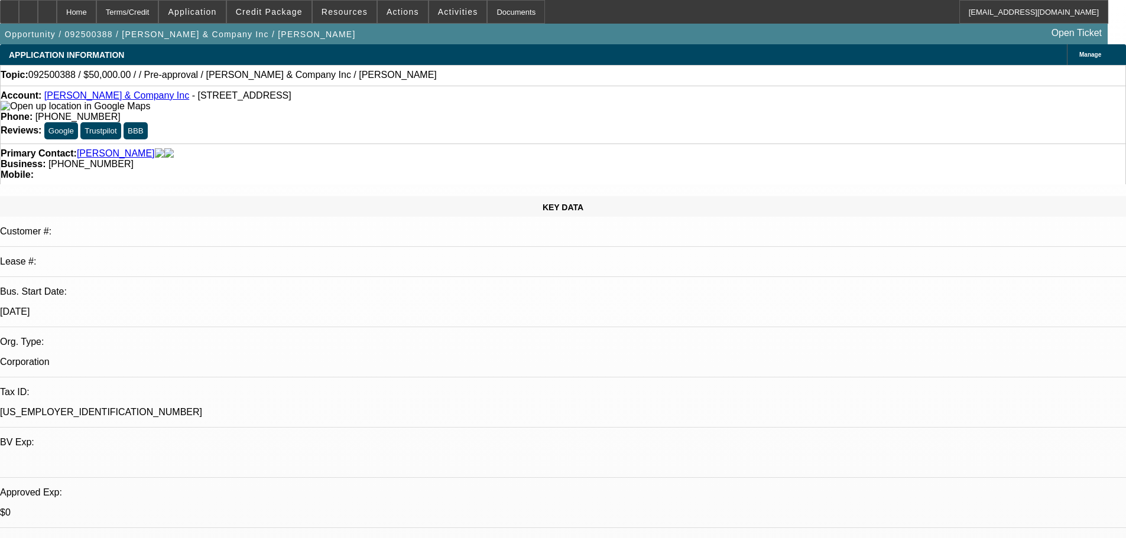
drag, startPoint x: 475, startPoint y: 451, endPoint x: 424, endPoint y: 179, distance: 276.6
click at [286, 5] on span at bounding box center [269, 12] width 85 height 28
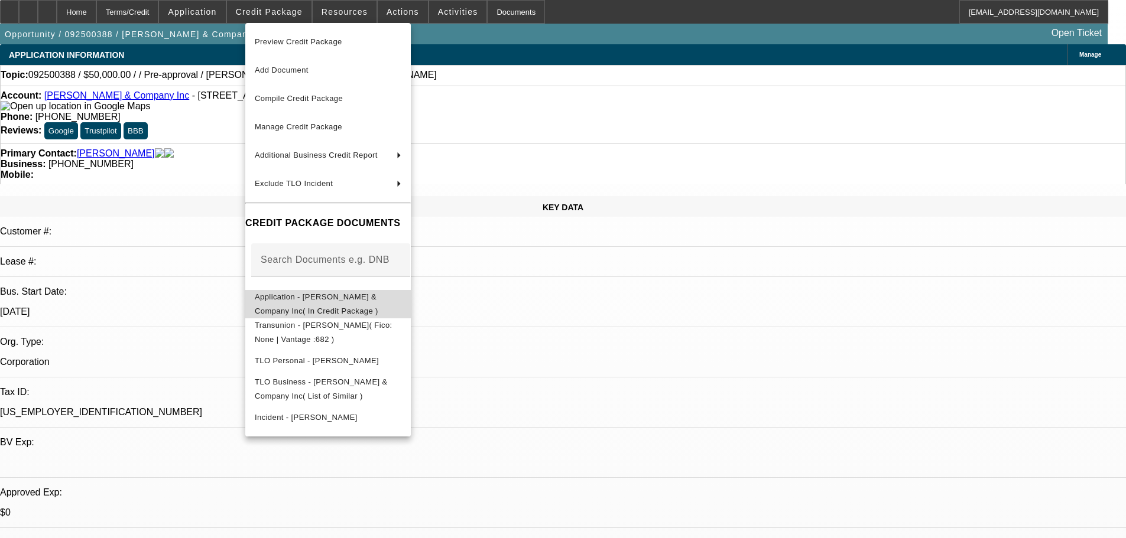
click at [358, 298] on span "Application - Keels & Company Inc( In Credit Package )" at bounding box center [317, 304] width 124 height 23
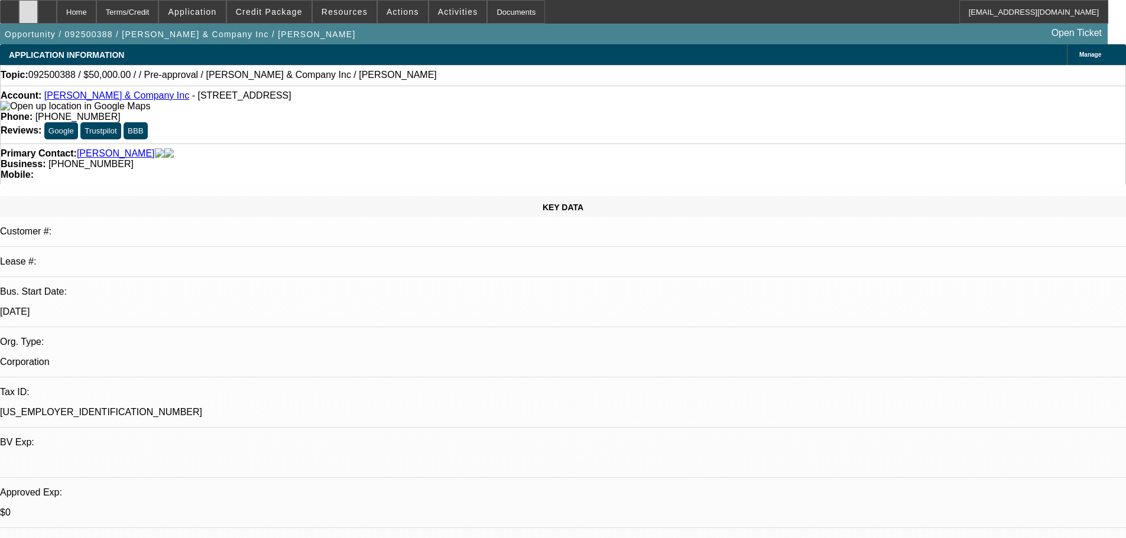
click at [38, 20] on div at bounding box center [28, 12] width 19 height 24
click at [391, 11] on span "Actions" at bounding box center [402, 11] width 33 height 9
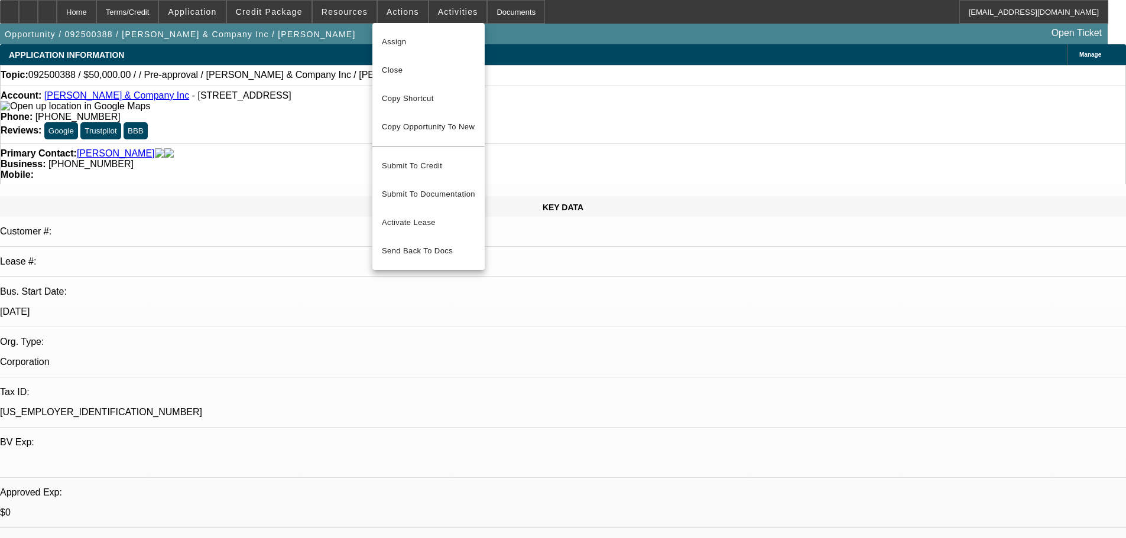
click at [607, 322] on div at bounding box center [563, 269] width 1126 height 538
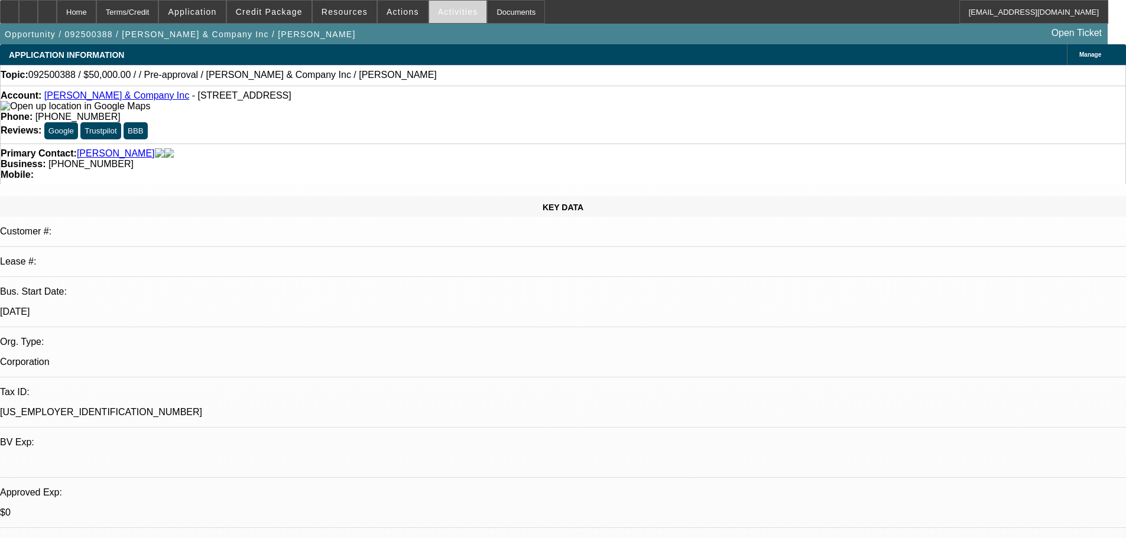
click at [438, 15] on span "Activities" at bounding box center [458, 11] width 40 height 9
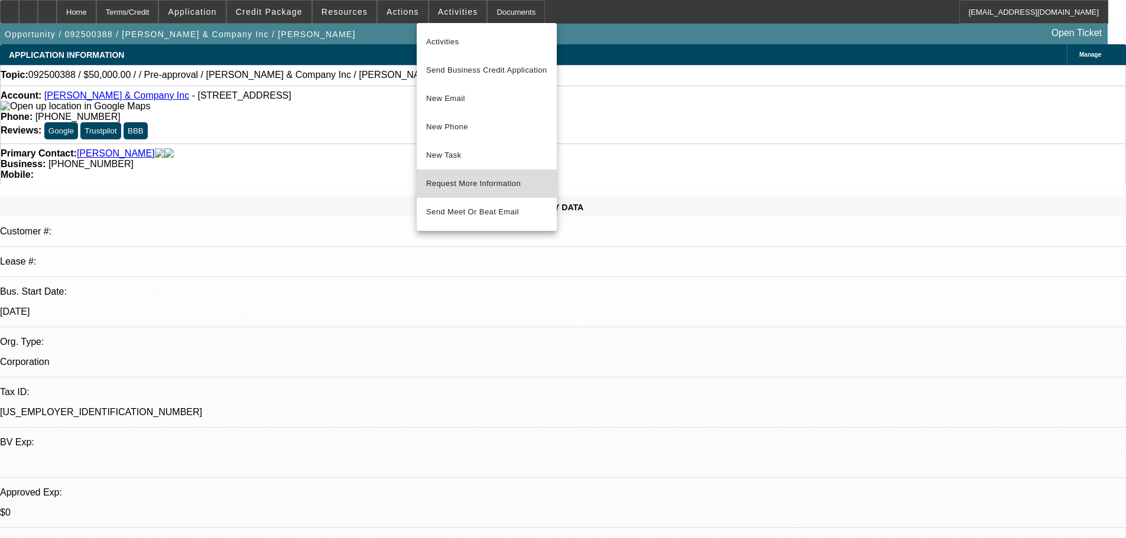
click at [529, 180] on span "Request More Information" at bounding box center [486, 184] width 121 height 14
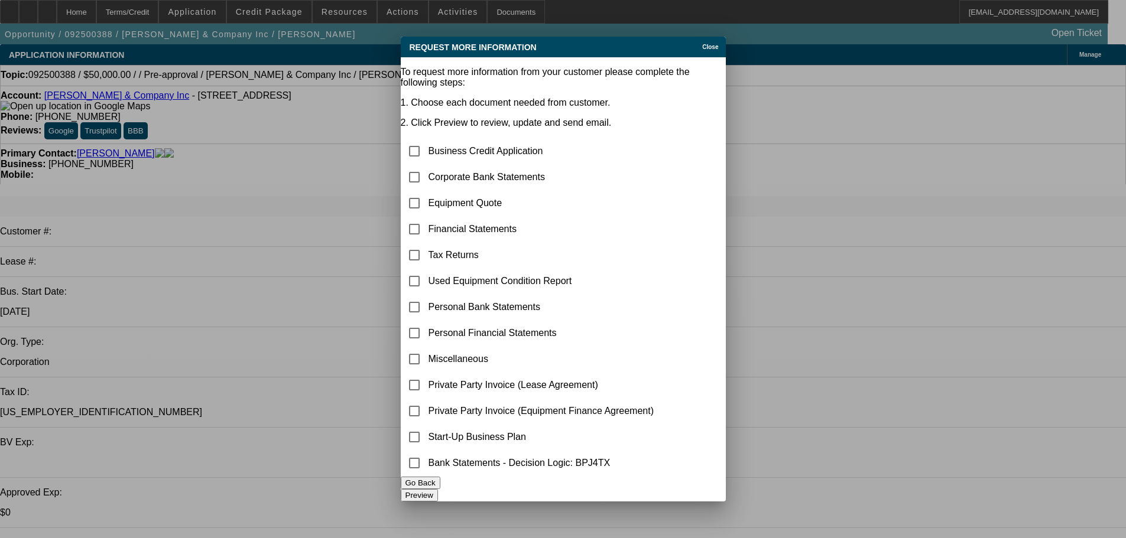
click at [440, 489] on button "Go Back" at bounding box center [421, 483] width 40 height 12
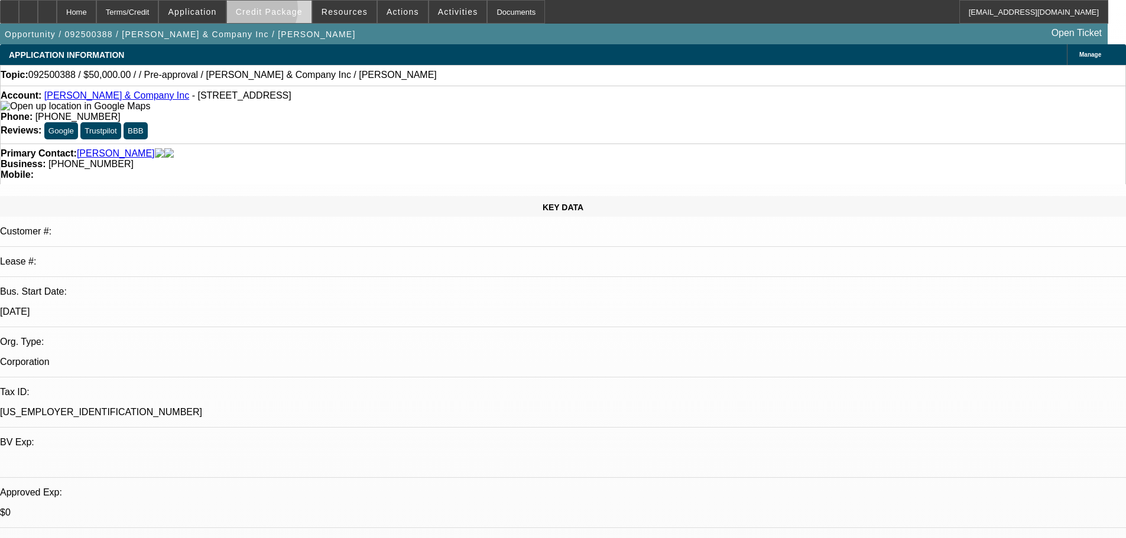
click at [274, 12] on span "Credit Package" at bounding box center [269, 11] width 67 height 9
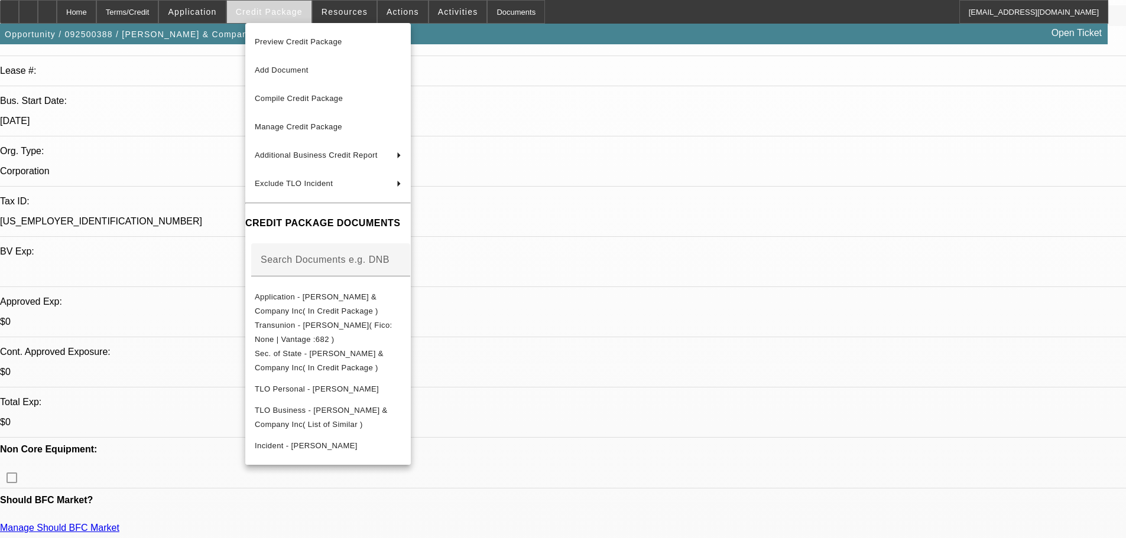
scroll to position [295, 0]
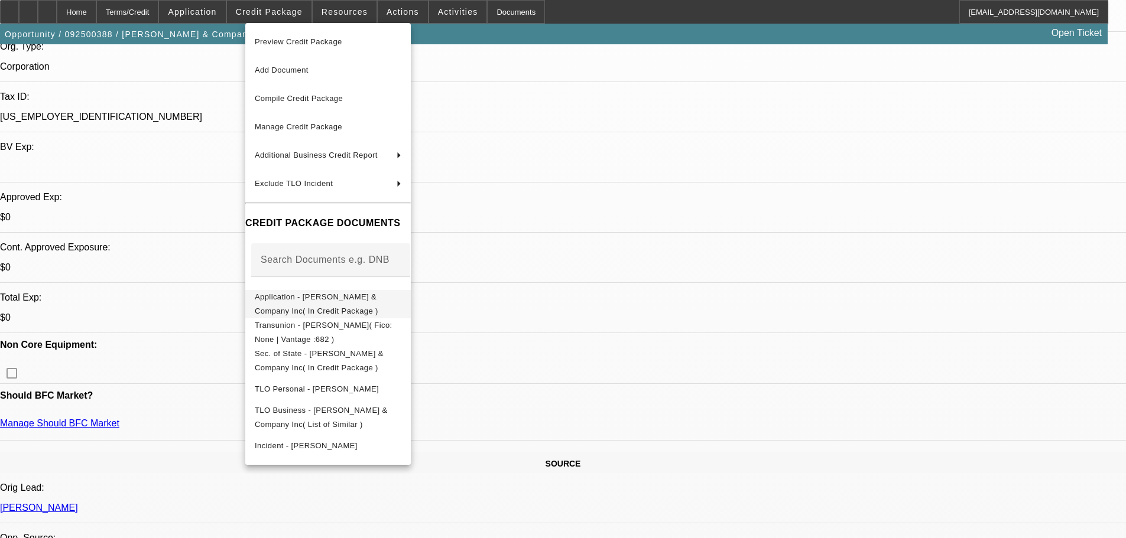
click at [401, 298] on span "Application - Keels & Company Inc( In Credit Package )" at bounding box center [328, 304] width 147 height 28
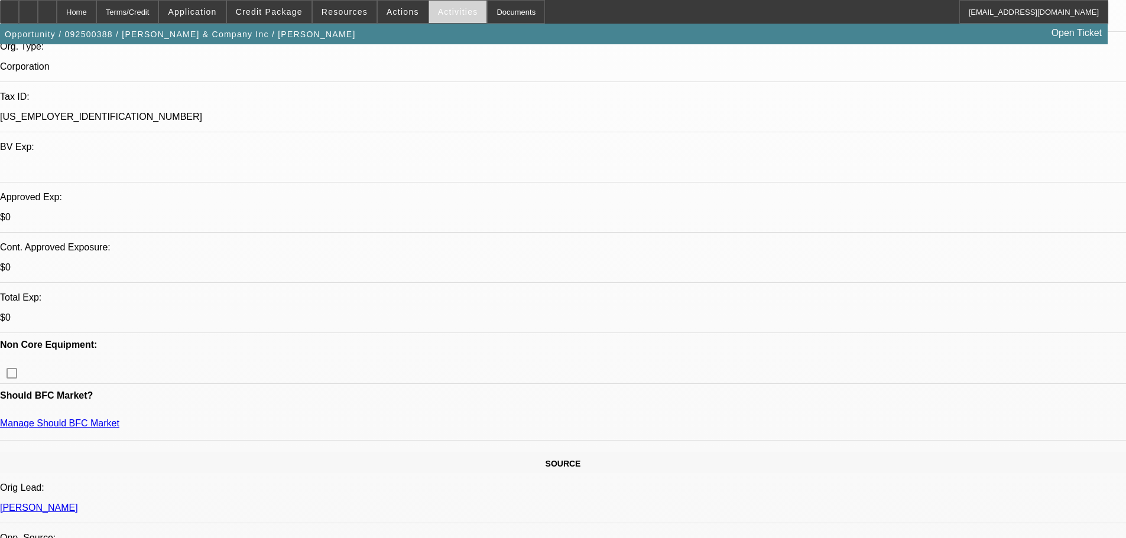
click at [439, 18] on span at bounding box center [458, 12] width 58 height 28
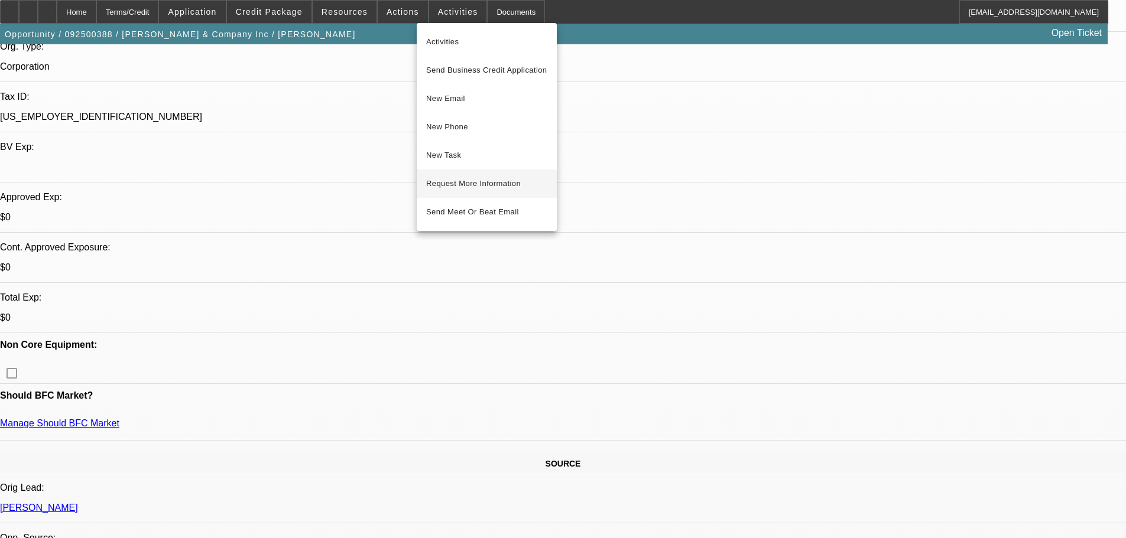
click at [543, 182] on span "Request More Information" at bounding box center [486, 184] width 121 height 14
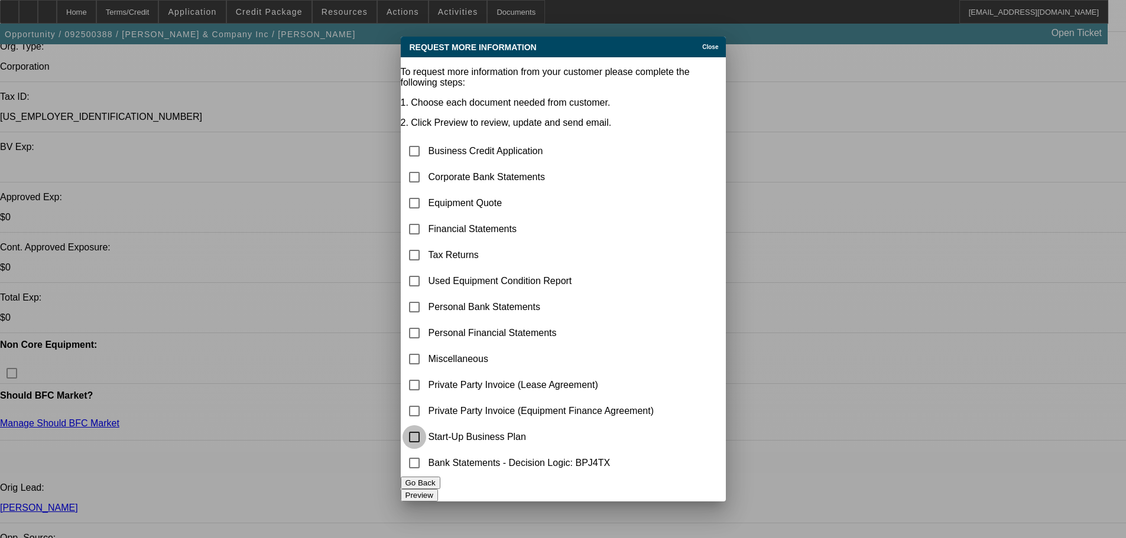
click at [426, 440] on input "checkbox" at bounding box center [414, 437] width 24 height 24
checkbox input "true"
click at [422, 191] on input "checkbox" at bounding box center [414, 203] width 24 height 24
checkbox input "true"
click at [426, 165] on input "checkbox" at bounding box center [414, 177] width 24 height 24
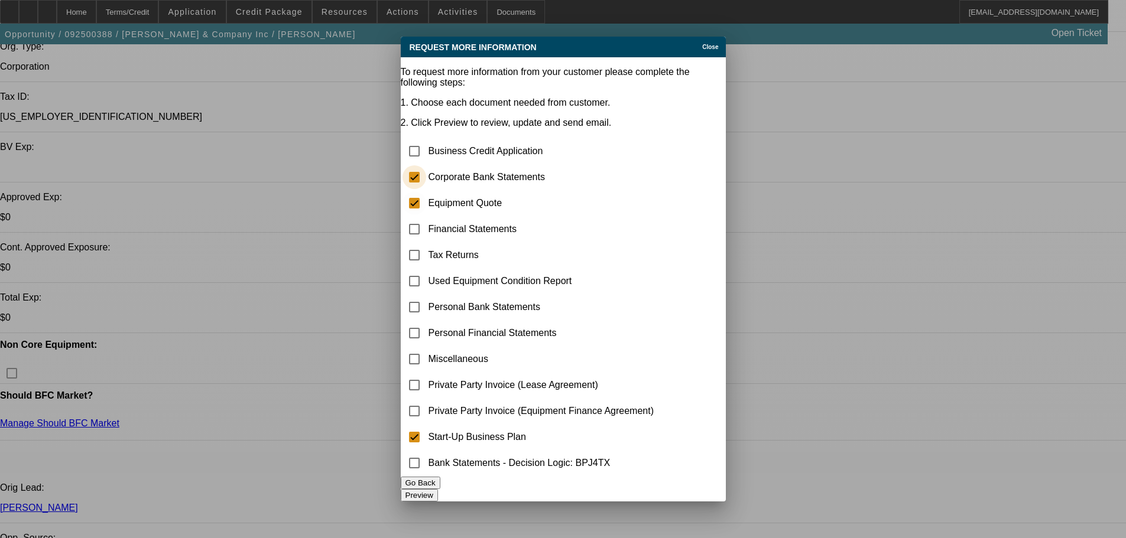
checkbox input "true"
click at [438, 492] on button "Preview" at bounding box center [419, 495] width 37 height 12
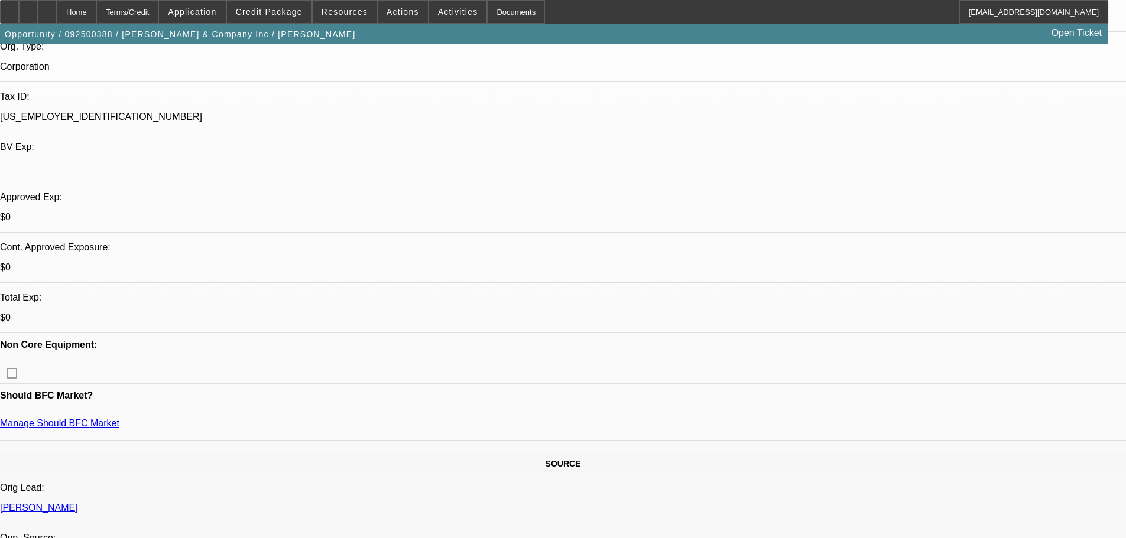
scroll to position [295, 0]
radio input "true"
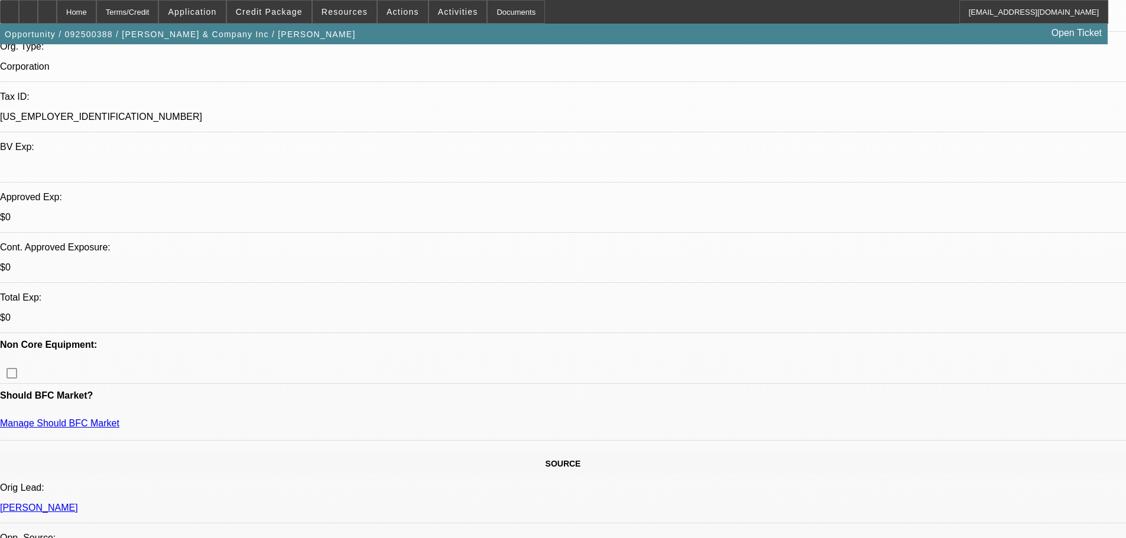
type textarea "9/18 wants 1+1, finpac or bust. PENDING write-up, su plan, truck ex"
radio input "true"
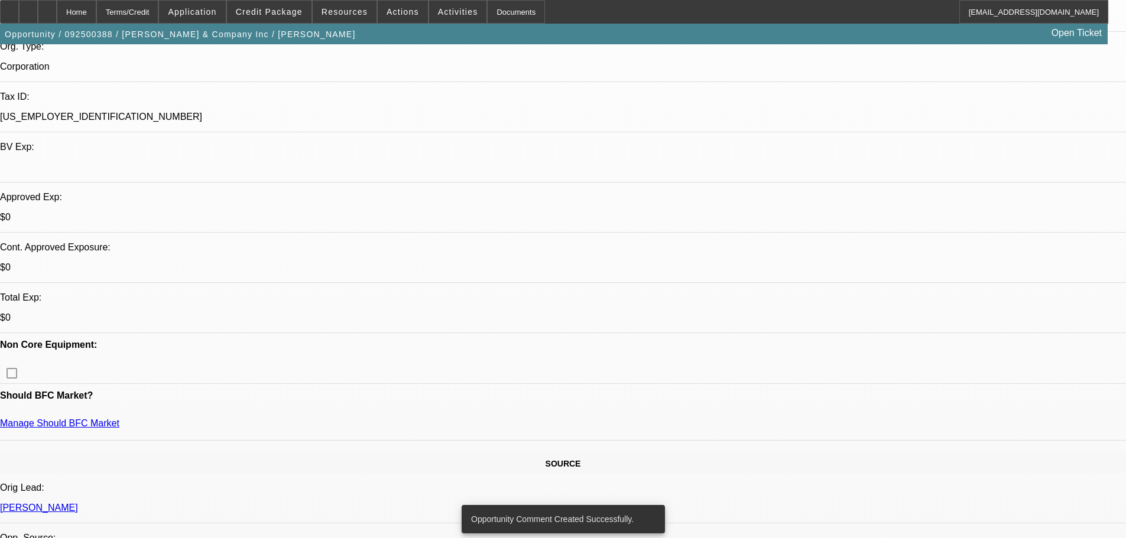
scroll to position [0, 0]
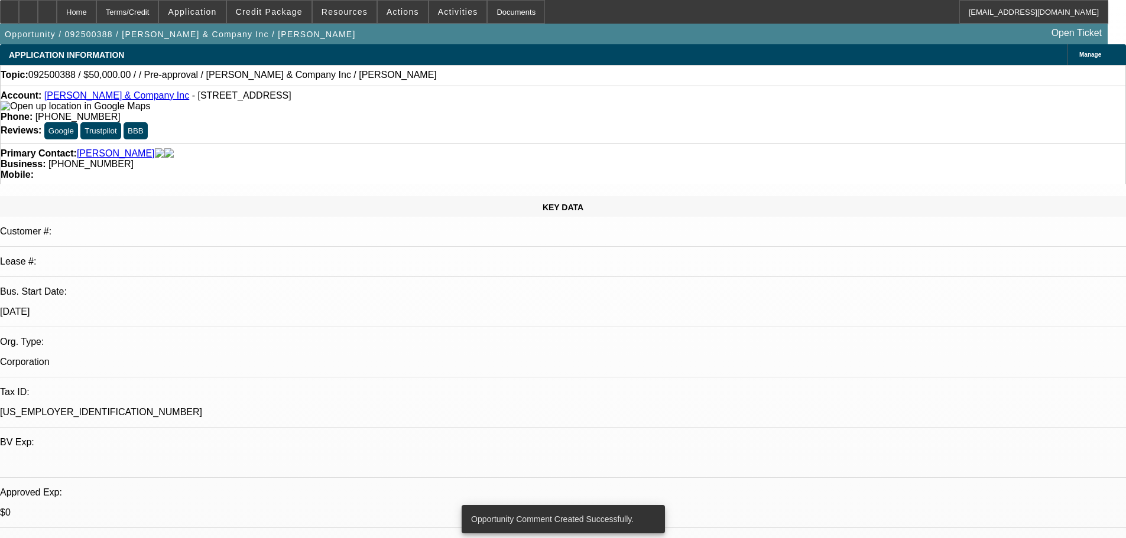
drag, startPoint x: 722, startPoint y: 448, endPoint x: 725, endPoint y: 183, distance: 264.8
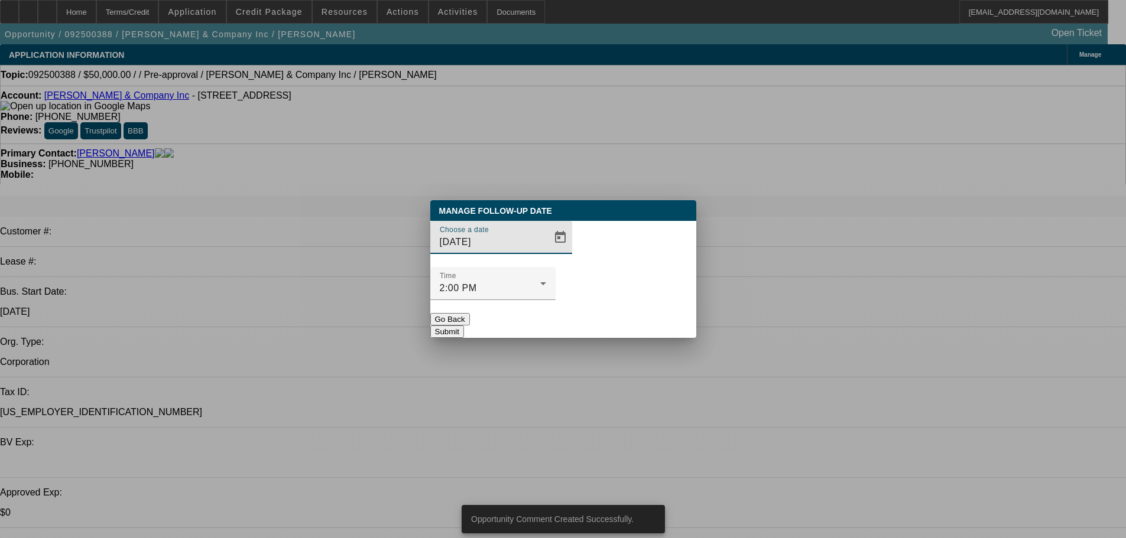
click at [632, 313] on div "Manage Follow-Up Date Choose a date 9/19/2025 Time 2:00 PM Go Back Submit" at bounding box center [563, 269] width 266 height 138
click at [464, 326] on button "Submit" at bounding box center [447, 332] width 34 height 12
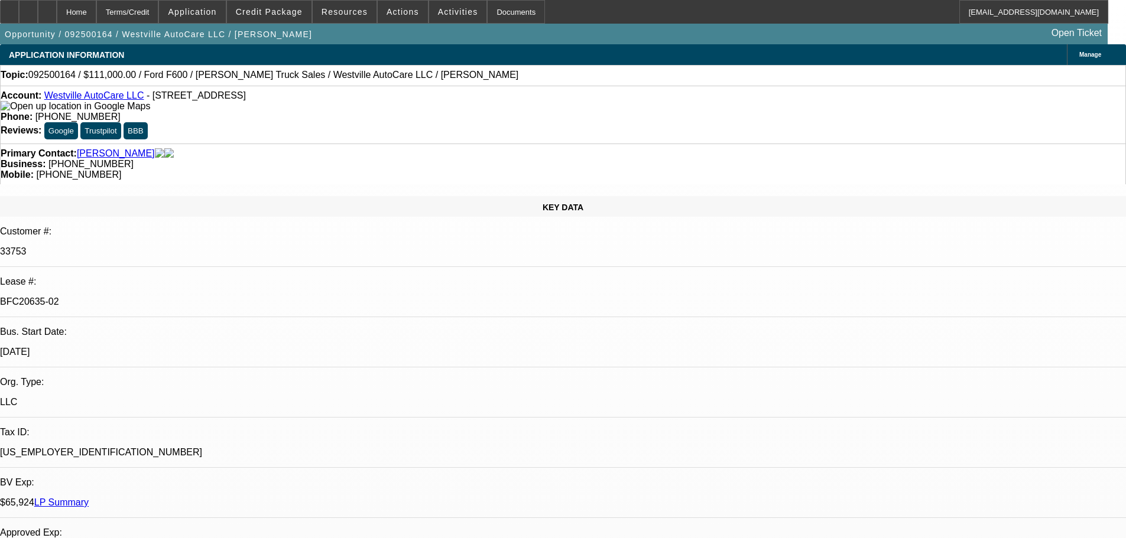
select select "0"
select select "2"
select select "0"
select select "6"
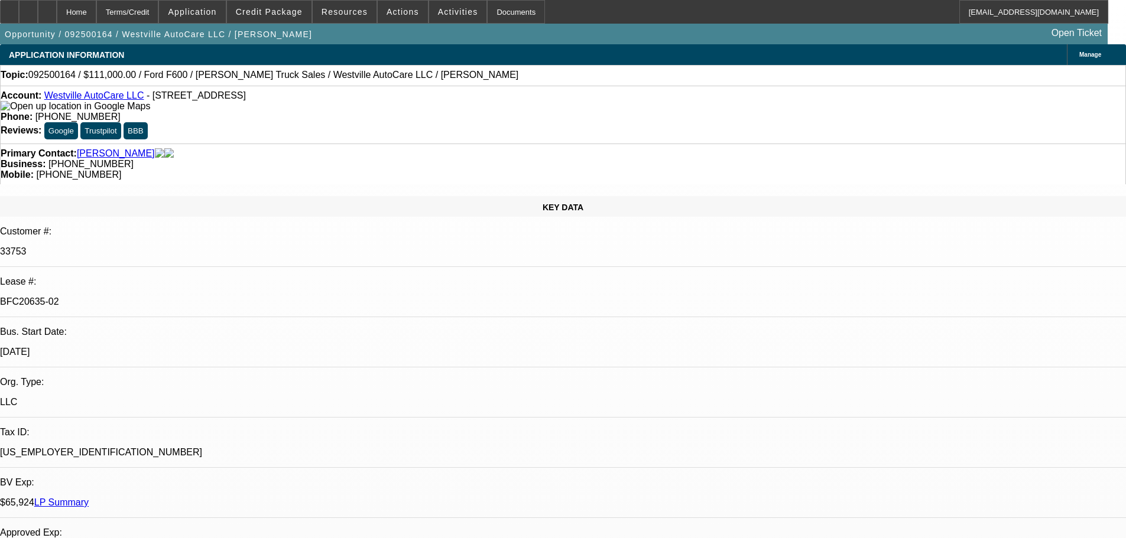
select select "0"
select select "2"
select select "0"
select select "6"
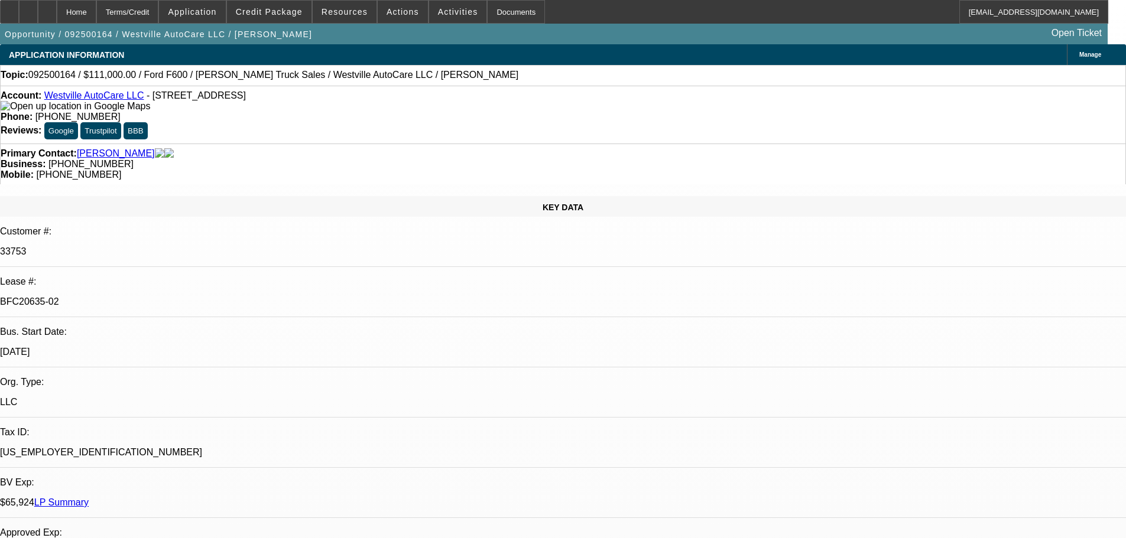
select select "0"
select select "2"
select select "0"
select select "6"
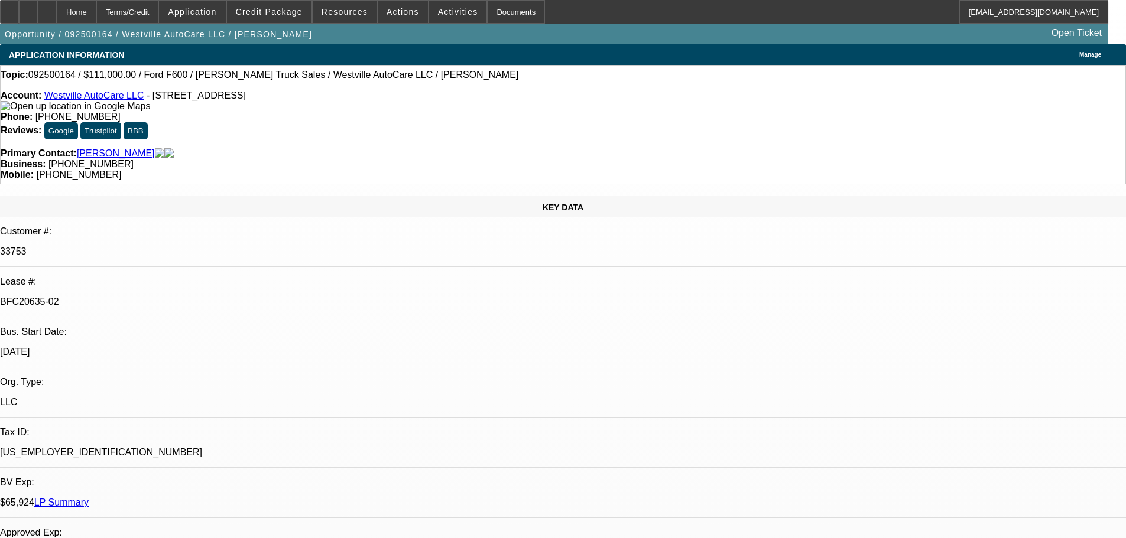
select select "0"
select select "2"
select select "0"
select select "6"
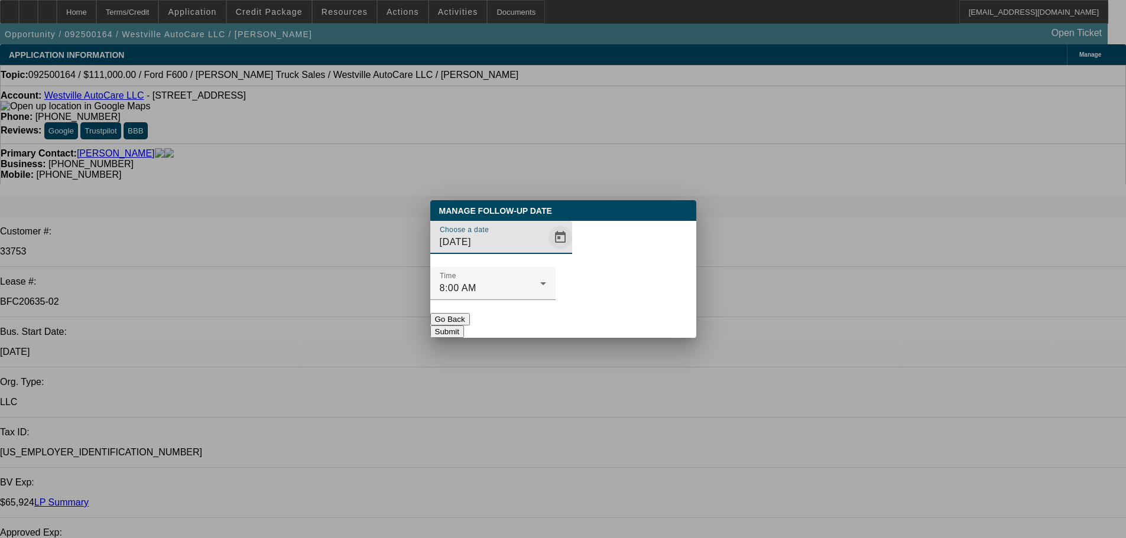
click at [546, 252] on span "Open calendar" at bounding box center [560, 237] width 28 height 28
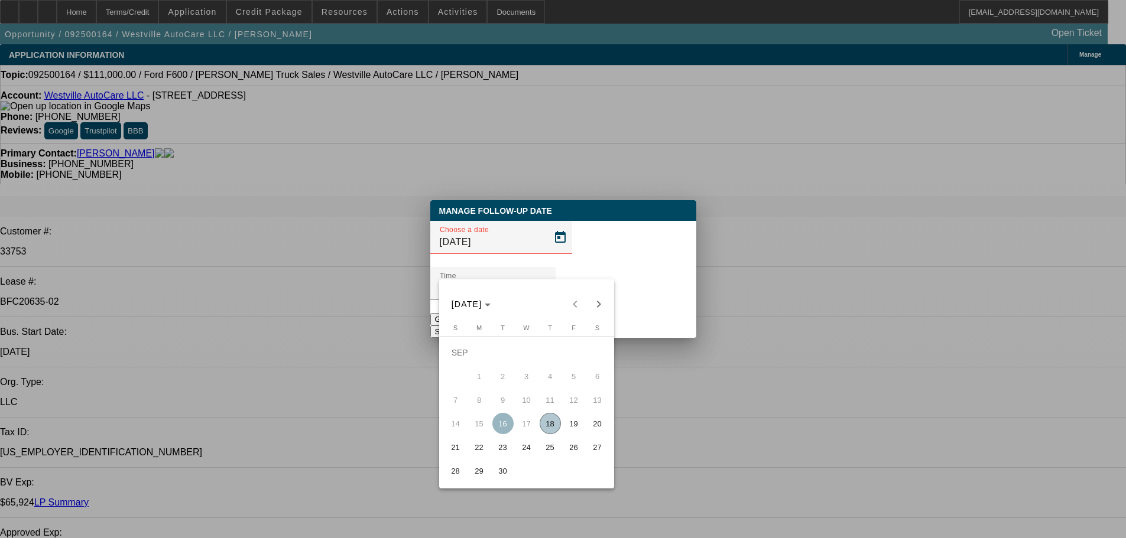
click at [545, 428] on span "18" at bounding box center [550, 423] width 21 height 21
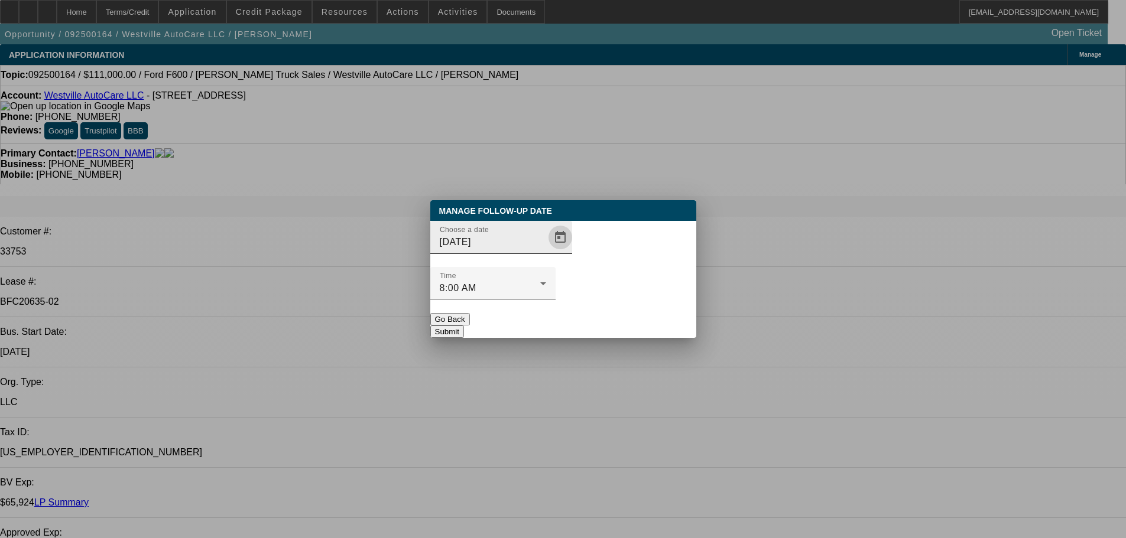
click at [546, 252] on span "Open calendar" at bounding box center [560, 237] width 28 height 28
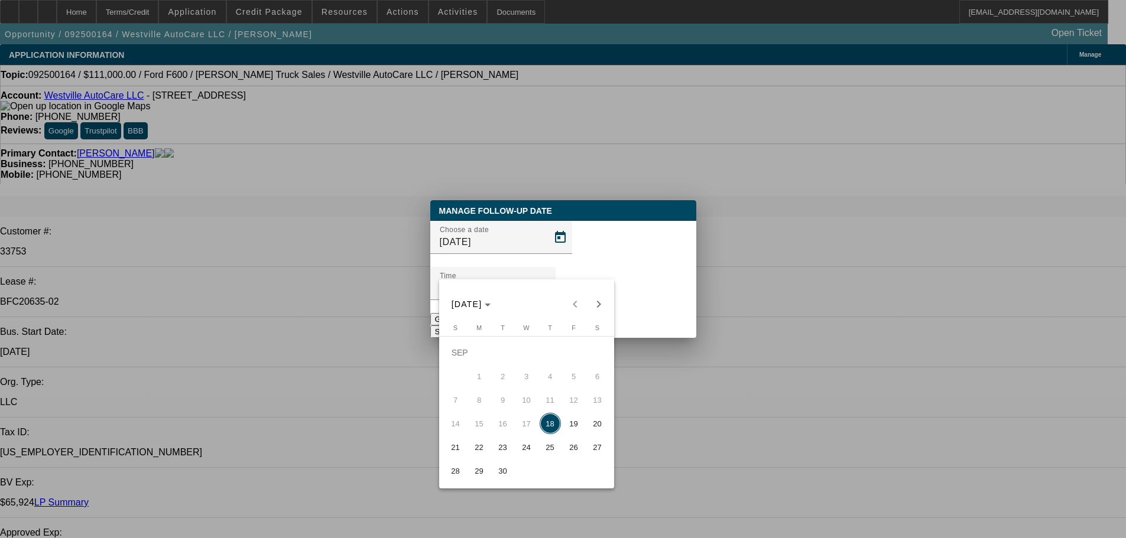
click at [576, 424] on span "19" at bounding box center [573, 423] width 21 height 21
type input "[DATE]"
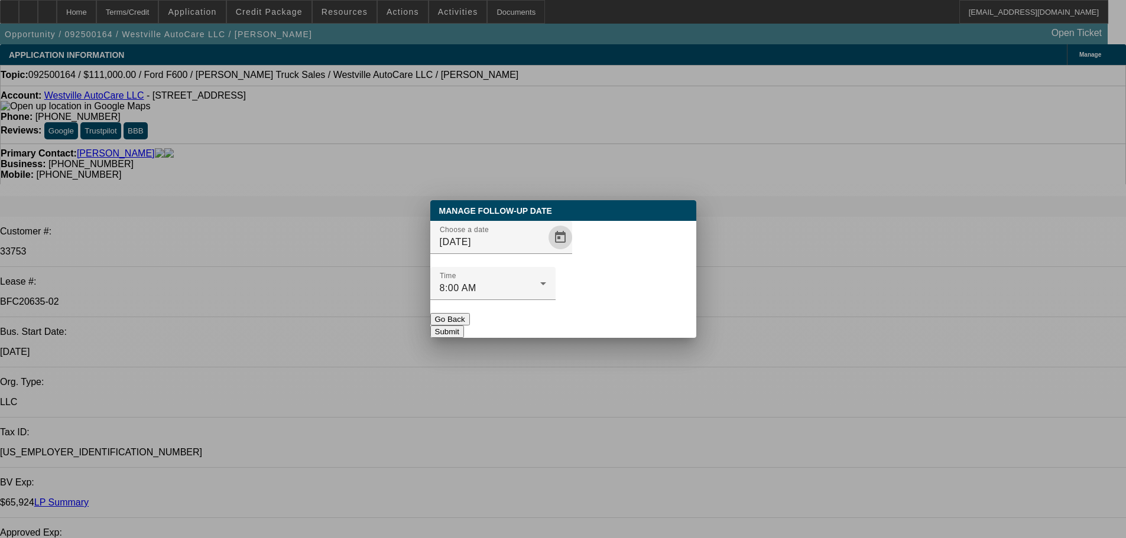
drag, startPoint x: 657, startPoint y: 304, endPoint x: 601, endPoint y: 378, distance: 93.3
click at [653, 315] on div "Manage Follow-Up Date Choose a date [DATE] Time 8:00 AM Go Back Submit" at bounding box center [563, 269] width 266 height 138
click at [600, 379] on div at bounding box center [563, 269] width 1126 height 538
click at [464, 326] on button "Submit" at bounding box center [447, 332] width 34 height 12
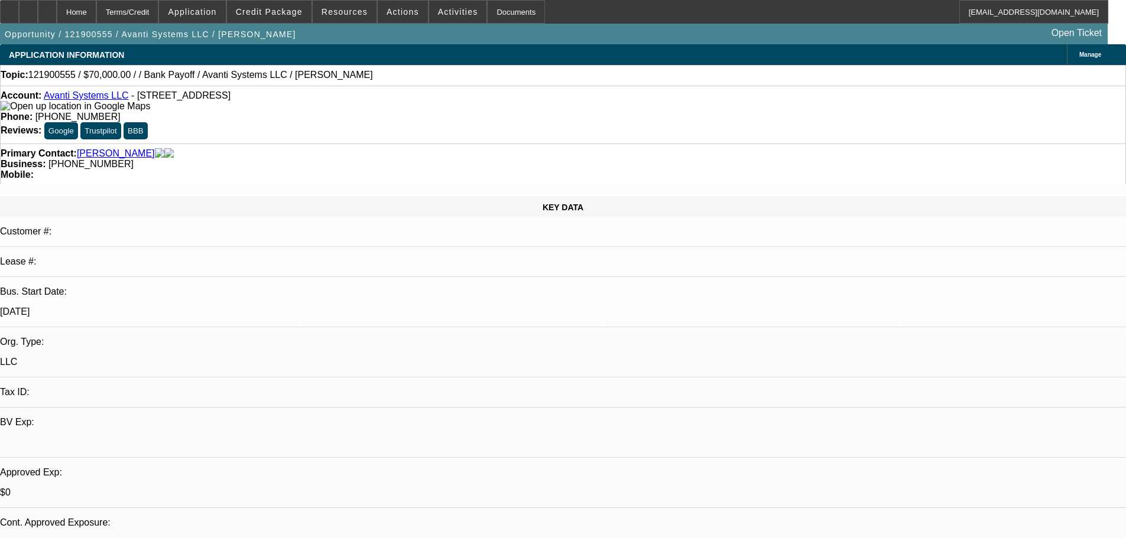
select select "0"
select select "2"
select select "0"
drag, startPoint x: 509, startPoint y: 444, endPoint x: 509, endPoint y: 164, distance: 279.5
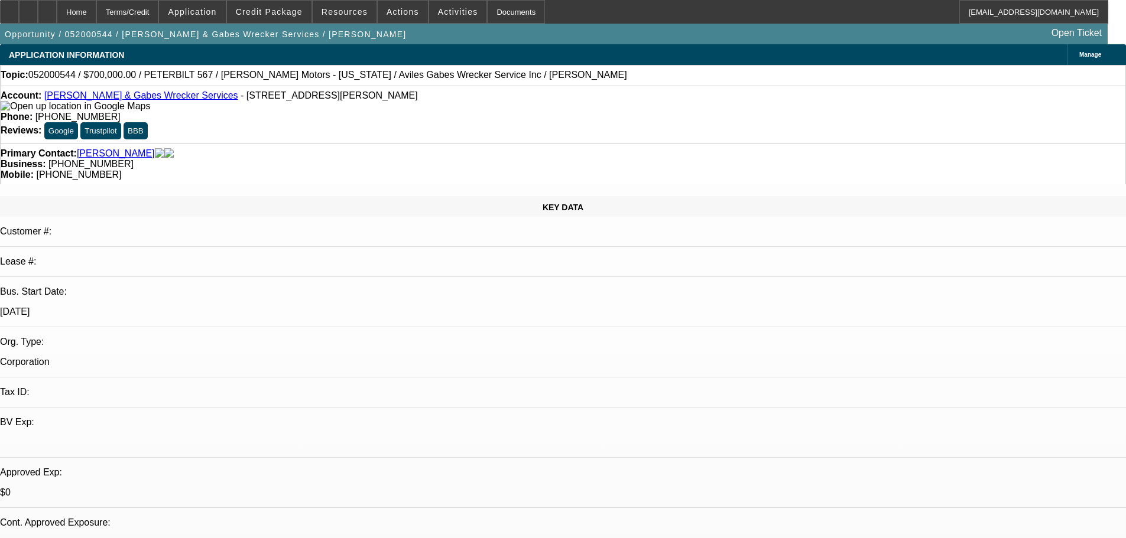
select select "0"
select select "2"
select select "0"
select select "6"
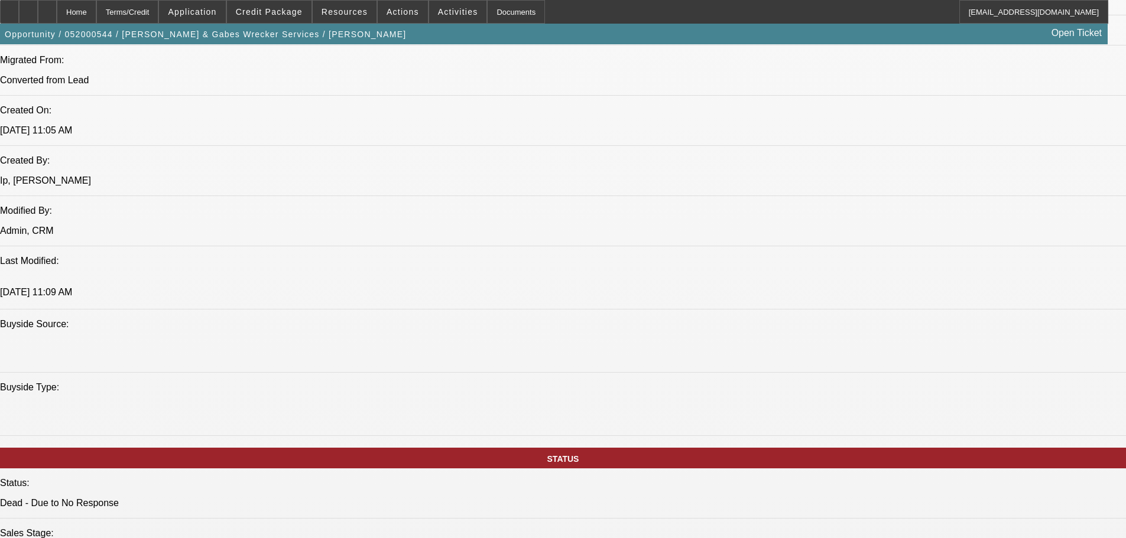
drag, startPoint x: 462, startPoint y: 238, endPoint x: 495, endPoint y: 384, distance: 149.2
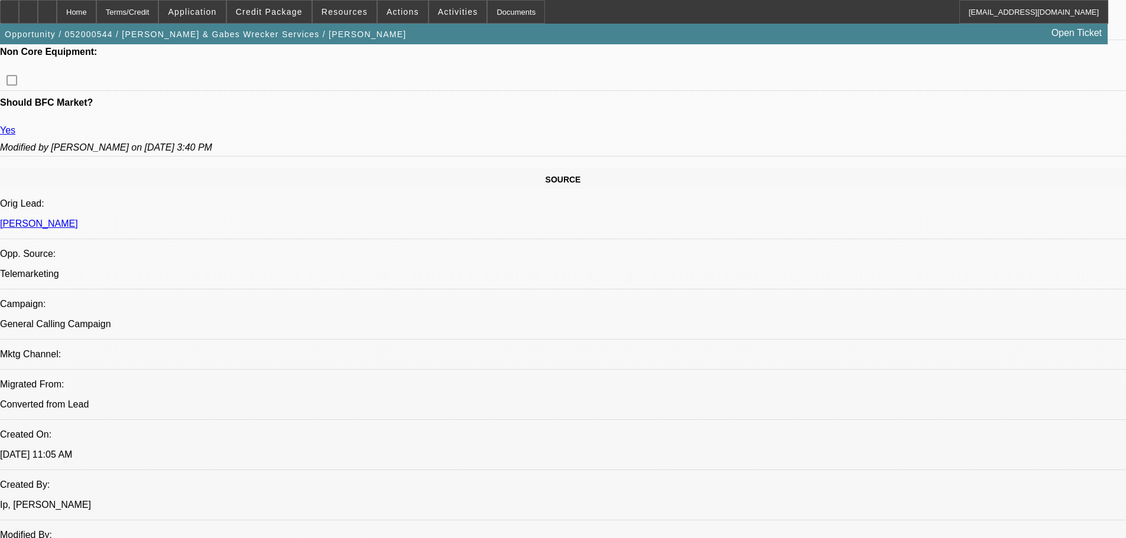
drag, startPoint x: 512, startPoint y: 314, endPoint x: 508, endPoint y: 223, distance: 91.1
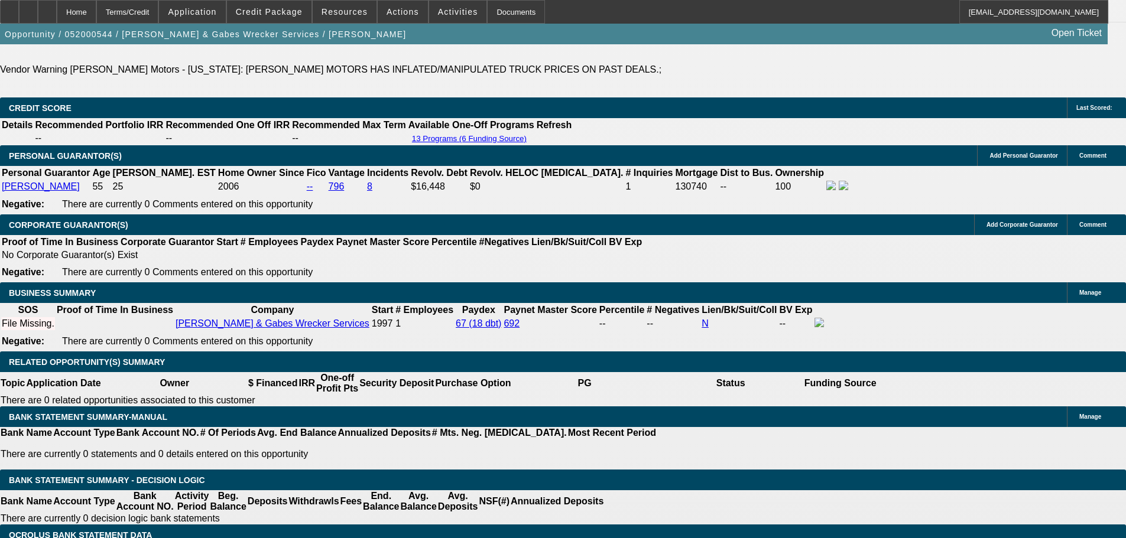
scroll to position [1674, 0]
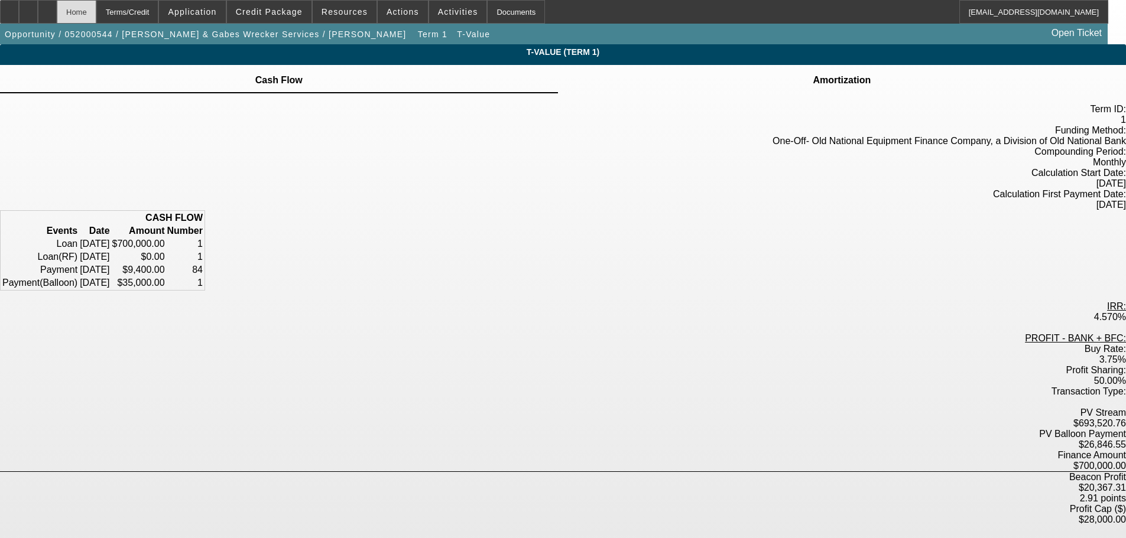
click at [96, 13] on div "Home" at bounding box center [77, 12] width 40 height 24
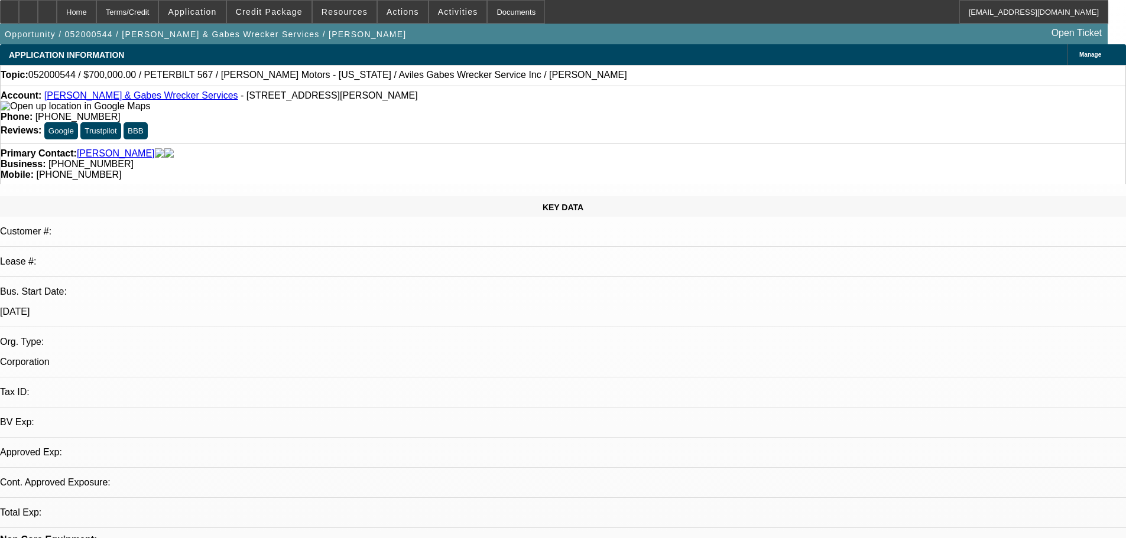
select select "0"
select select "2"
select select "0"
select select "6"
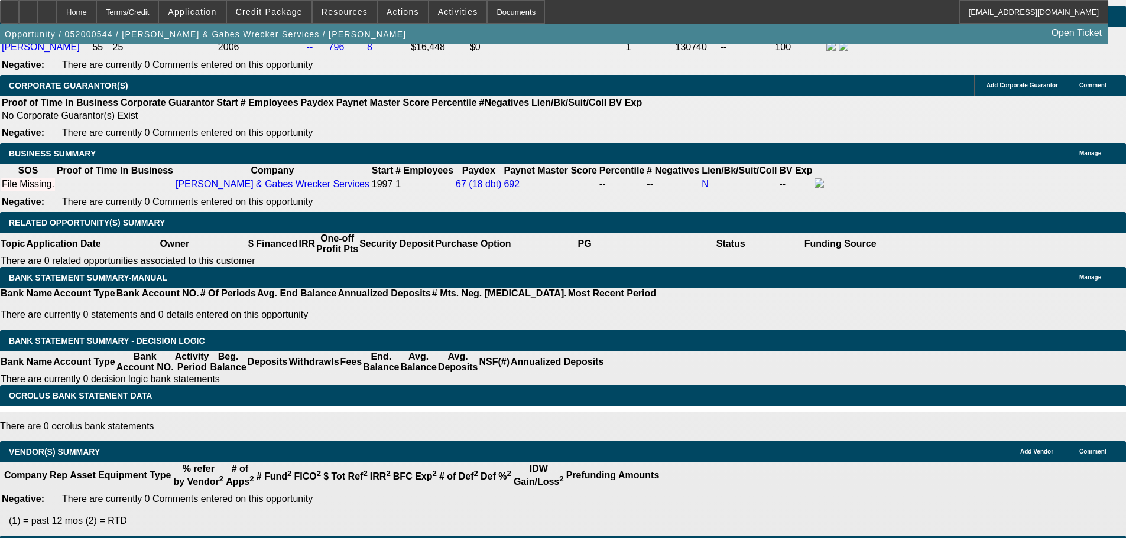
scroll to position [1604, 0]
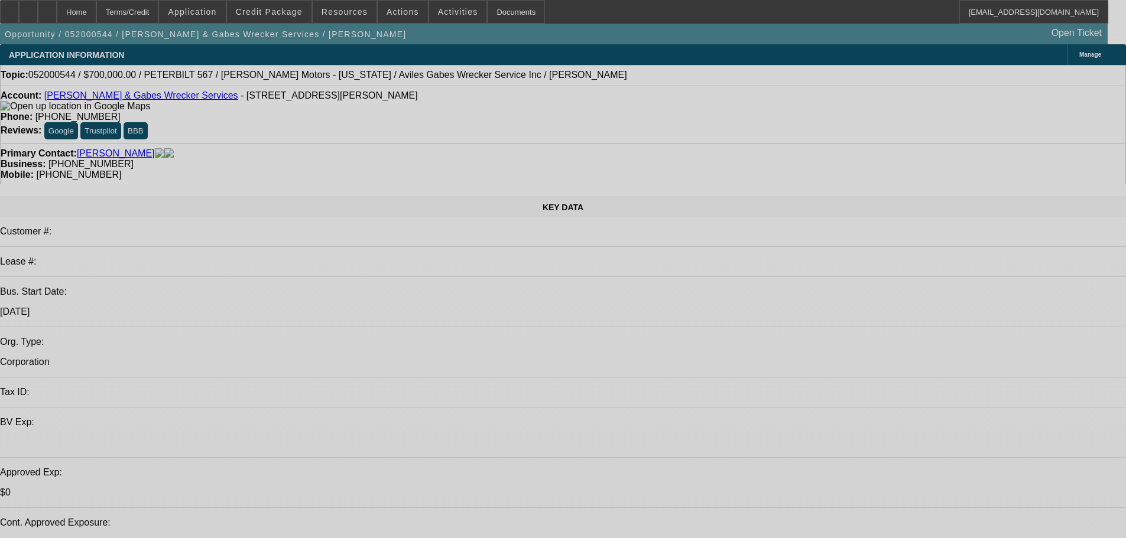
select select "0"
select select "2"
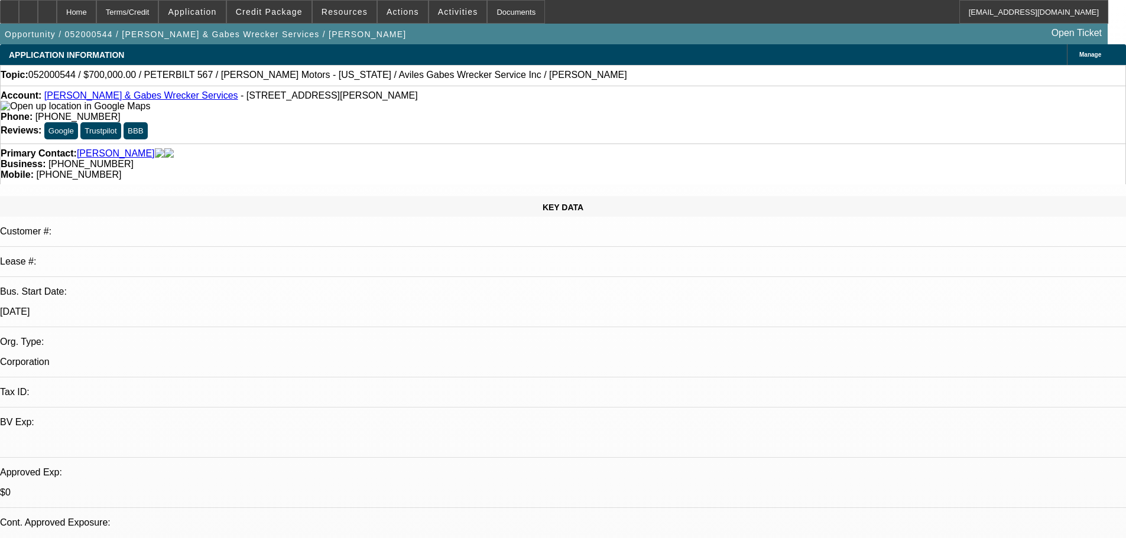
select select "0"
select select "6"
click at [275, 10] on span "Credit Package" at bounding box center [269, 11] width 67 height 9
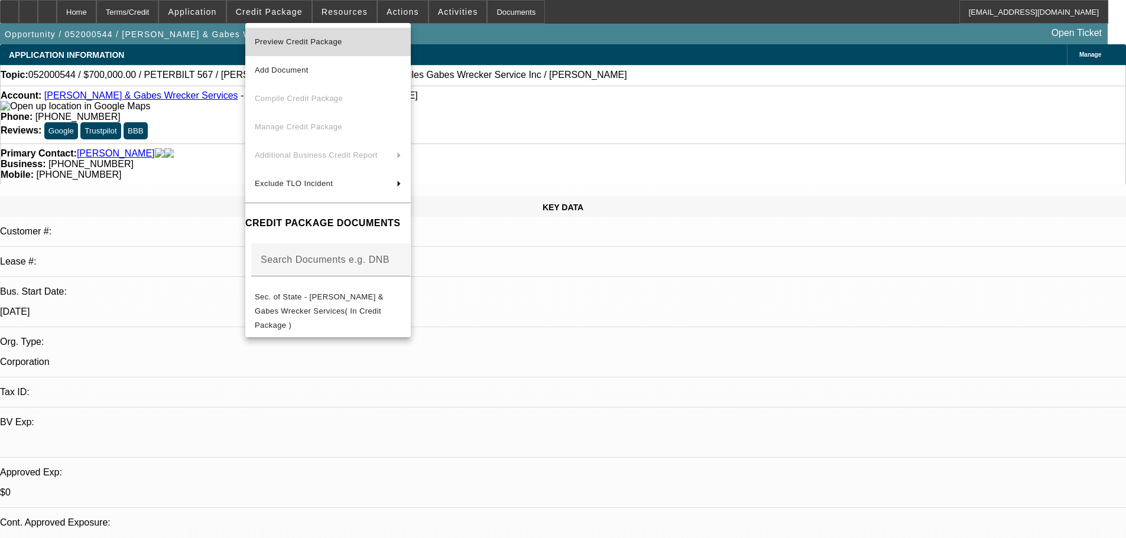
click at [389, 46] on span "Preview Credit Package" at bounding box center [328, 42] width 147 height 14
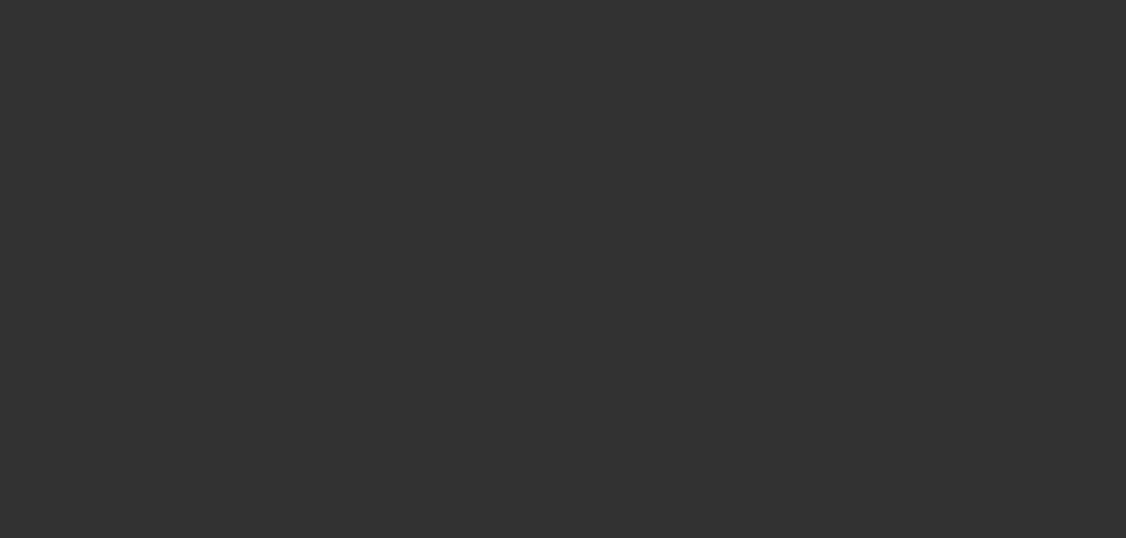
select select "0"
select select "3"
select select "0.1"
select select "4"
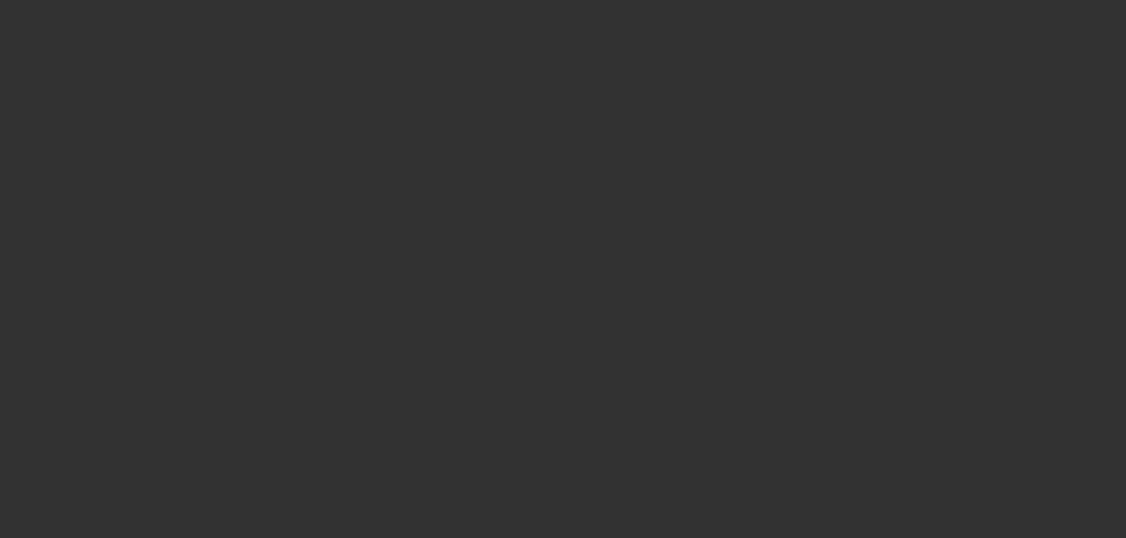
select select "0"
select select "0.1"
select select "4"
select select "0"
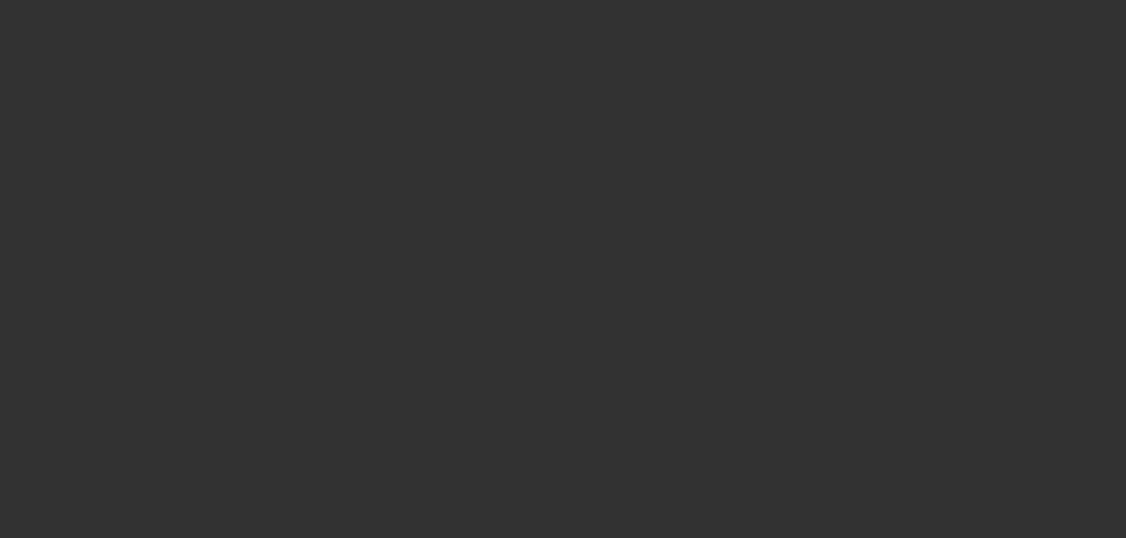
select select "0"
select select "0.1"
select select "4"
select select "0"
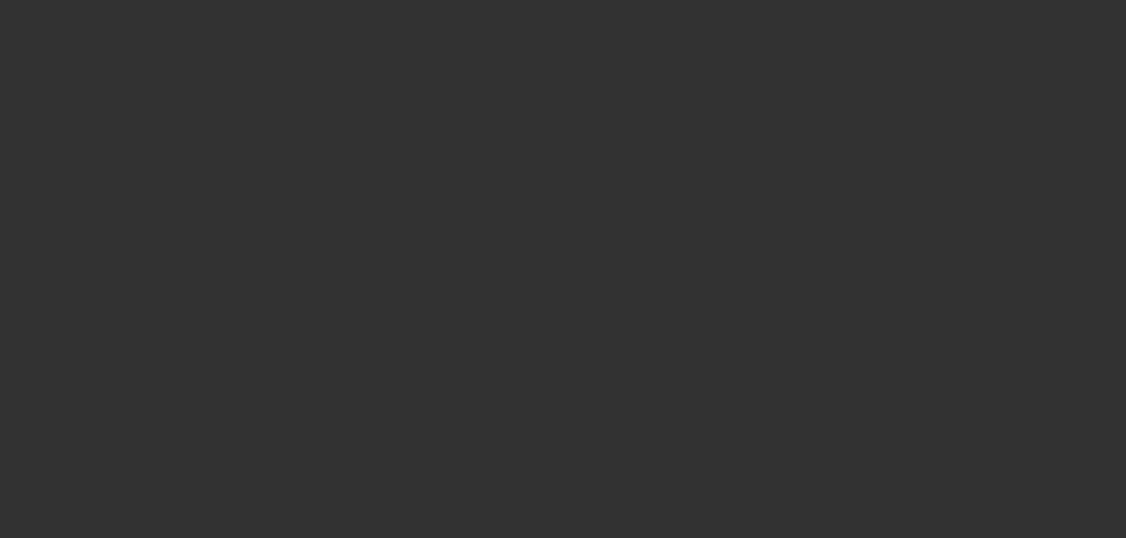
select select "0.1"
select select "4"
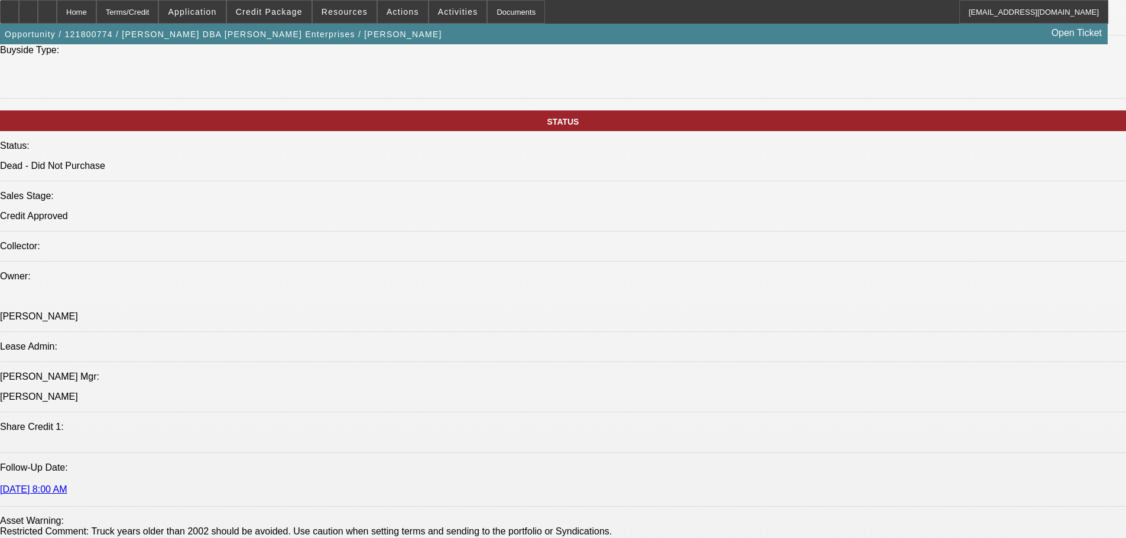
drag, startPoint x: 600, startPoint y: 329, endPoint x: 608, endPoint y: 386, distance: 58.4
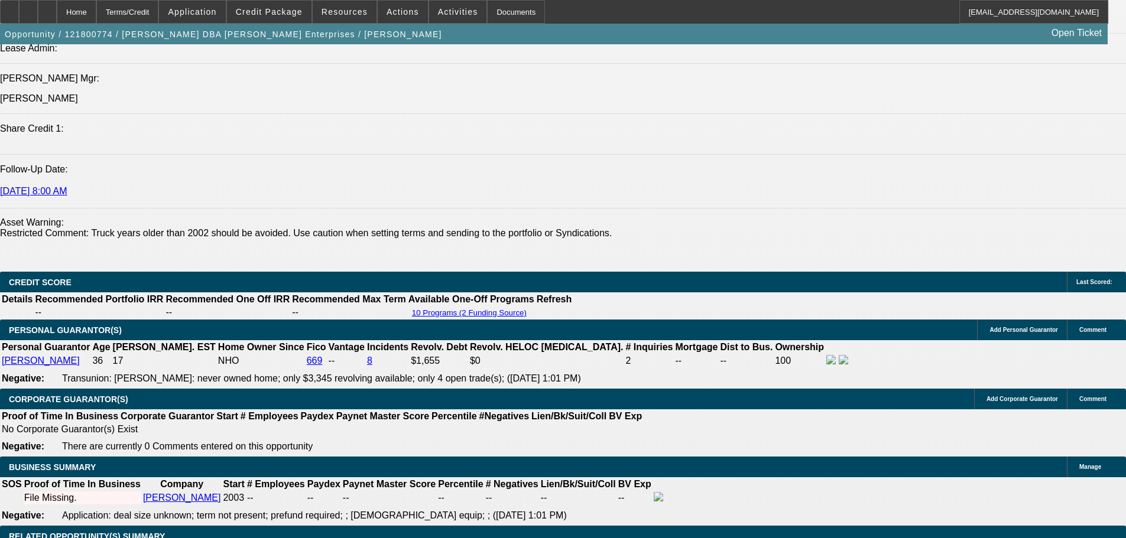
drag, startPoint x: 605, startPoint y: 395, endPoint x: 599, endPoint y: 386, distance: 9.8
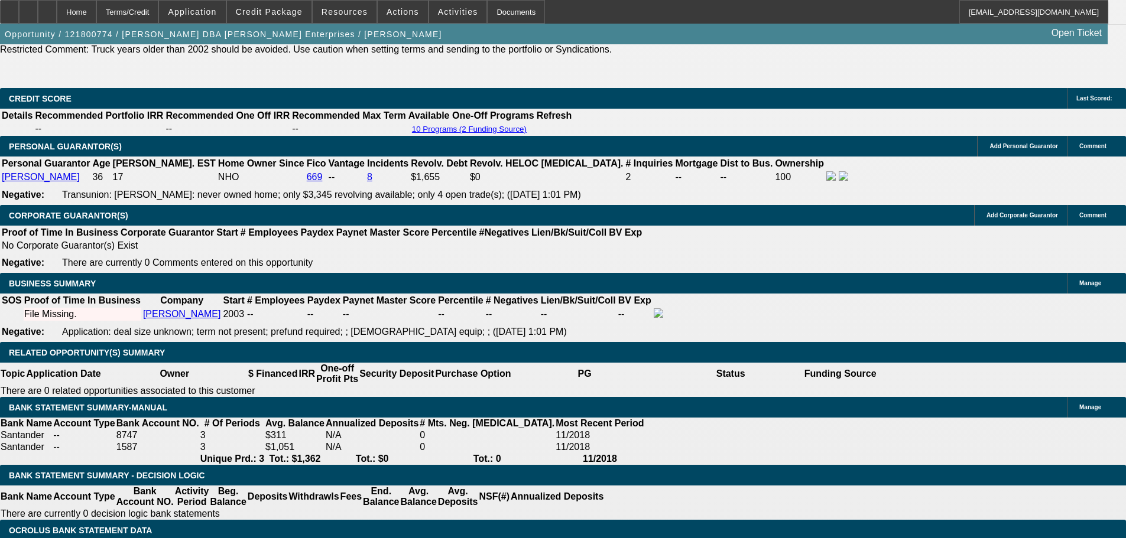
scroll to position [1750, 0]
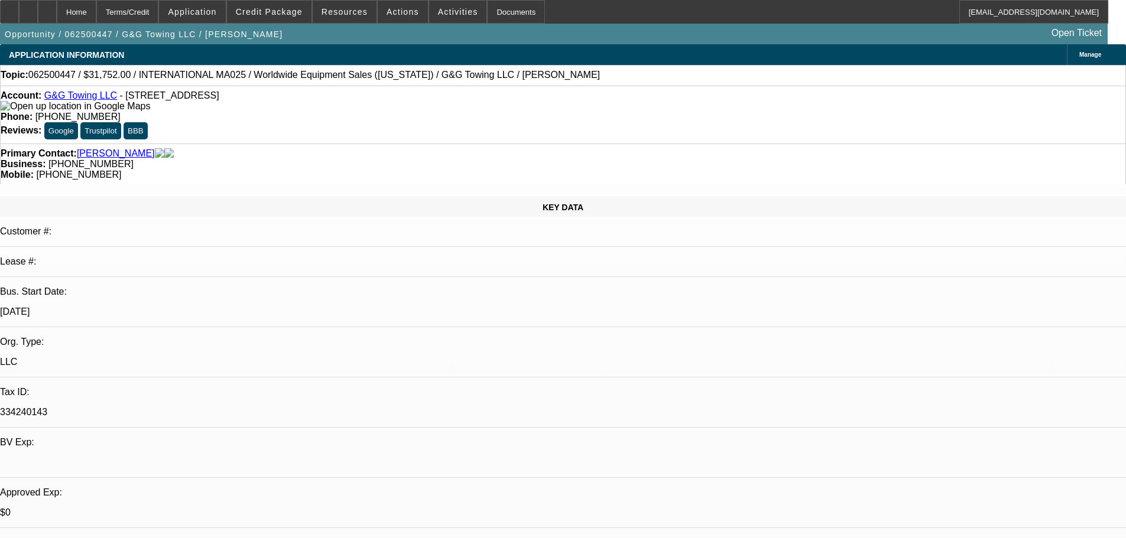
select select "0"
select select "0.1"
select select "0"
select select "2"
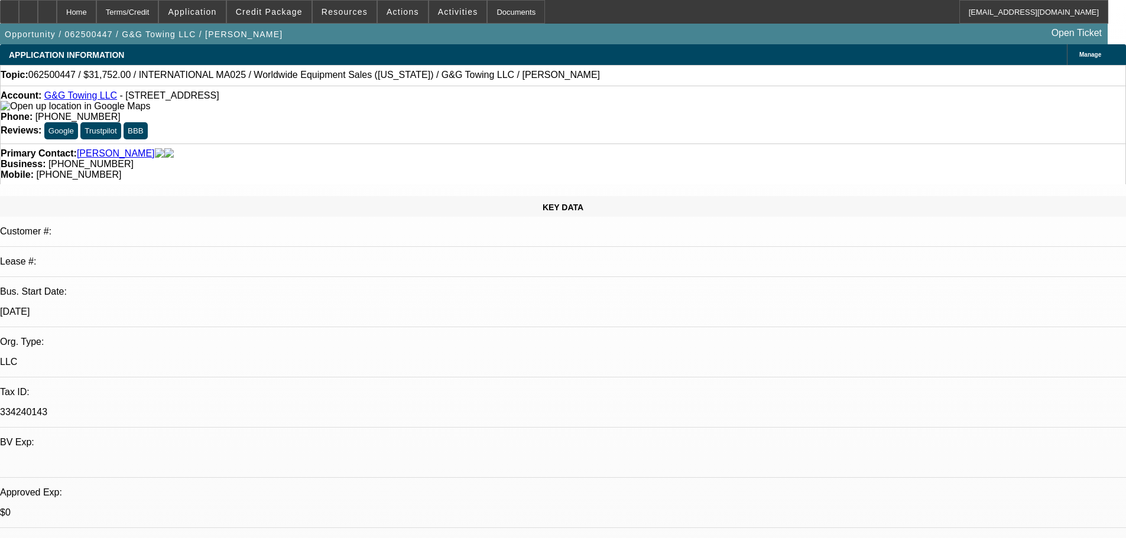
select select "0.1"
select select "0"
select select "2"
select select "0.1"
select select "0"
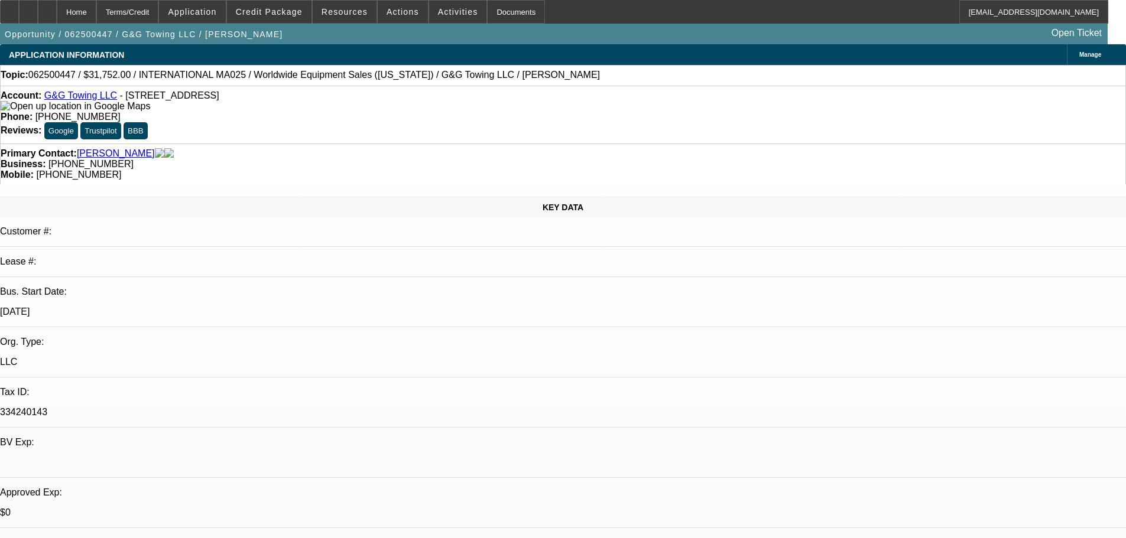
select select "2"
select select "0.1"
select select "1"
select select "4"
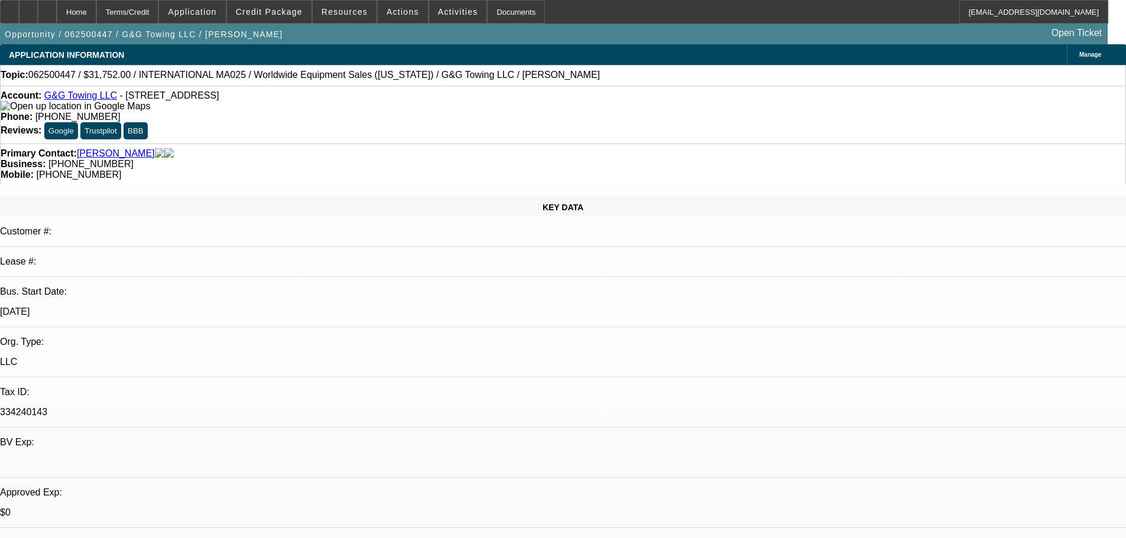
select select "1"
select select "2"
select select "4"
select select "1"
select select "2"
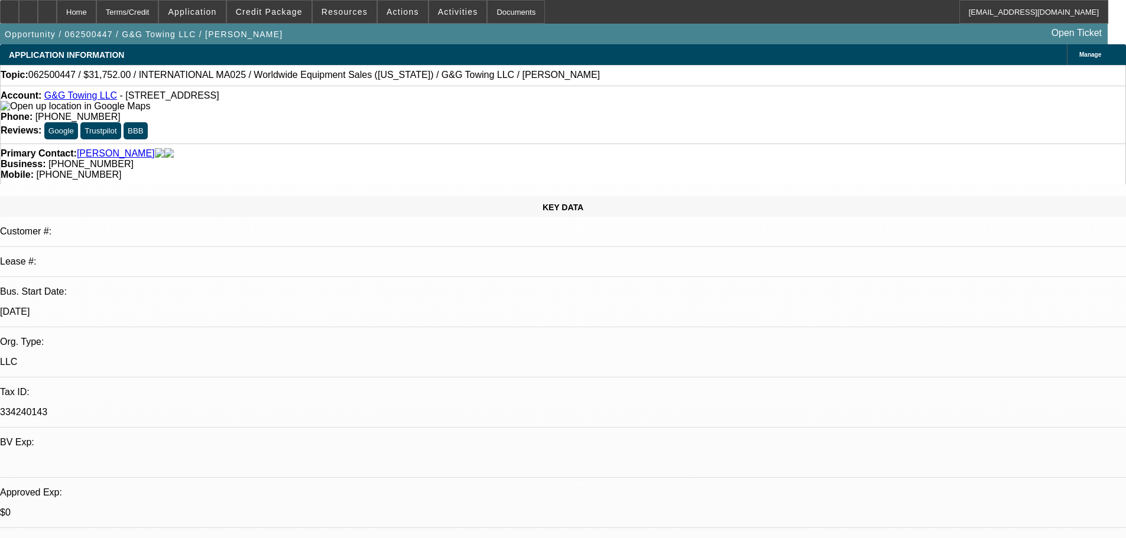
select select "4"
select select "1"
select select "2"
select select "4"
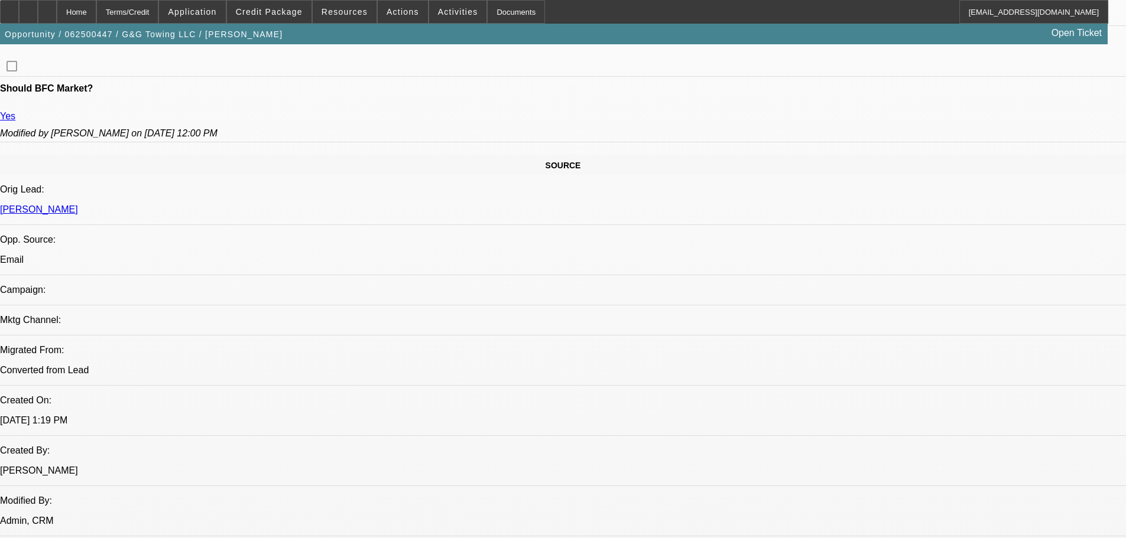
drag, startPoint x: 441, startPoint y: 288, endPoint x: 459, endPoint y: 329, distance: 44.8
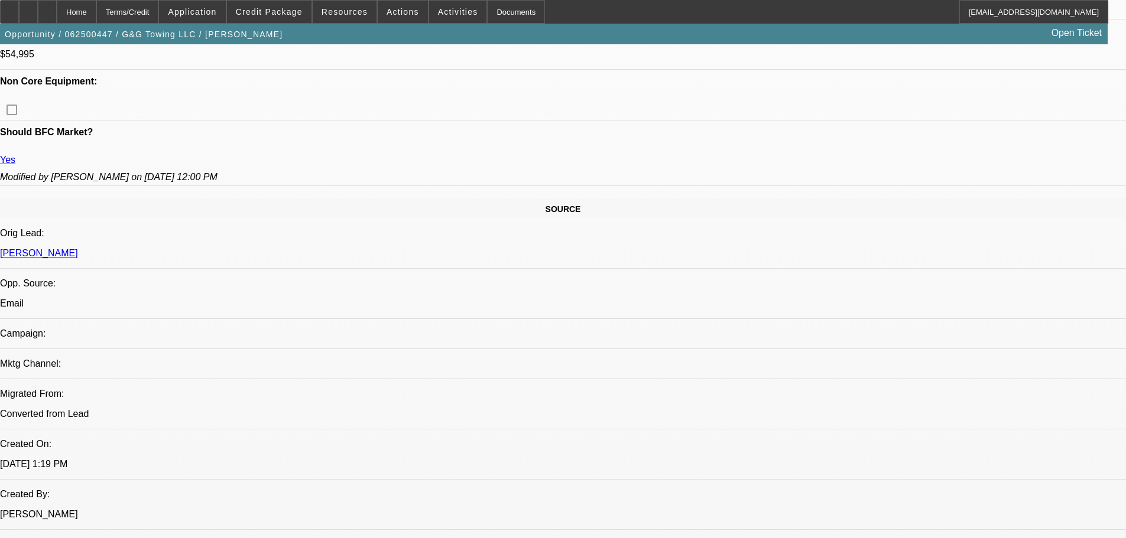
scroll to position [458, 0]
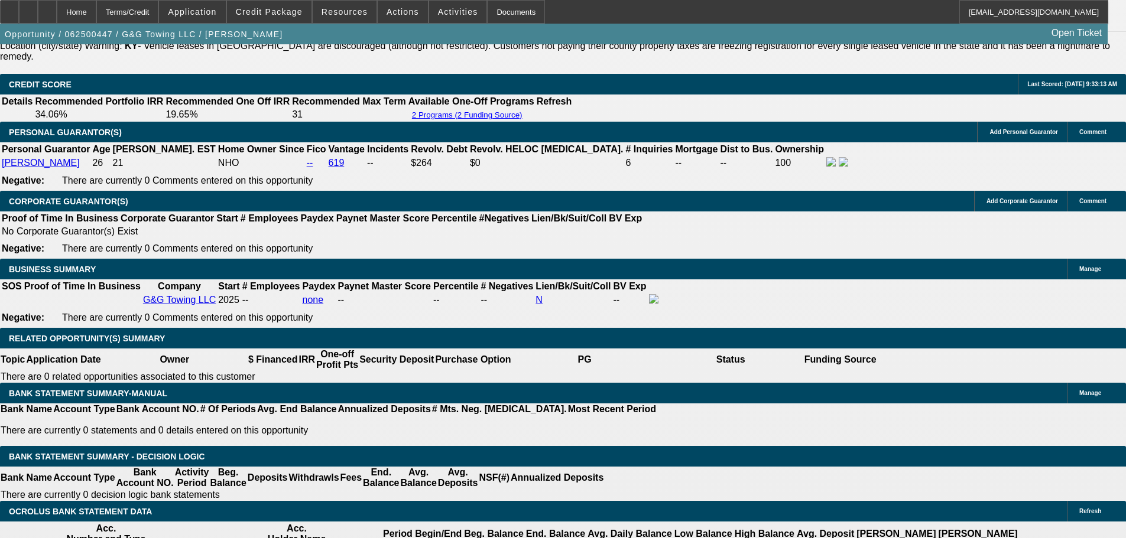
drag, startPoint x: 416, startPoint y: 146, endPoint x: 428, endPoint y: 268, distance: 122.9
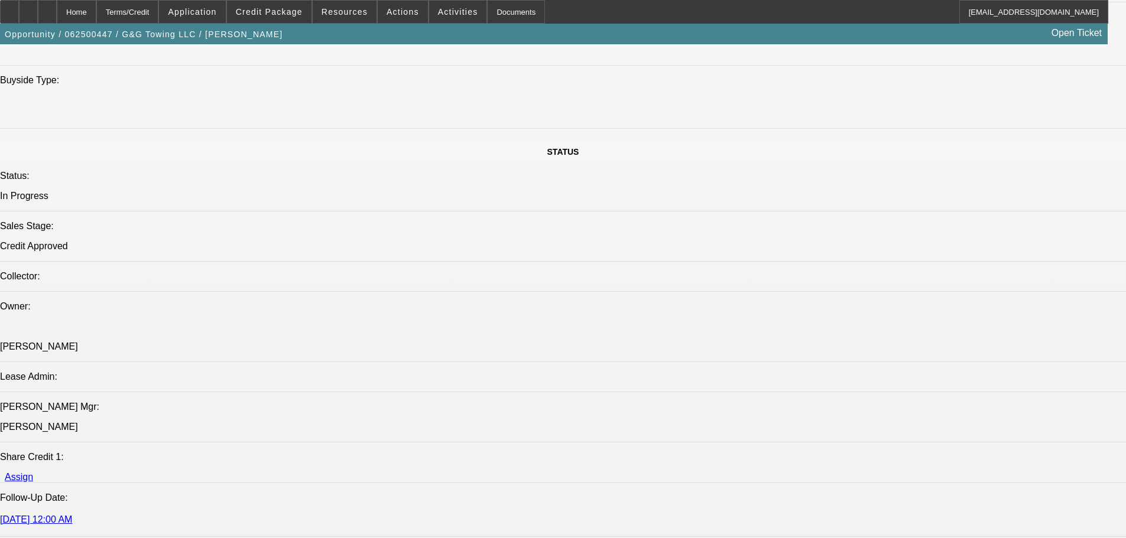
drag, startPoint x: 430, startPoint y: 268, endPoint x: 425, endPoint y: 139, distance: 129.5
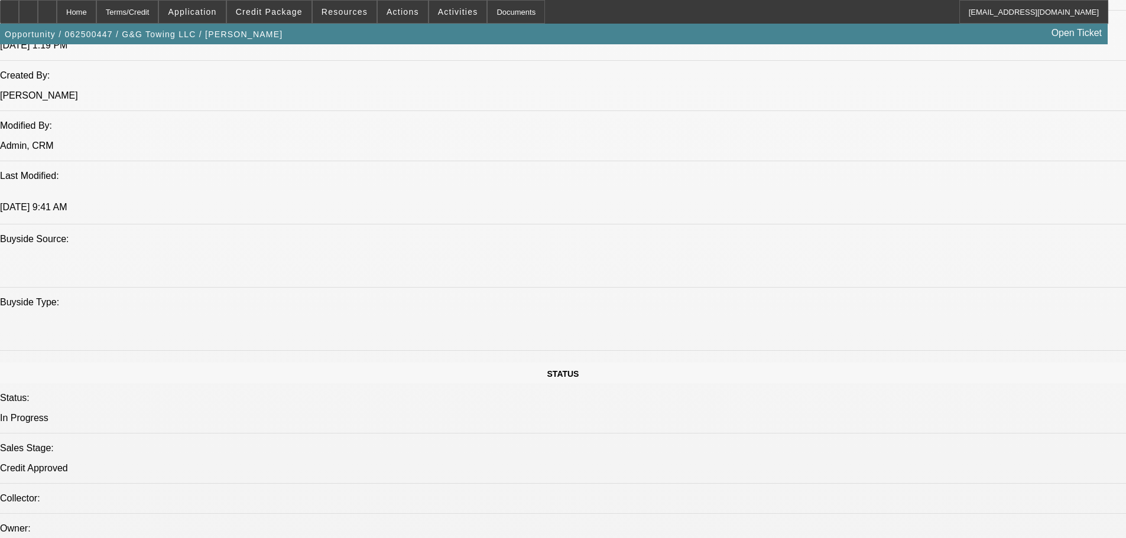
click at [57, 11] on div at bounding box center [47, 12] width 19 height 24
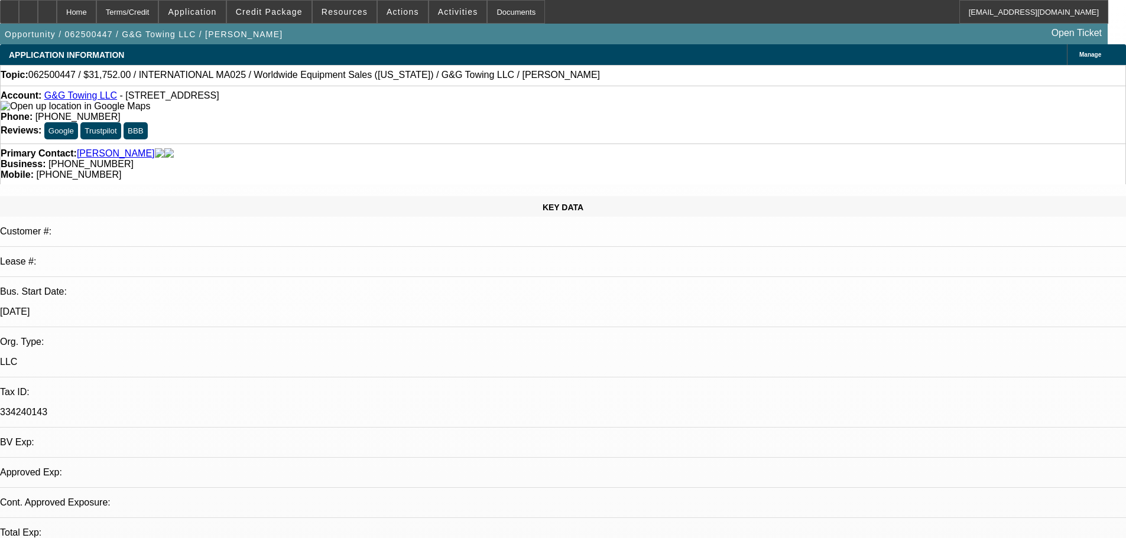
select select "0"
select select "0.1"
select select "4"
select select "0"
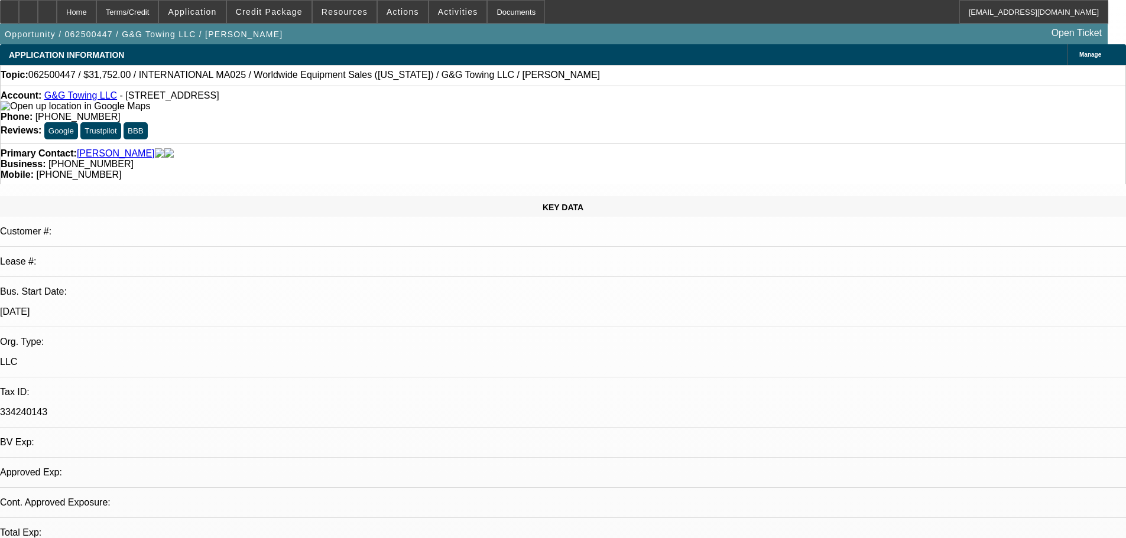
select select "2"
select select "0.1"
select select "4"
select select "0"
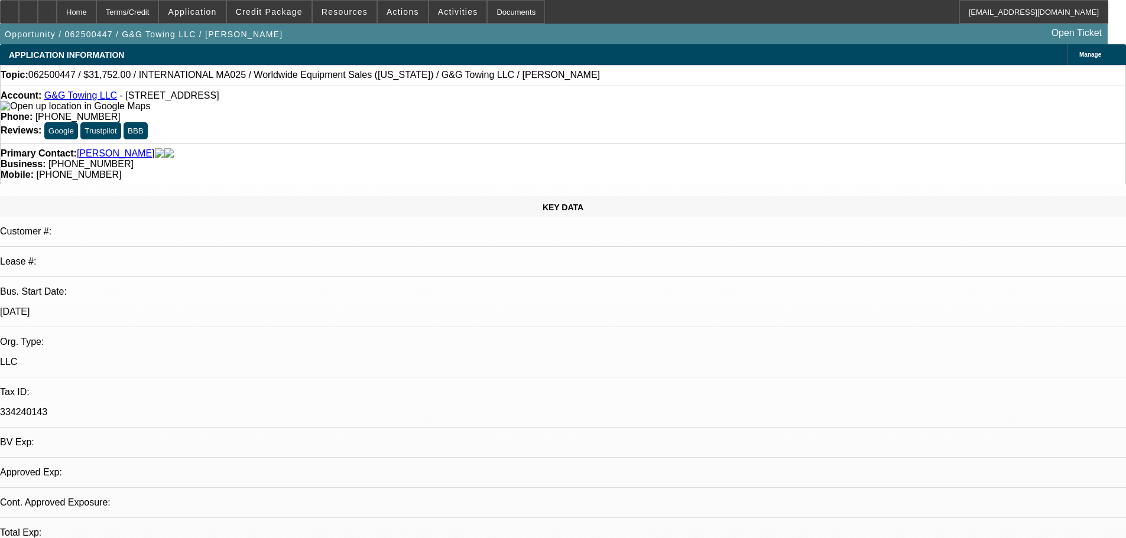
select select "2"
select select "0.1"
select select "4"
select select "0"
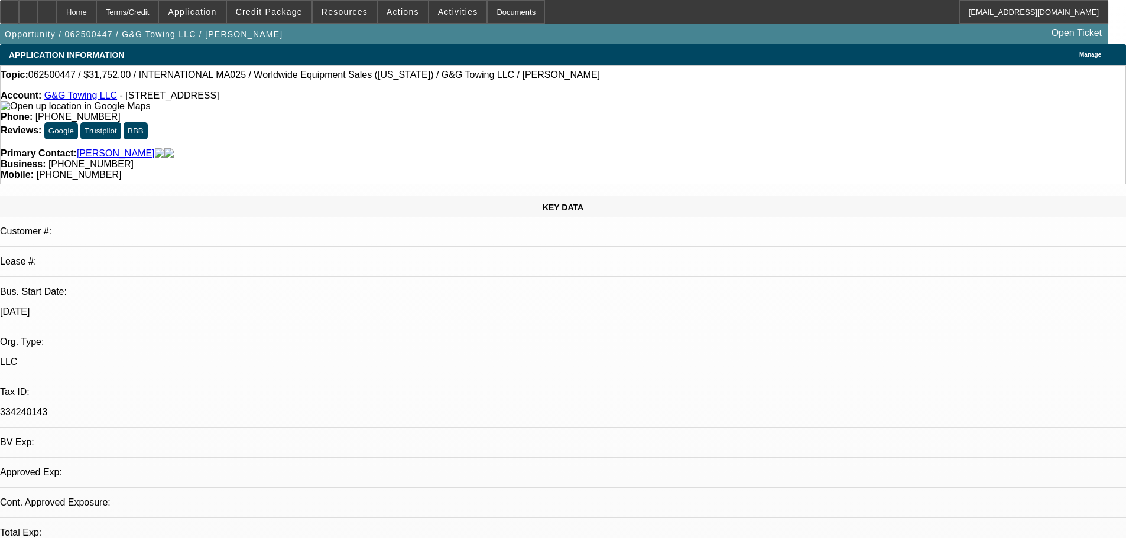
select select "2"
select select "0.1"
select select "4"
